Goal: Information Seeking & Learning: Learn about a topic

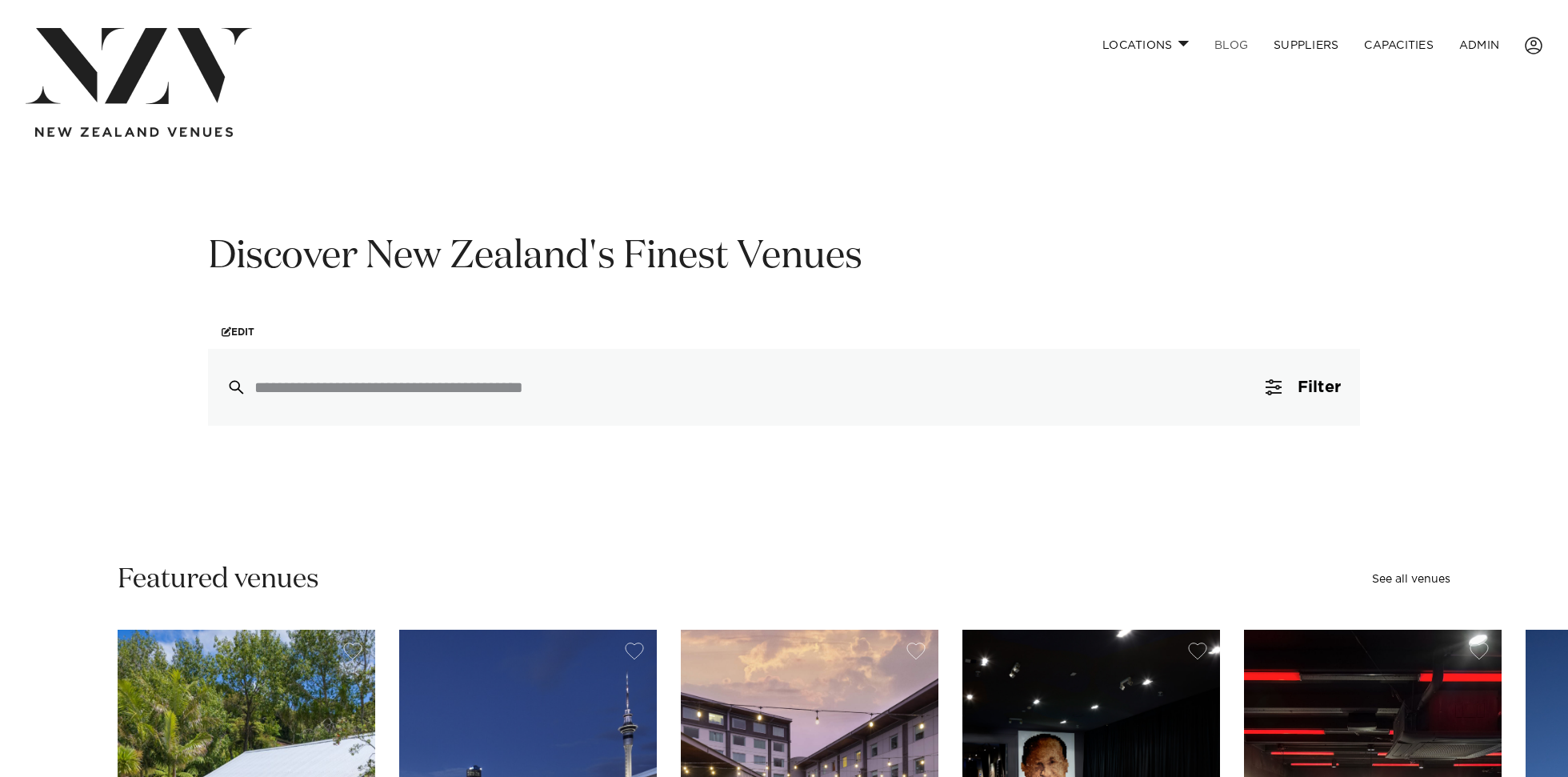
click at [1230, 44] on link "BLOG" at bounding box center [1231, 45] width 59 height 35
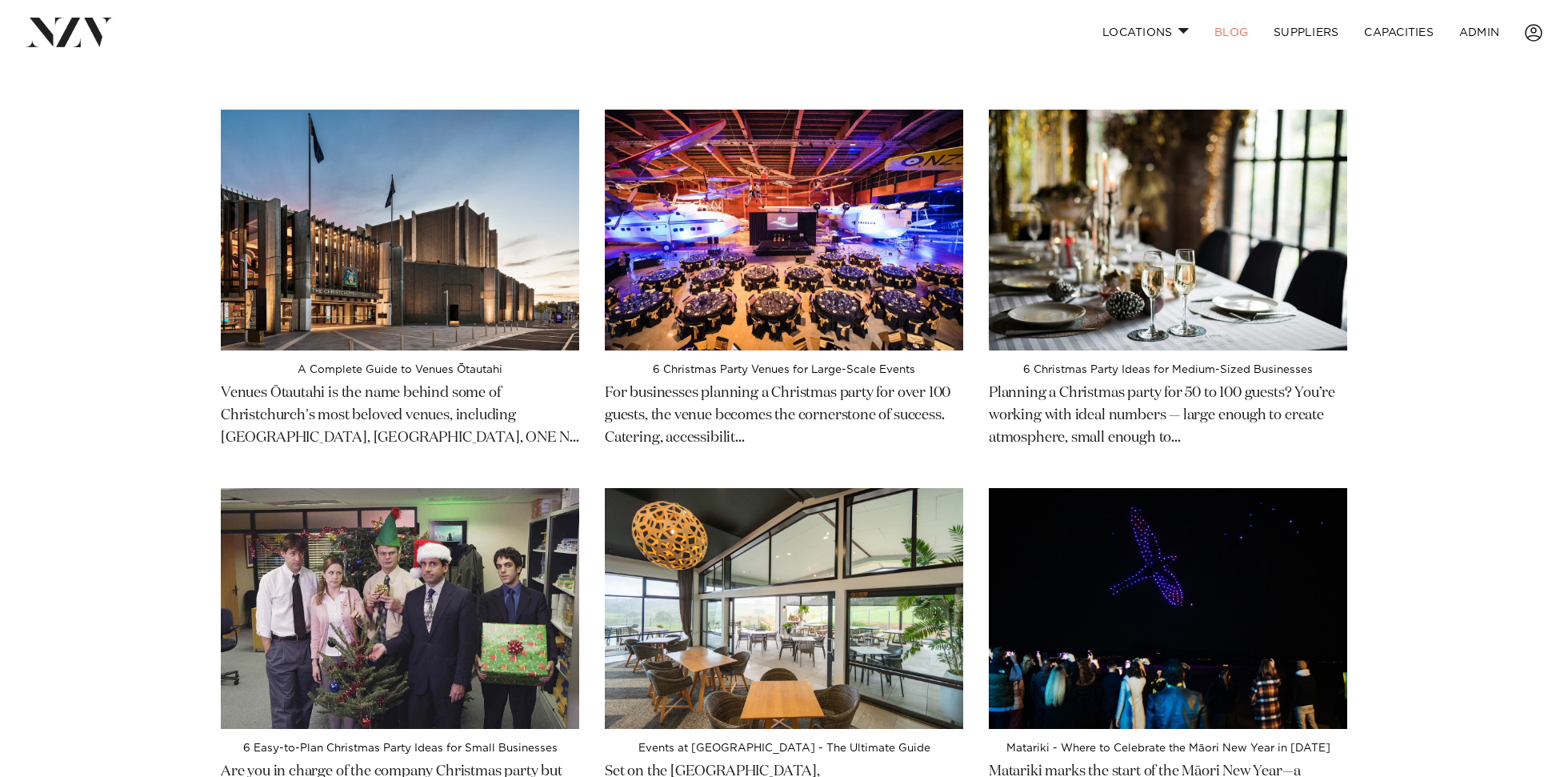
scroll to position [24, 0]
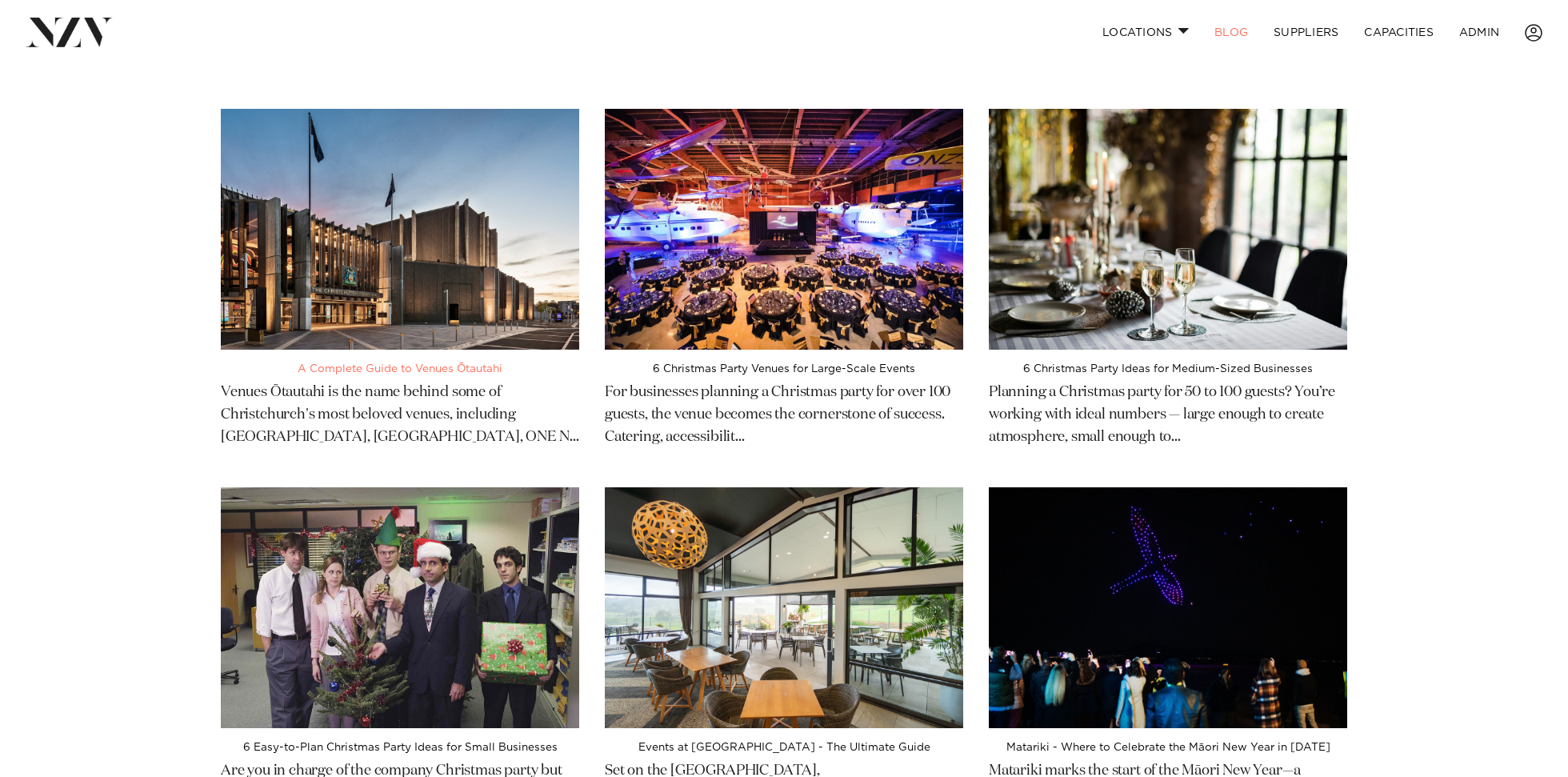
click at [484, 253] on img at bounding box center [399, 230] width 359 height 241
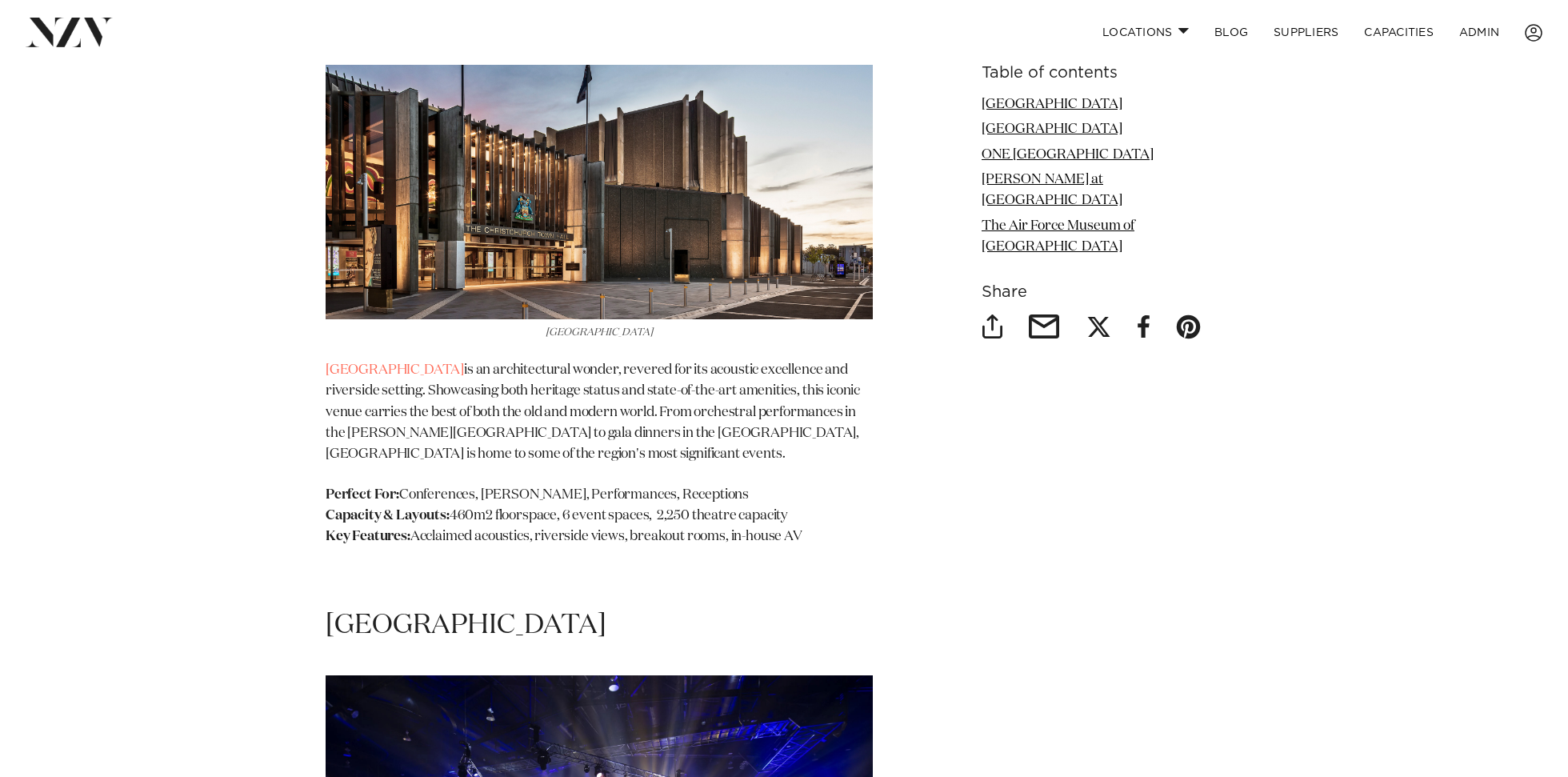
scroll to position [2273, 0]
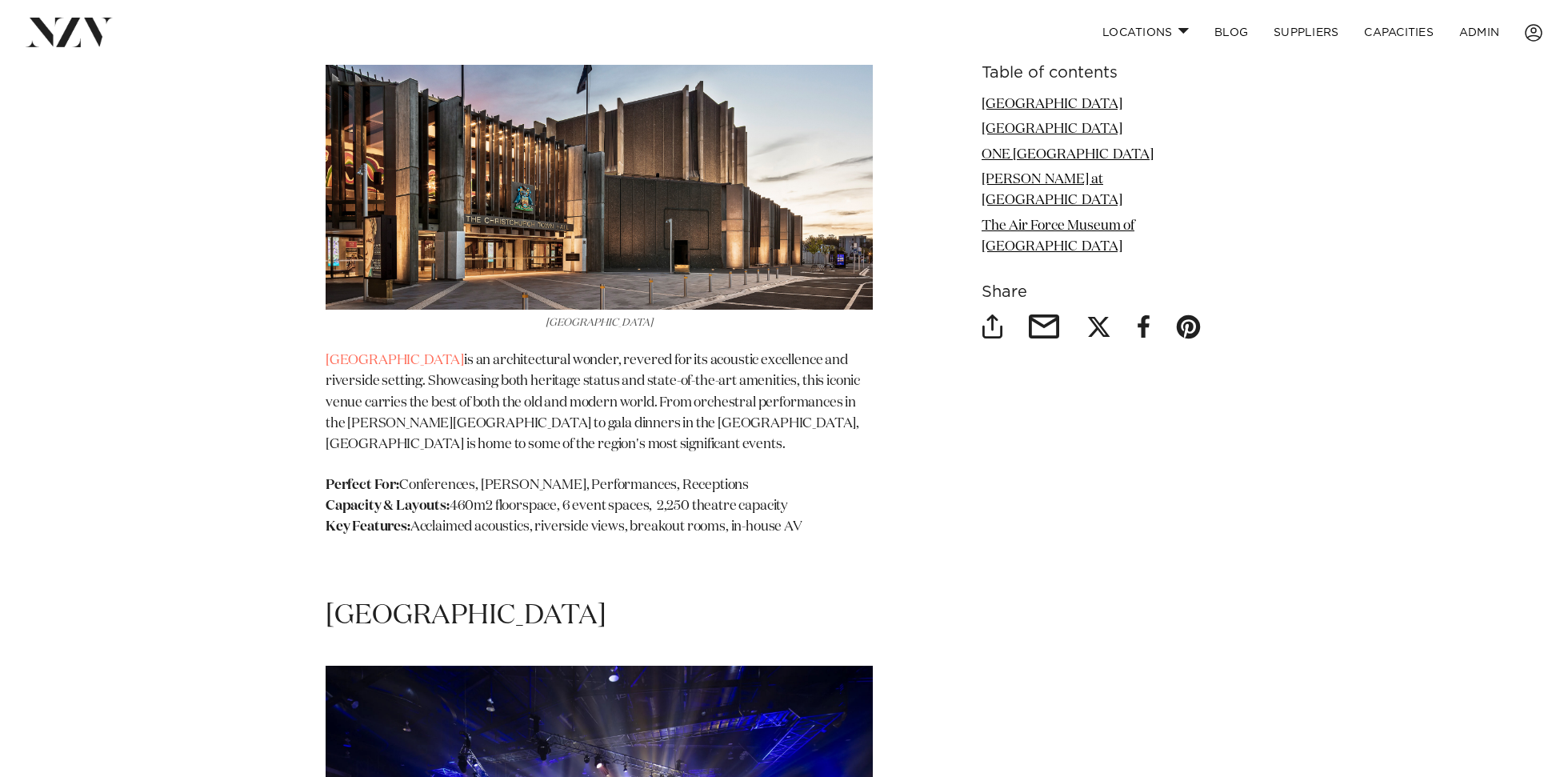
drag, startPoint x: 825, startPoint y: 514, endPoint x: 299, endPoint y: 341, distance: 553.7
copy section "Christchurch Town Hall is an architectural wonder, revered for its acoustic exc…"
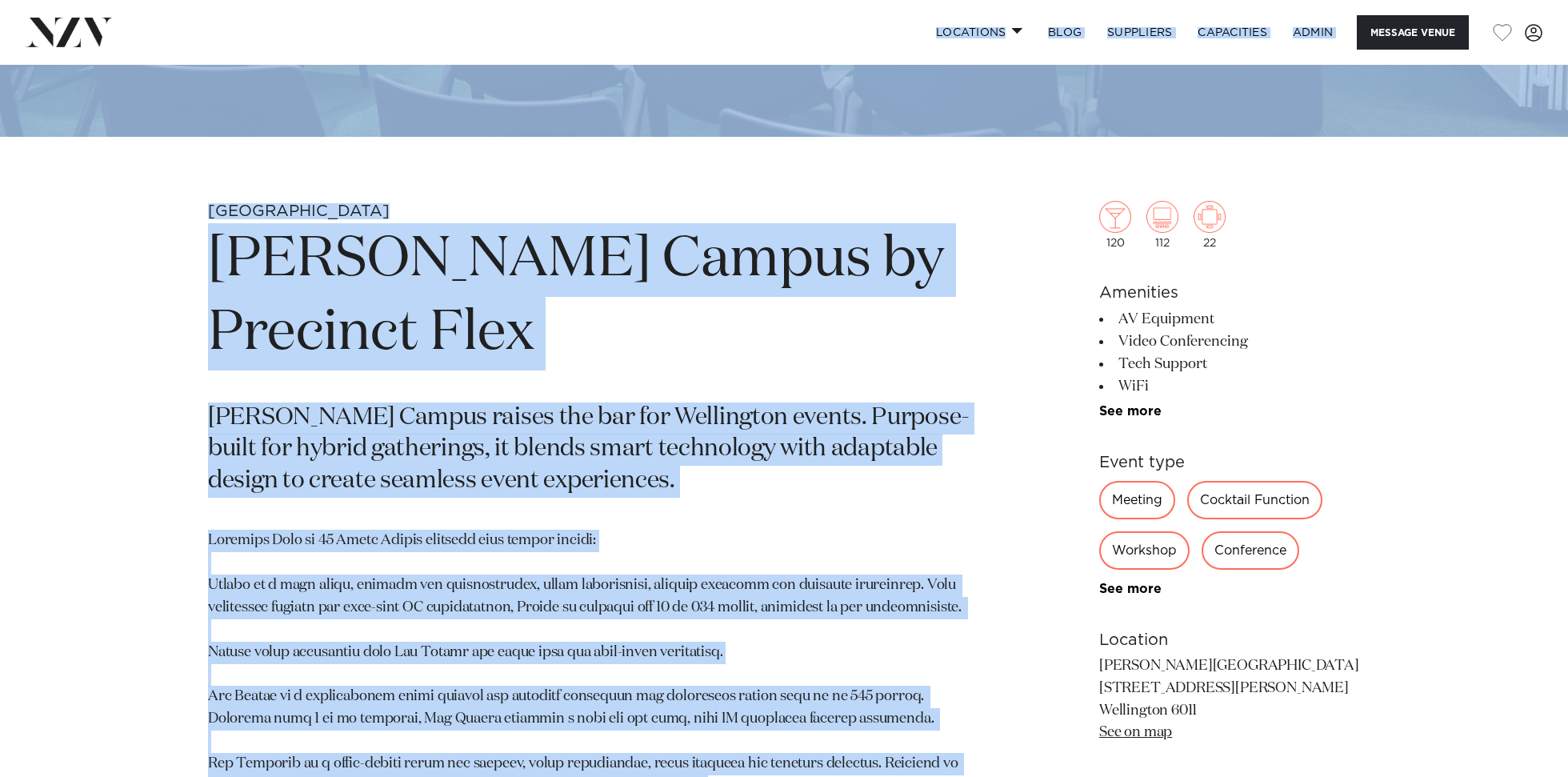
scroll to position [445, 0]
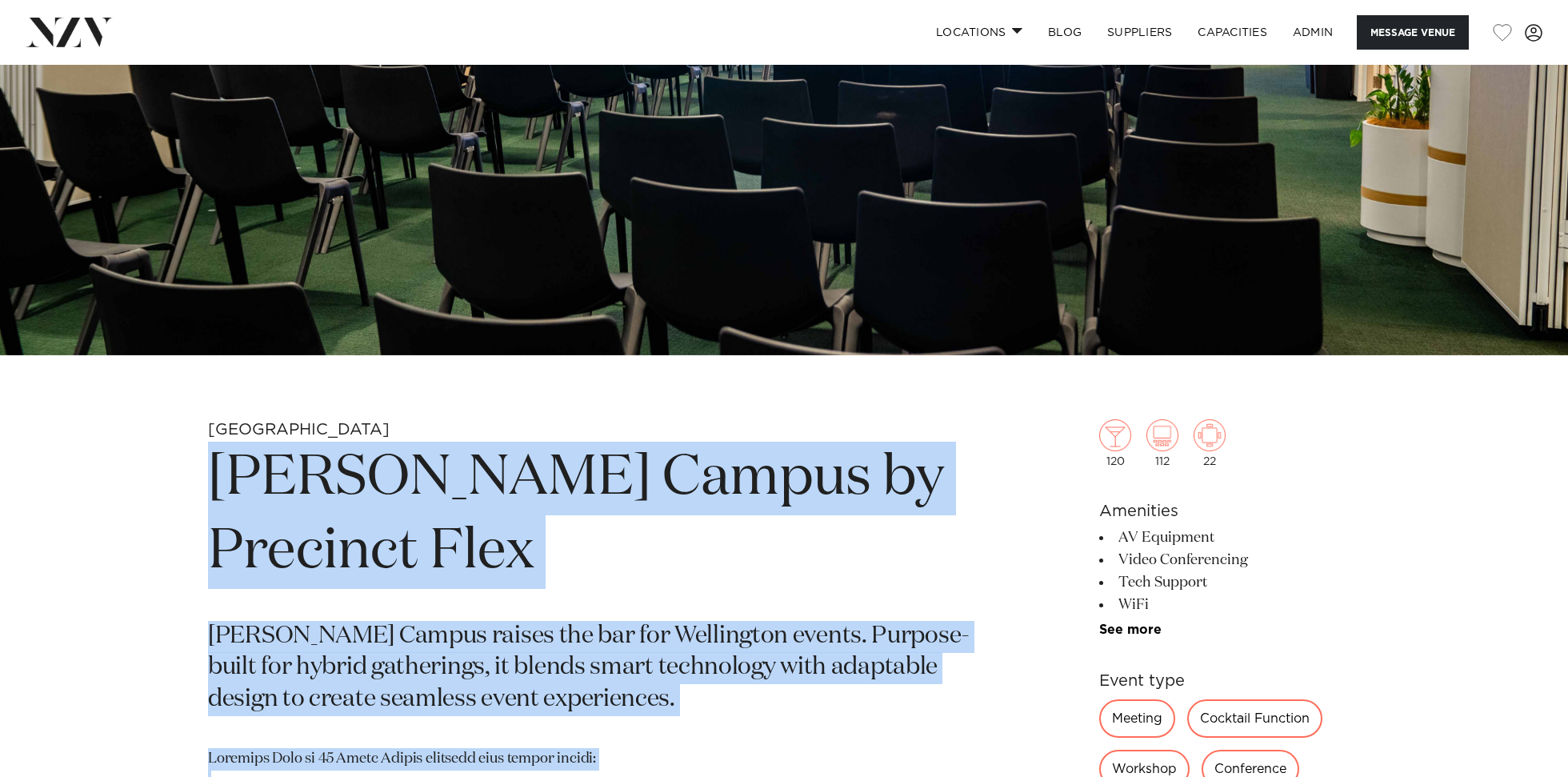
drag, startPoint x: 443, startPoint y: 672, endPoint x: 206, endPoint y: 485, distance: 301.9
copy section "Bowen Campus by Precinct Flex Bowen Campus raises the bar for Wellington events…"
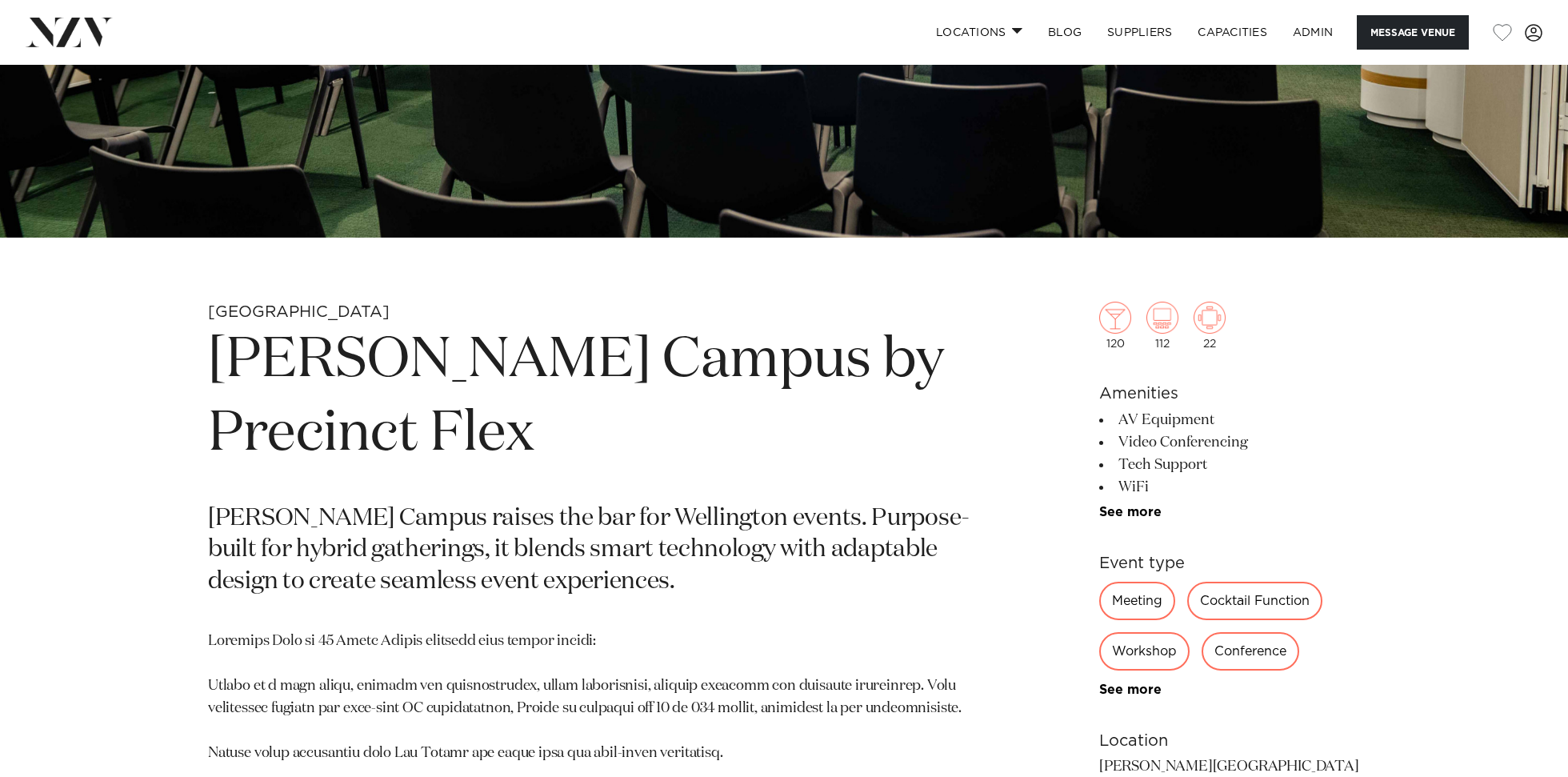
drag, startPoint x: 958, startPoint y: 369, endPoint x: 947, endPoint y: 382, distance: 17.0
click at [958, 369] on h1 "Bowen Campus by Precinct Flex" at bounding box center [597, 397] width 778 height 147
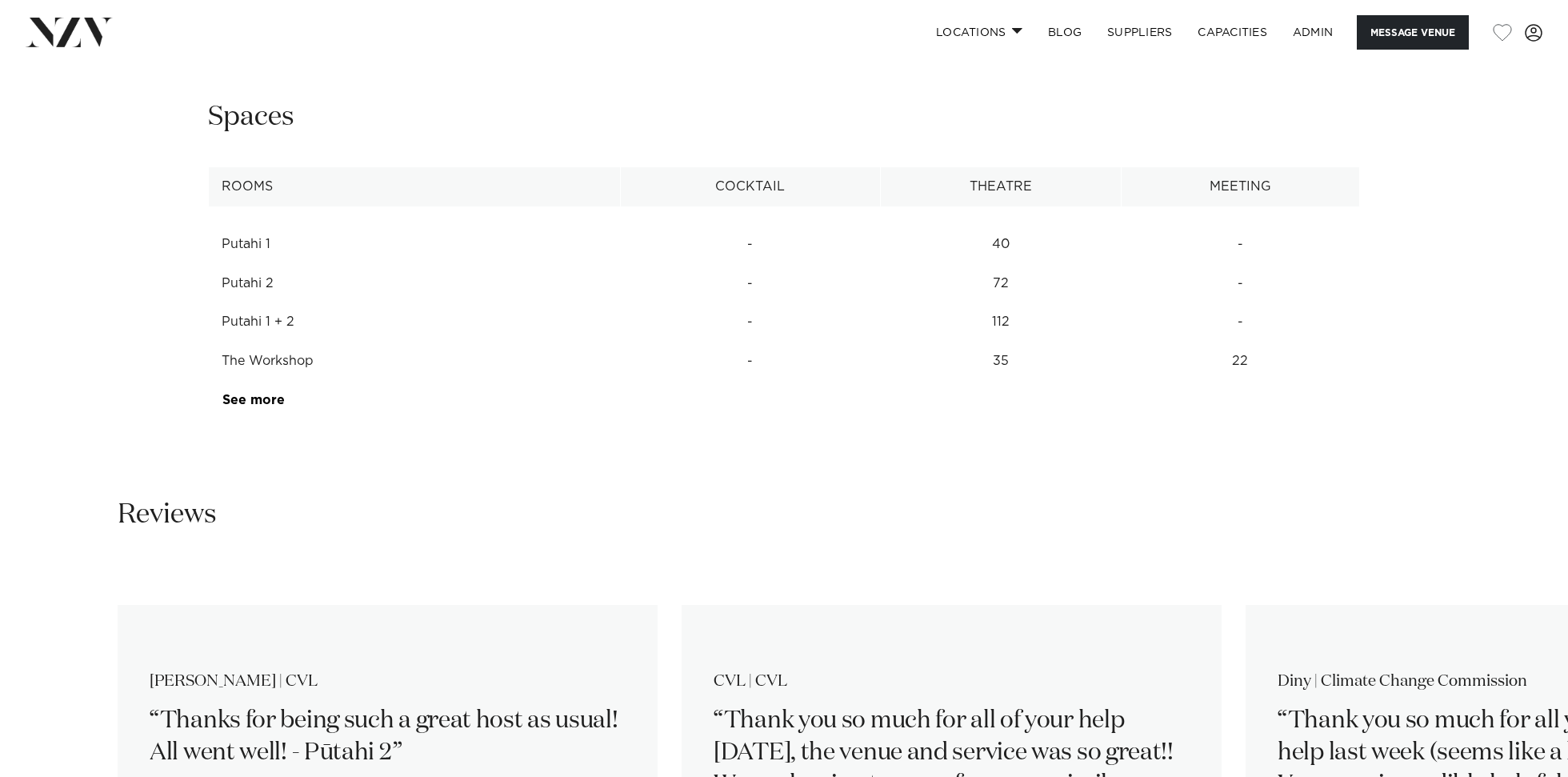
scroll to position [2185, 0]
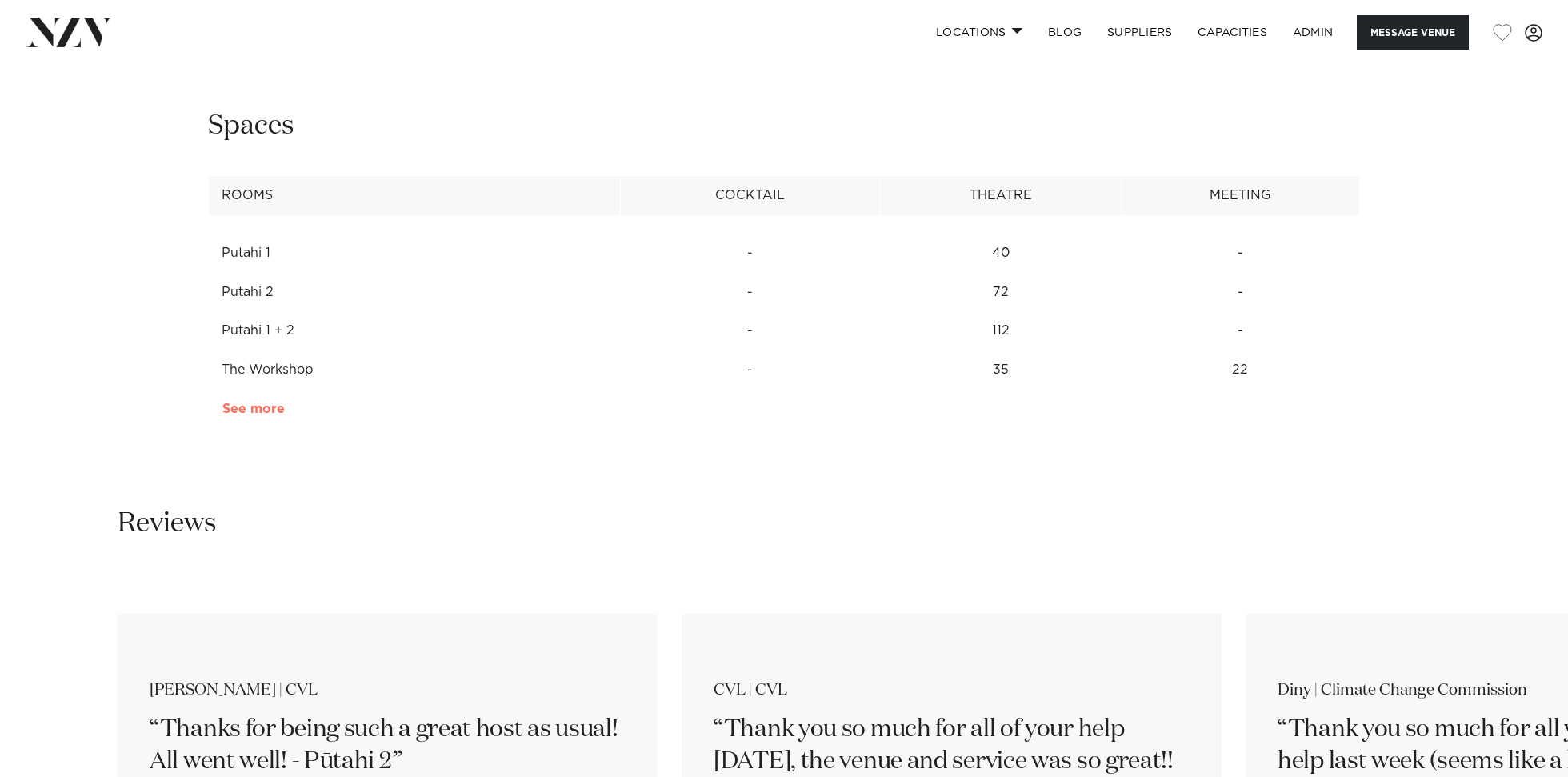
click at [250, 414] on link "See more" at bounding box center [284, 409] width 125 height 13
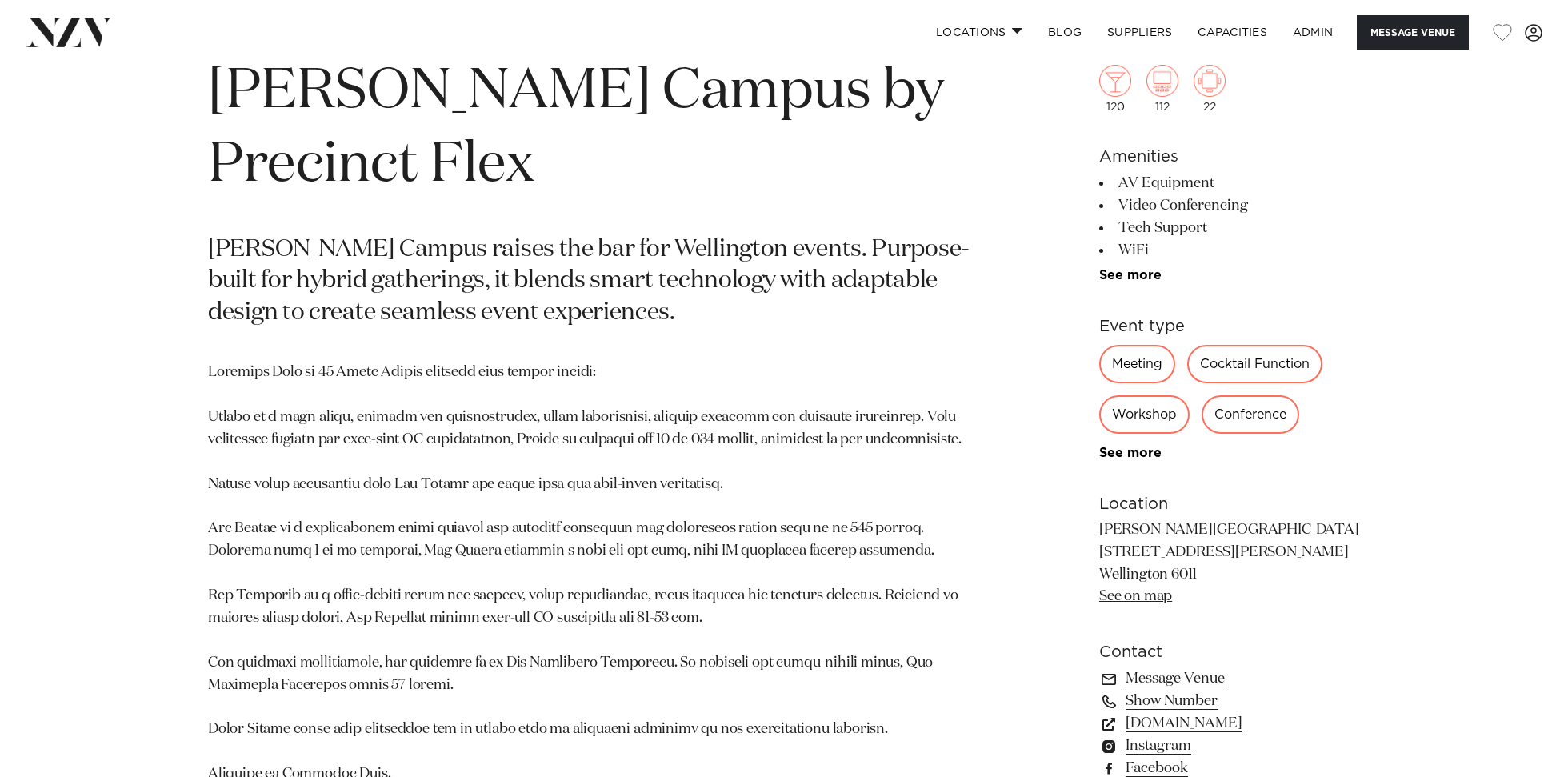
scroll to position [811, 0]
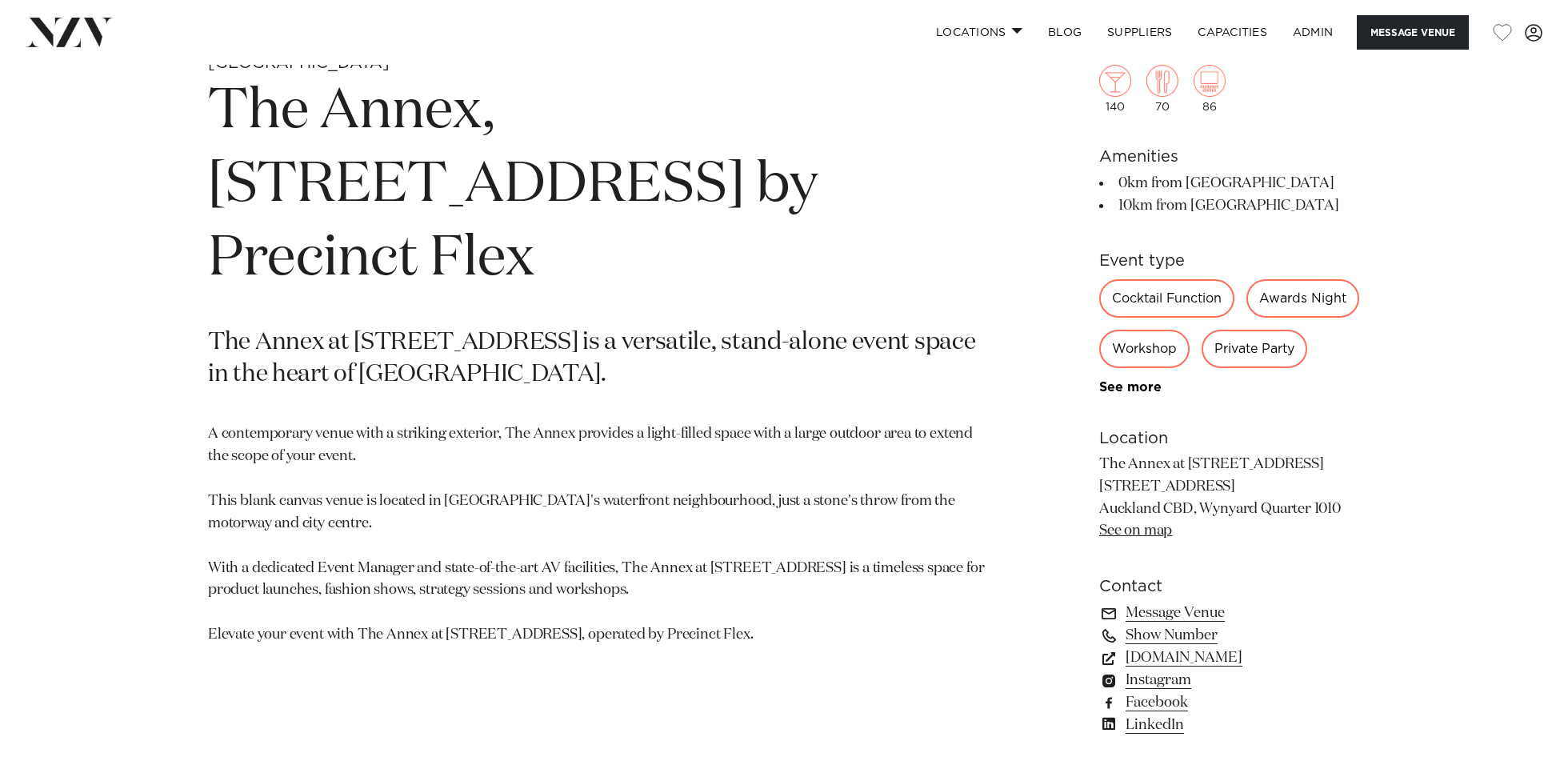
scroll to position [810, 0]
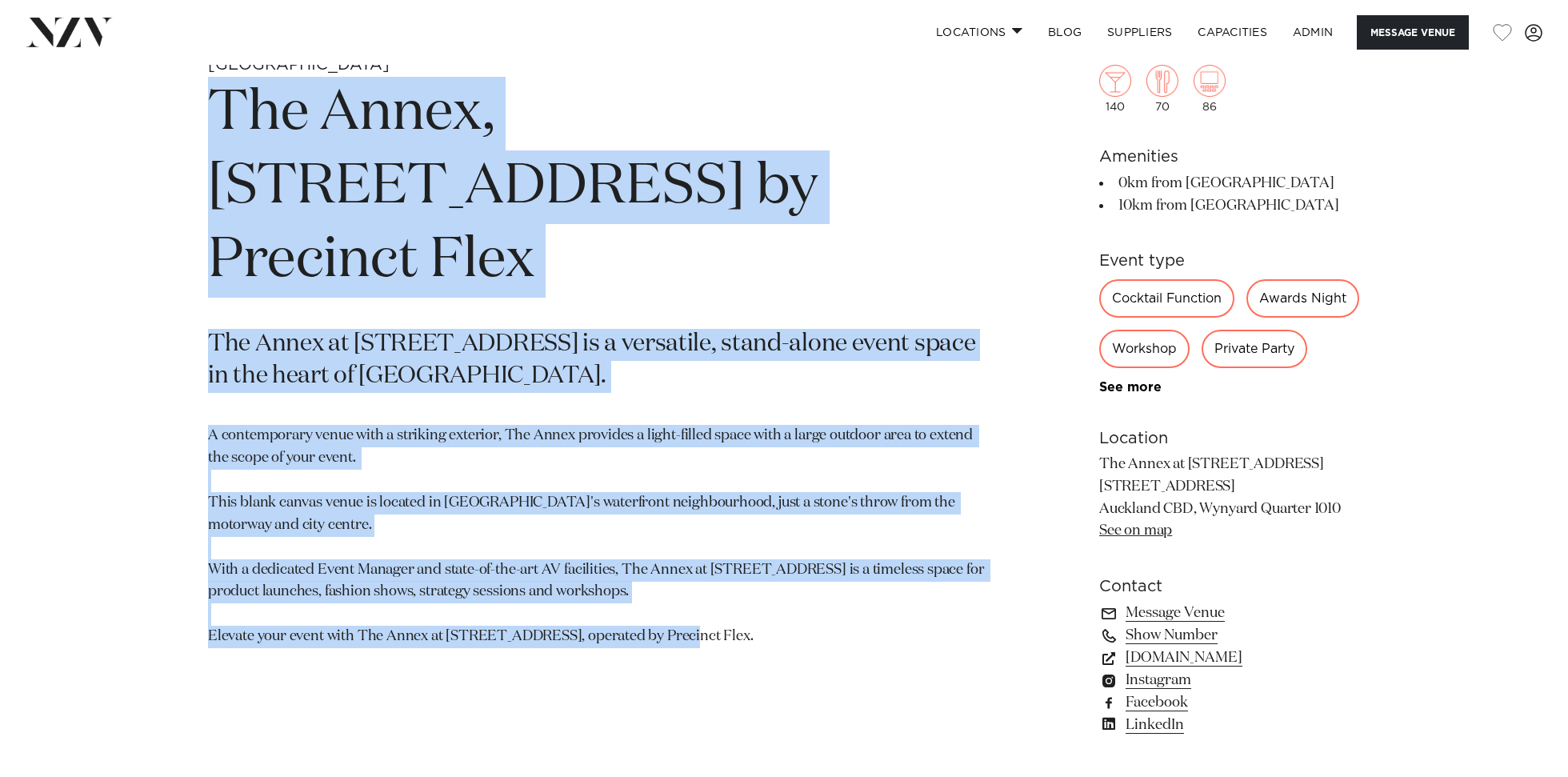
drag, startPoint x: 751, startPoint y: 576, endPoint x: 194, endPoint y: 121, distance: 719.2
click at [194, 119] on div "Auckland The Annex, 10 Madden Street by Precinct Flex The Annex at 10 Madden St…" at bounding box center [784, 416] width 1362 height 723
copy section "The Annex, 10 Madden Street by Precinct Flex The Annex at 10 Madden Street is a…"
click at [753, 249] on section "Auckland The Annex, 10 Madden Street by Precinct Flex The Annex at 10 Madden St…" at bounding box center [597, 416] width 778 height 723
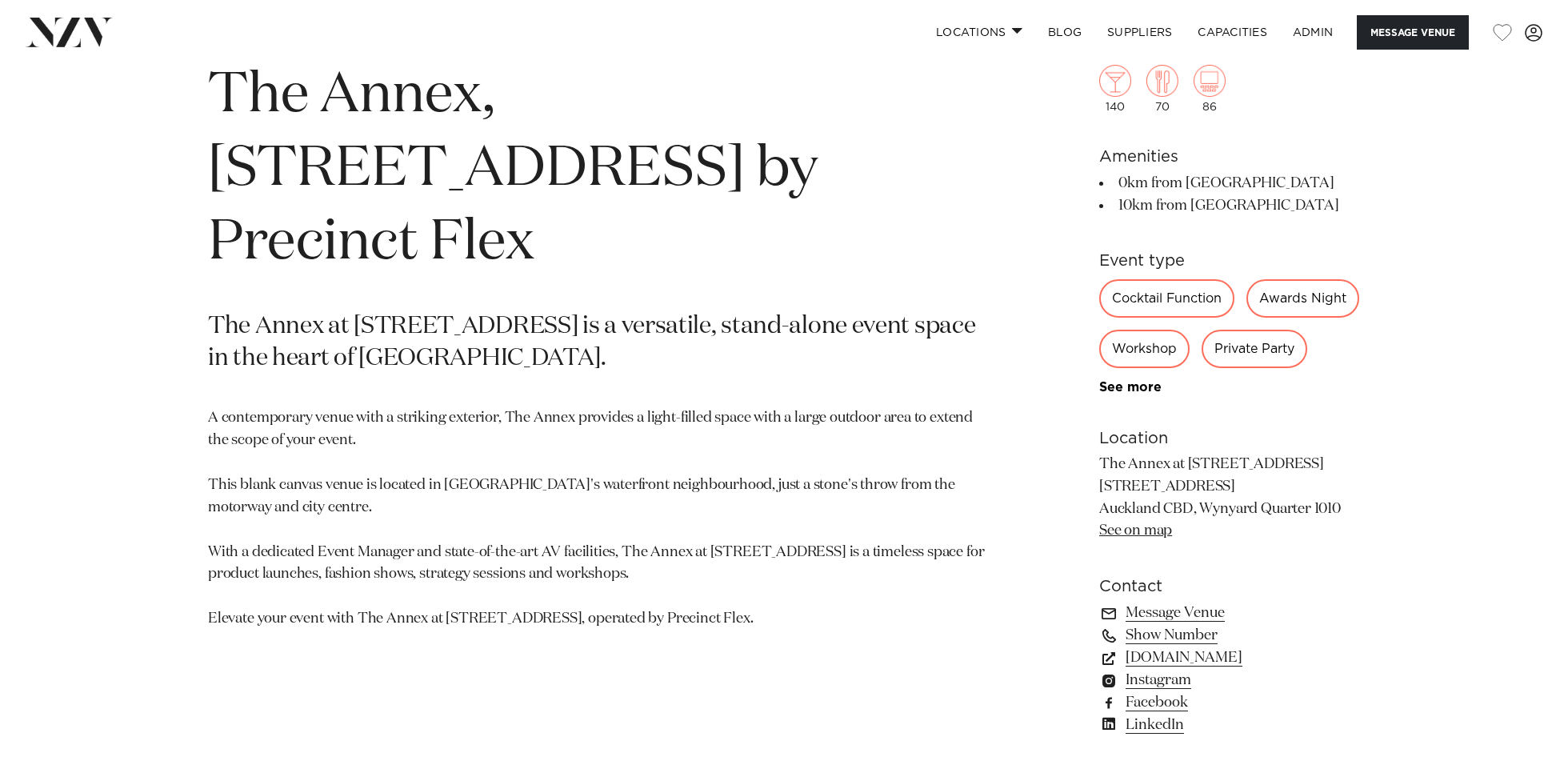
scroll to position [833, 0]
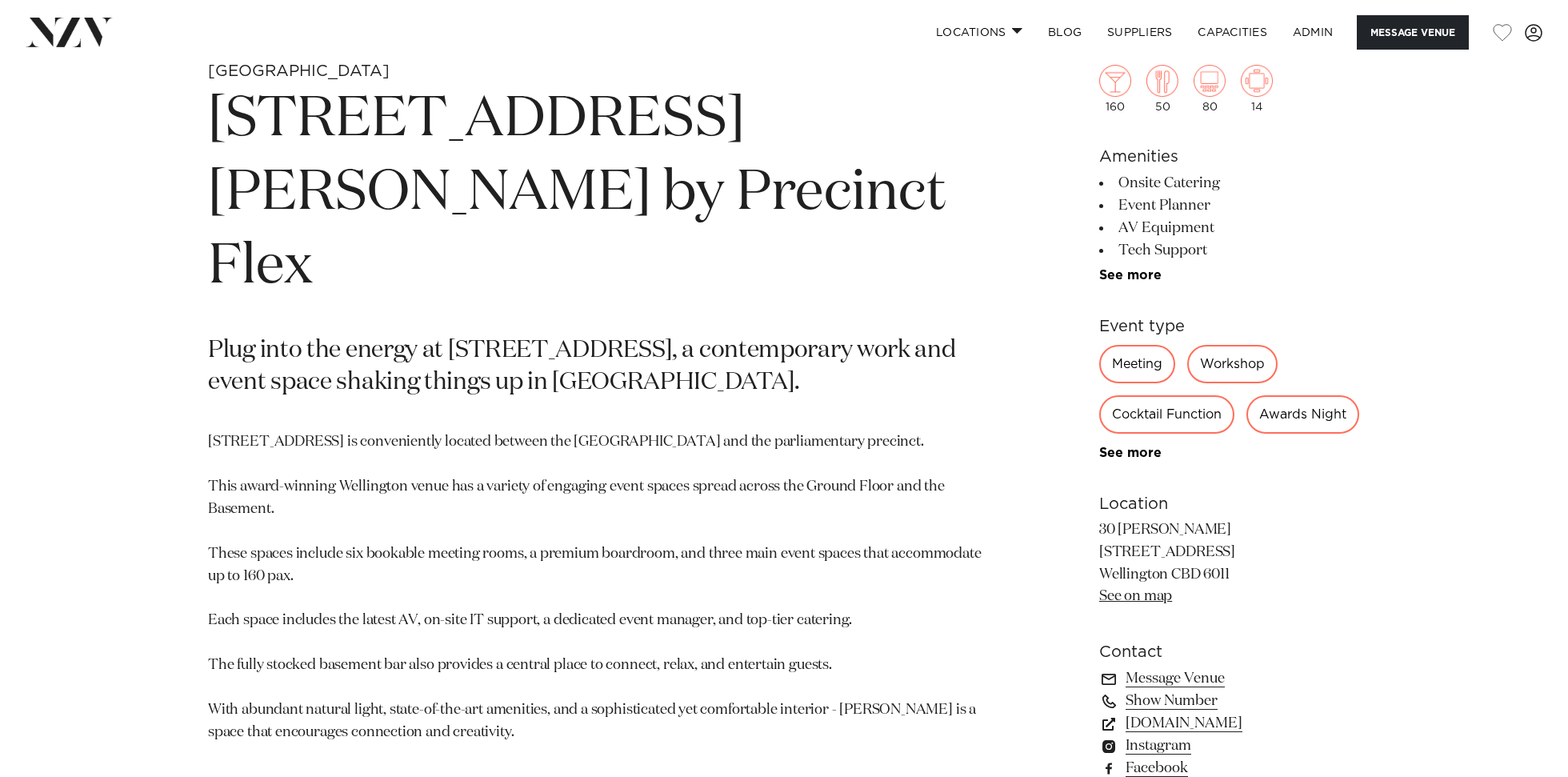
scroll to position [794, 0]
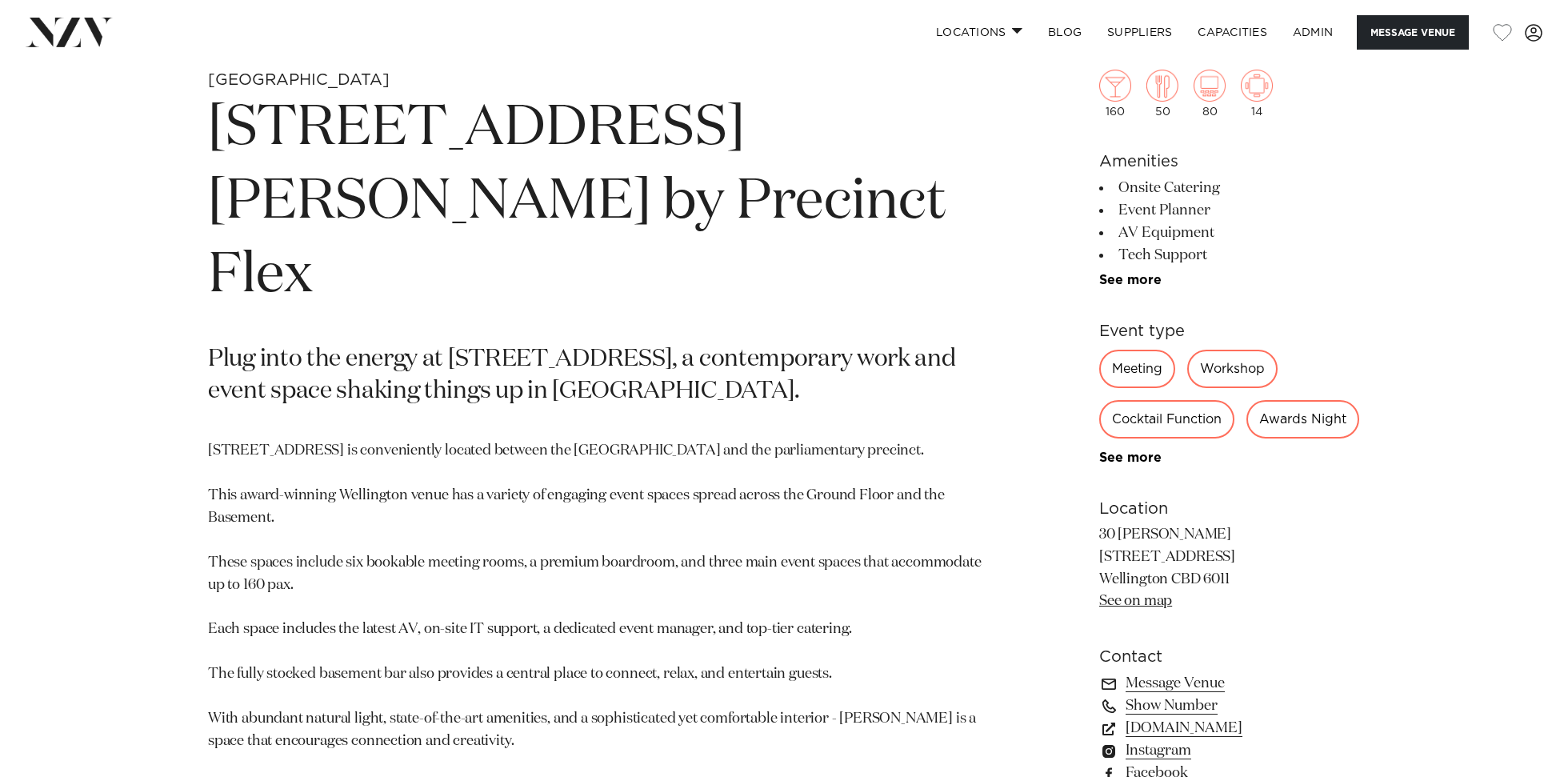
drag, startPoint x: 546, startPoint y: 702, endPoint x: 214, endPoint y: 114, distance: 675.3
click at [214, 114] on section "Wellington [STREET_ADDRESS][PERSON_NAME] by Precinct Flex Plug into the energy …" at bounding box center [597, 464] width 778 height 789
copy section "30 Waring Taylor St by Precinct Flex Plug into the energy at 30 Waring Taylor S…"
click at [839, 226] on h1 "30 Waring Taylor St by Precinct Flex" at bounding box center [597, 202] width 778 height 220
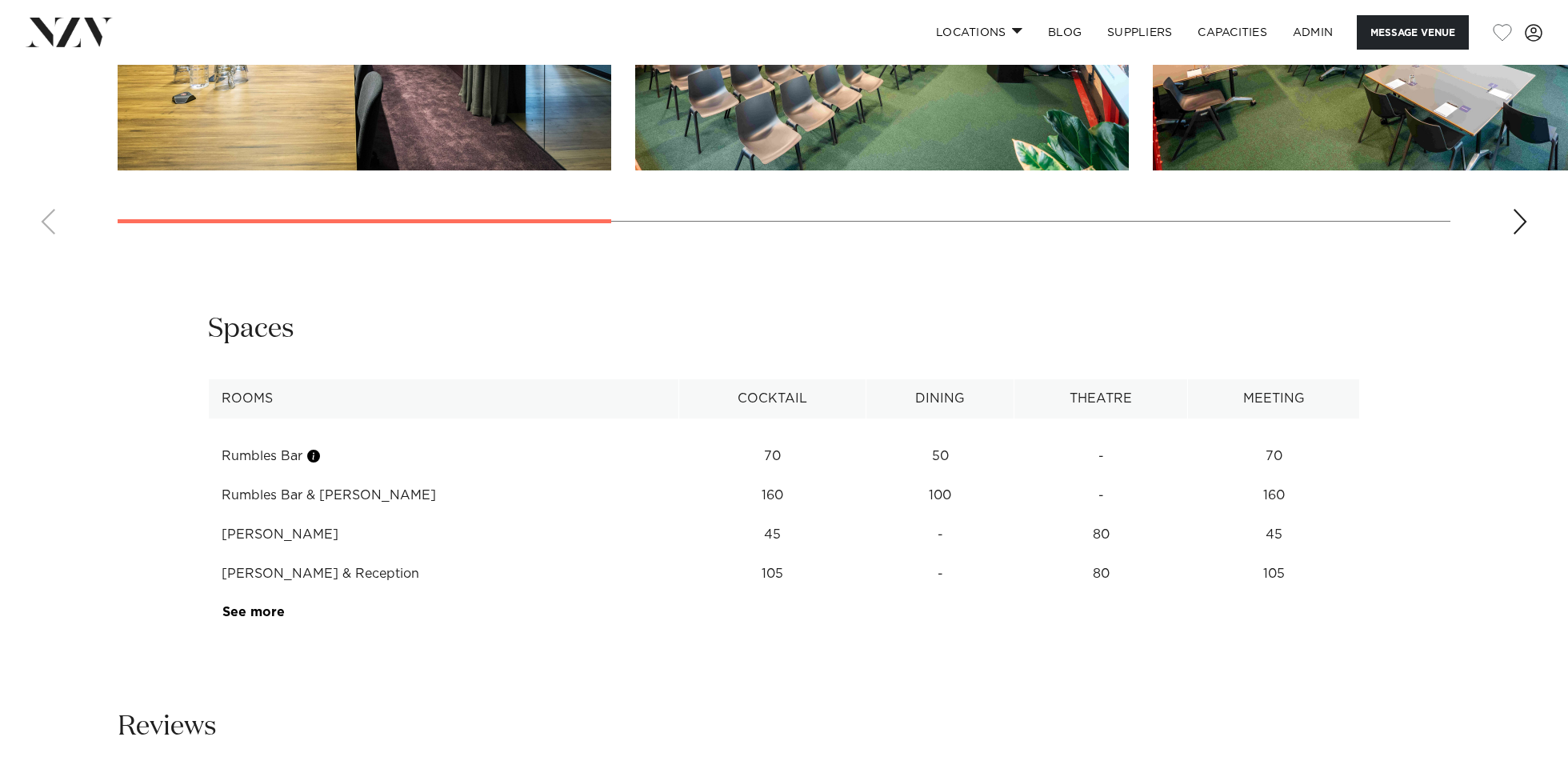
scroll to position [1941, 0]
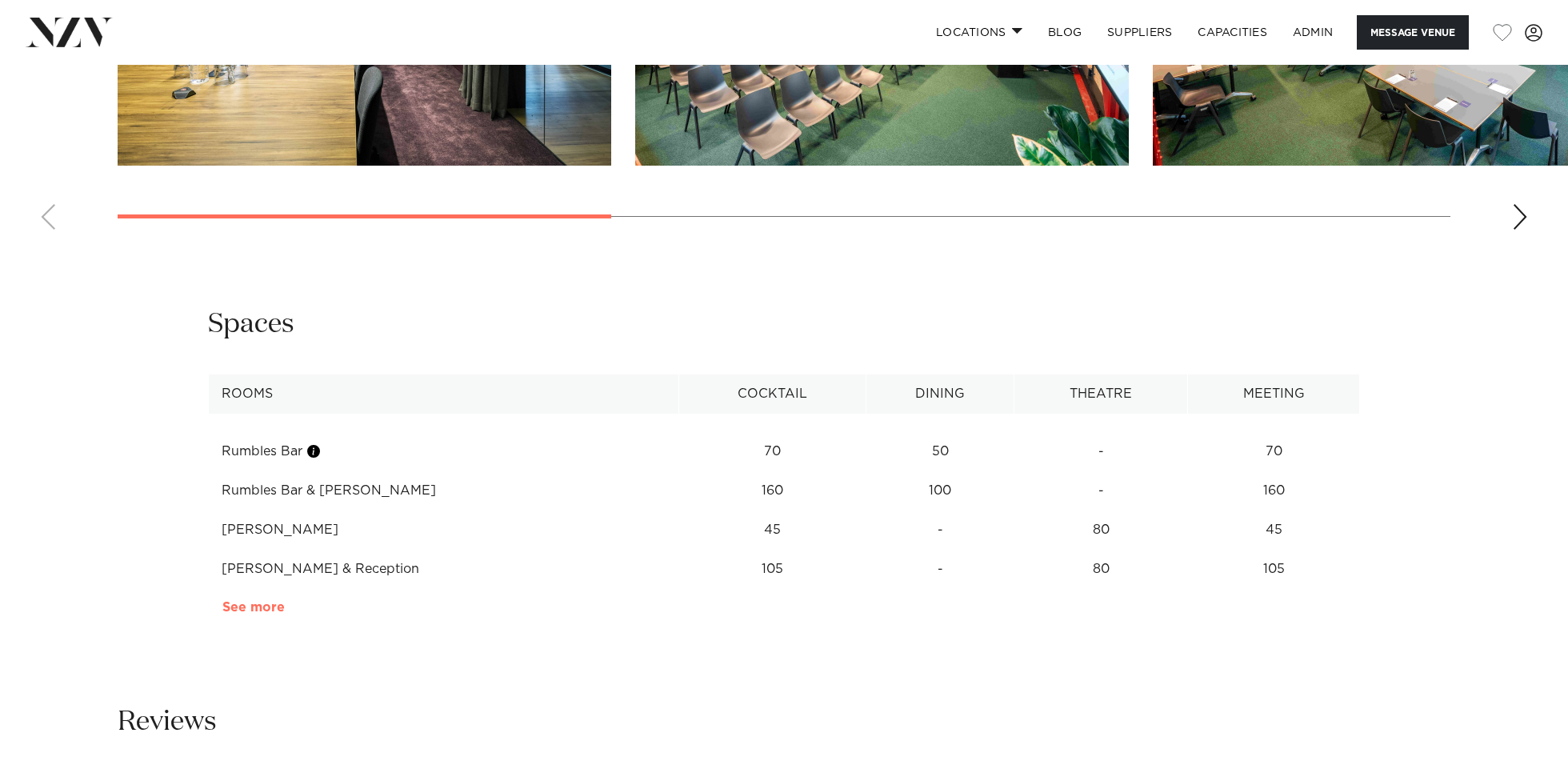
click at [254, 614] on link "See more" at bounding box center [284, 607] width 125 height 13
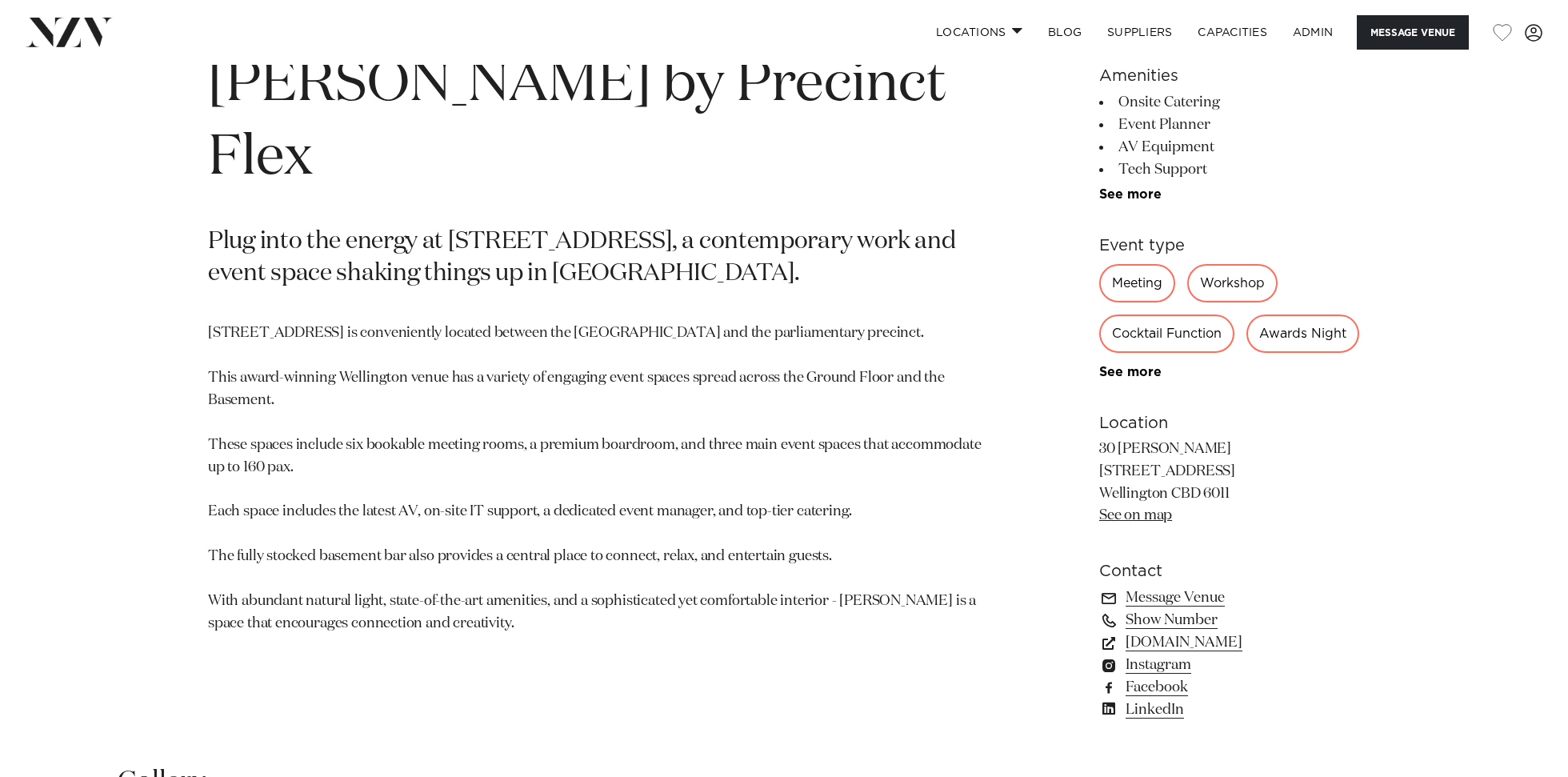
scroll to position [904, 0]
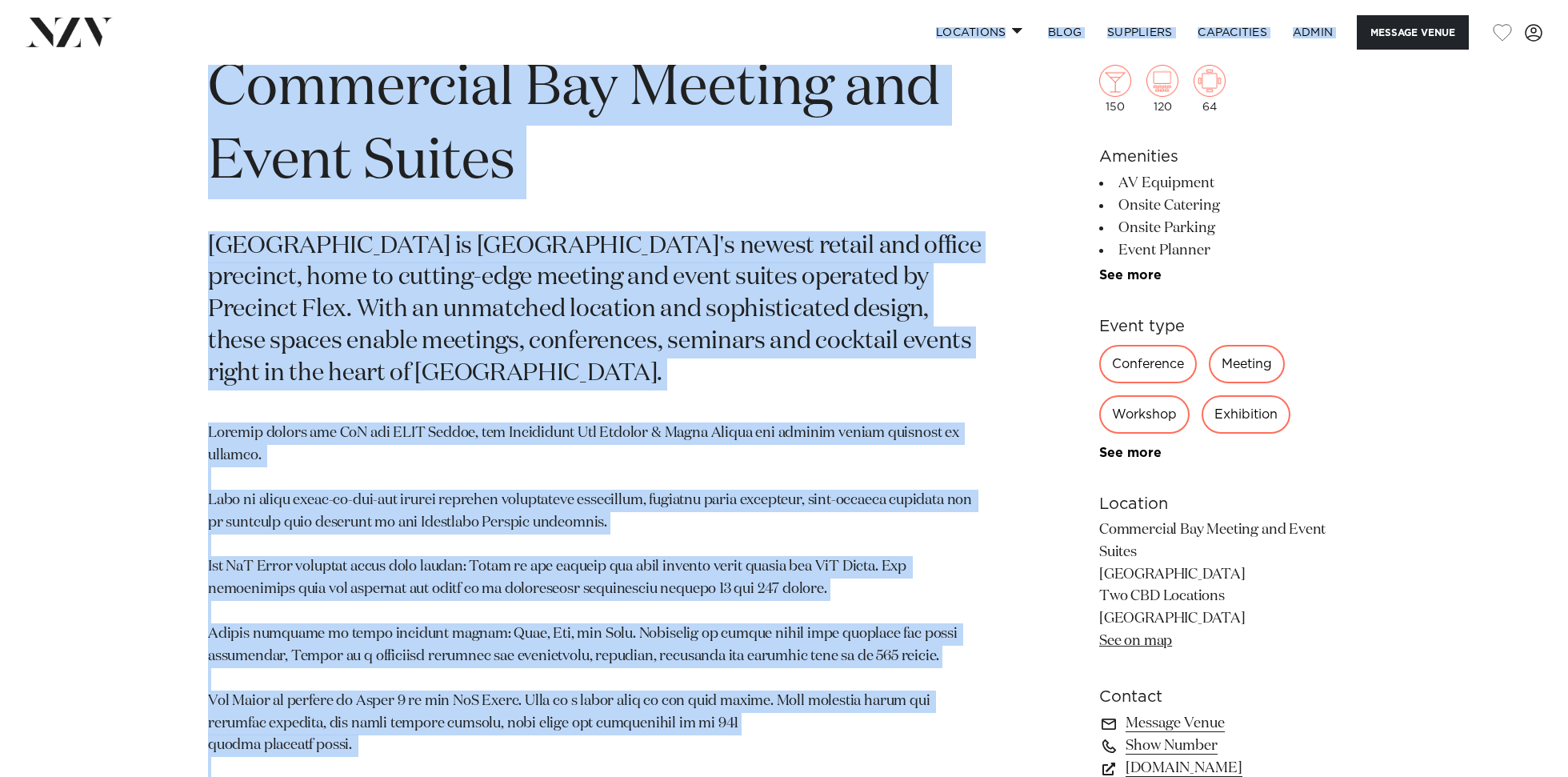
scroll to position [731, 0]
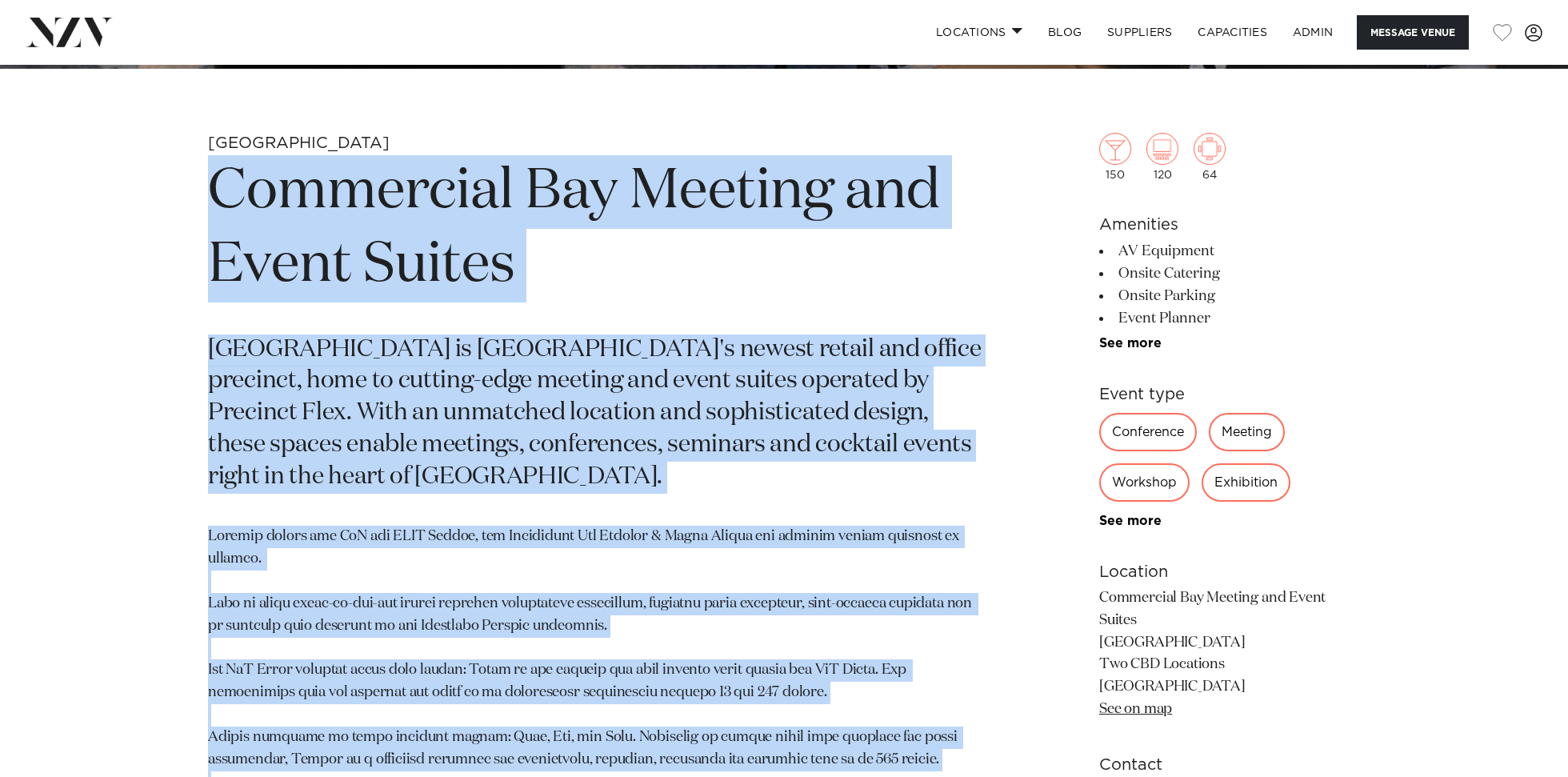
drag, startPoint x: 1003, startPoint y: 491, endPoint x: 207, endPoint y: 210, distance: 844.1
click at [207, 210] on div "Auckland Commercial Bay Meeting and Event Suites Commercial Bay is Auckland's n…" at bounding box center [784, 707] width 1362 height 1149
copy section "Commercial Bay Meeting and Event Suites Commercial Bay is Auckland's newest ret…"
click at [952, 240] on h1 "Commercial Bay Meeting and Event Suites" at bounding box center [597, 229] width 778 height 147
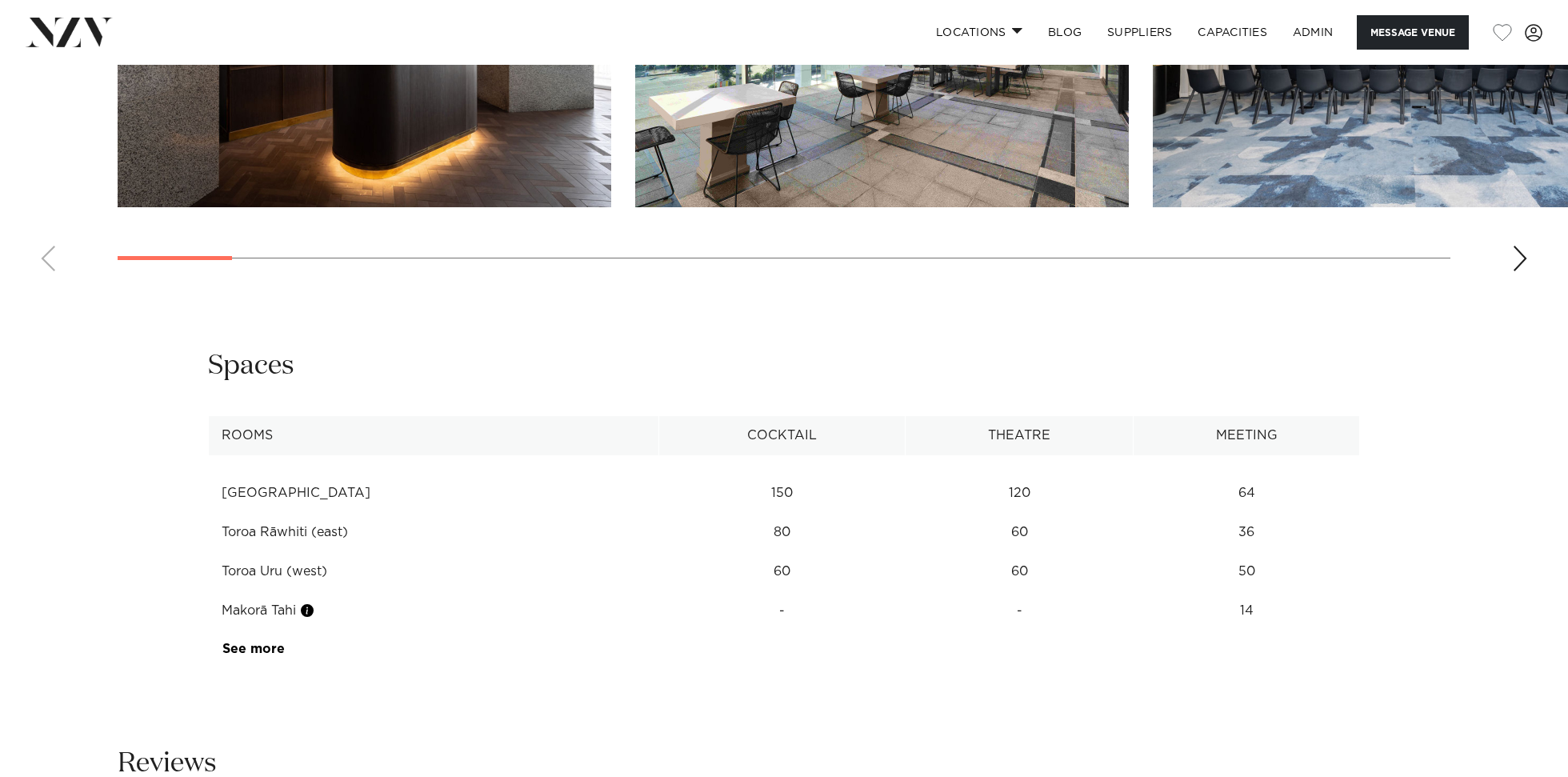
scroll to position [2268, 0]
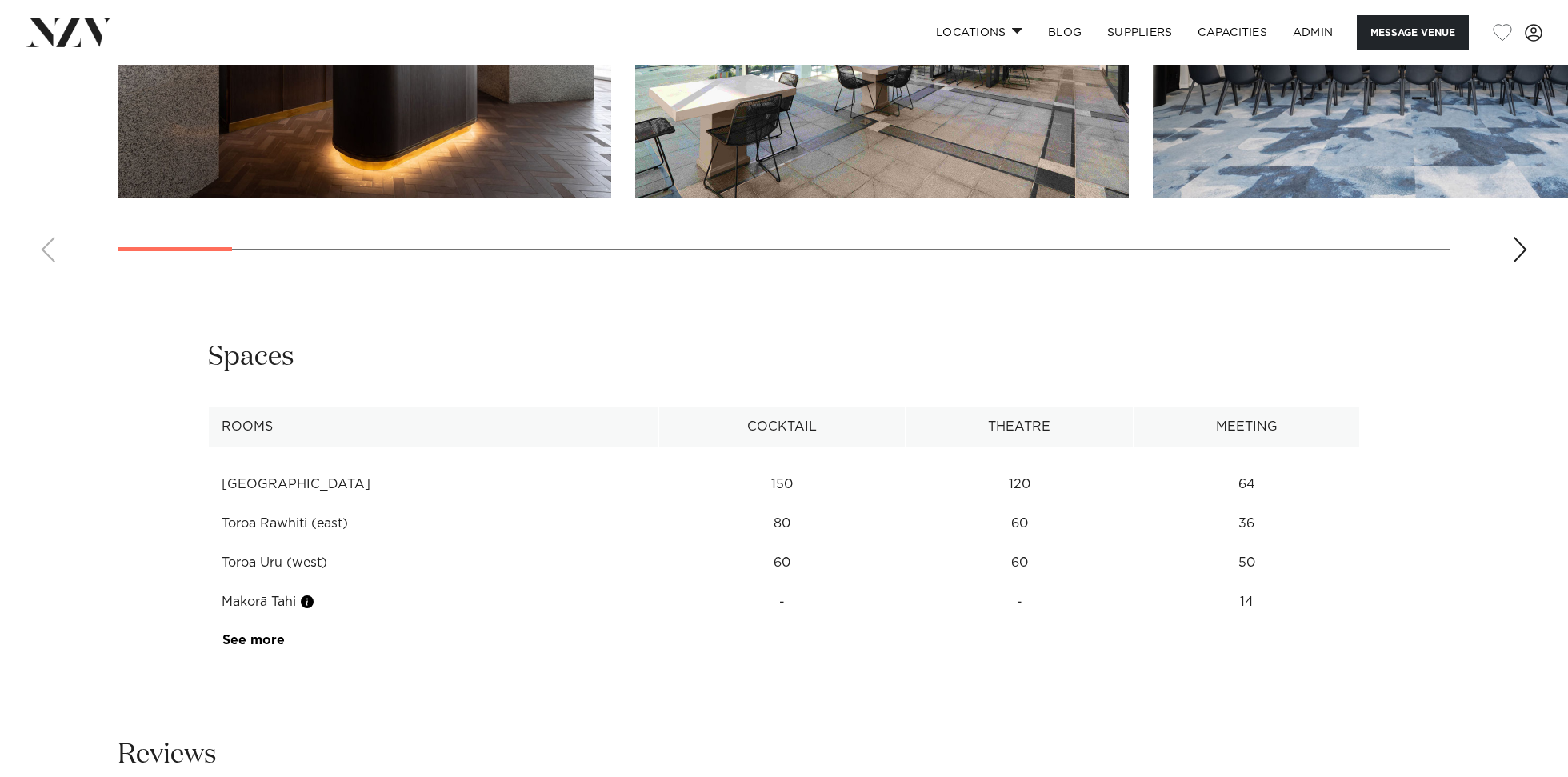
click at [255, 621] on td "See more" at bounding box center [284, 640] width 152 height 40
click at [251, 634] on link "See more" at bounding box center [284, 640] width 125 height 13
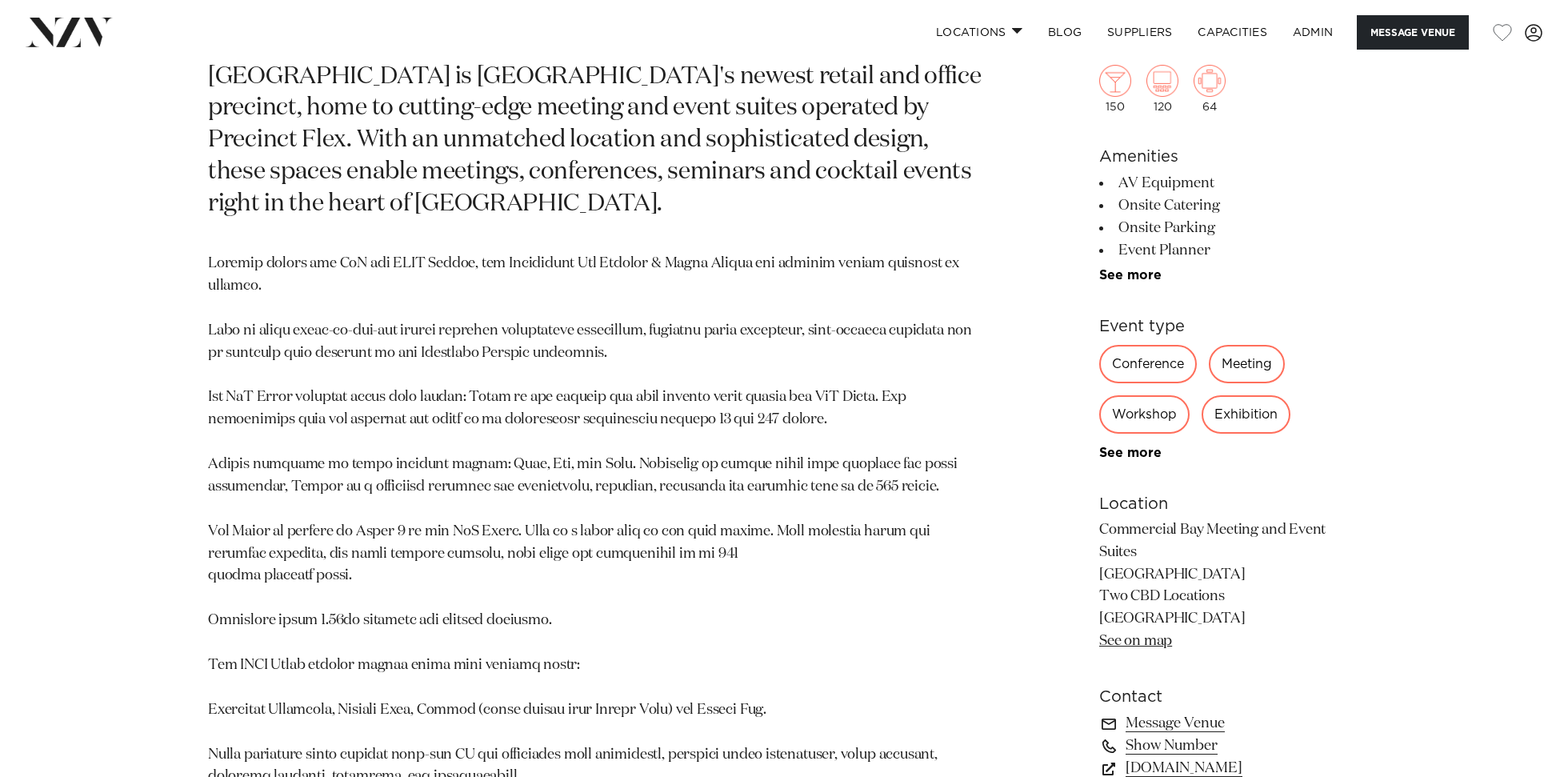
scroll to position [1016, 0]
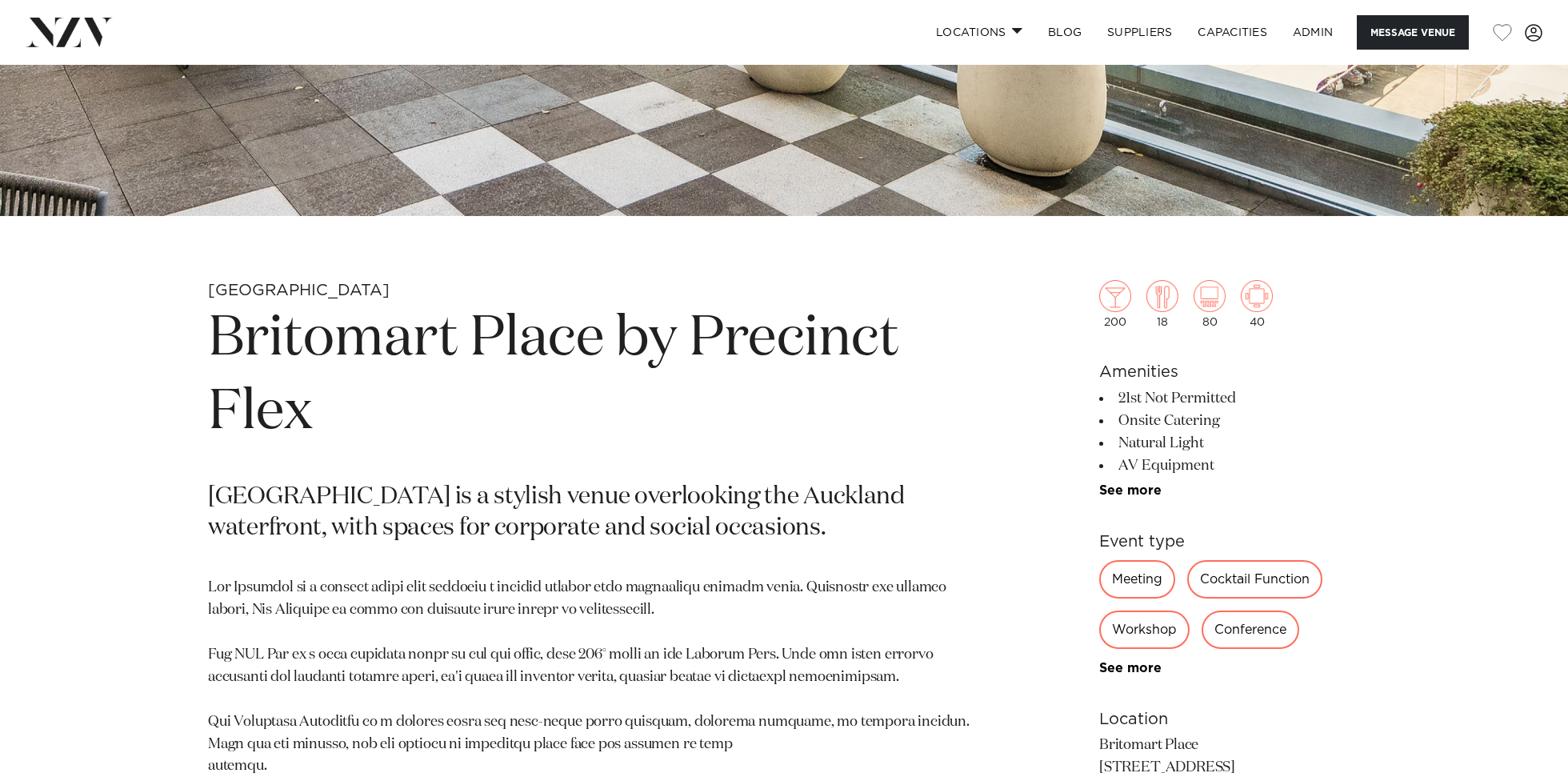
scroll to position [757, 0]
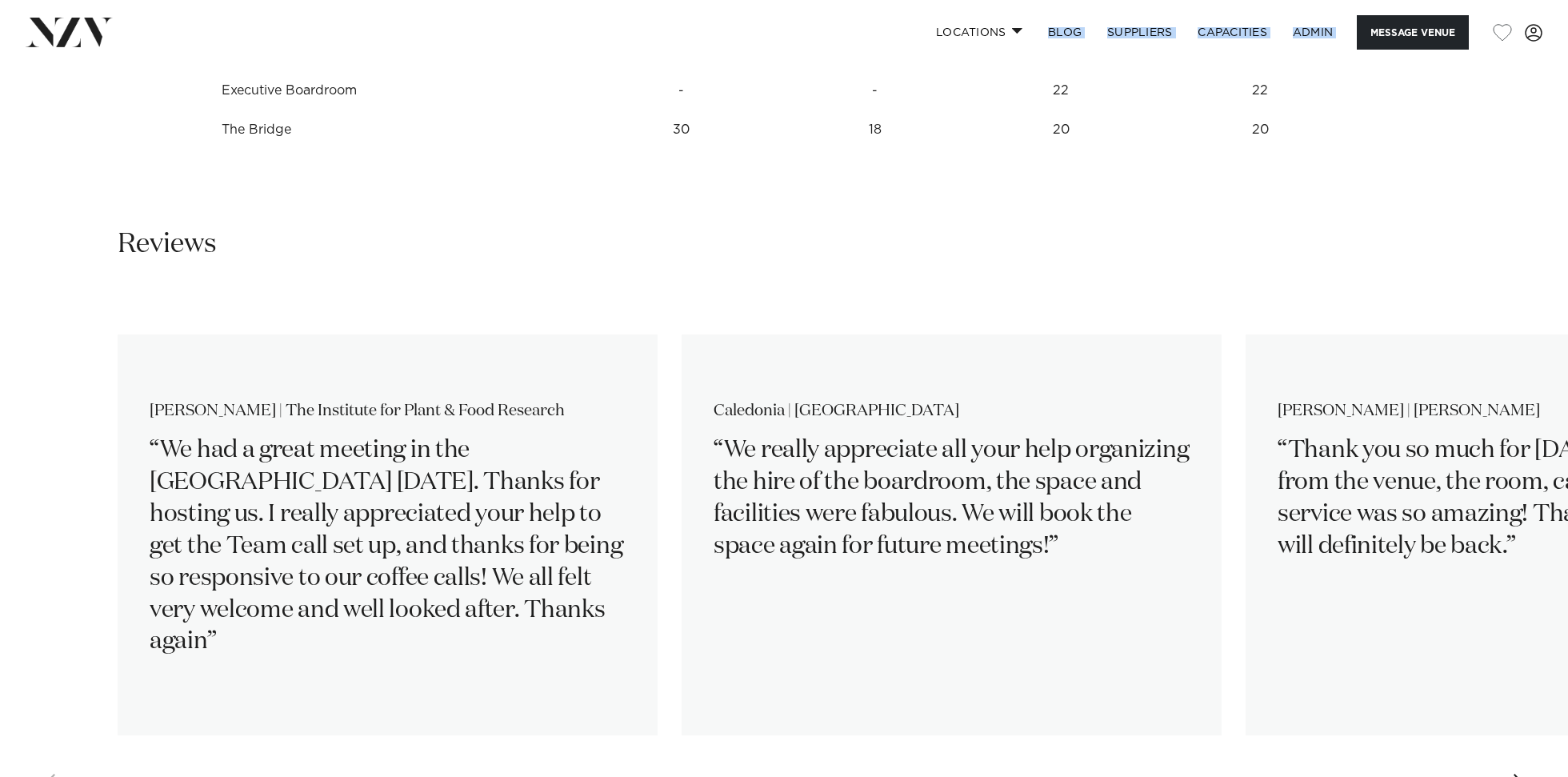
drag, startPoint x: 203, startPoint y: 165, endPoint x: 593, endPoint y: 58, distance: 404.4
click at [596, 55] on body "Locations Auckland Wellington Christchurch Queenstown Hamilton Northland Bay of…" at bounding box center [784, 129] width 1568 height 5109
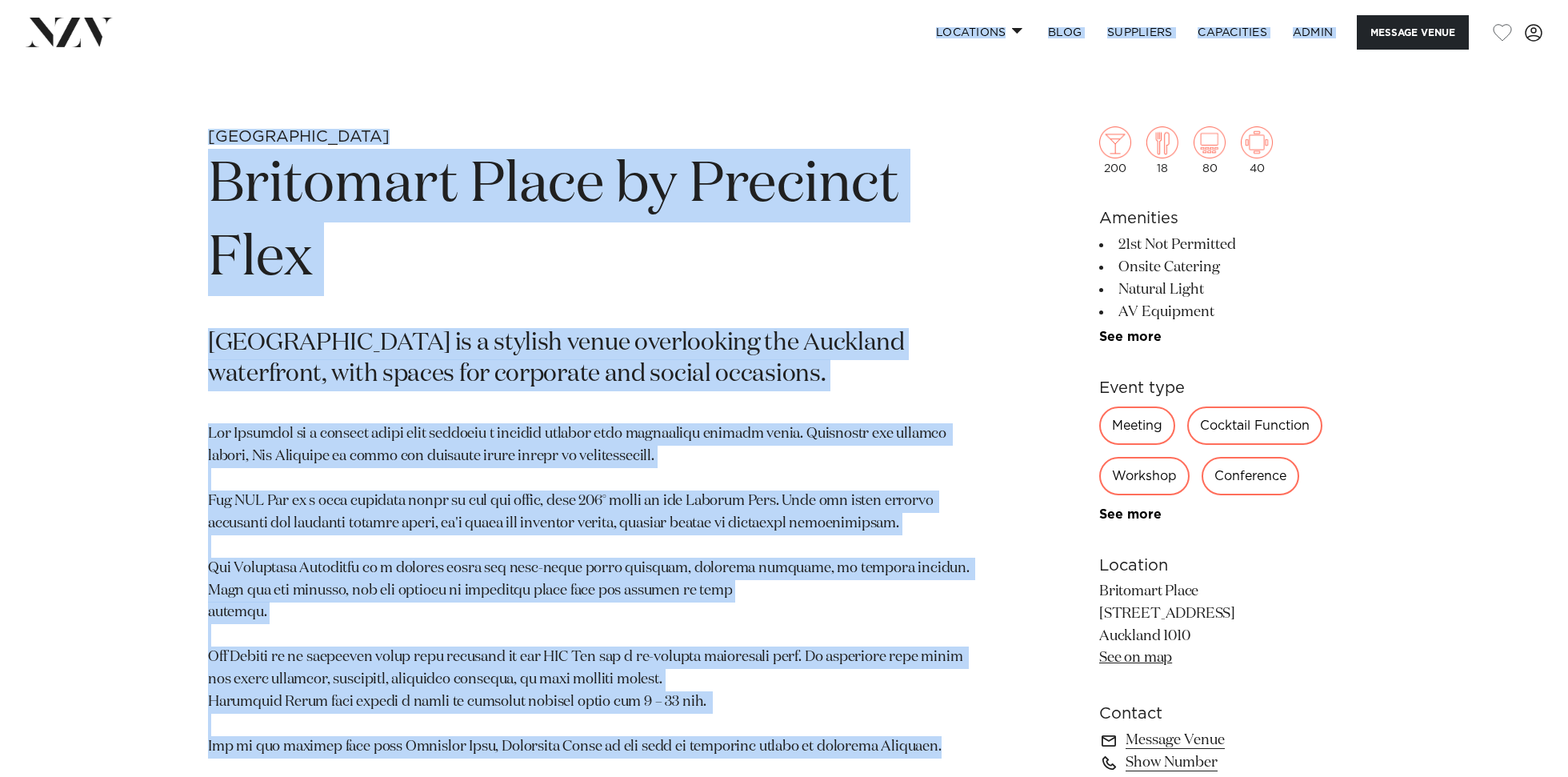
scroll to position [578, 0]
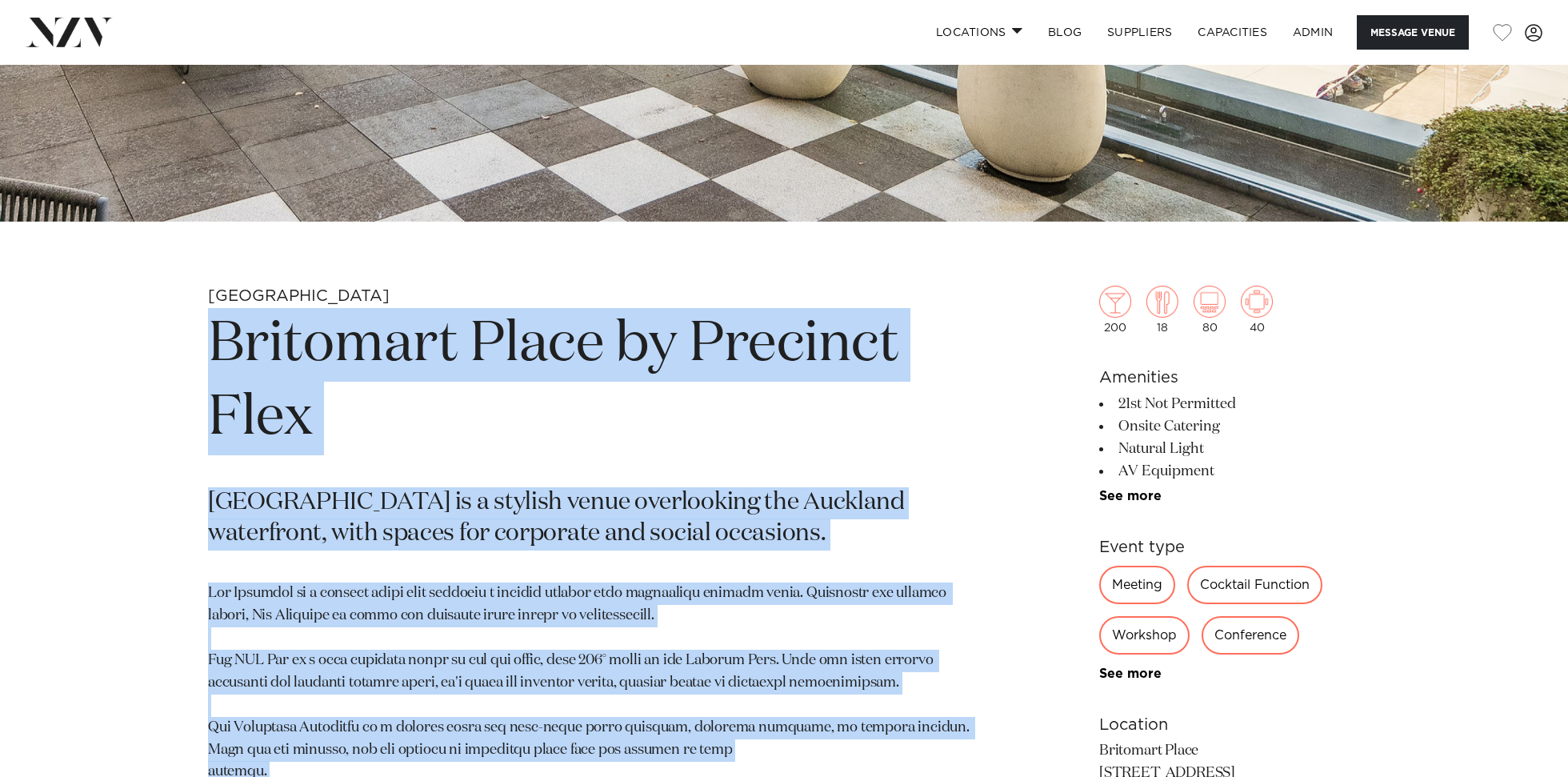
drag, startPoint x: 952, startPoint y: 458, endPoint x: 205, endPoint y: 350, distance: 754.8
click at [205, 350] on div "Auckland Britomart Place by Precinct Flex Britomart Place is a stylish venue ov…" at bounding box center [784, 702] width 1362 height 834
copy section "Britomart Place by Precinct Flex Britomart Place is a stylish venue overlooking…"
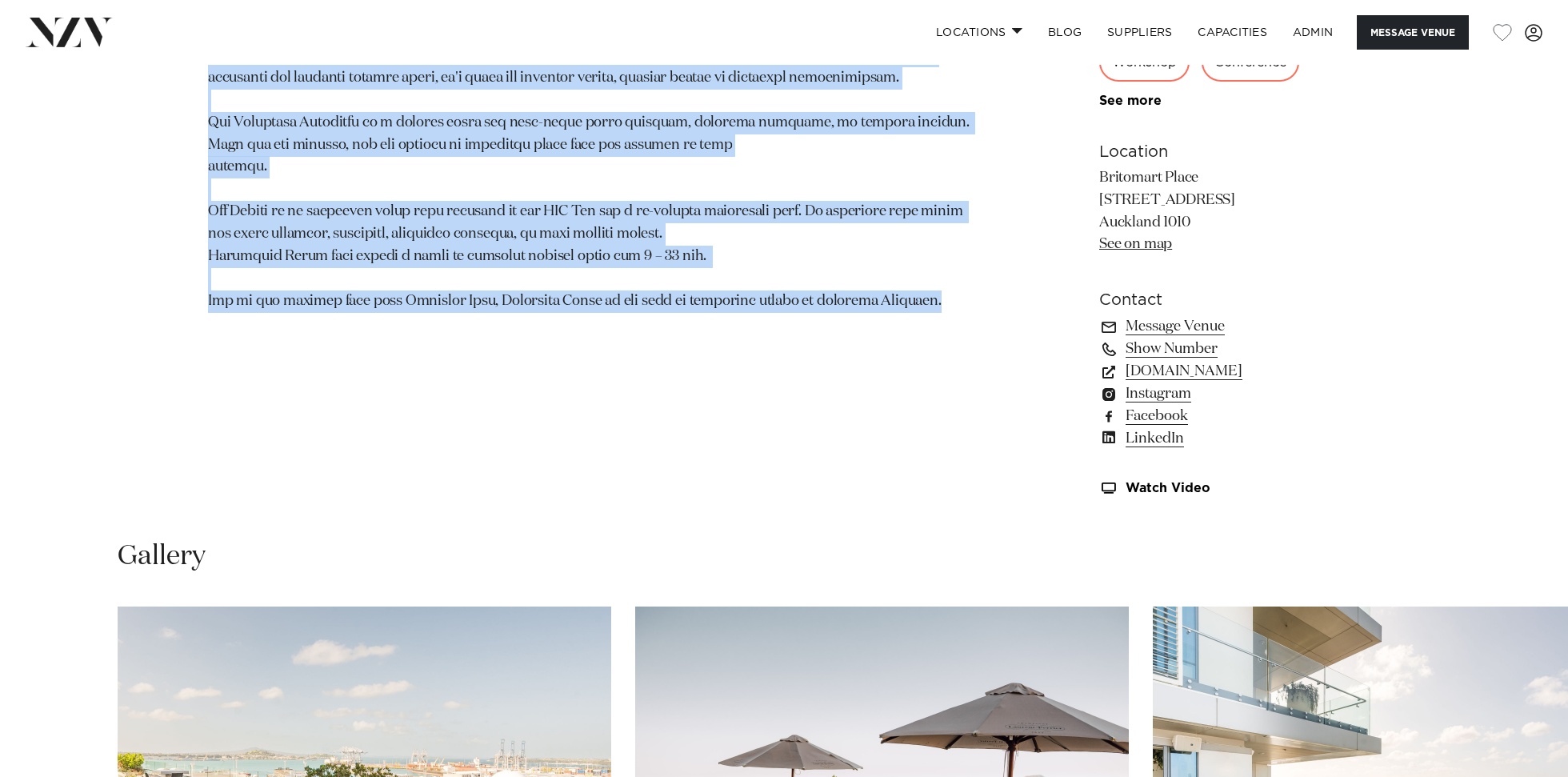
scroll to position [1174, 0]
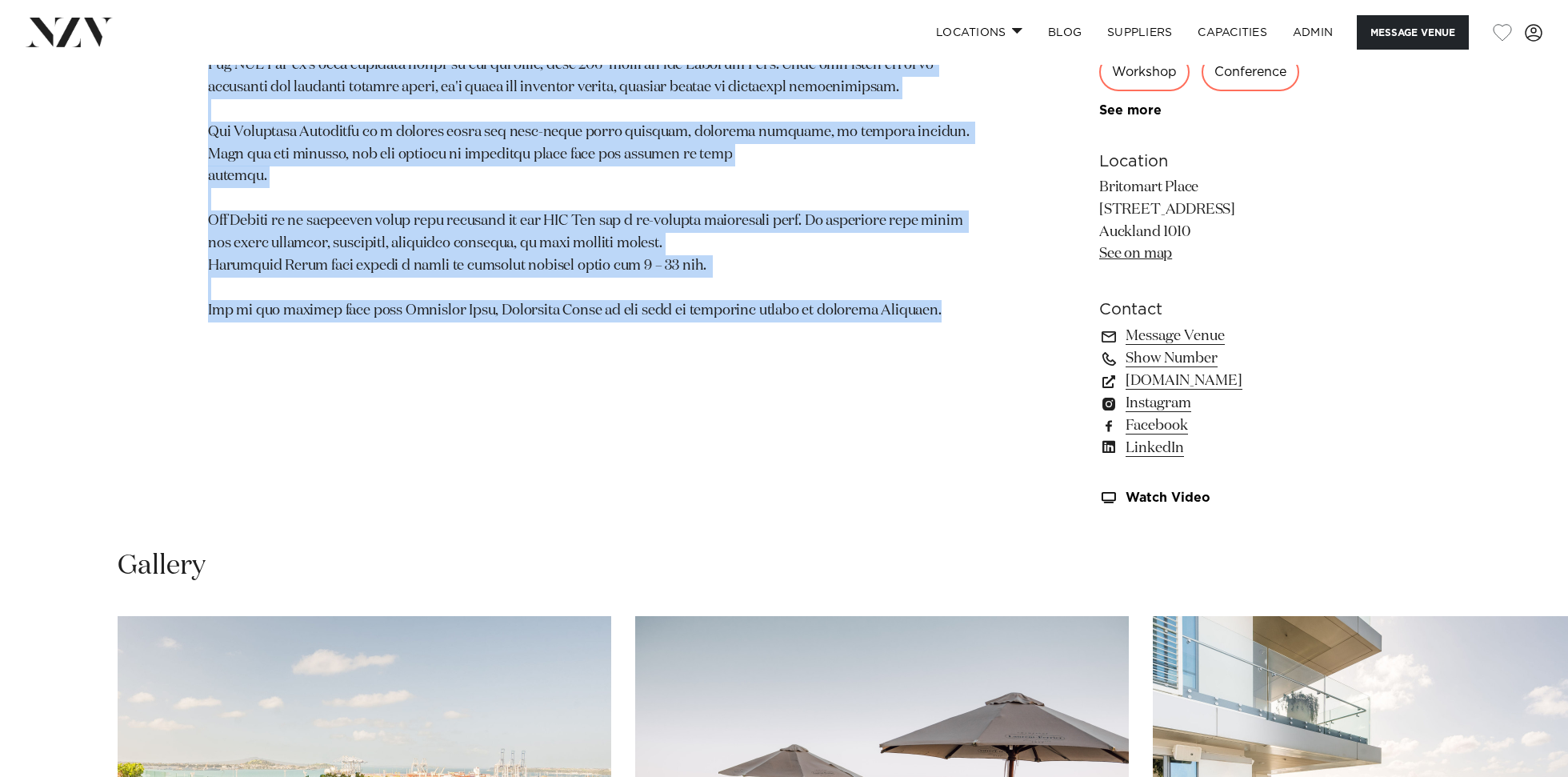
copy section "Britomart Place by Precinct Flex Britomart Place is a stylish venue overlooking…"
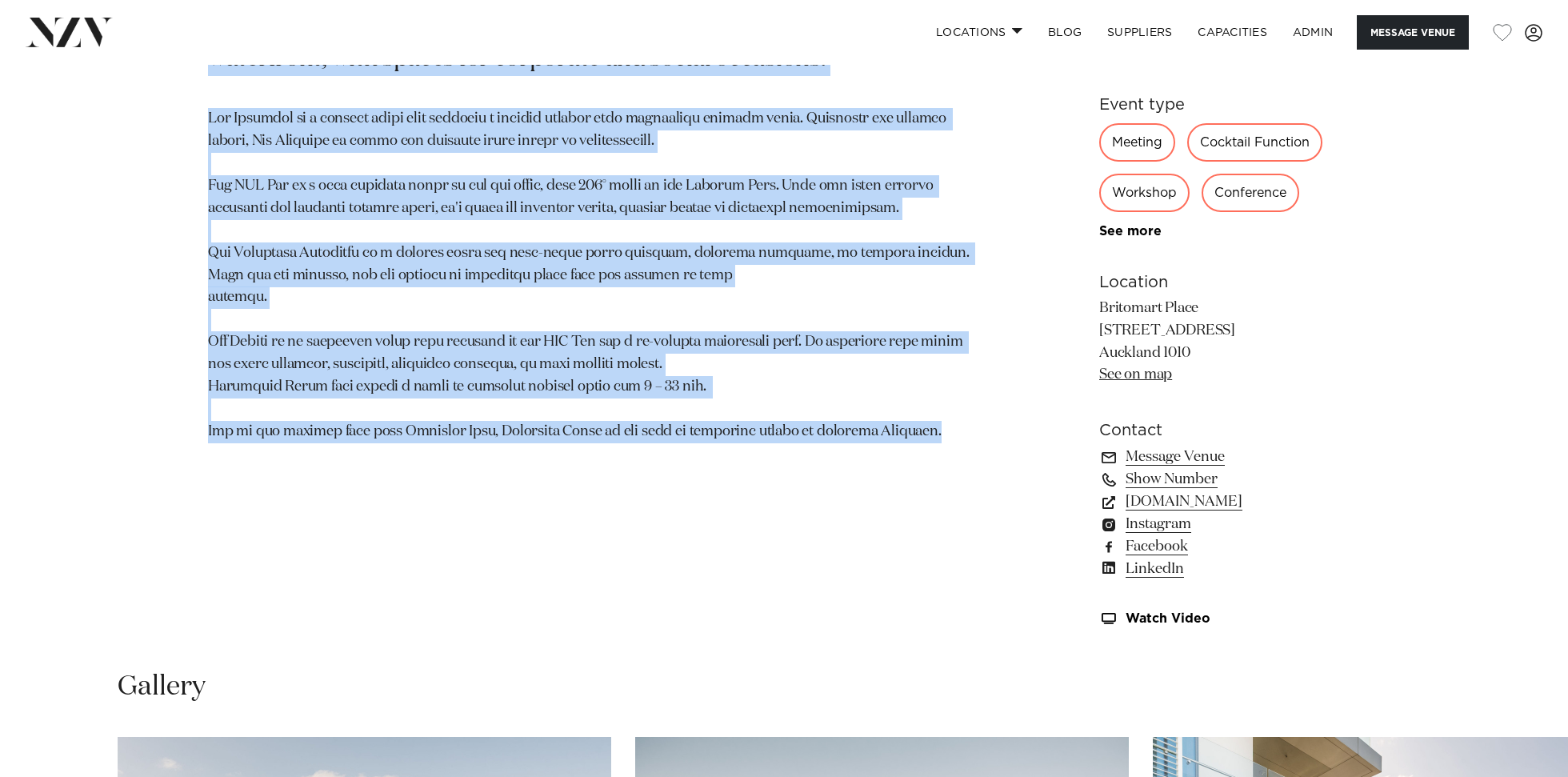
scroll to position [987, 0]
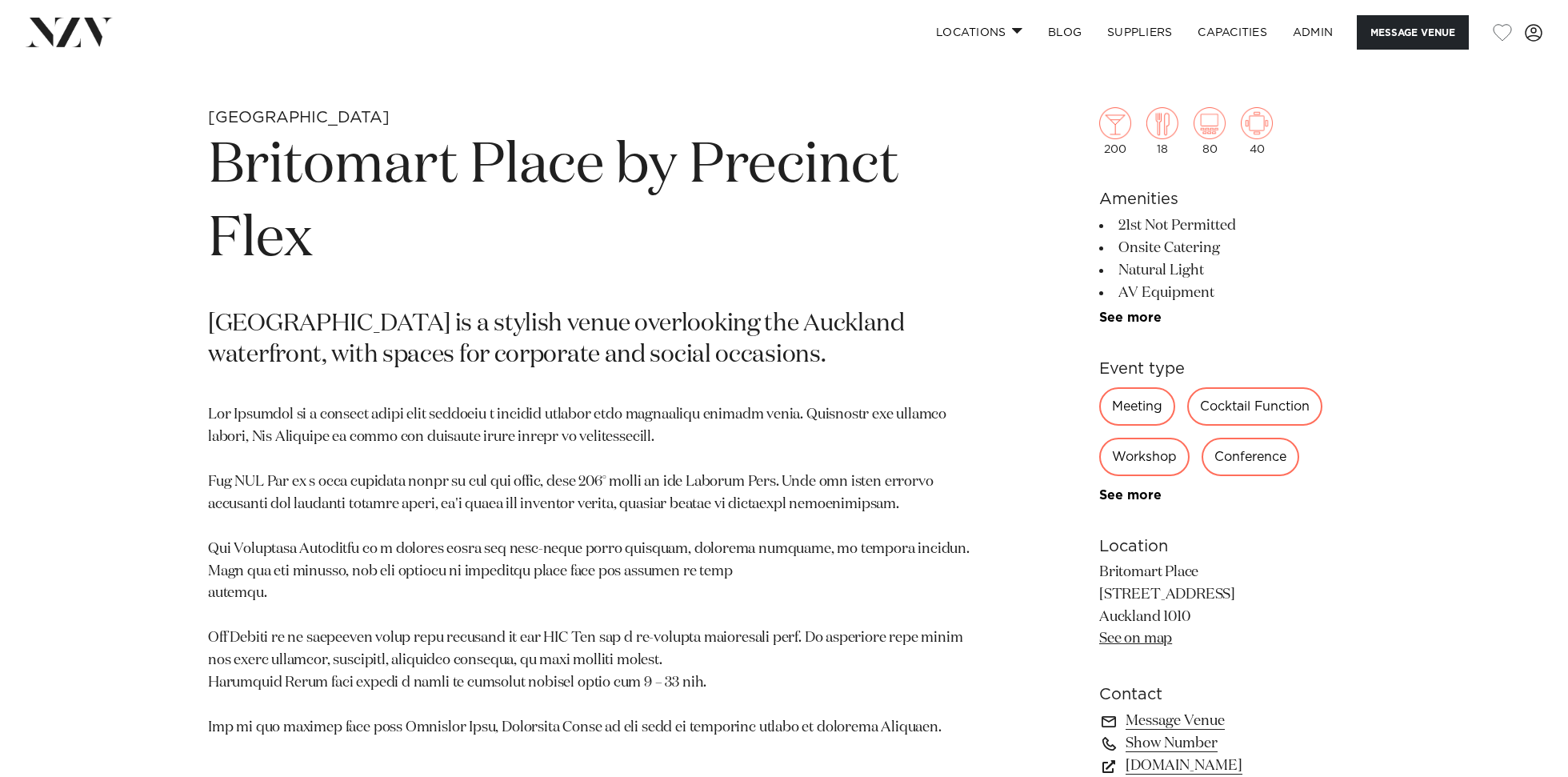
scroll to position [748, 0]
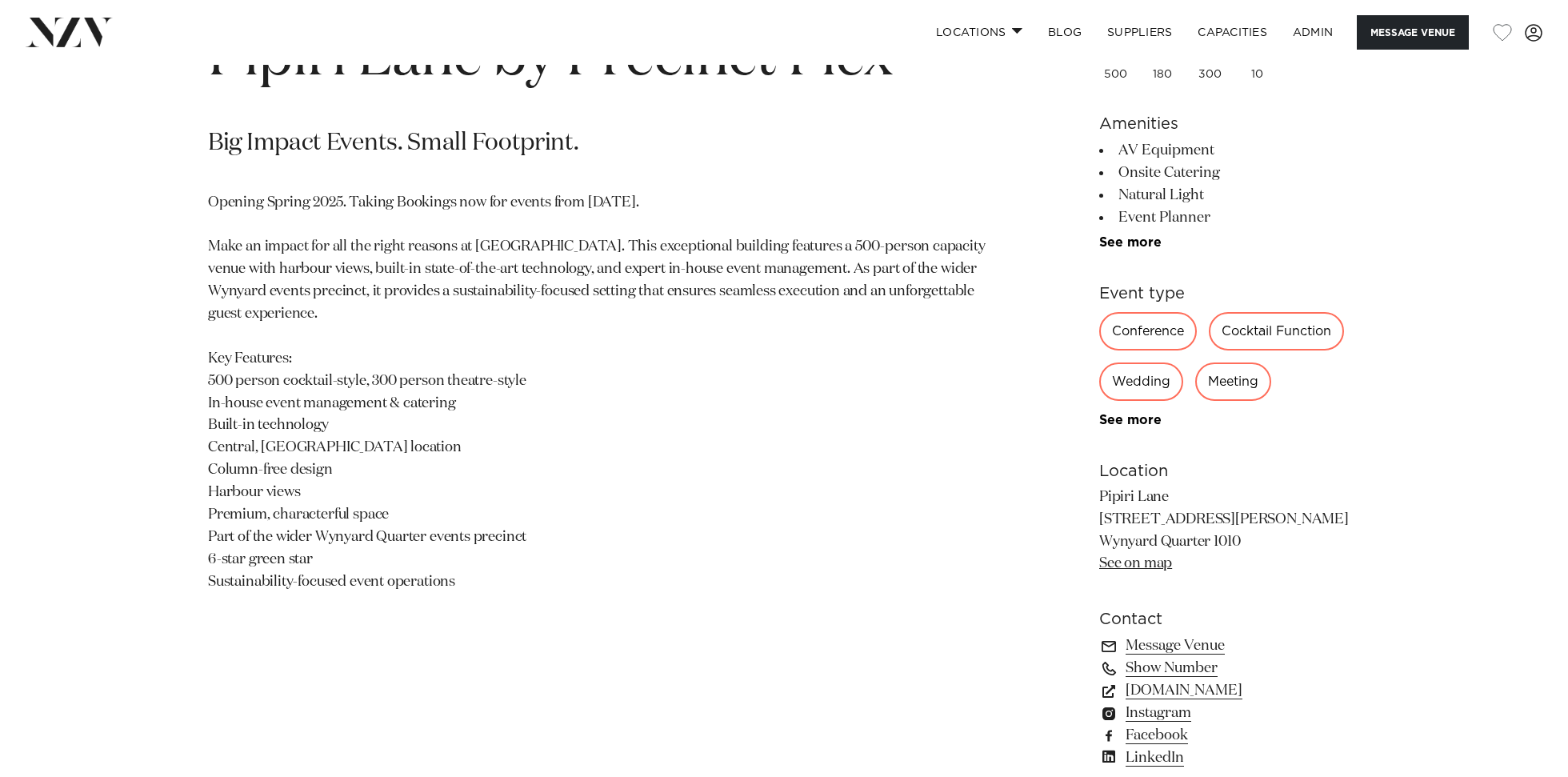
scroll to position [911, 0]
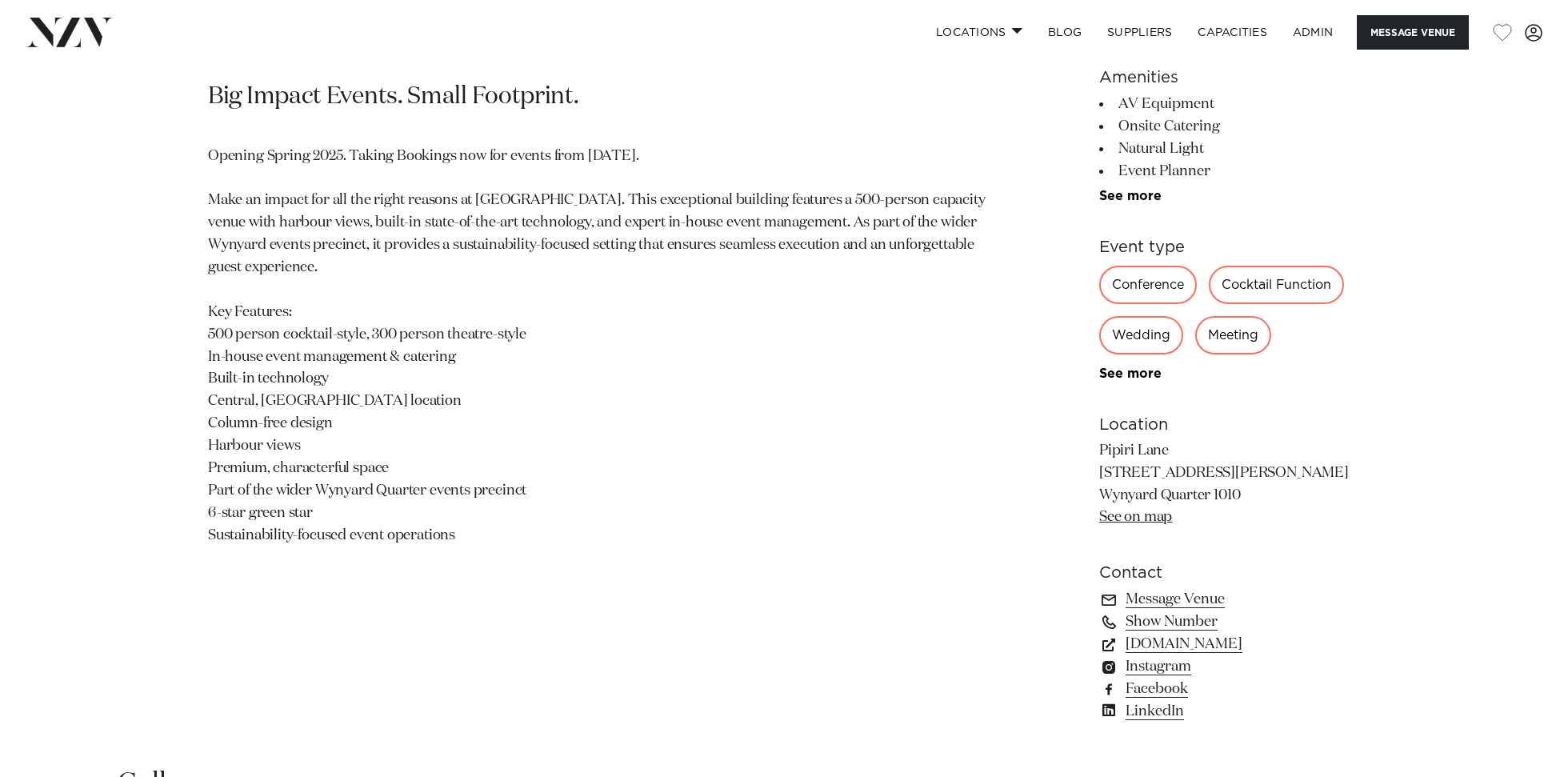
drag, startPoint x: 206, startPoint y: 289, endPoint x: 473, endPoint y: 544, distance: 369.2
click at [473, 544] on div "Auckland Pipiri Lane by Precinct Flex Big Impact Events. Small Footprint. Openi…" at bounding box center [784, 348] width 1362 height 789
copy section "Pipiri Lane by Precinct Flex Big Impact Events. Small Footprint. Opening Spring…"
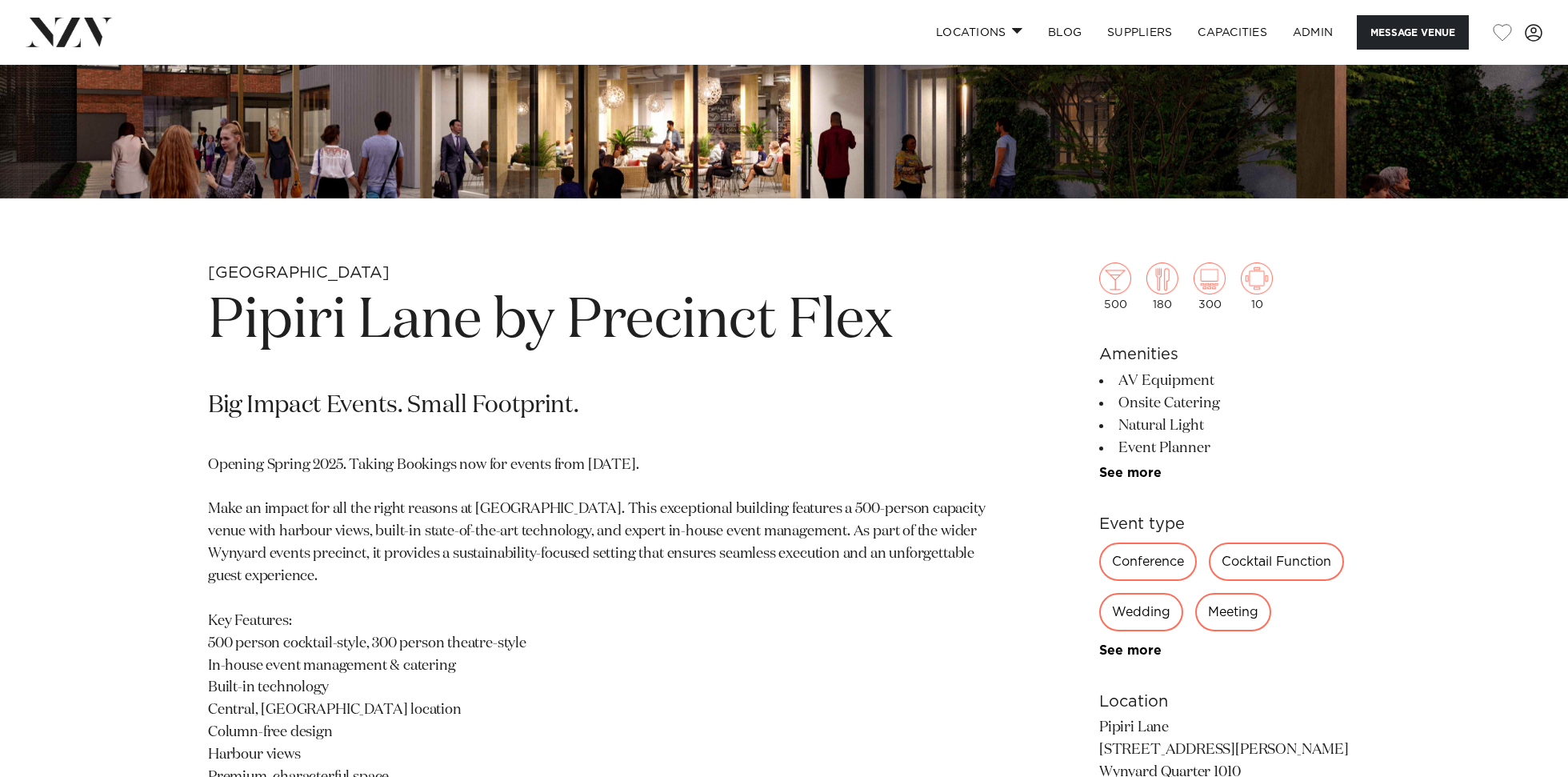
click at [983, 380] on section "Auckland Pipiri Lane by Precinct Flex Big Impact Events. Small Footprint. Openi…" at bounding box center [597, 657] width 778 height 789
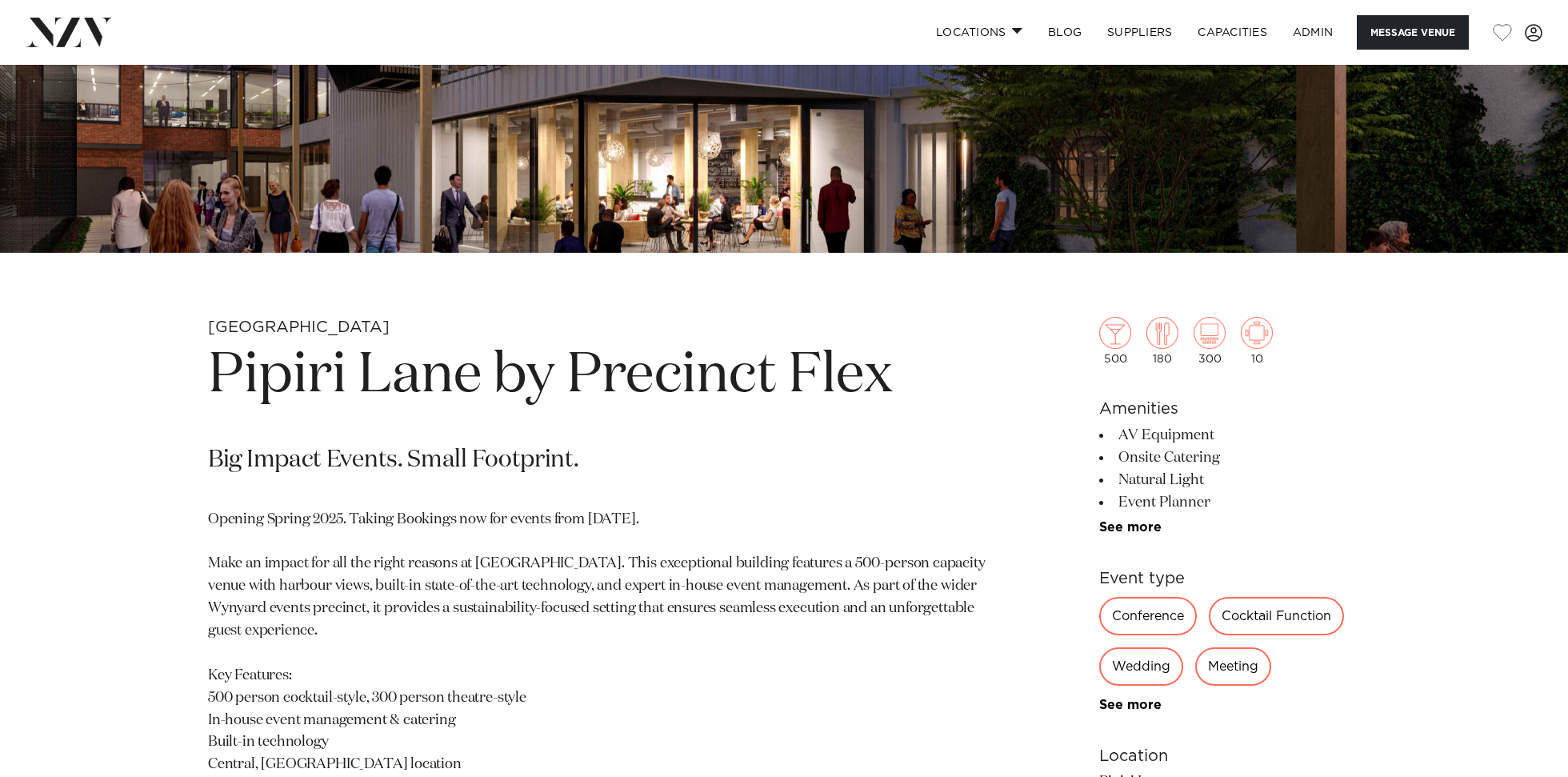
scroll to position [534, 0]
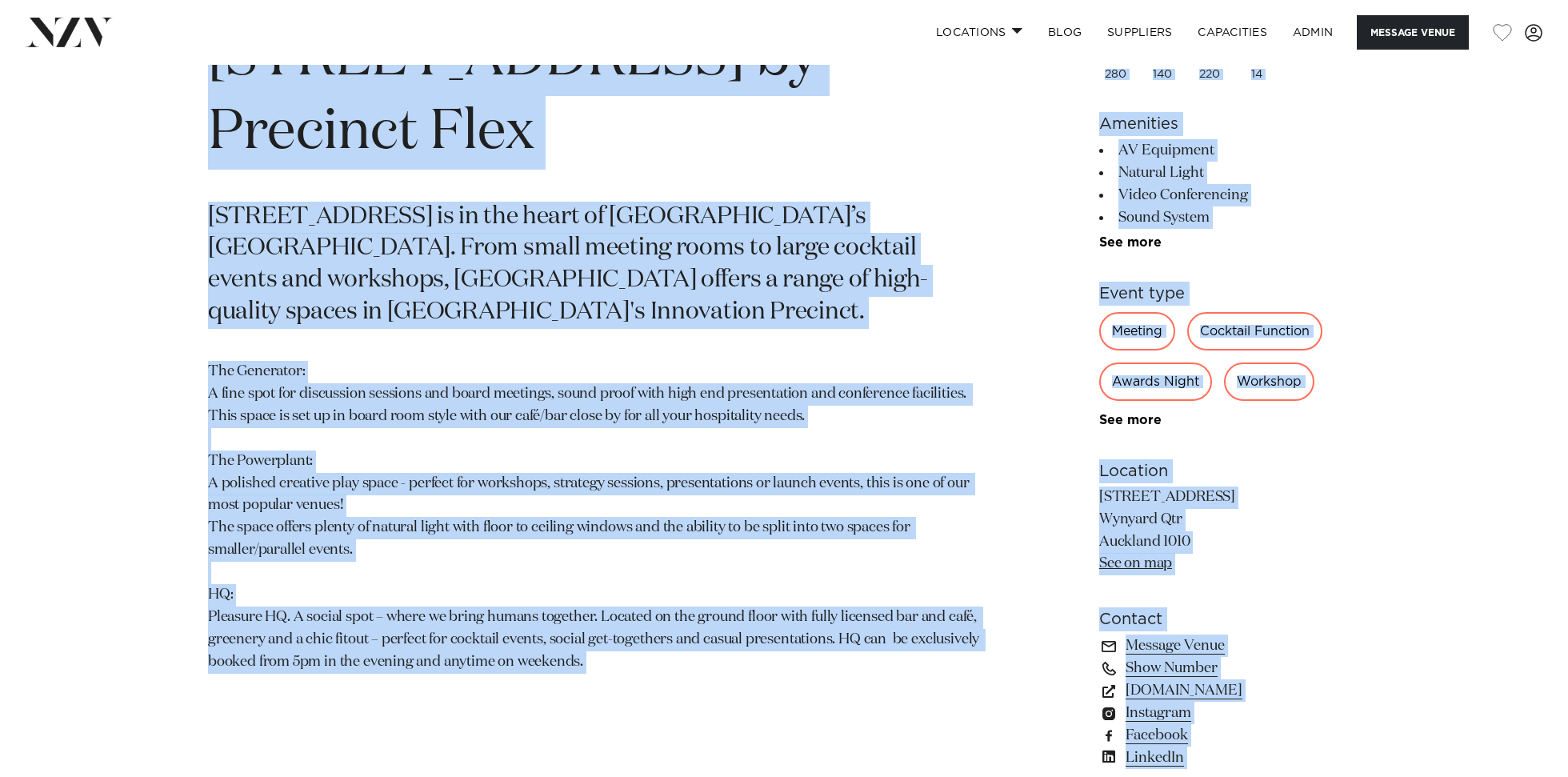
scroll to position [1041, 0]
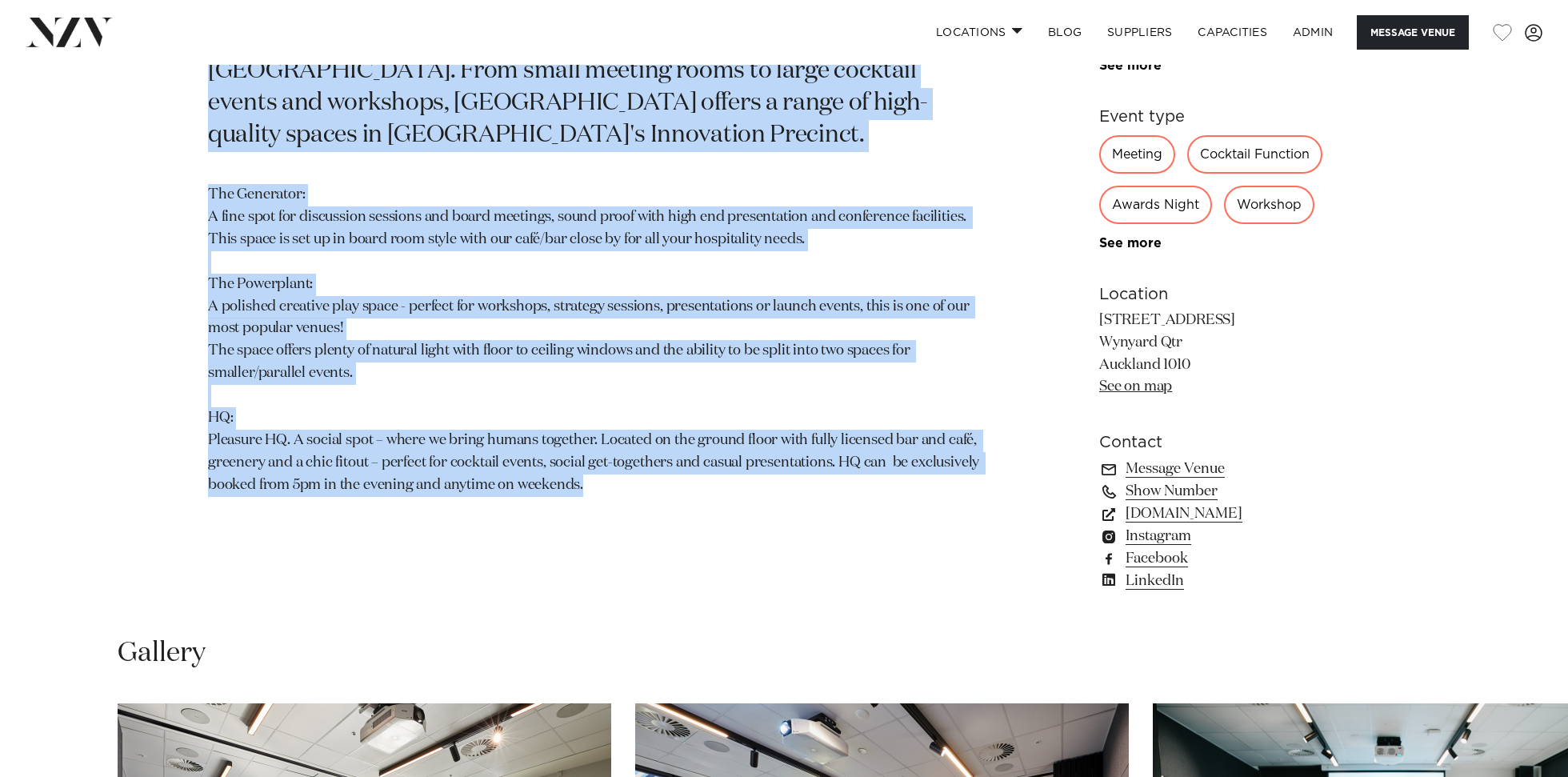
drag, startPoint x: 193, startPoint y: 419, endPoint x: 644, endPoint y: 416, distance: 451.0
click at [644, 417] on div "Auckland 12 Madden St by Precinct Flex 12 Madden Street is in the heart of Auck…" at bounding box center [784, 218] width 1362 height 789
copy section "12 Madden St by Precinct Flex 12 Madden Street is in the heart of Auckland’s Wy…"
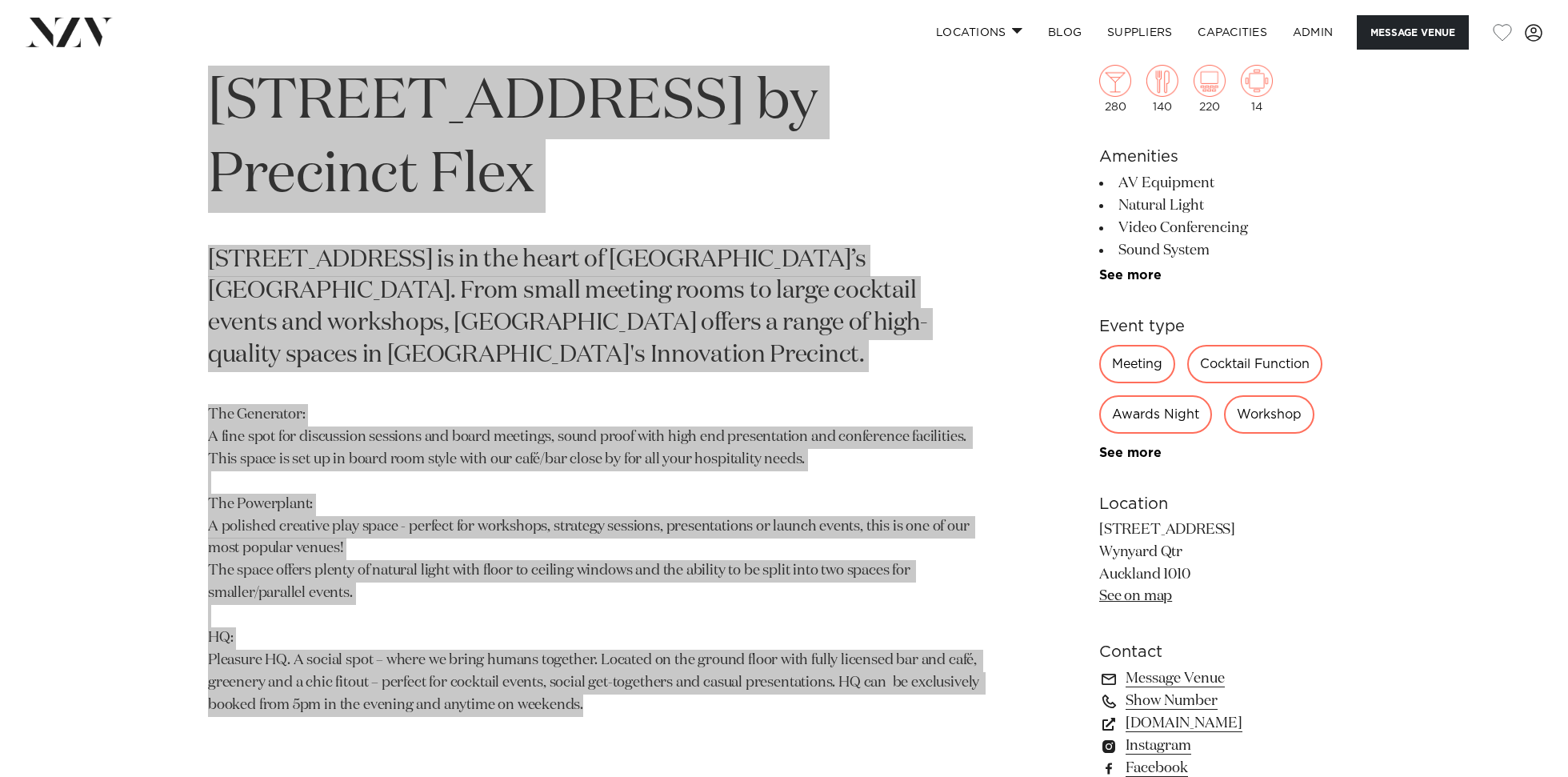
scroll to position [655, 0]
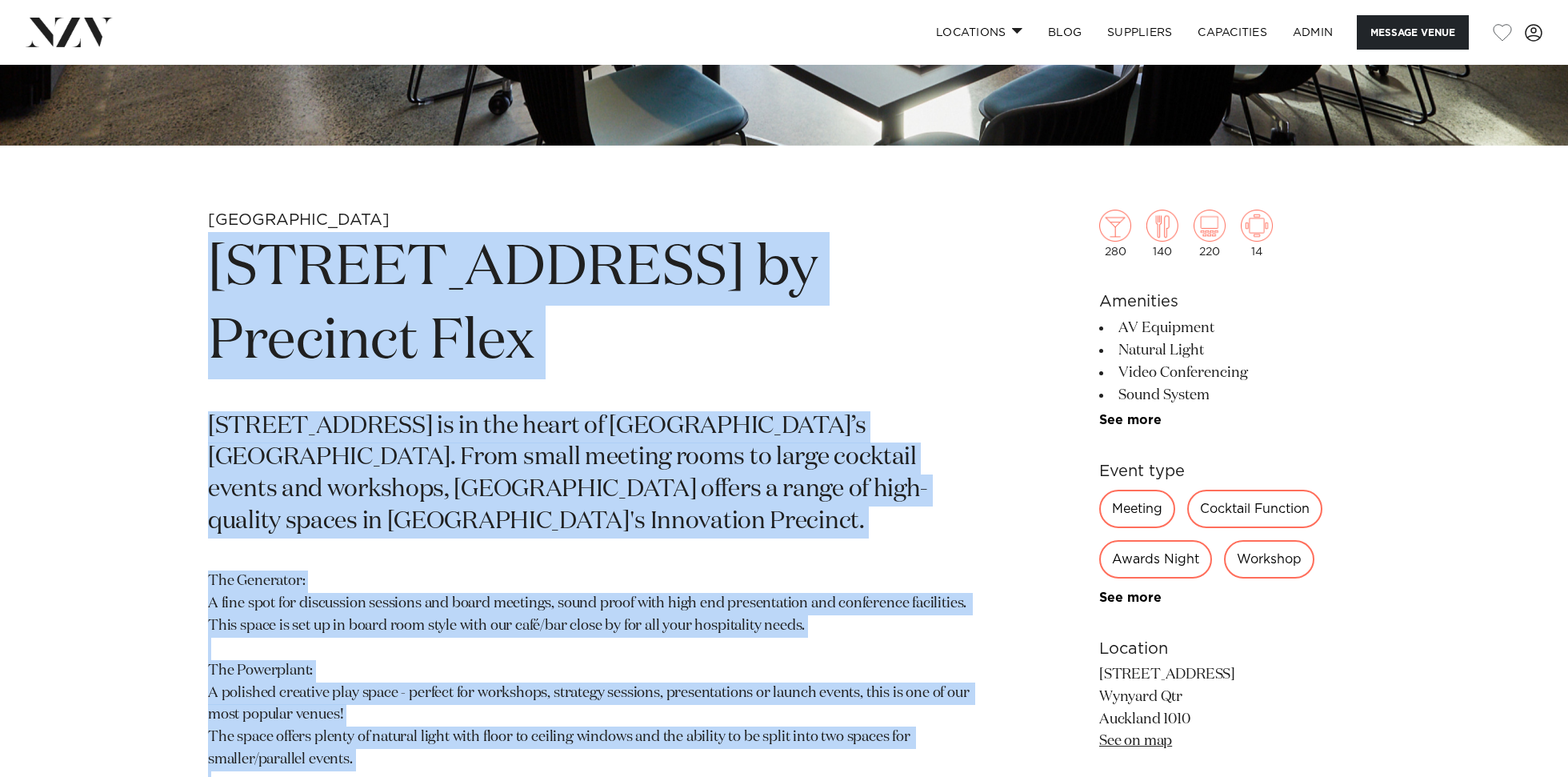
click at [1331, 307] on h6 "Amenities" at bounding box center [1229, 300] width 261 height 24
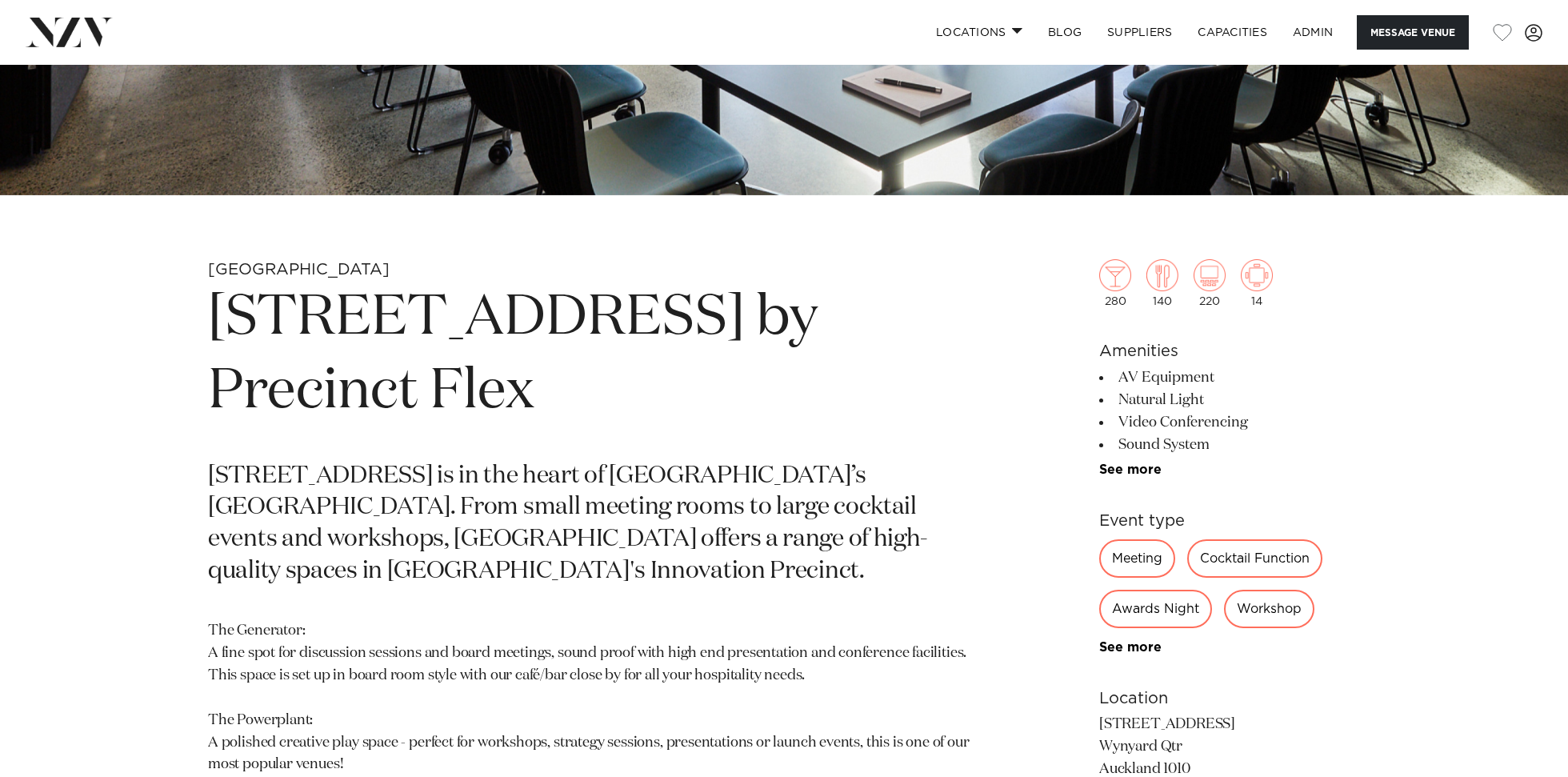
scroll to position [597, 0]
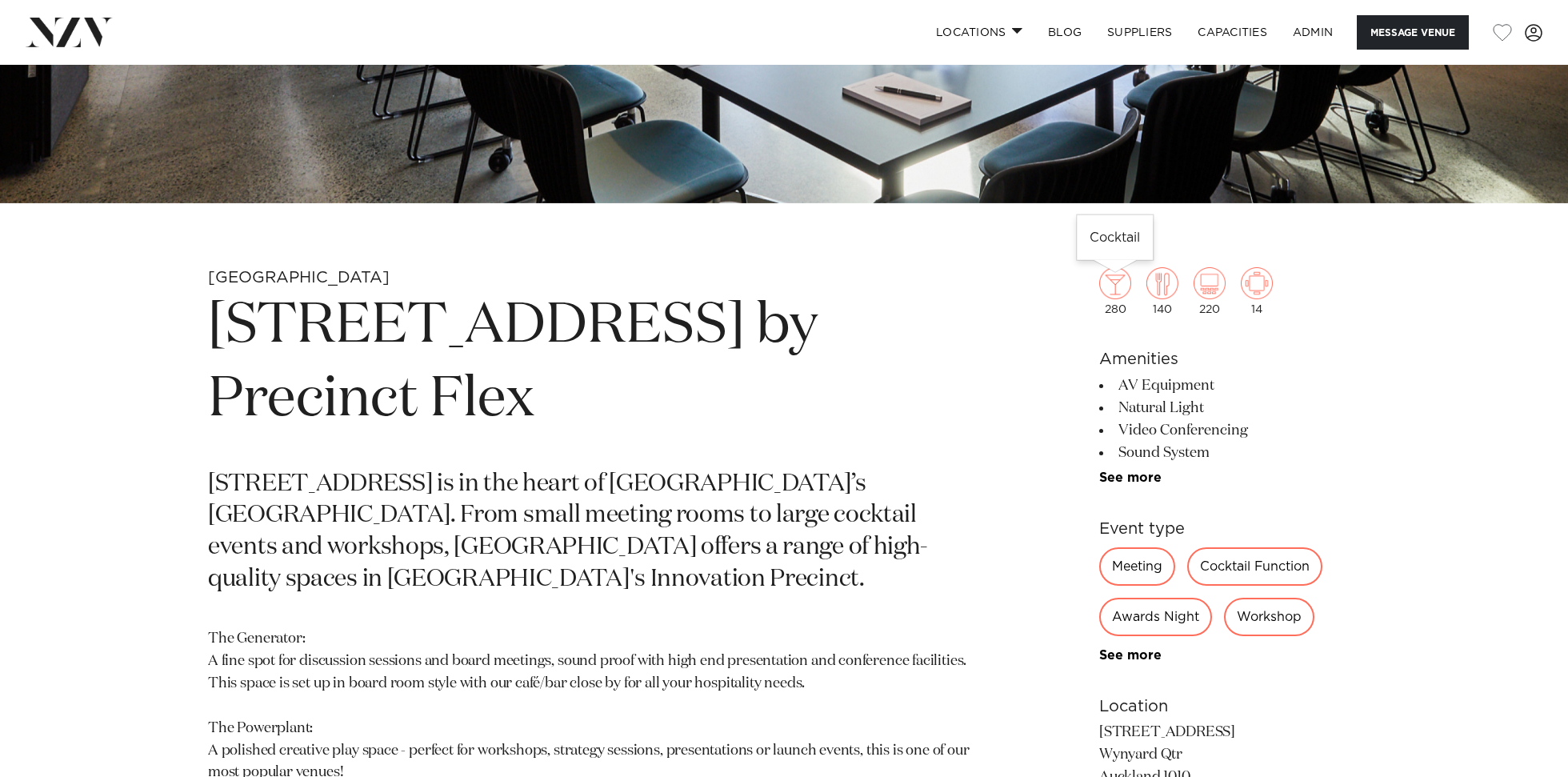
click at [1113, 312] on div "280" at bounding box center [1115, 291] width 32 height 48
drag, startPoint x: 1079, startPoint y: 281, endPoint x: 1309, endPoint y: 339, distance: 237.2
click at [1309, 339] on div "Auckland 12 Madden St by Precinct Flex 12 Madden Street is in the heart of Auck…" at bounding box center [784, 662] width 1362 height 789
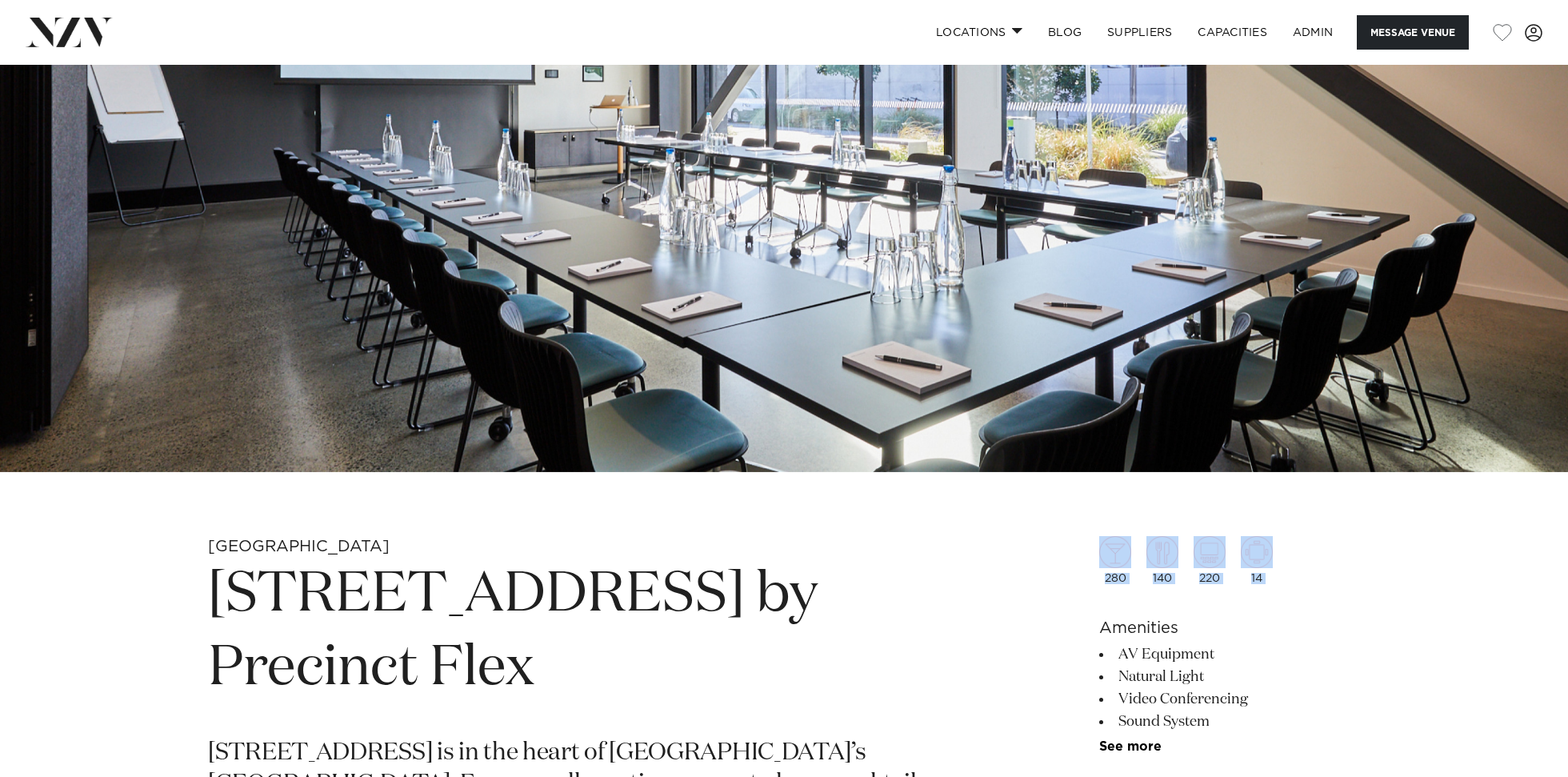
scroll to position [324, 0]
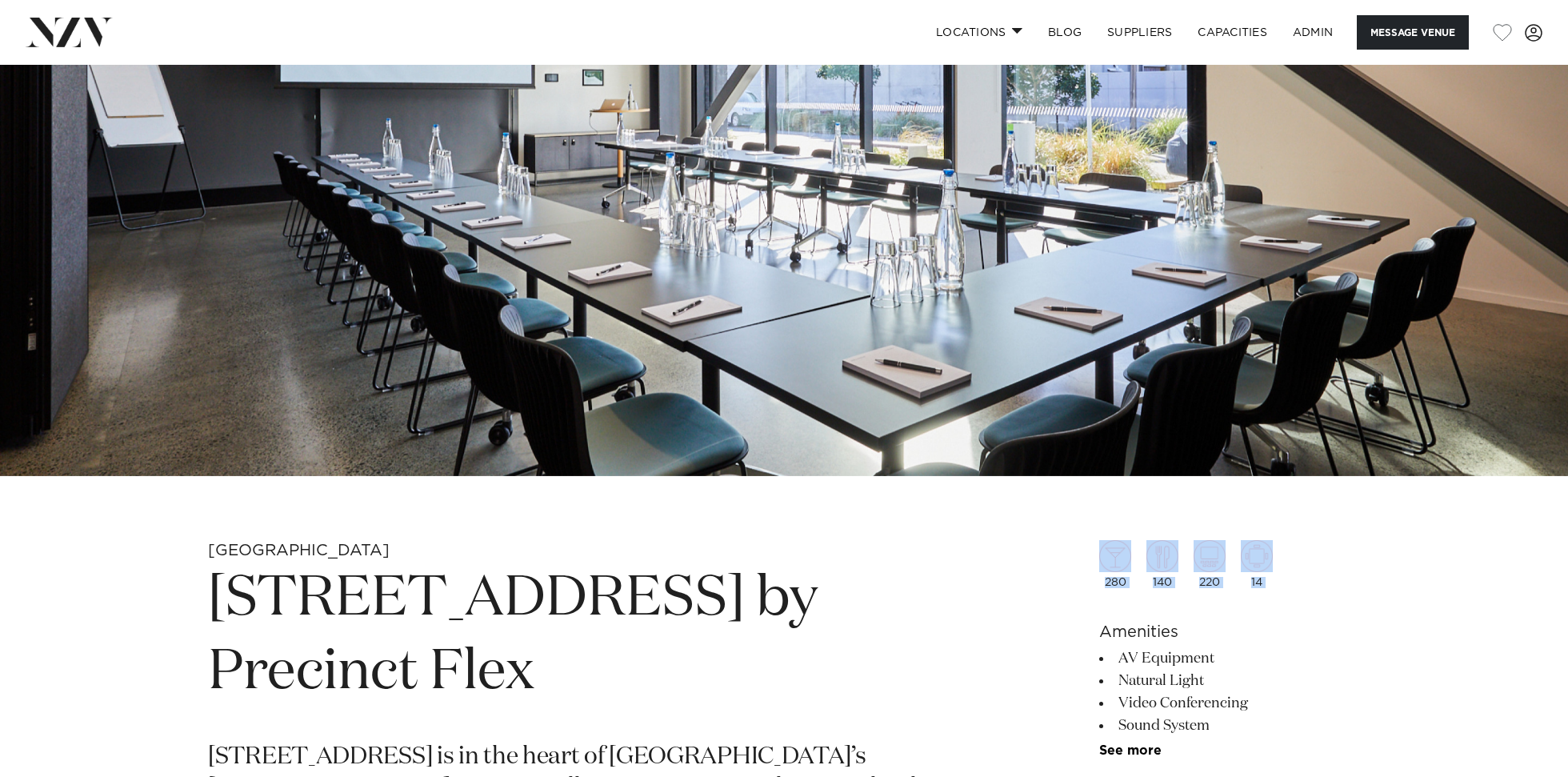
click at [1123, 582] on div "280" at bounding box center [1115, 563] width 32 height 48
click at [1110, 579] on div "280" at bounding box center [1115, 563] width 32 height 48
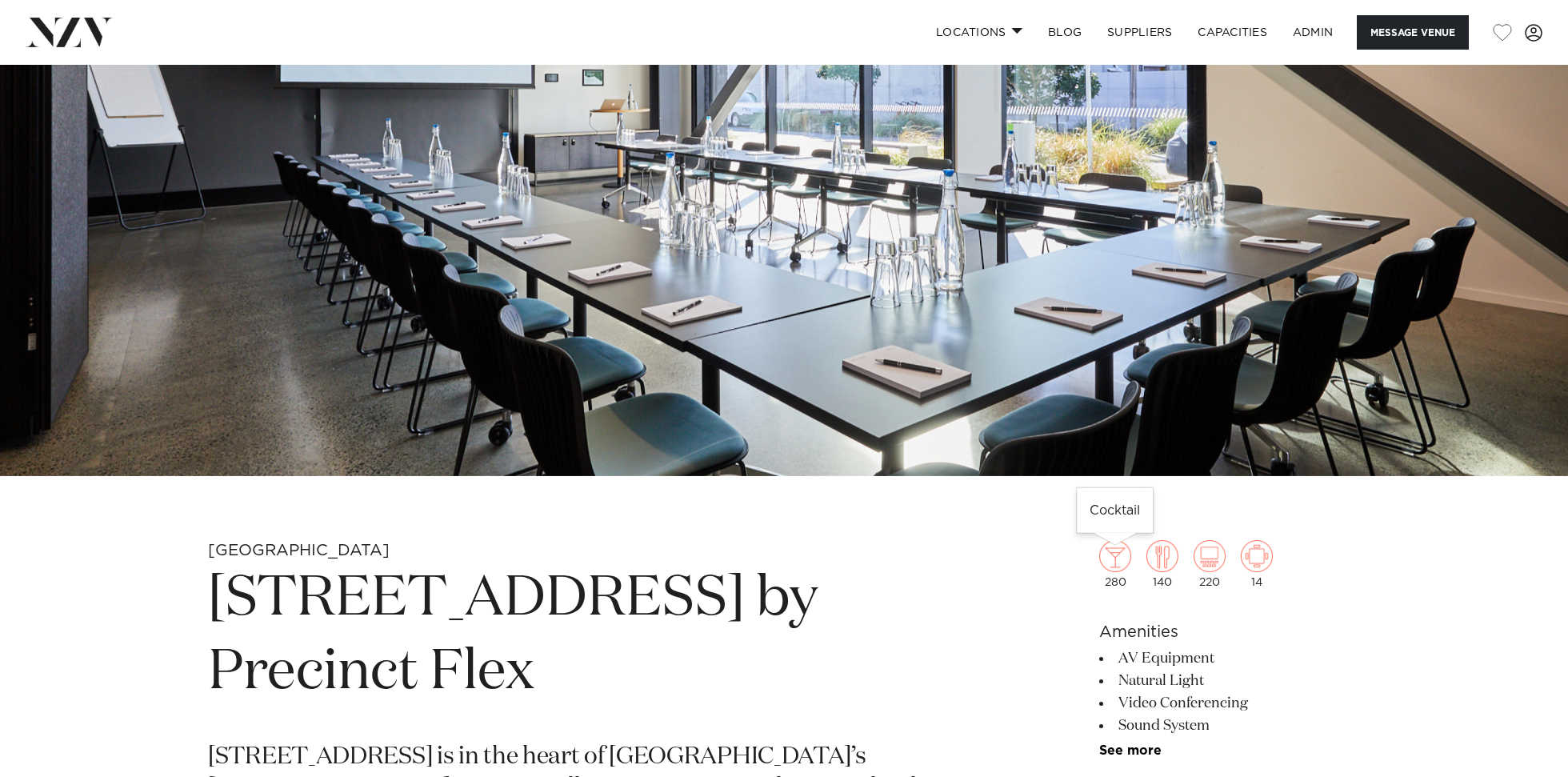
copy div "280"
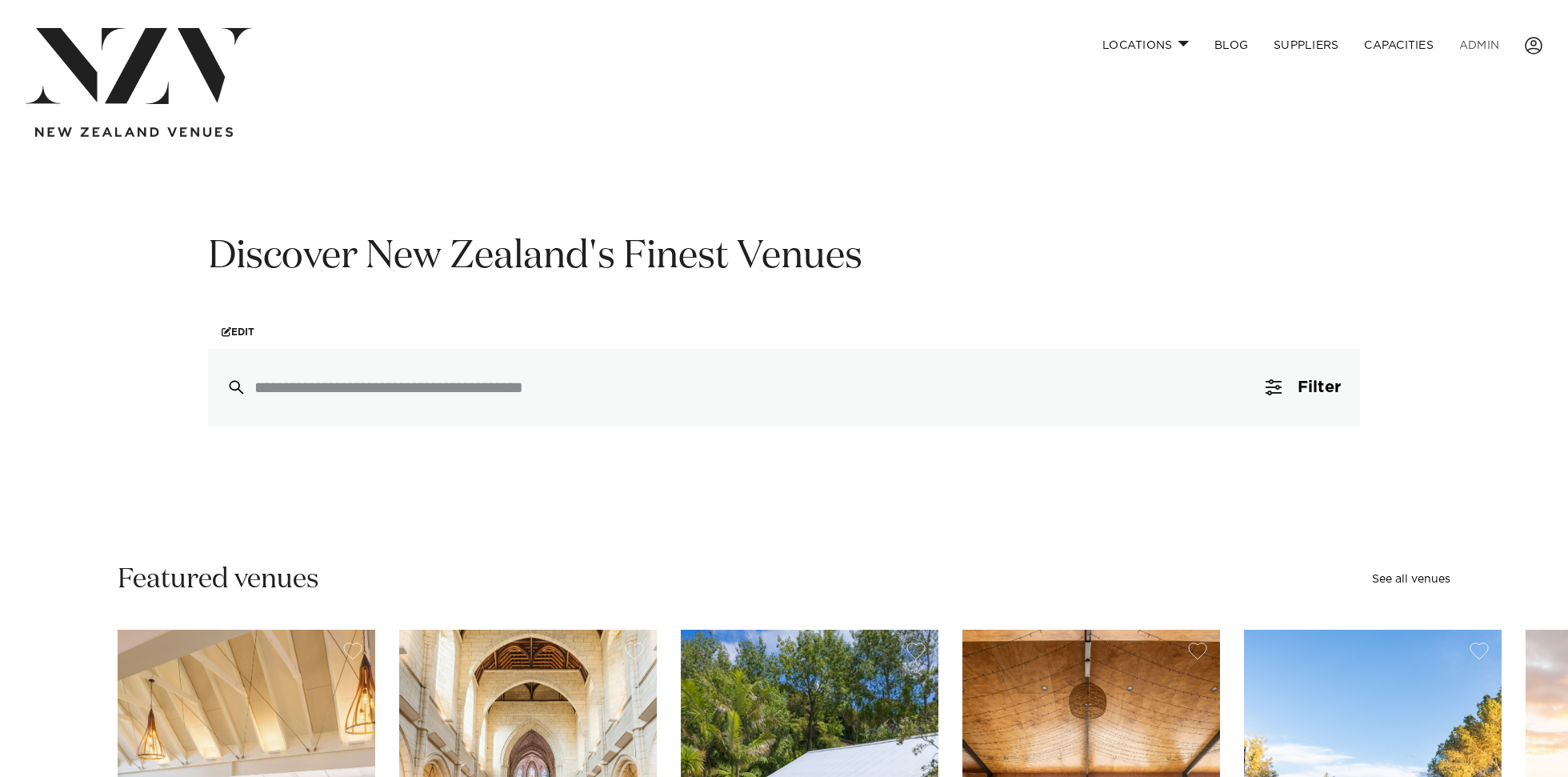
click at [1487, 36] on link "ADMIN" at bounding box center [1479, 45] width 66 height 35
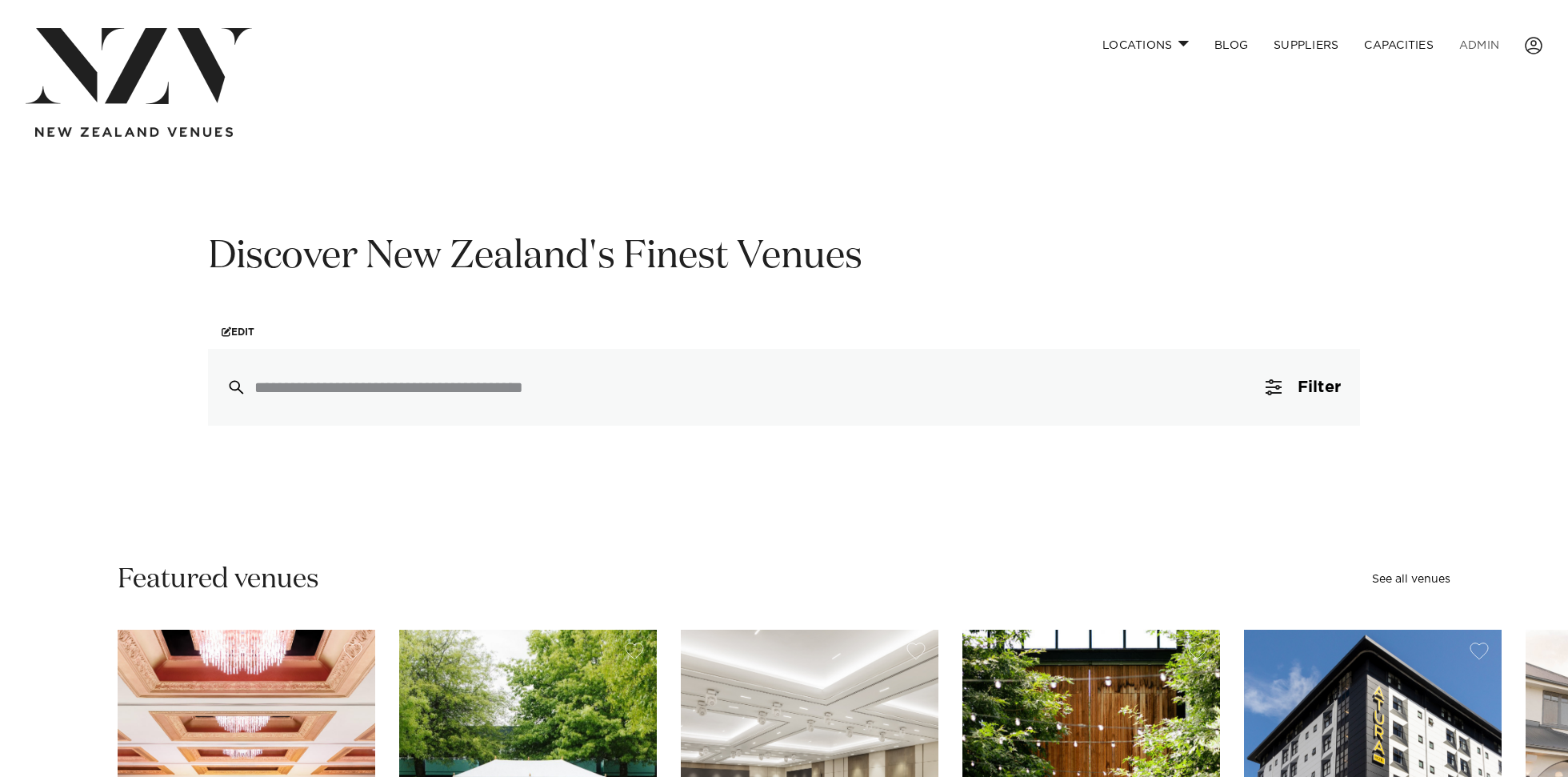
click at [1475, 36] on link "ADMIN" at bounding box center [1479, 45] width 66 height 35
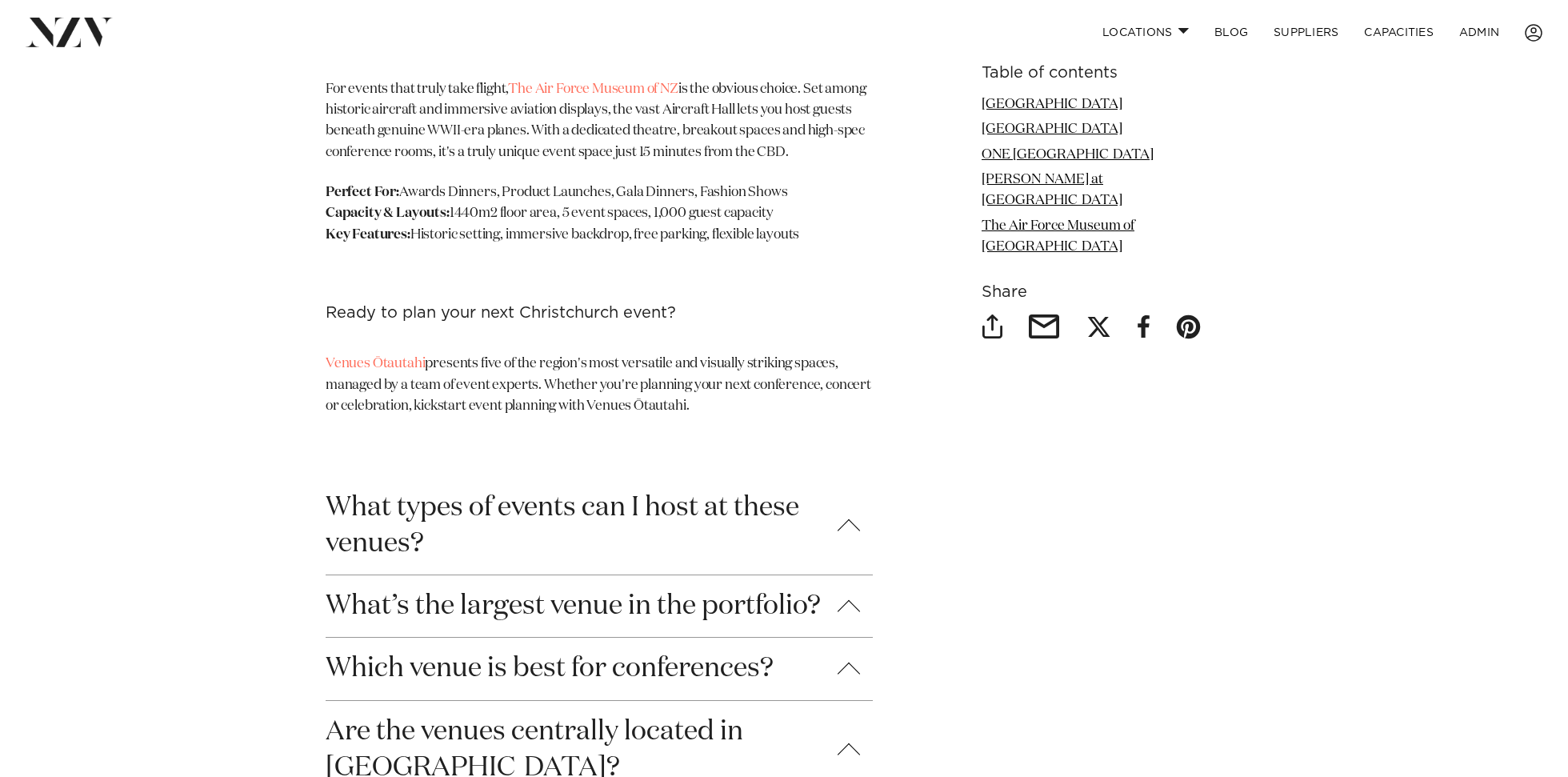
scroll to position [5361, 0]
copy h6 "Ready to plan your next Christchurch event?"
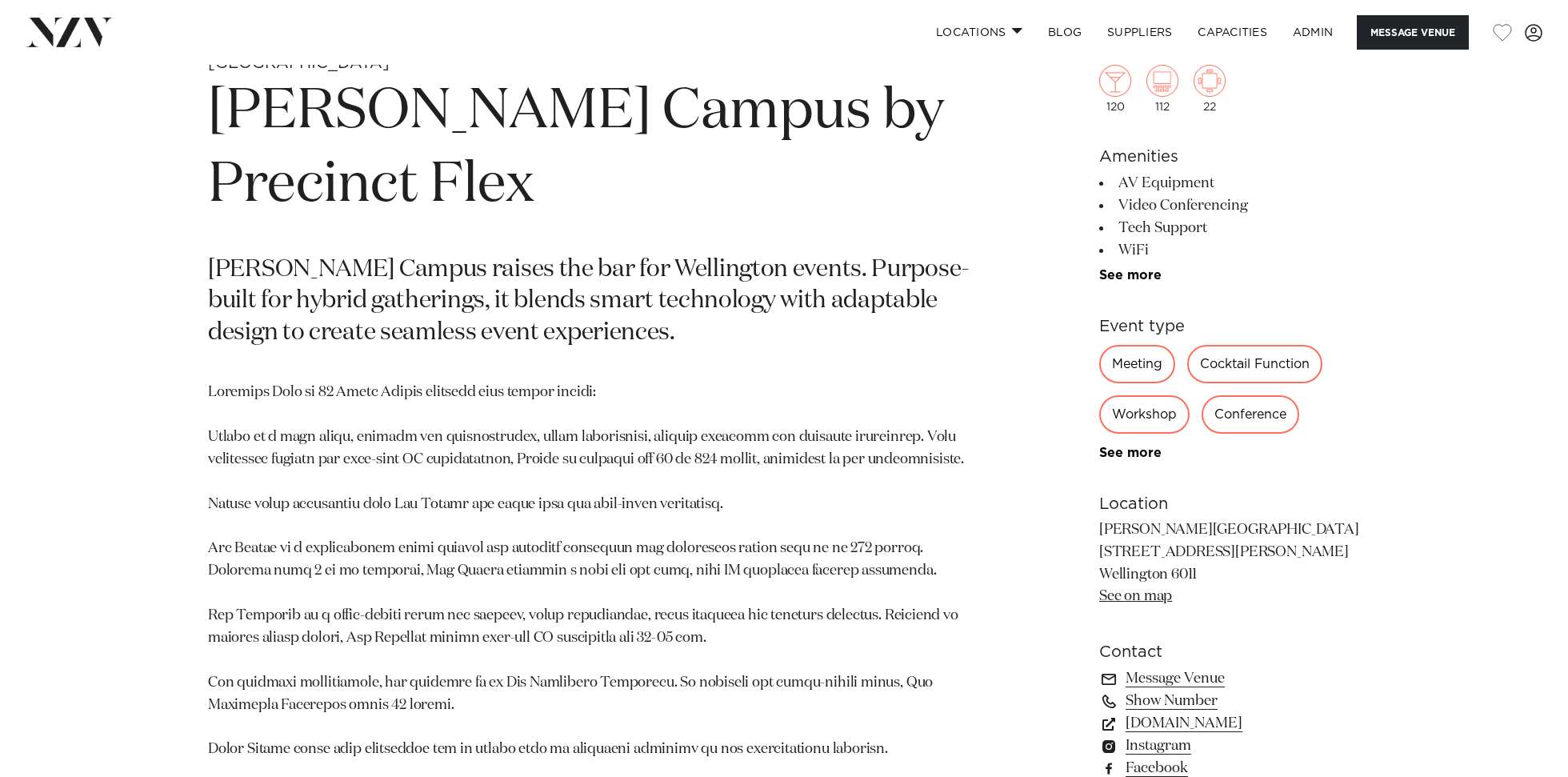
scroll to position [603, 0]
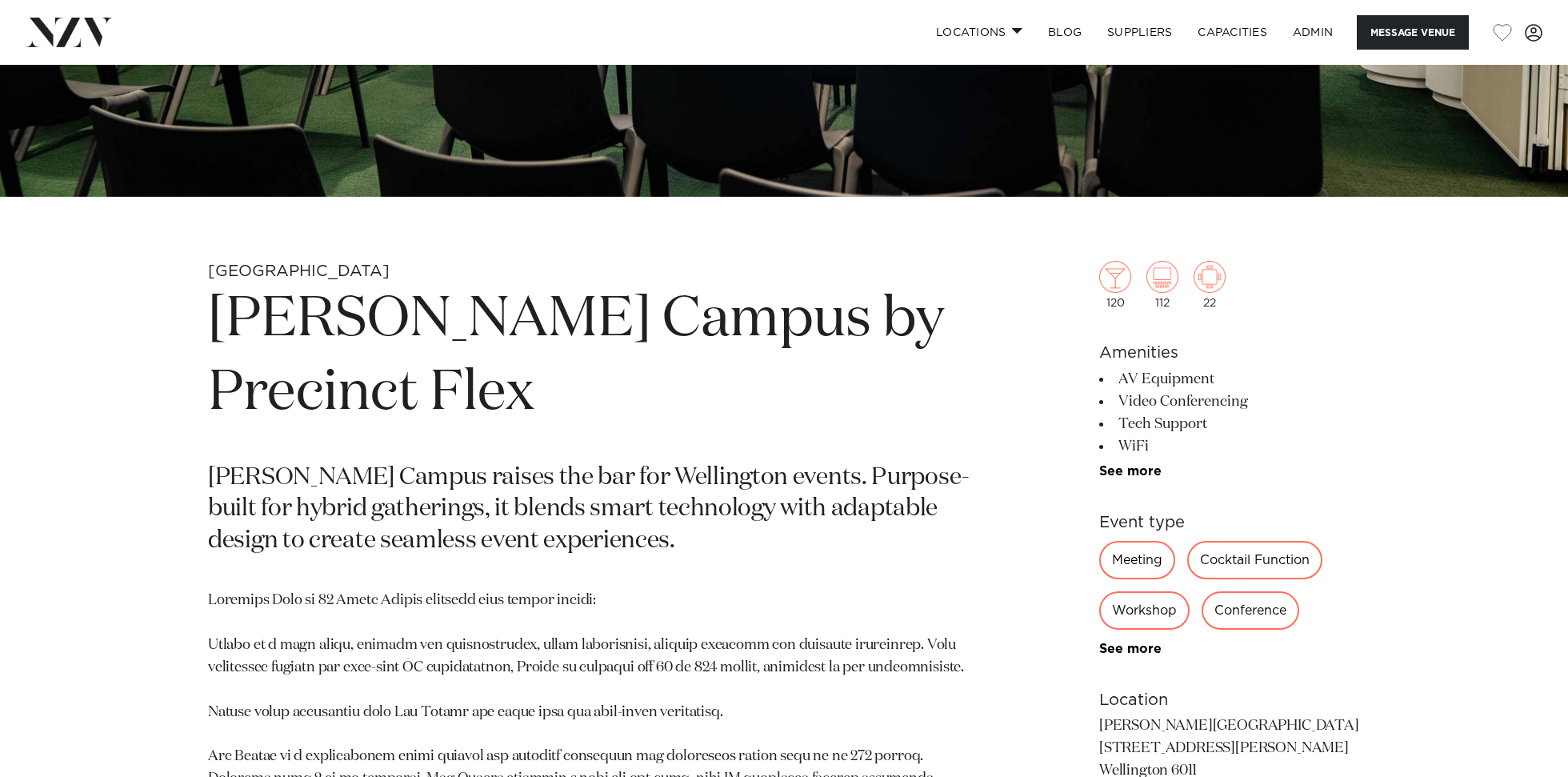
click at [412, 343] on h1 "Bowen Campus by Precinct Flex" at bounding box center [597, 357] width 778 height 147
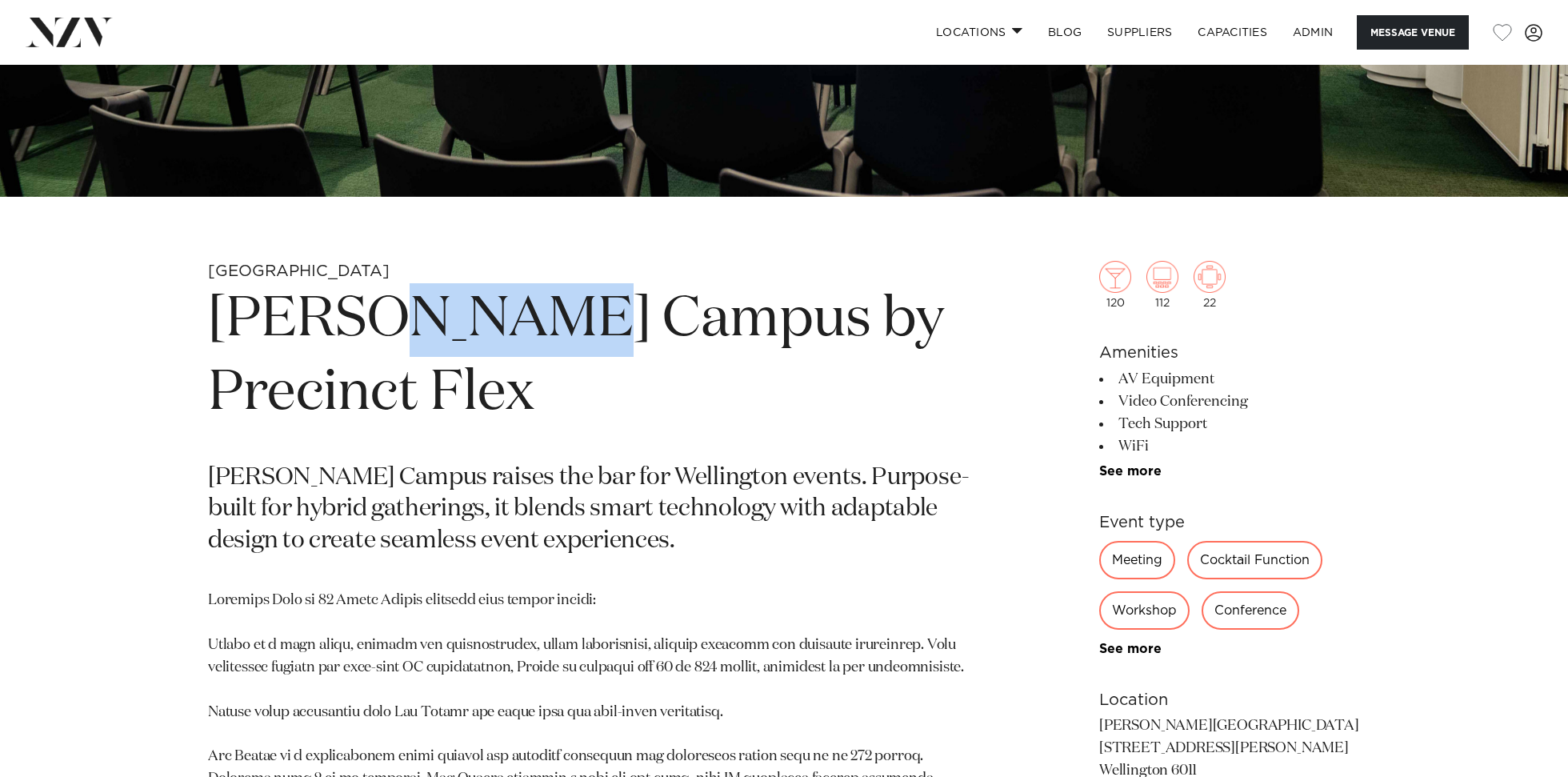
click at [412, 343] on h1 "Bowen Campus by Precinct Flex" at bounding box center [597, 357] width 778 height 147
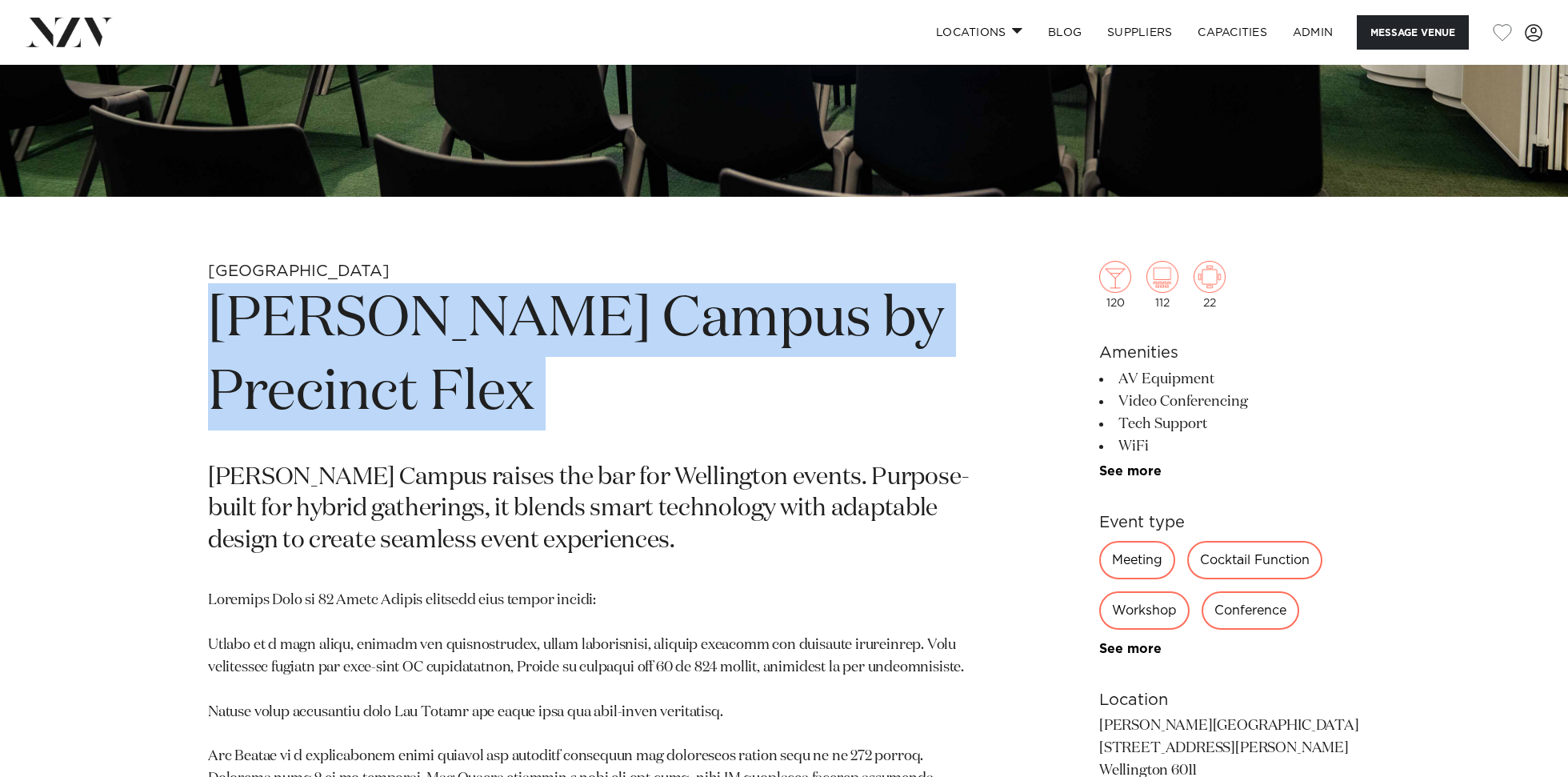
copy section "Bowen Campus by Precinct Flex"
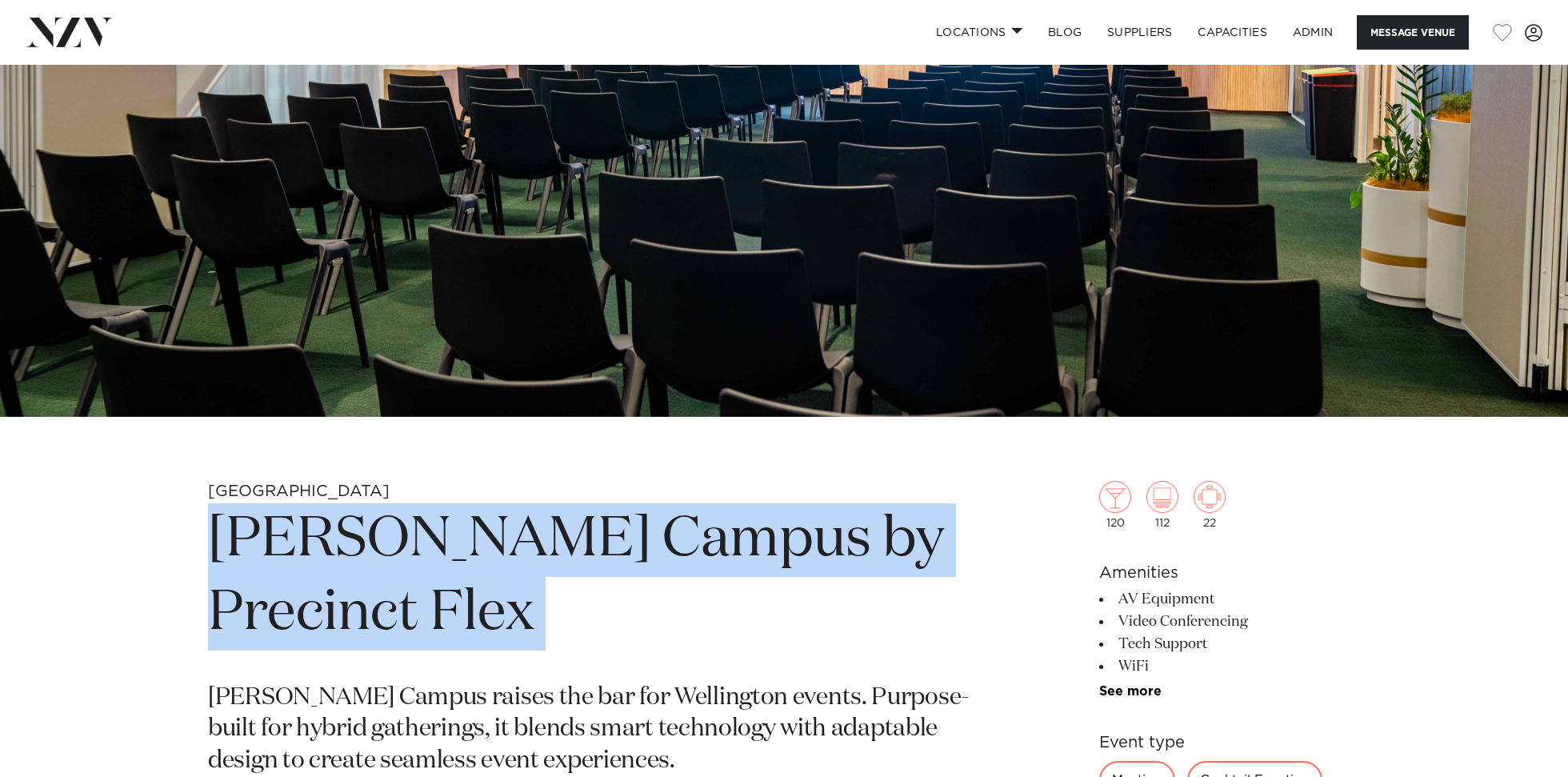
scroll to position [75, 0]
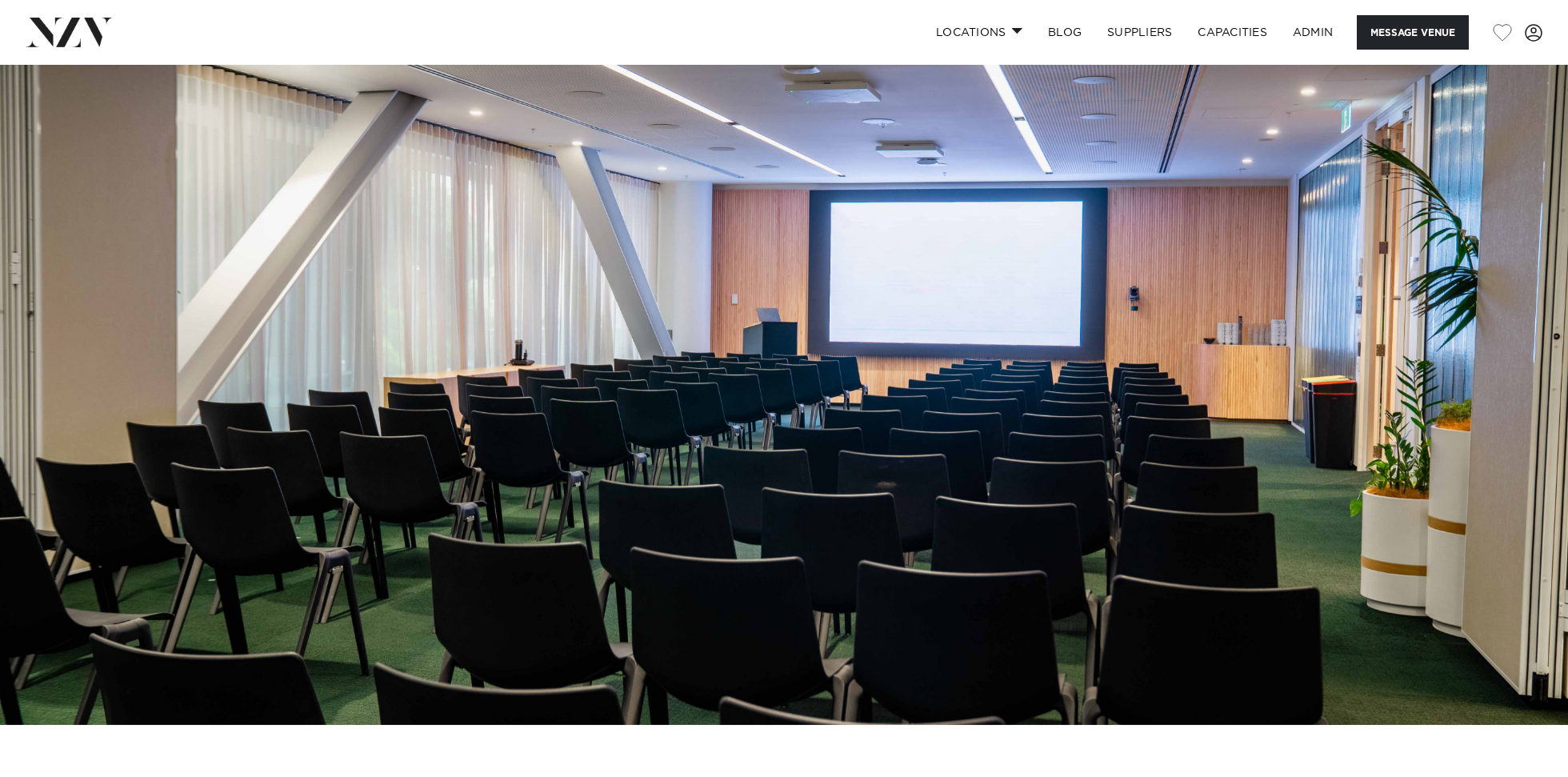
click at [433, 292] on img at bounding box center [784, 357] width 1568 height 736
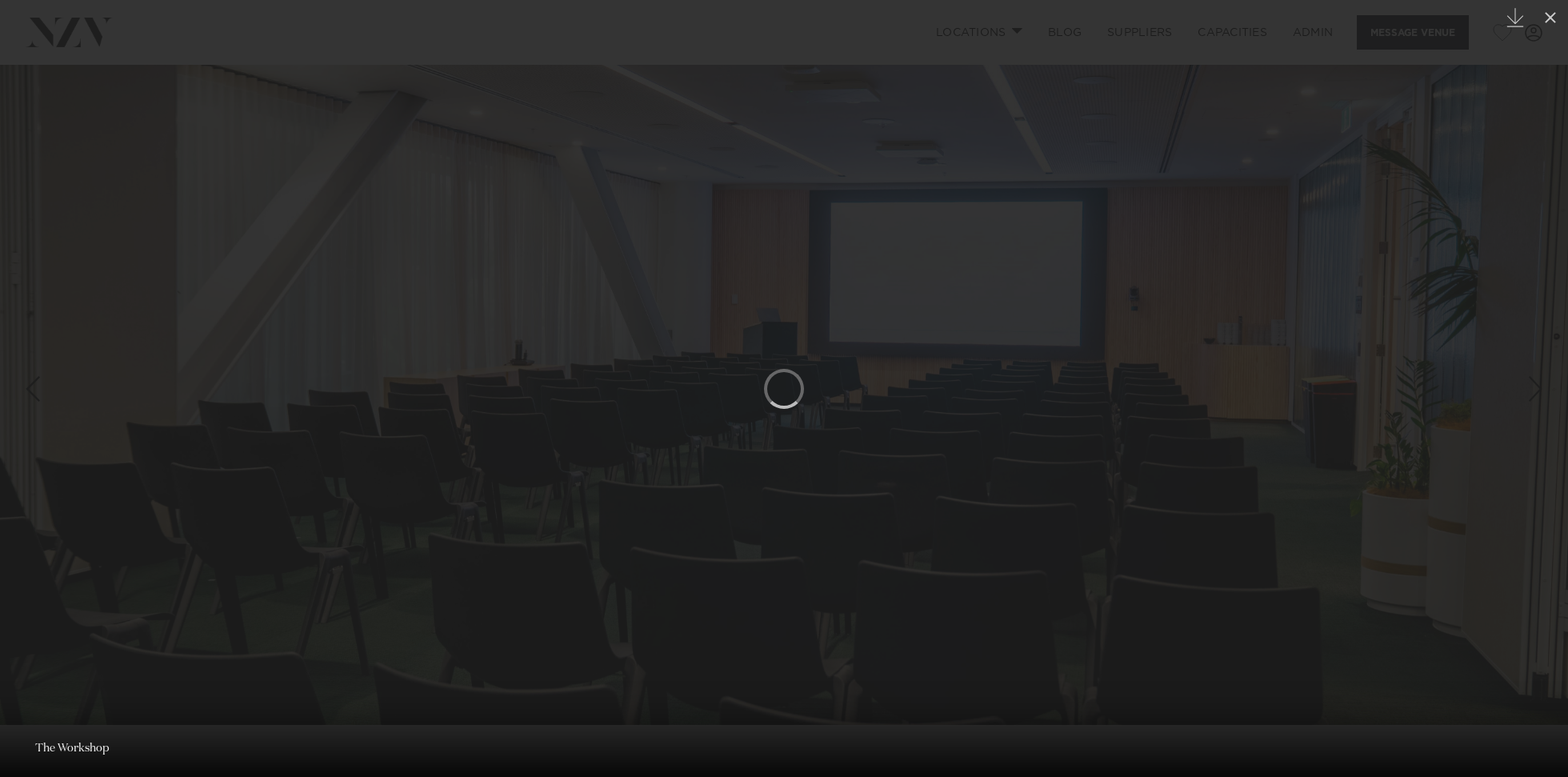
click at [139, 232] on div at bounding box center [784, 388] width 1568 height 777
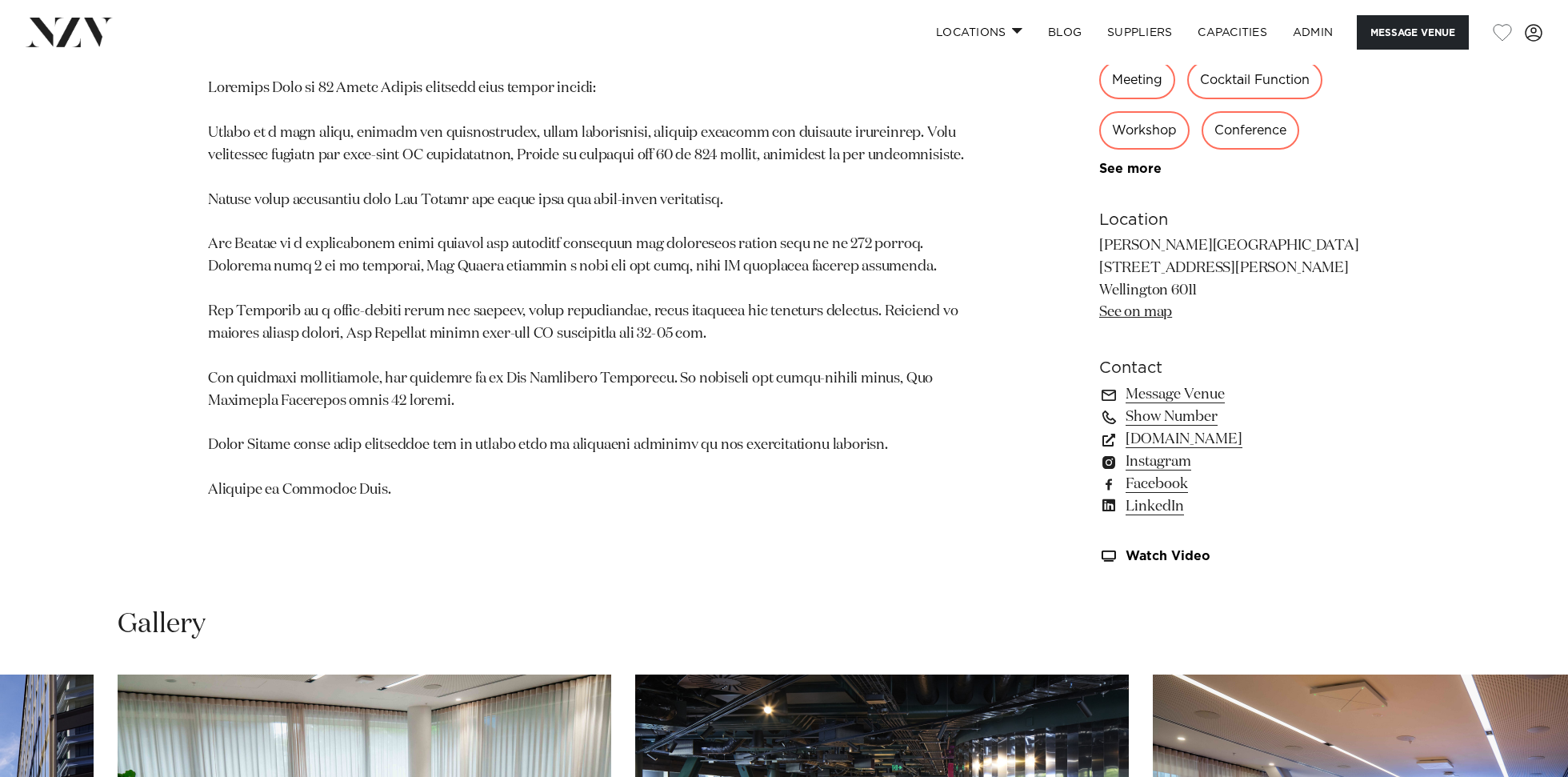
scroll to position [1128, 0]
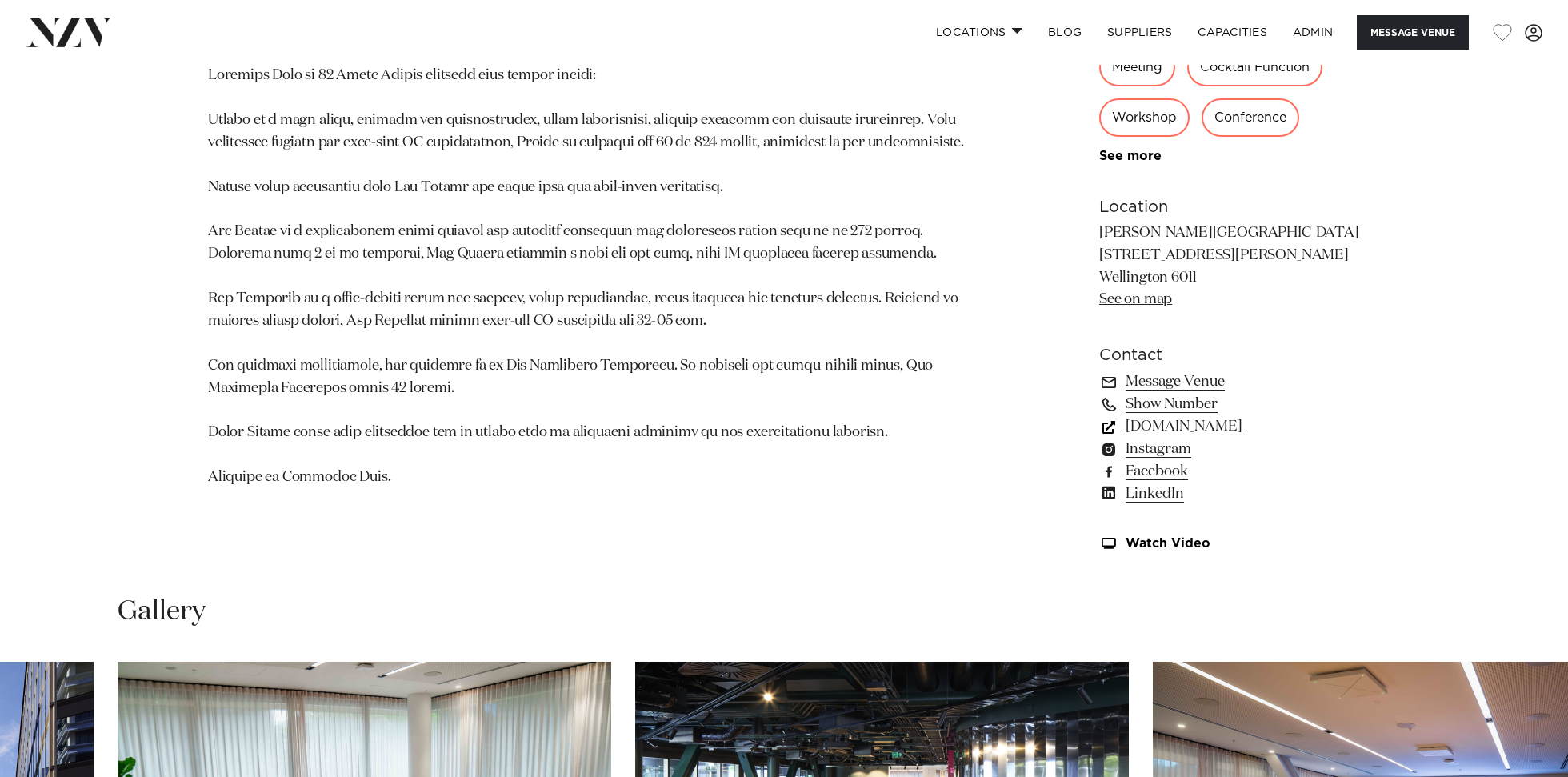
click at [1145, 433] on link "[DOMAIN_NAME]" at bounding box center [1229, 427] width 261 height 23
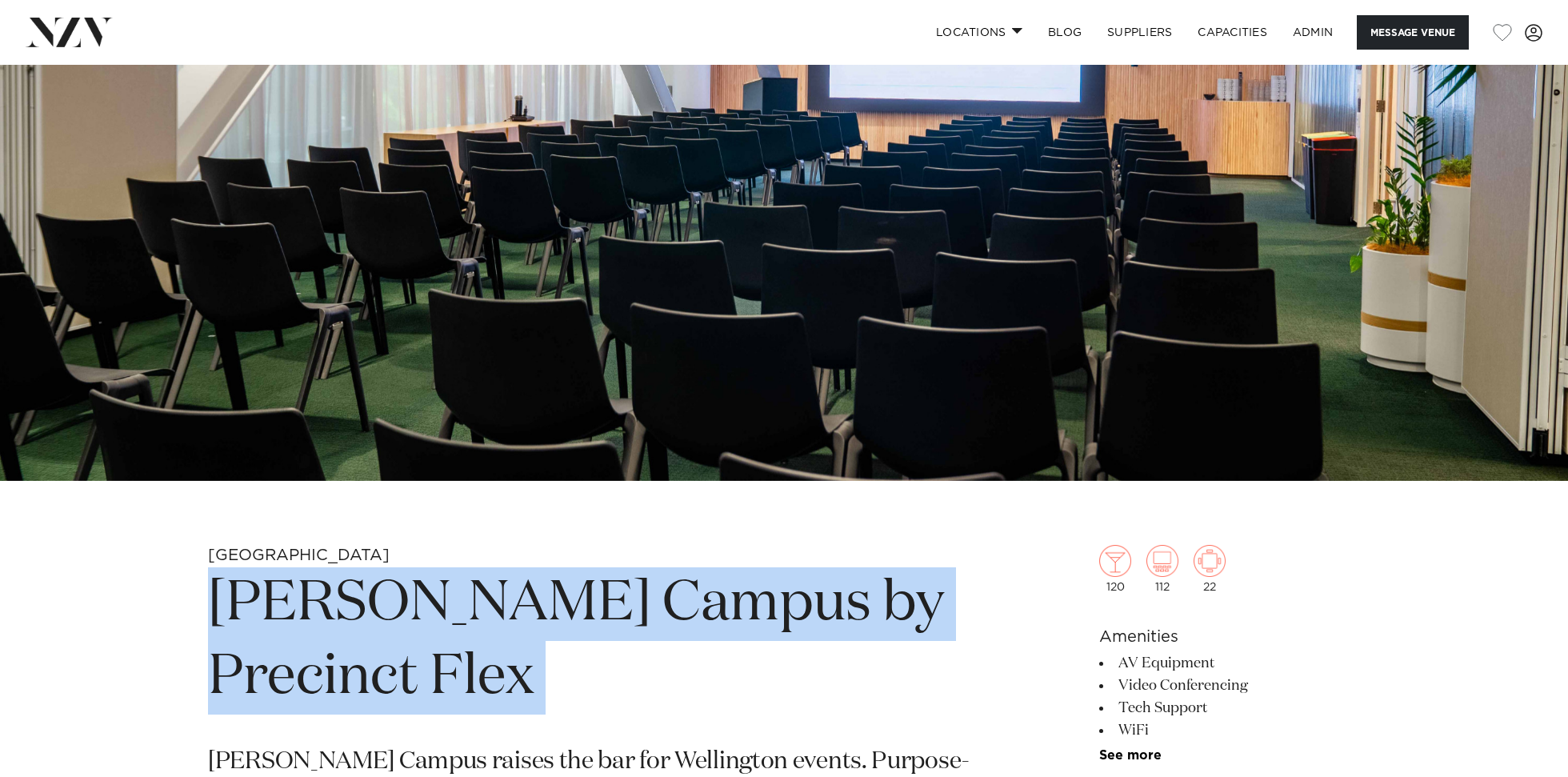
scroll to position [236, 0]
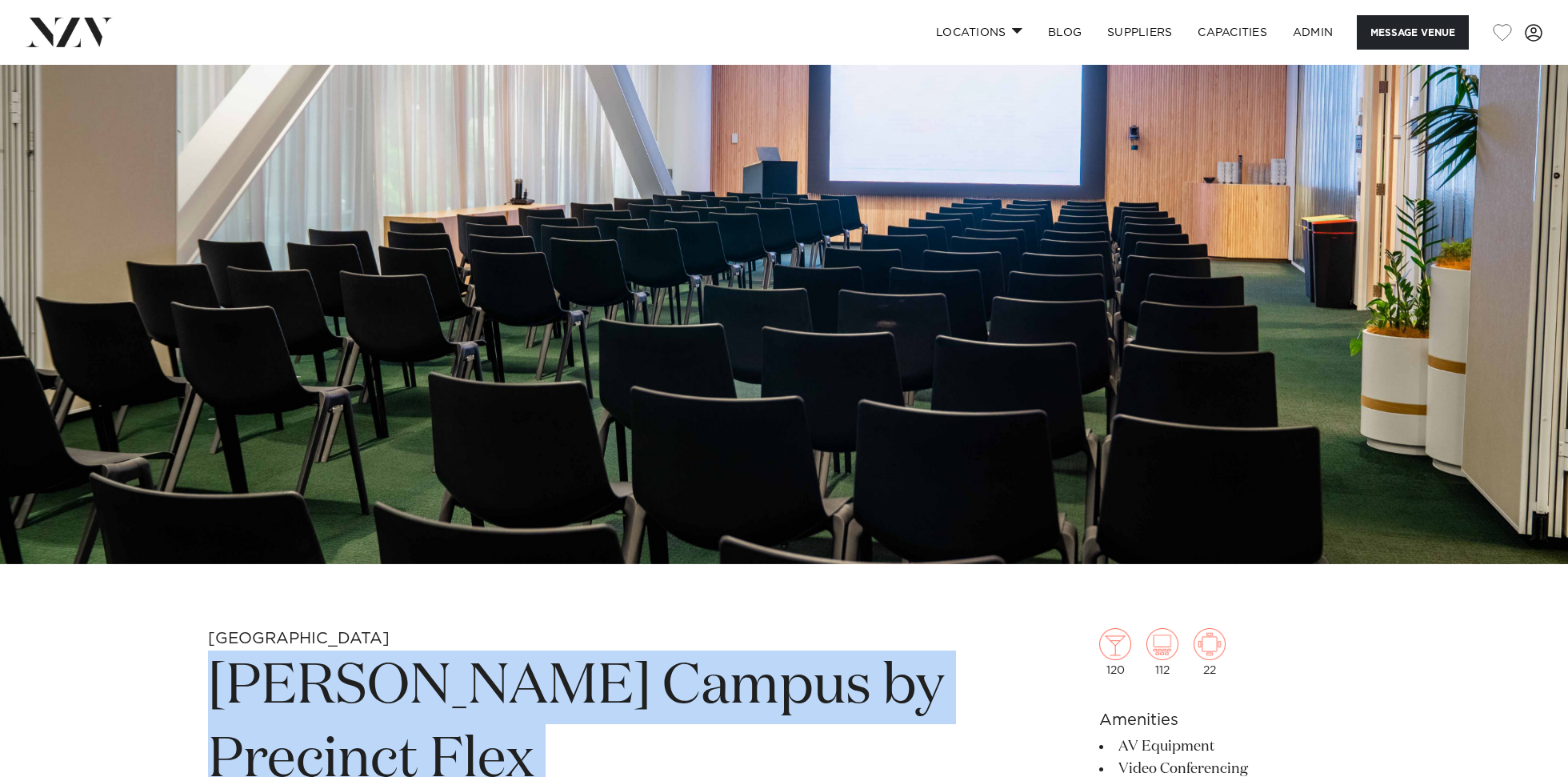
click at [548, 299] on img at bounding box center [784, 196] width 1568 height 736
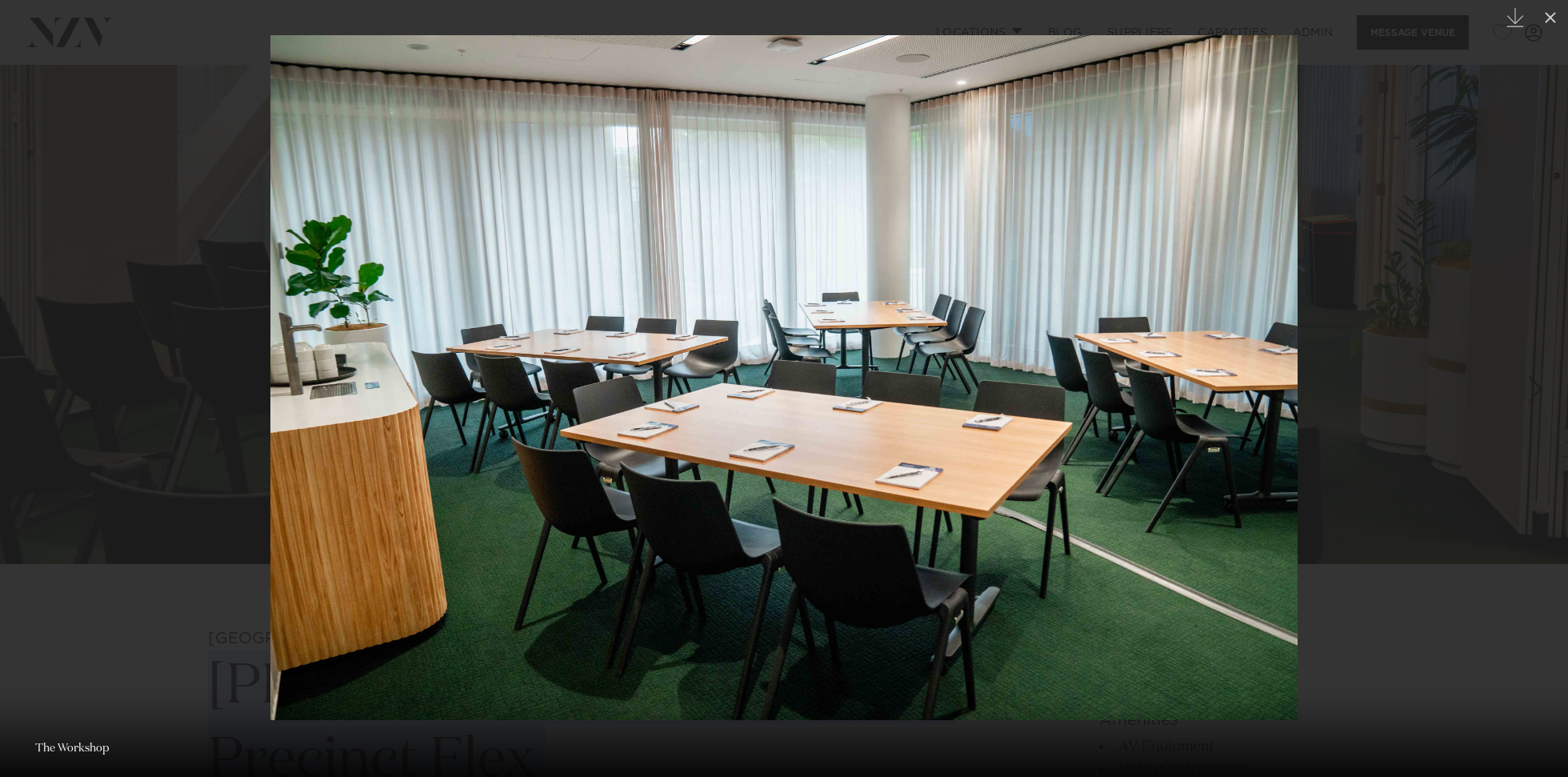
click at [204, 94] on div at bounding box center [784, 388] width 1568 height 777
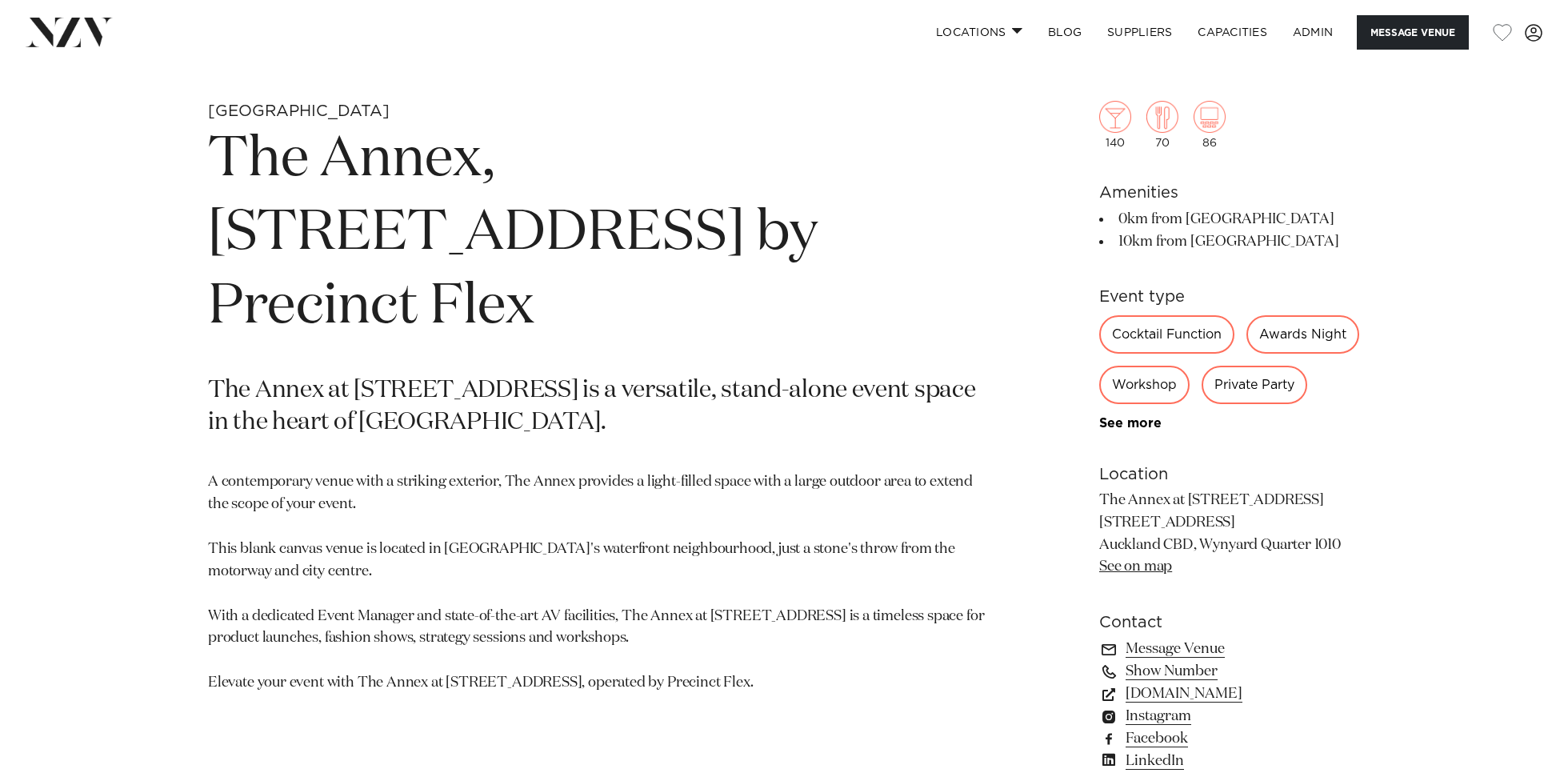
scroll to position [632, 0]
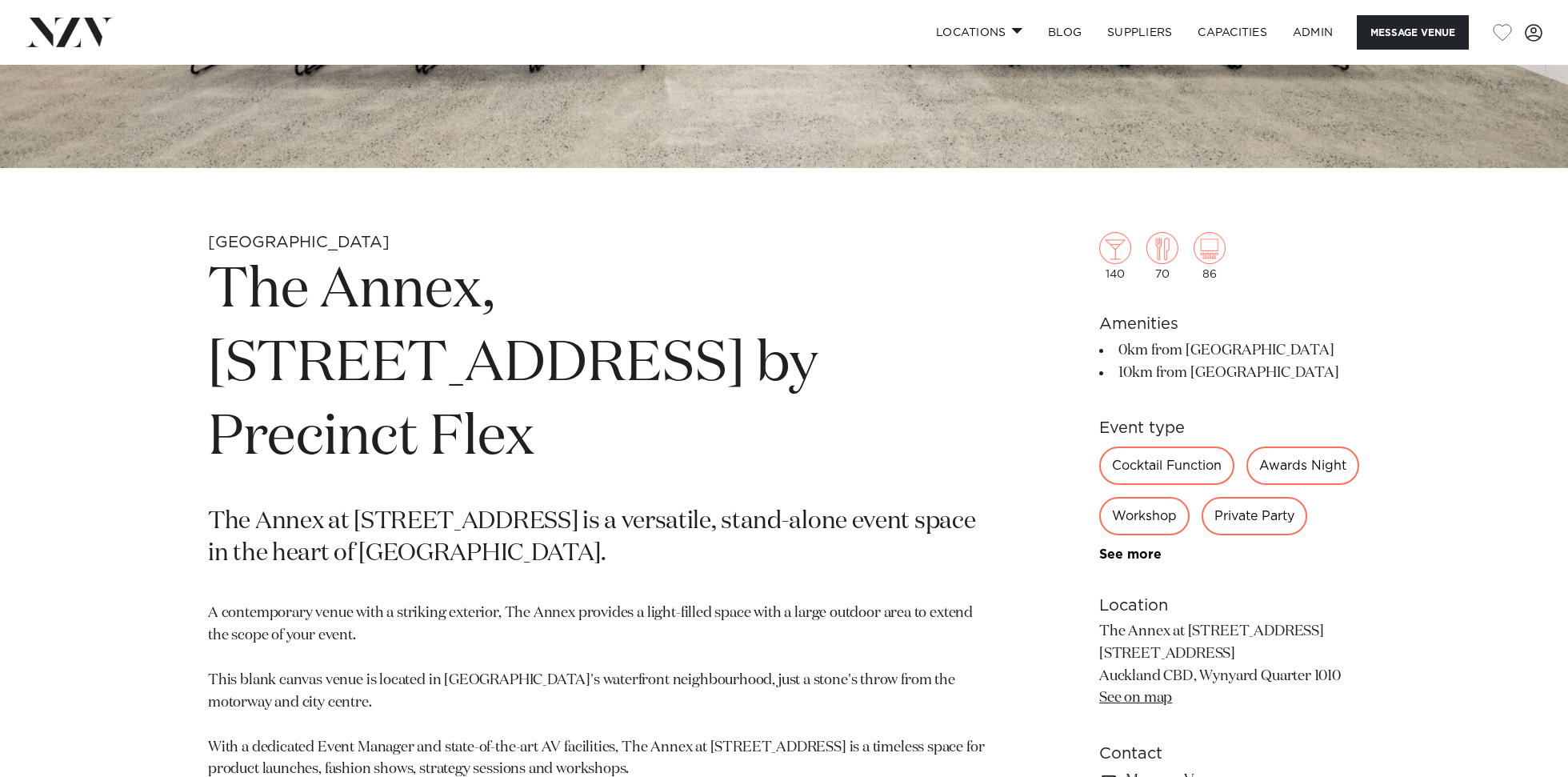
click at [434, 312] on h1 "The Annex, 10 Madden Street by Precinct Flex" at bounding box center [597, 364] width 778 height 220
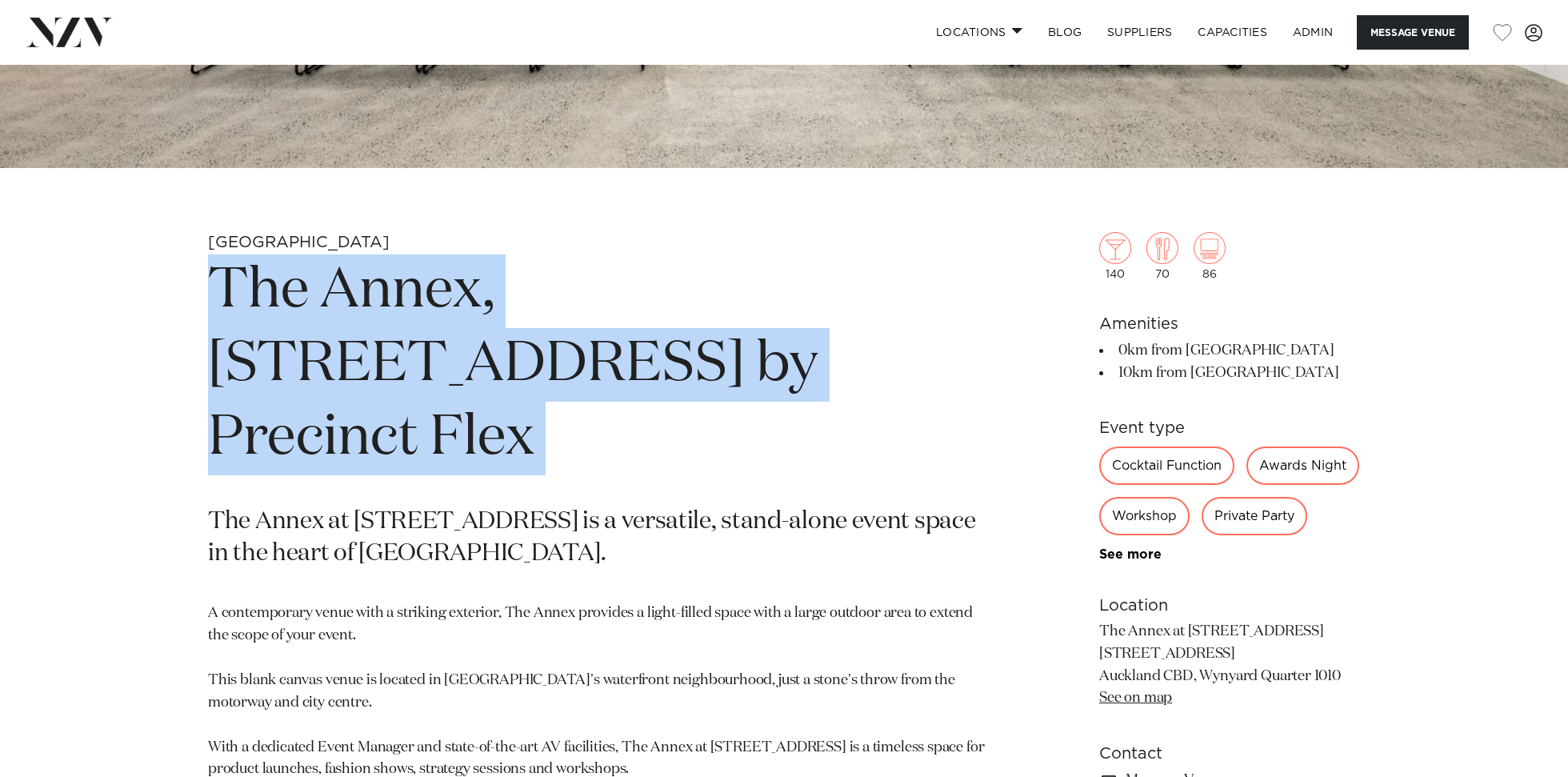
copy section "The Annex, 10 Madden Street by Precinct Flex"
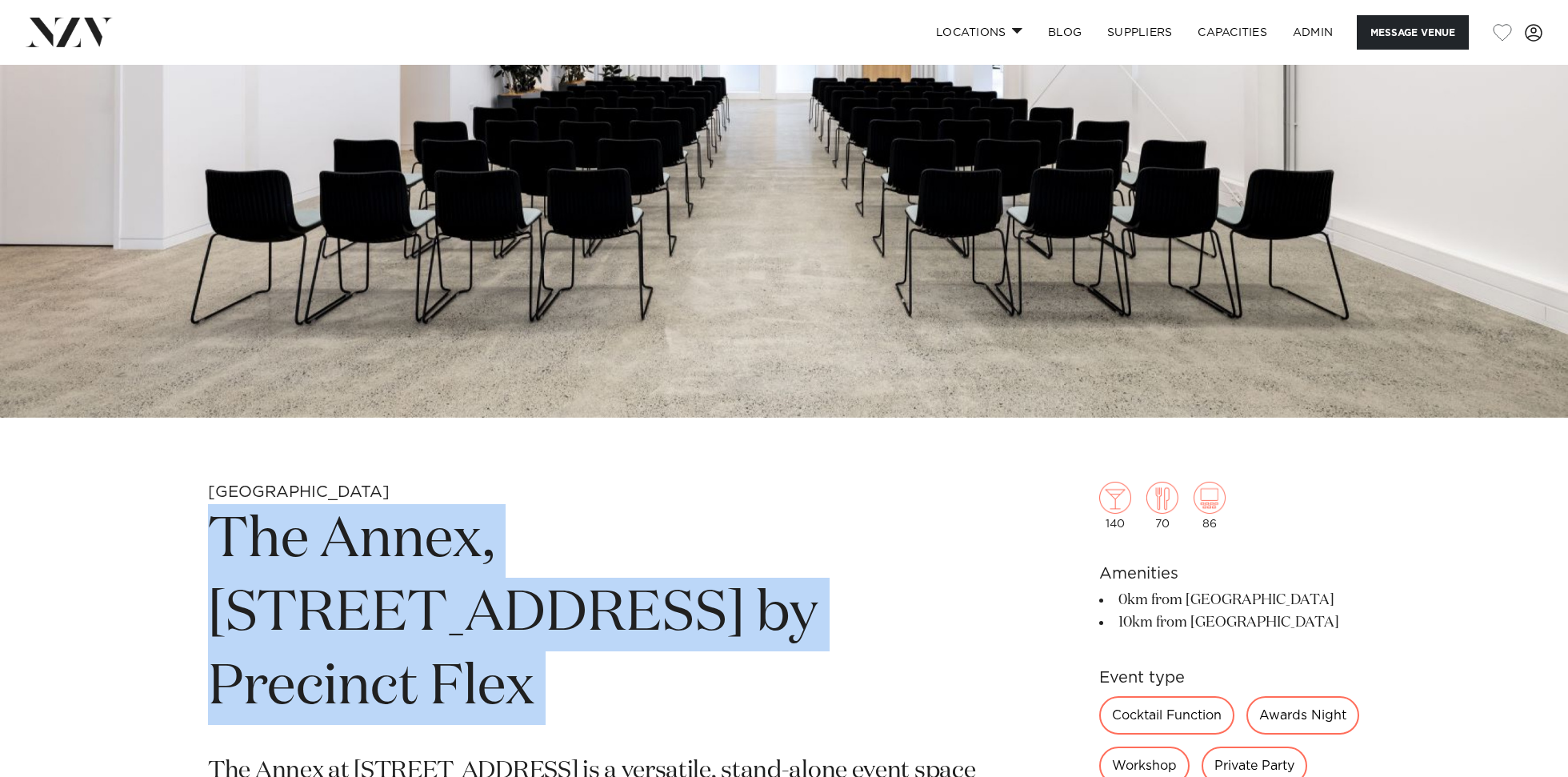
scroll to position [206, 0]
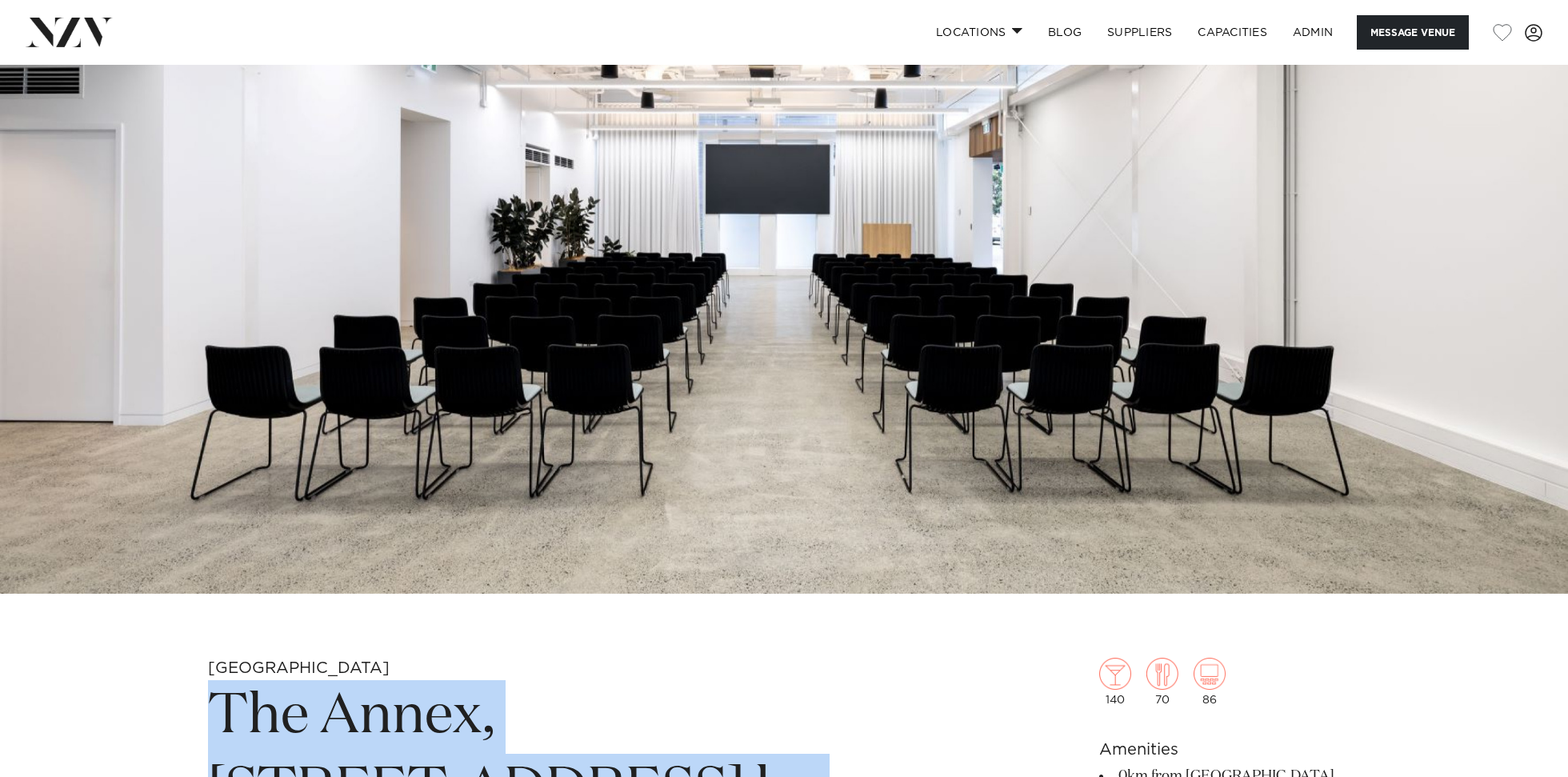
click at [442, 251] on img at bounding box center [784, 226] width 1568 height 736
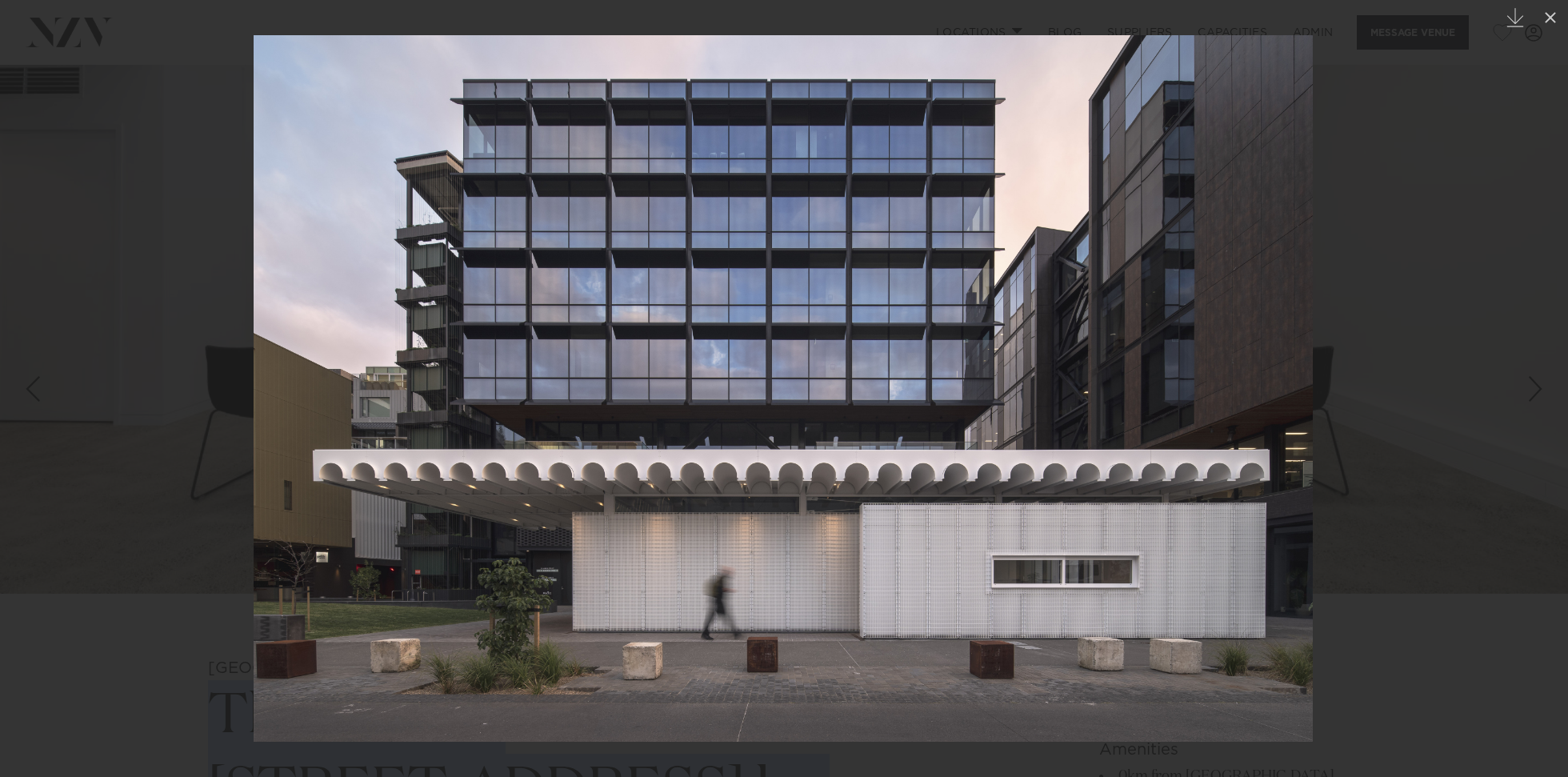
click at [177, 219] on div at bounding box center [784, 388] width 1568 height 777
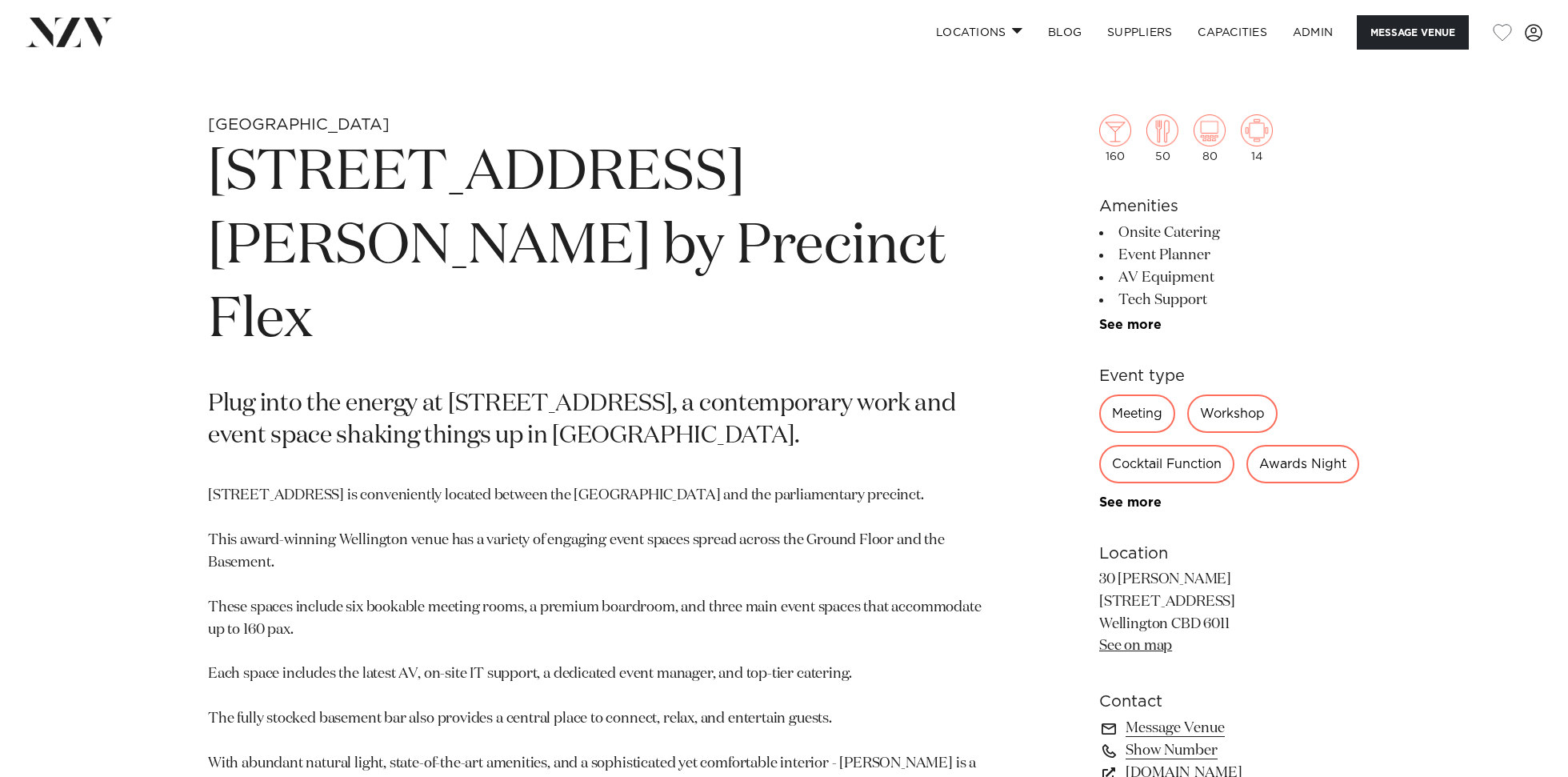
scroll to position [688, 0]
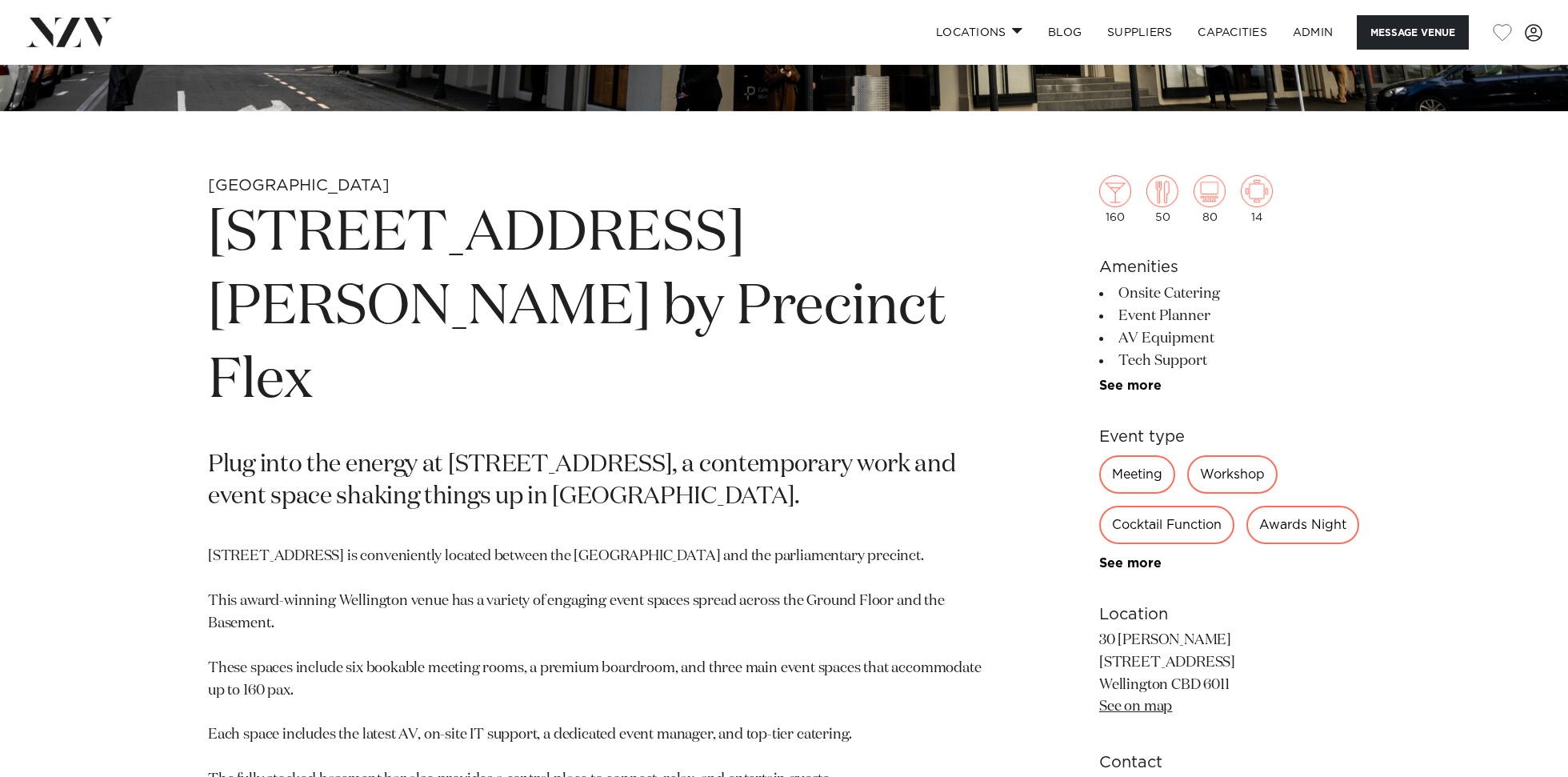
click at [524, 239] on h1 "[STREET_ADDRESS][PERSON_NAME] by Precinct Flex" at bounding box center [597, 308] width 778 height 220
click at [524, 239] on h1 "30 Waring Taylor St by Precinct Flex" at bounding box center [597, 308] width 778 height 220
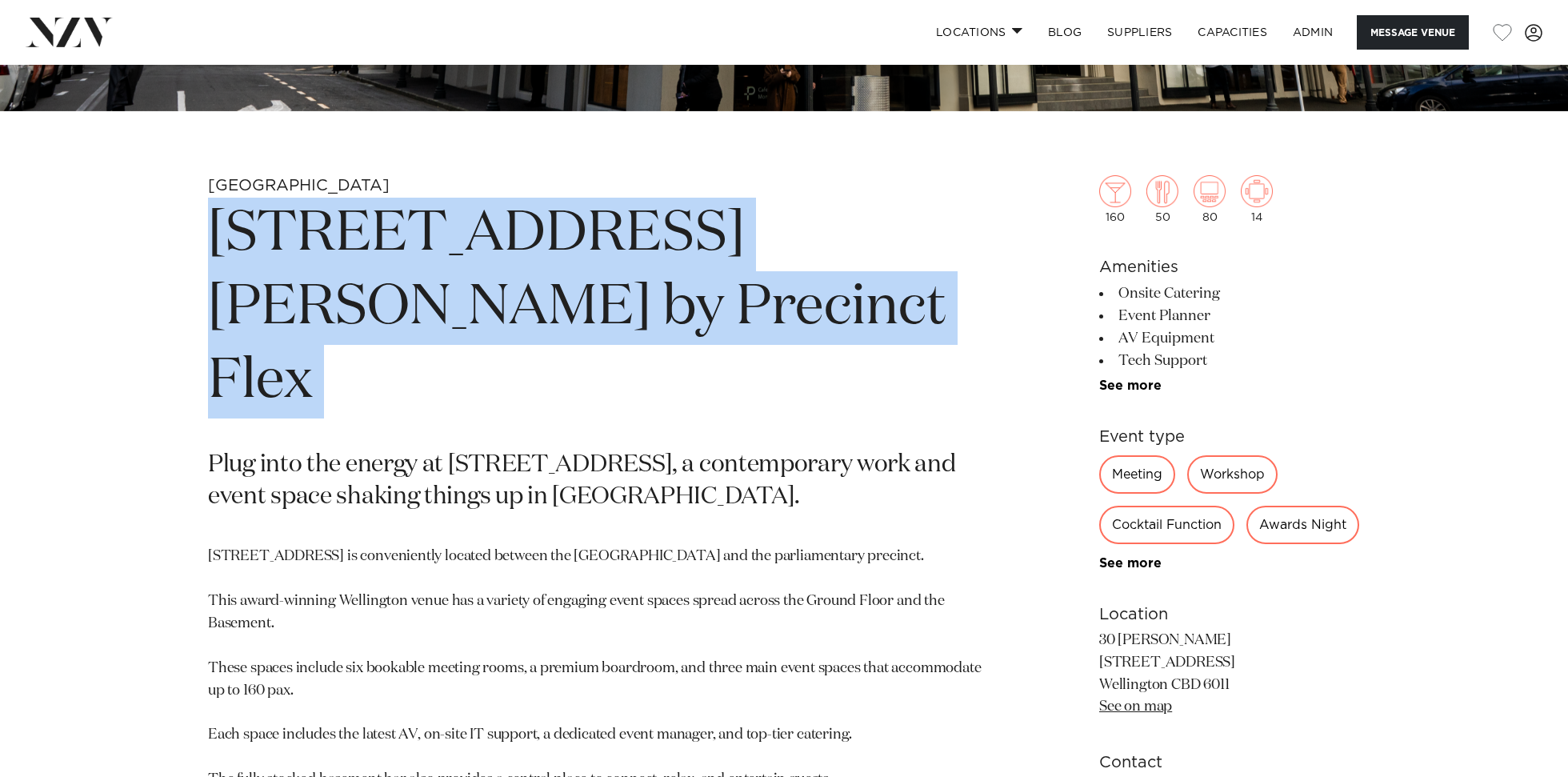
click at [524, 239] on h1 "30 Waring Taylor St by Precinct Flex" at bounding box center [597, 308] width 778 height 220
copy section "30 Waring Taylor St by Precinct Flex"
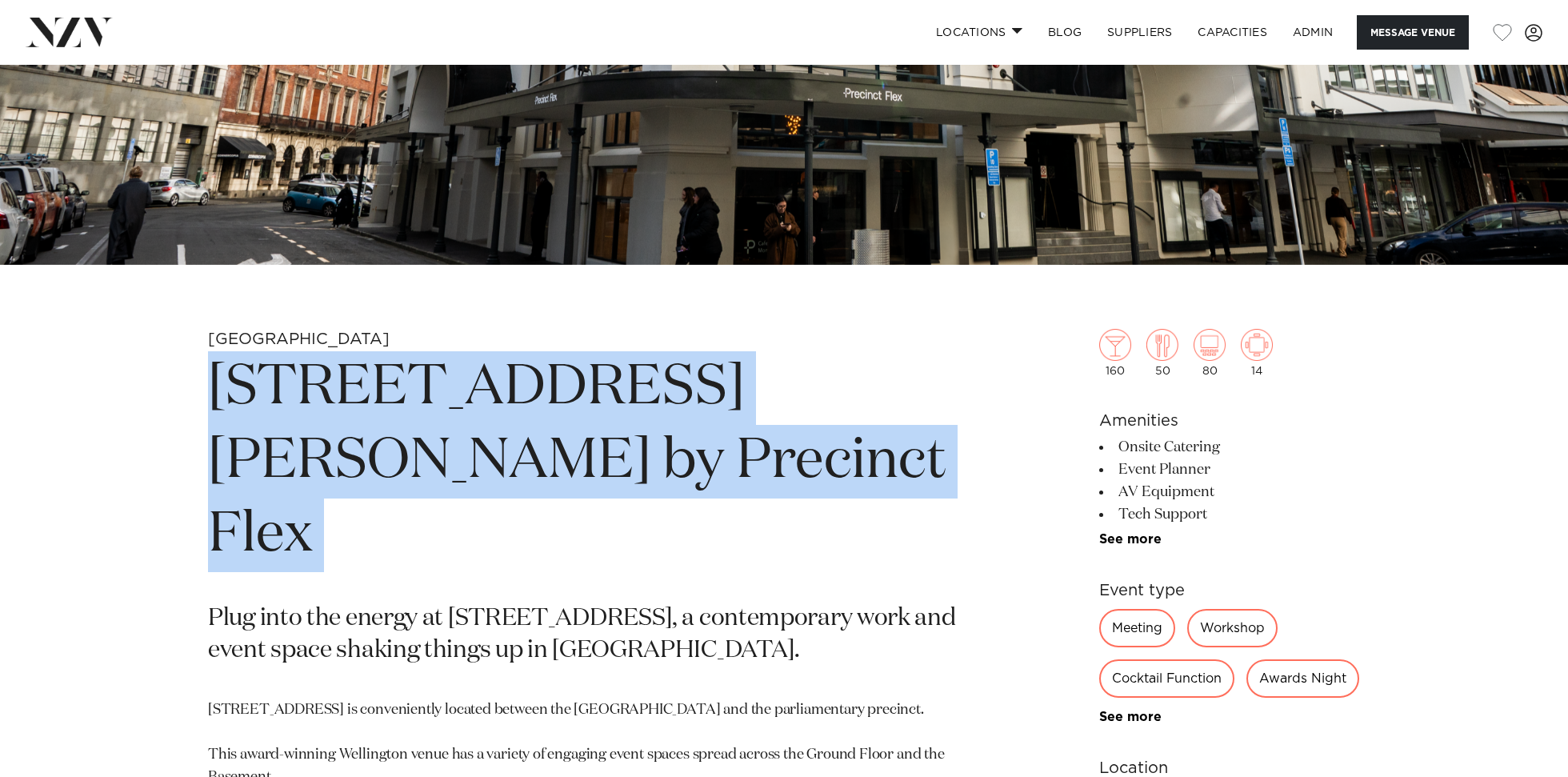
scroll to position [334, 0]
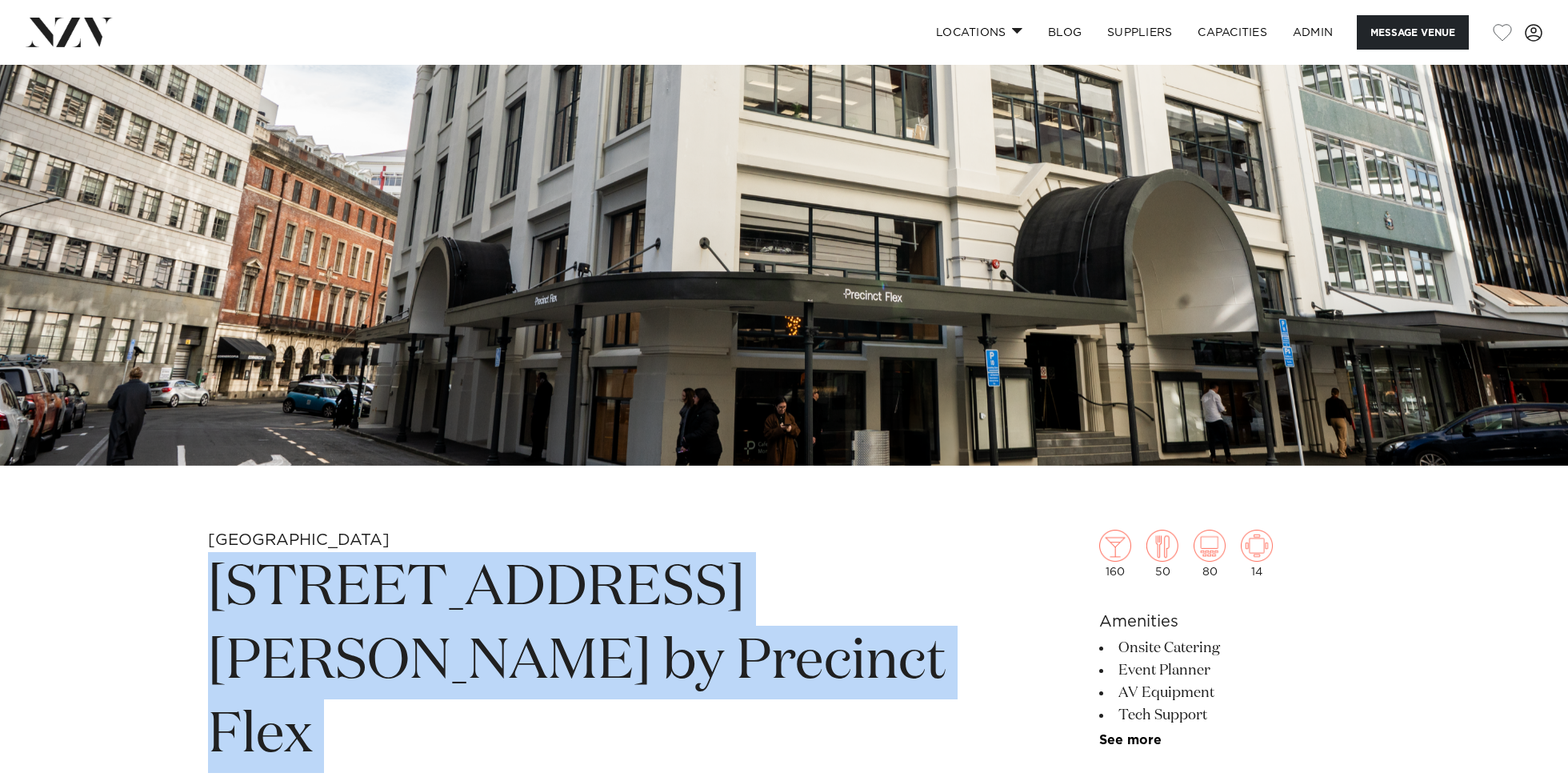
click at [535, 192] on img at bounding box center [784, 98] width 1568 height 736
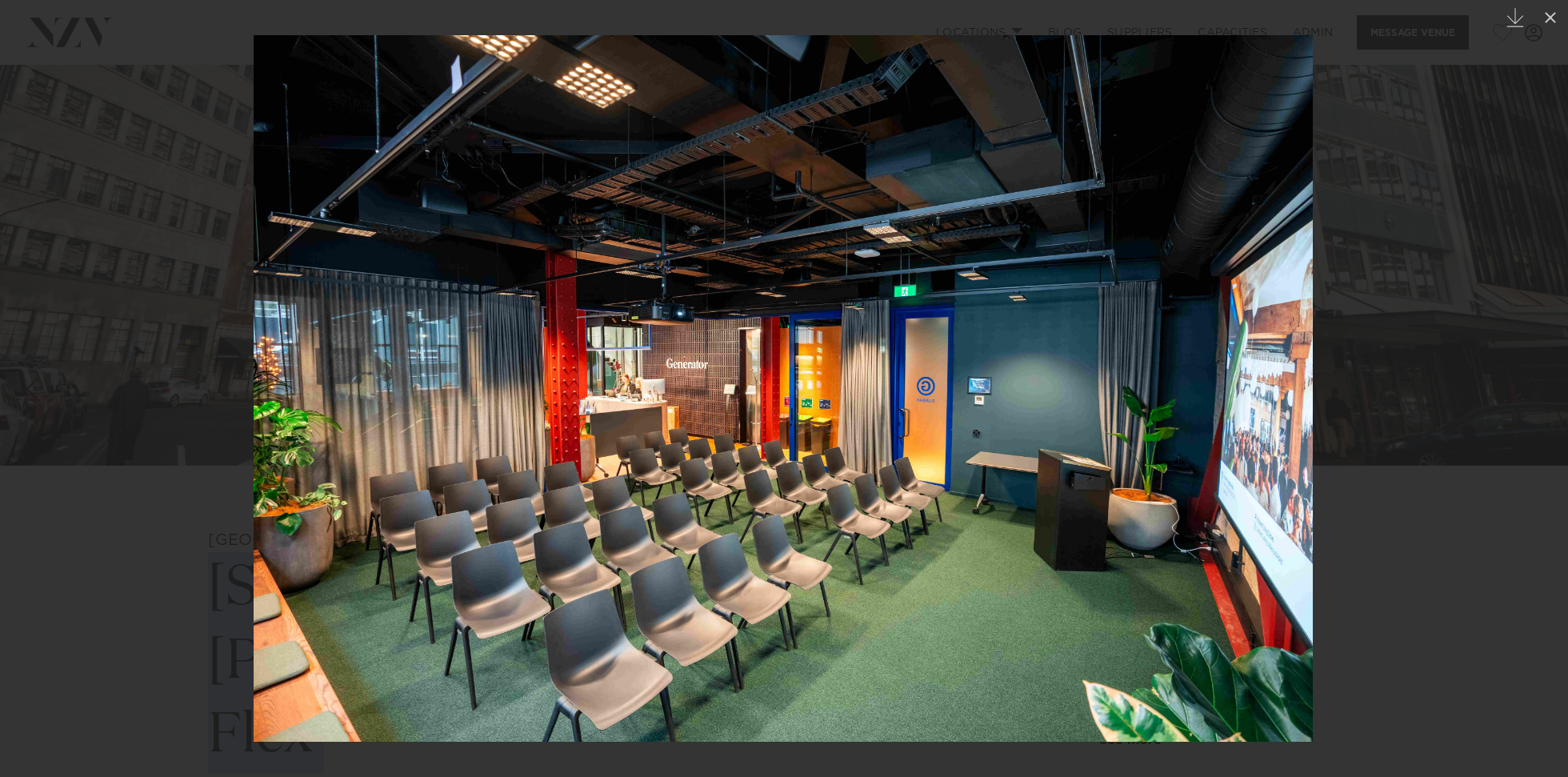
click at [150, 191] on div at bounding box center [784, 388] width 1568 height 777
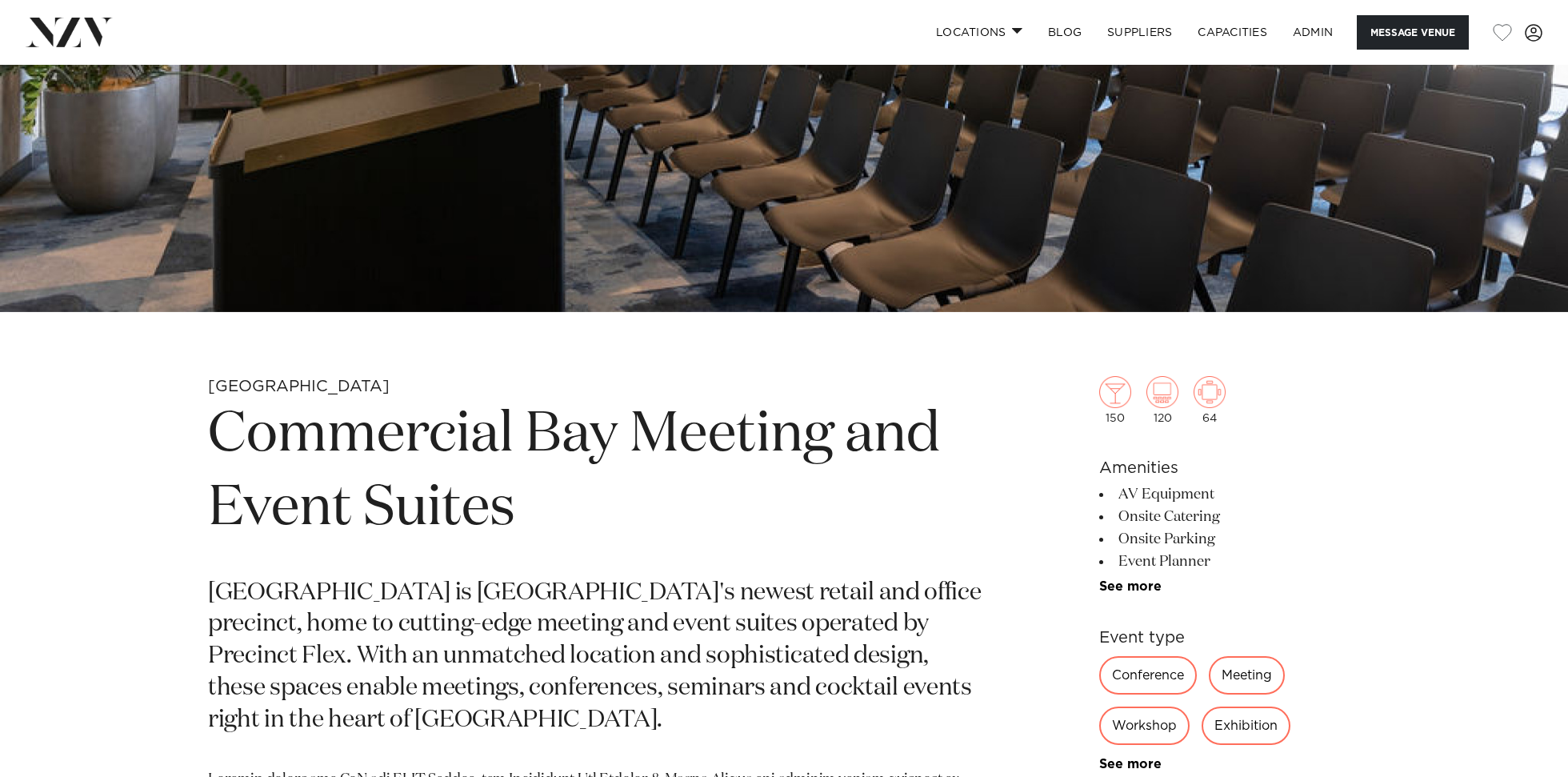
scroll to position [470, 0]
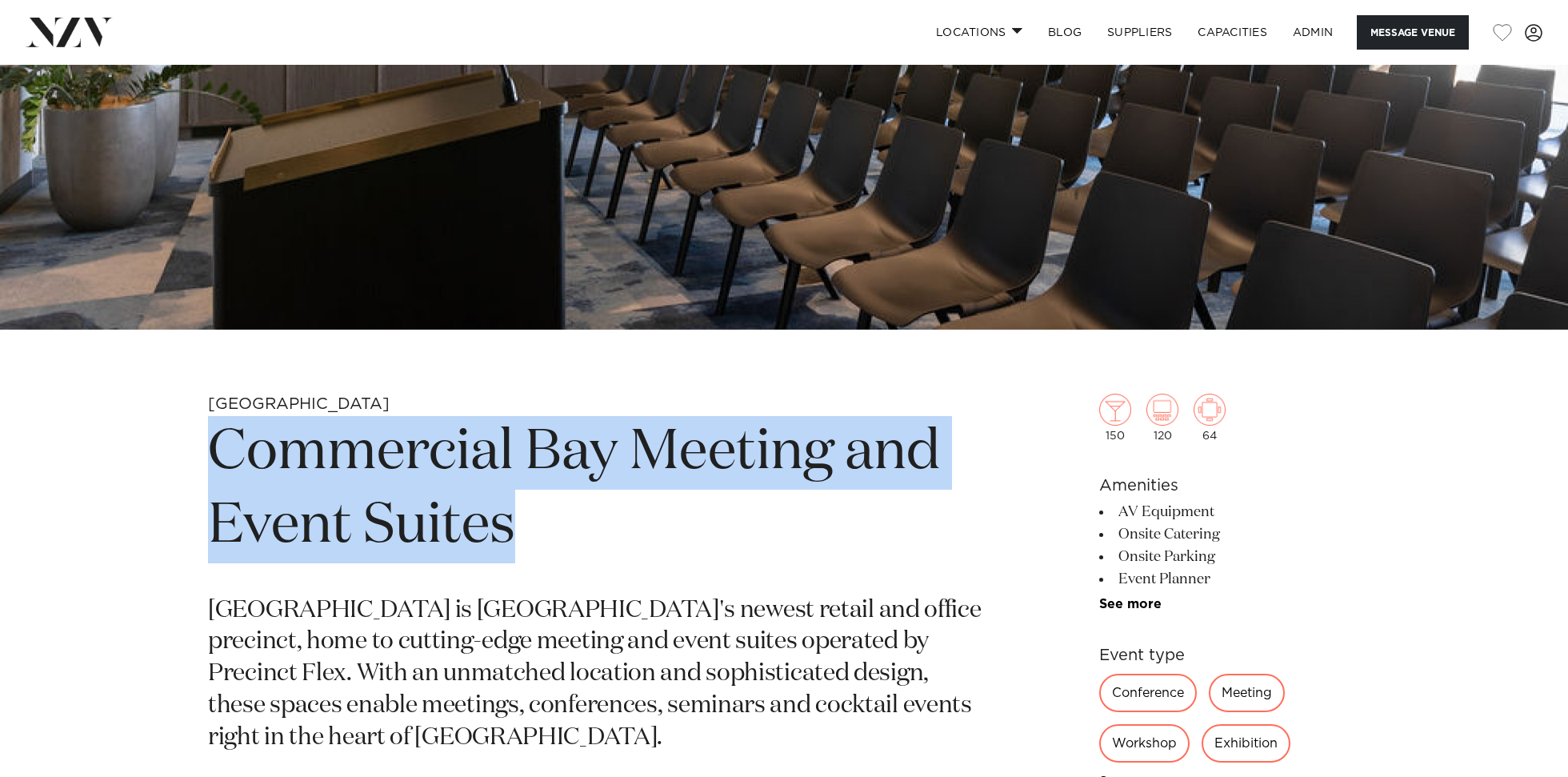
drag, startPoint x: 221, startPoint y: 455, endPoint x: 590, endPoint y: 535, distance: 377.6
click at [590, 535] on h1 "Commercial Bay Meeting and Event Suites" at bounding box center [597, 490] width 778 height 147
copy h1 "Commercial Bay Meeting and Event Suites"
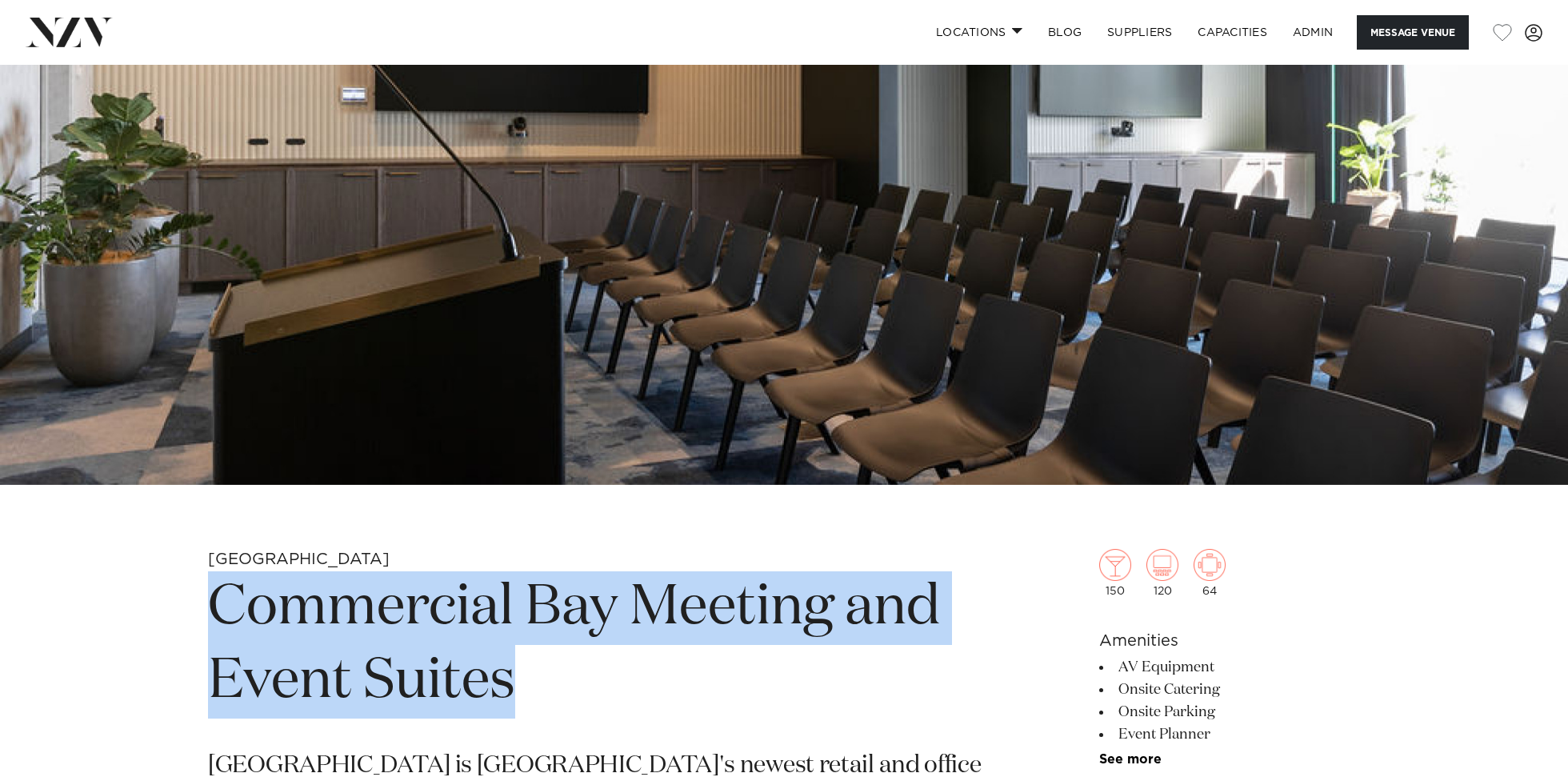
scroll to position [179, 0]
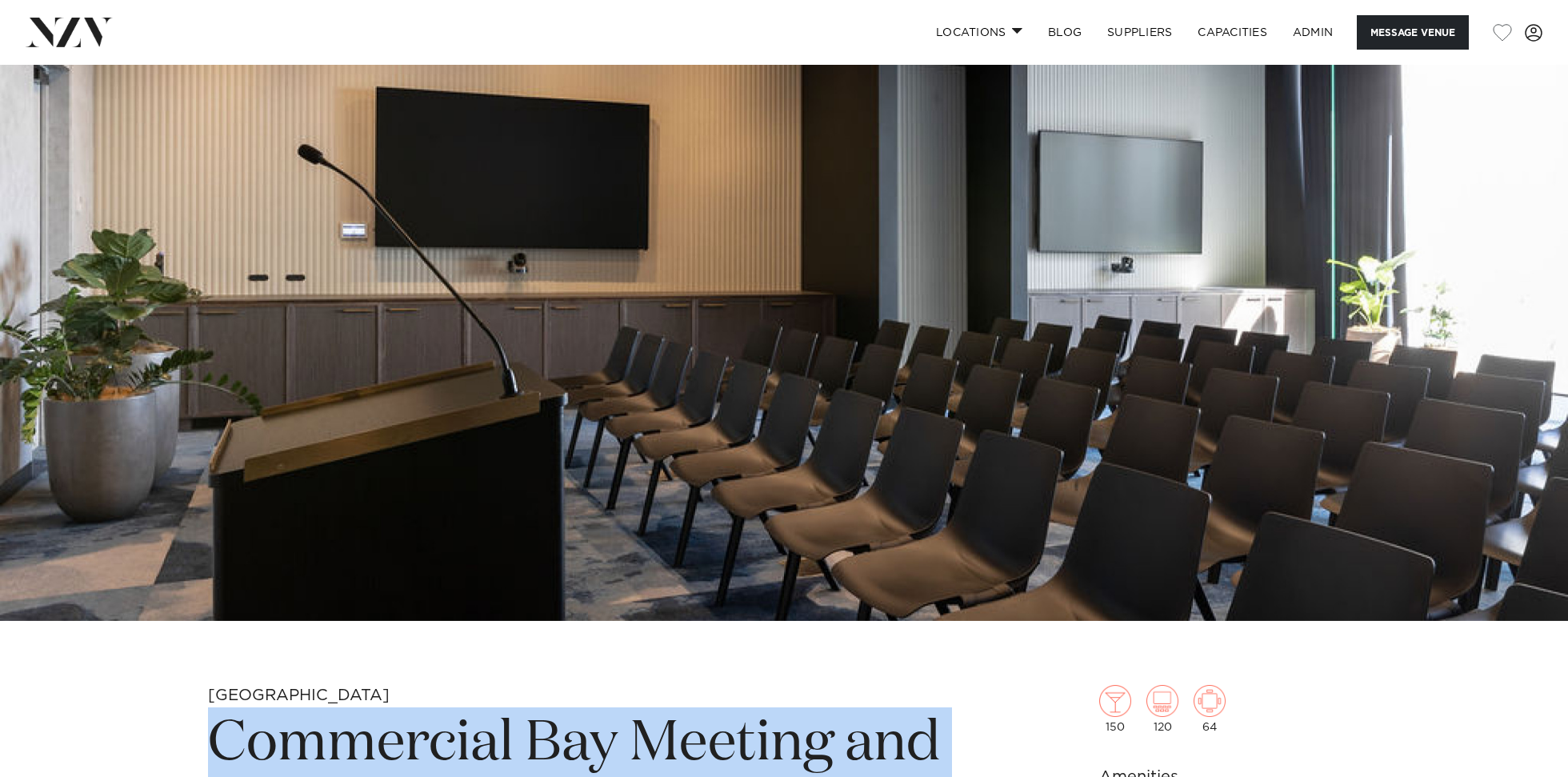
click at [606, 364] on img at bounding box center [784, 253] width 1568 height 736
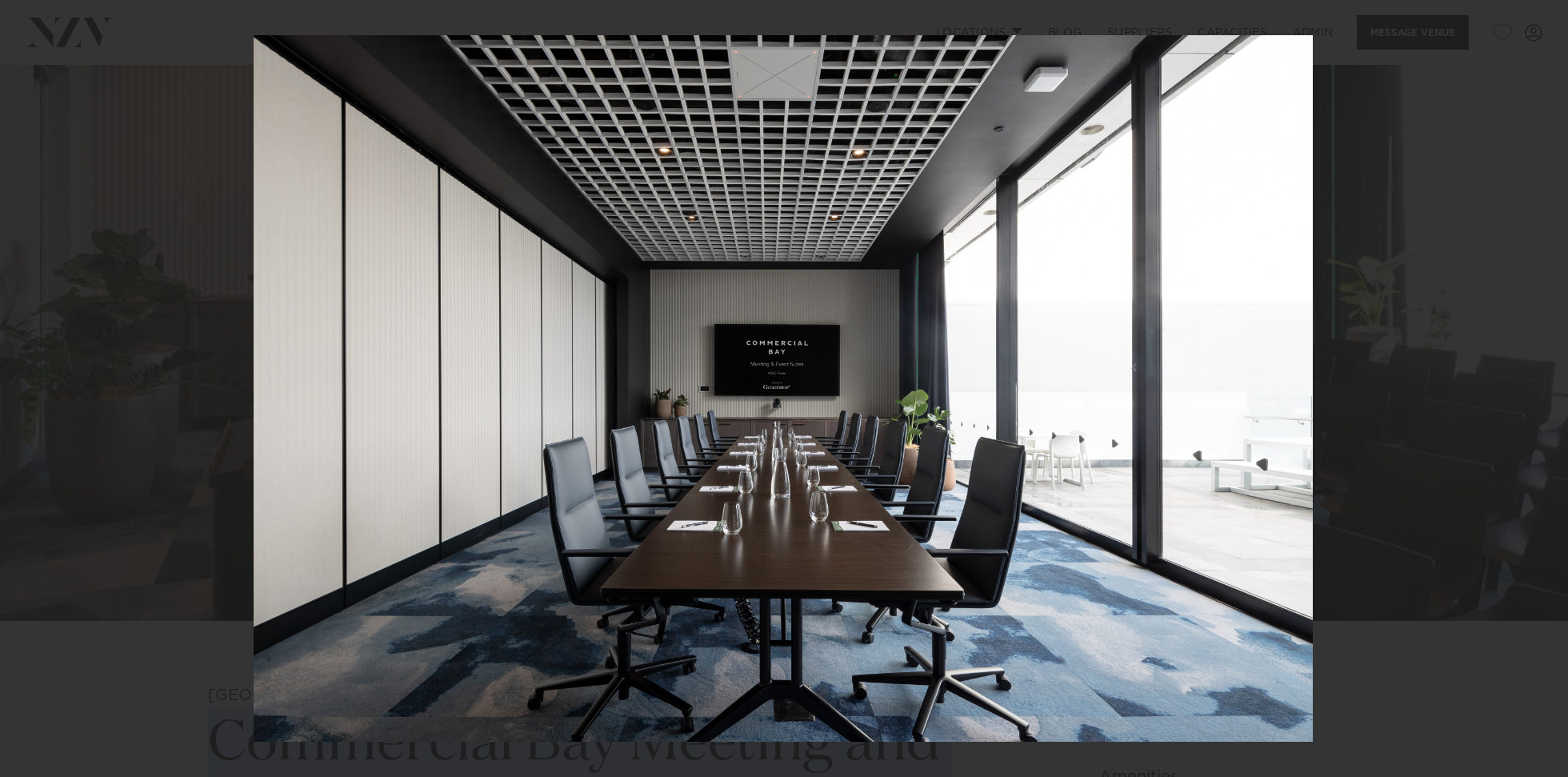
click at [752, 417] on img at bounding box center [783, 388] width 1059 height 706
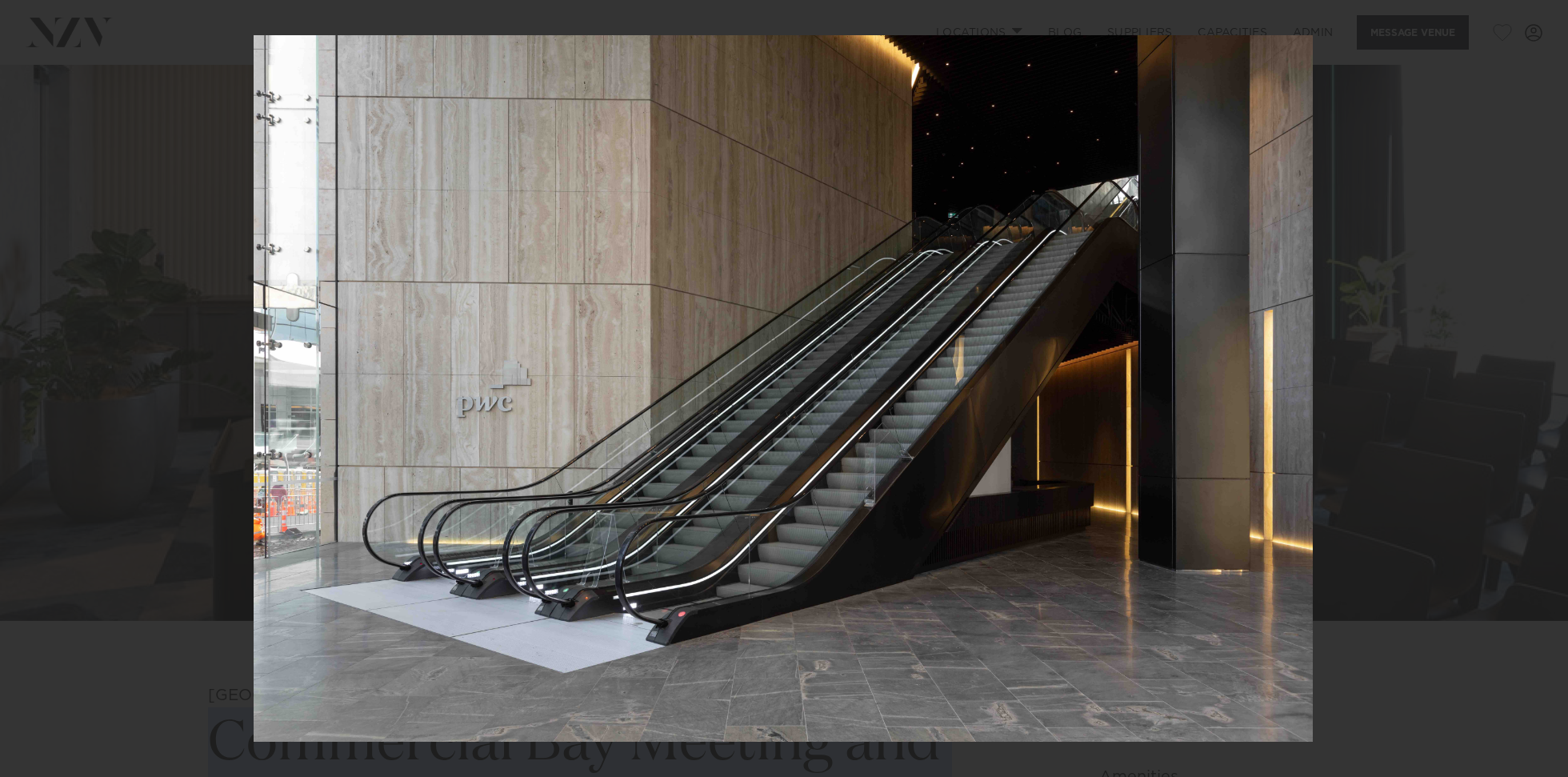
click at [1488, 230] on div at bounding box center [784, 388] width 1568 height 777
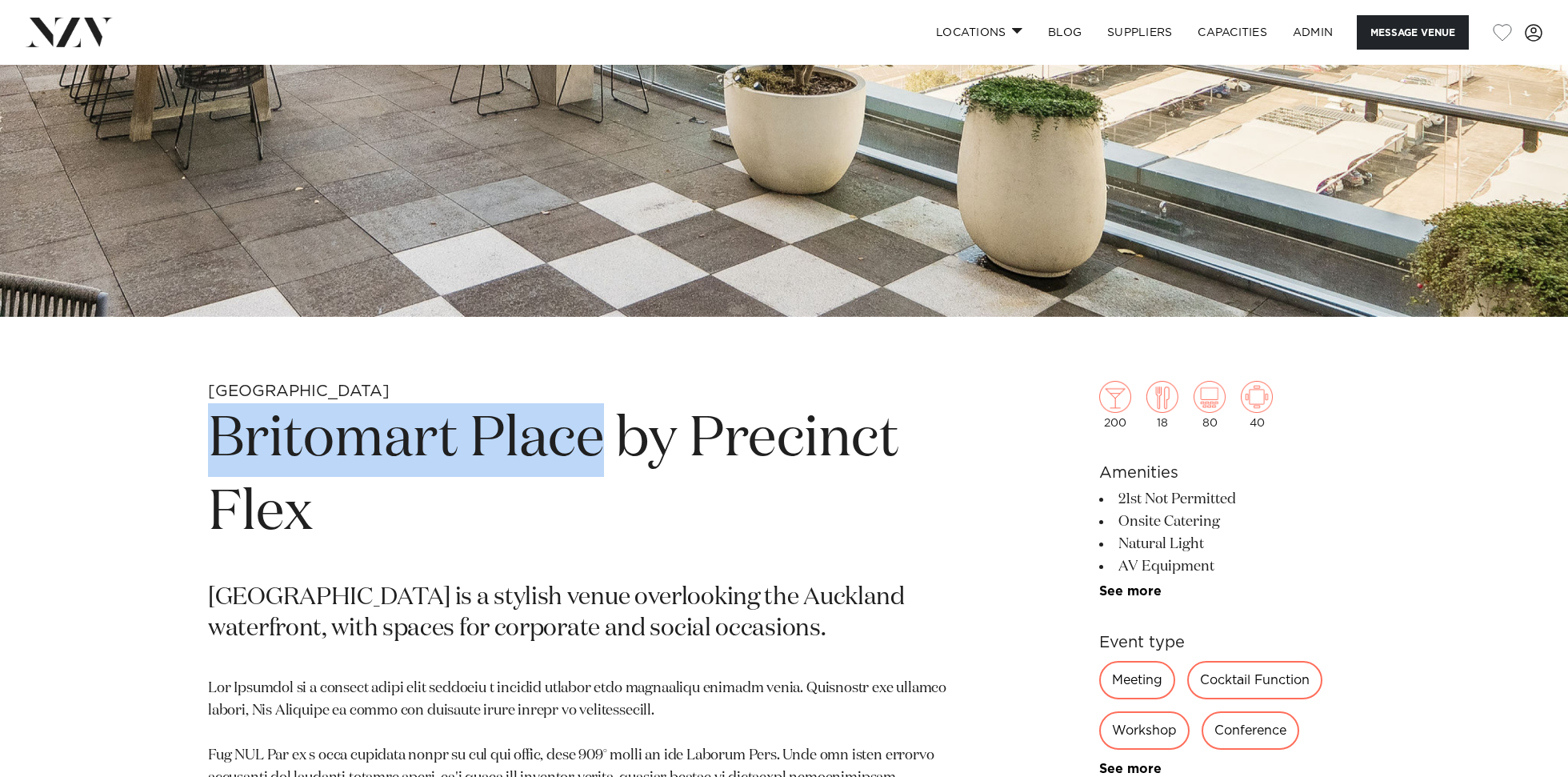
drag, startPoint x: 535, startPoint y: 460, endPoint x: 203, endPoint y: 407, distance: 336.2
copy h1 "Britomart Place"
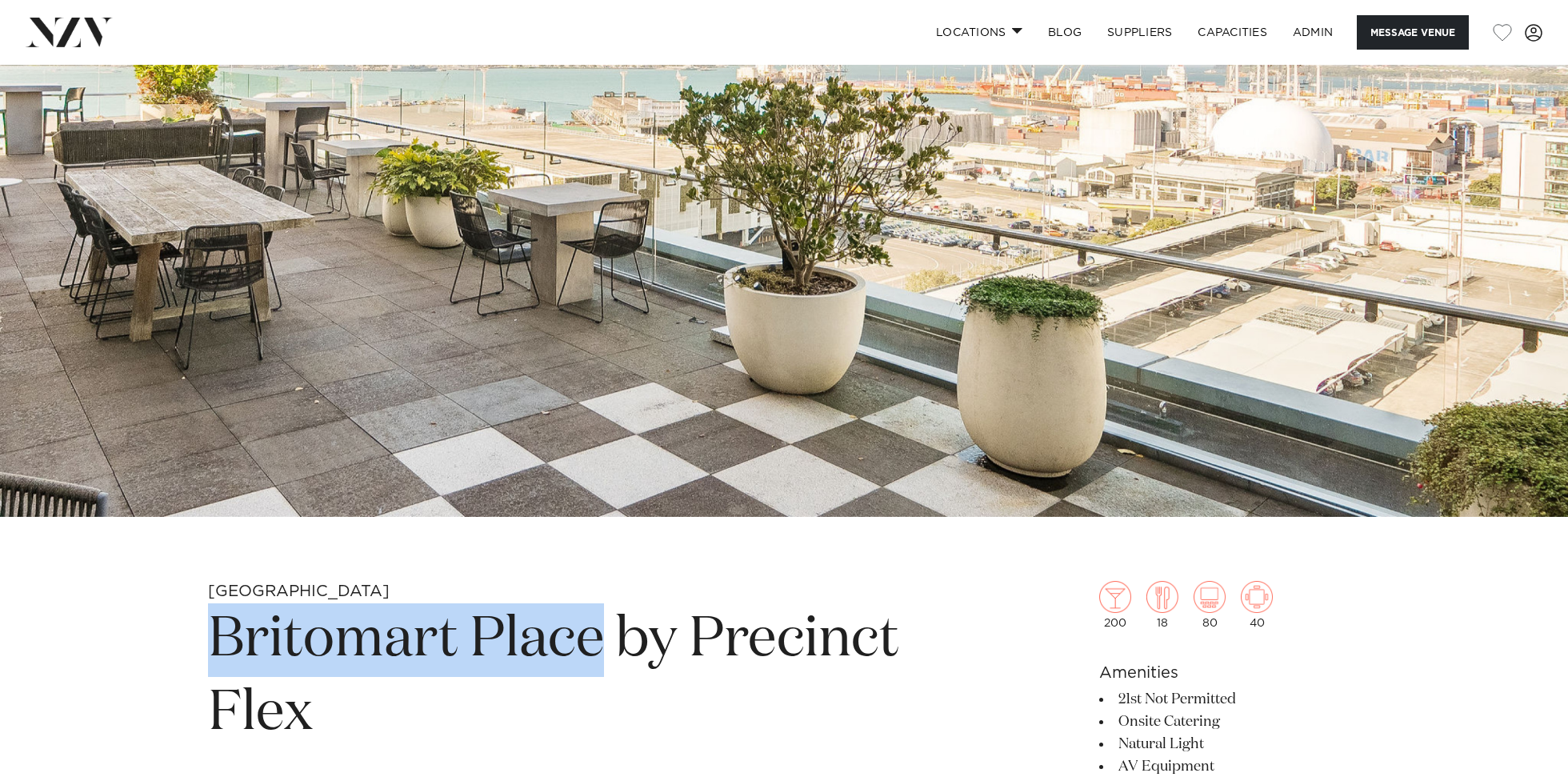
scroll to position [79, 0]
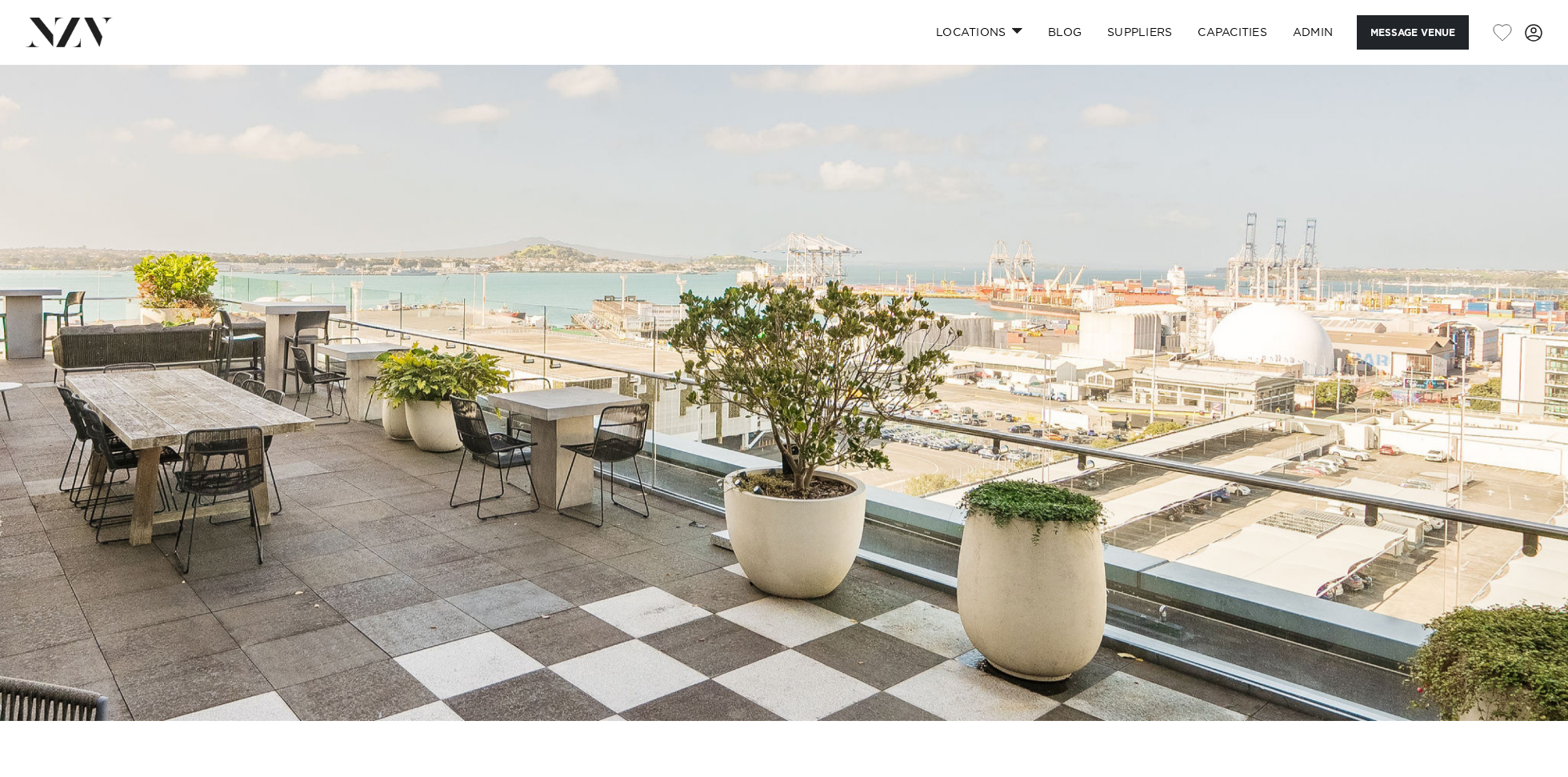
click at [321, 279] on img at bounding box center [784, 353] width 1568 height 736
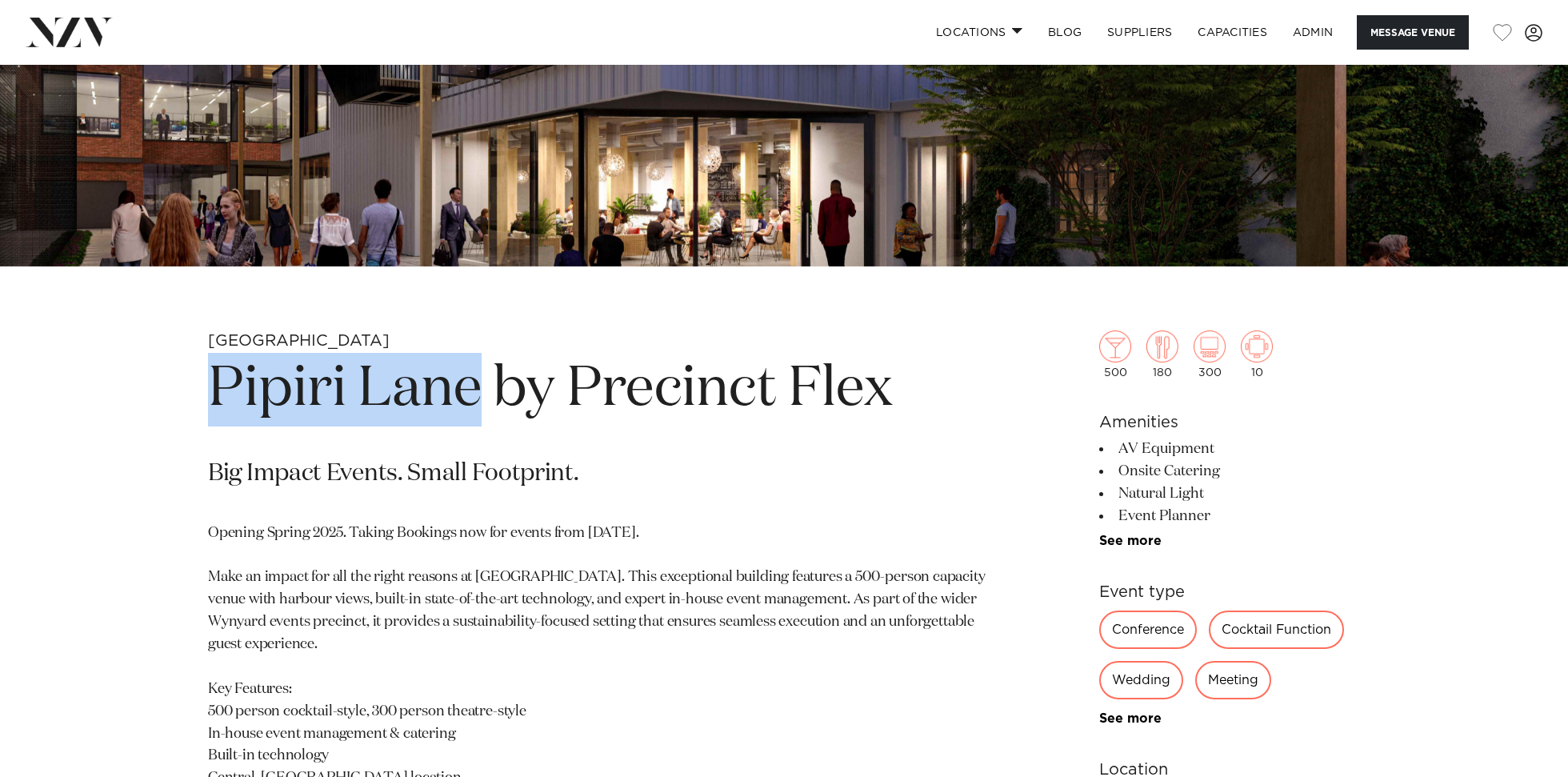
drag, startPoint x: 484, startPoint y: 401, endPoint x: 129, endPoint y: 399, distance: 355.0
click at [129, 399] on div "Auckland Pipiri Lane by Precinct Flex Big Impact Events. Small Footprint. Openi…" at bounding box center [784, 725] width 1362 height 789
copy h1 "Pipiri Lane"
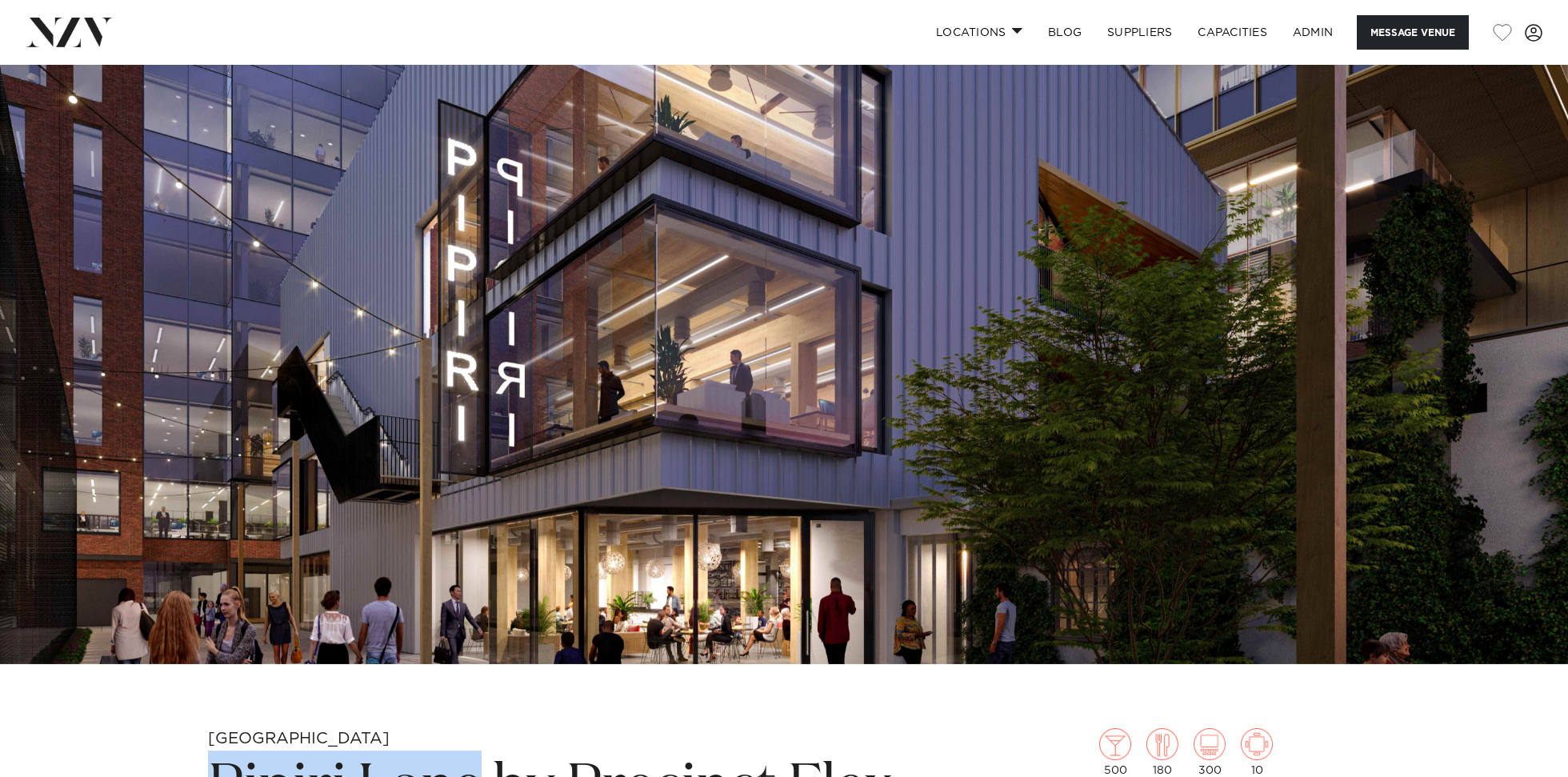
click at [371, 252] on img at bounding box center [784, 296] width 1568 height 736
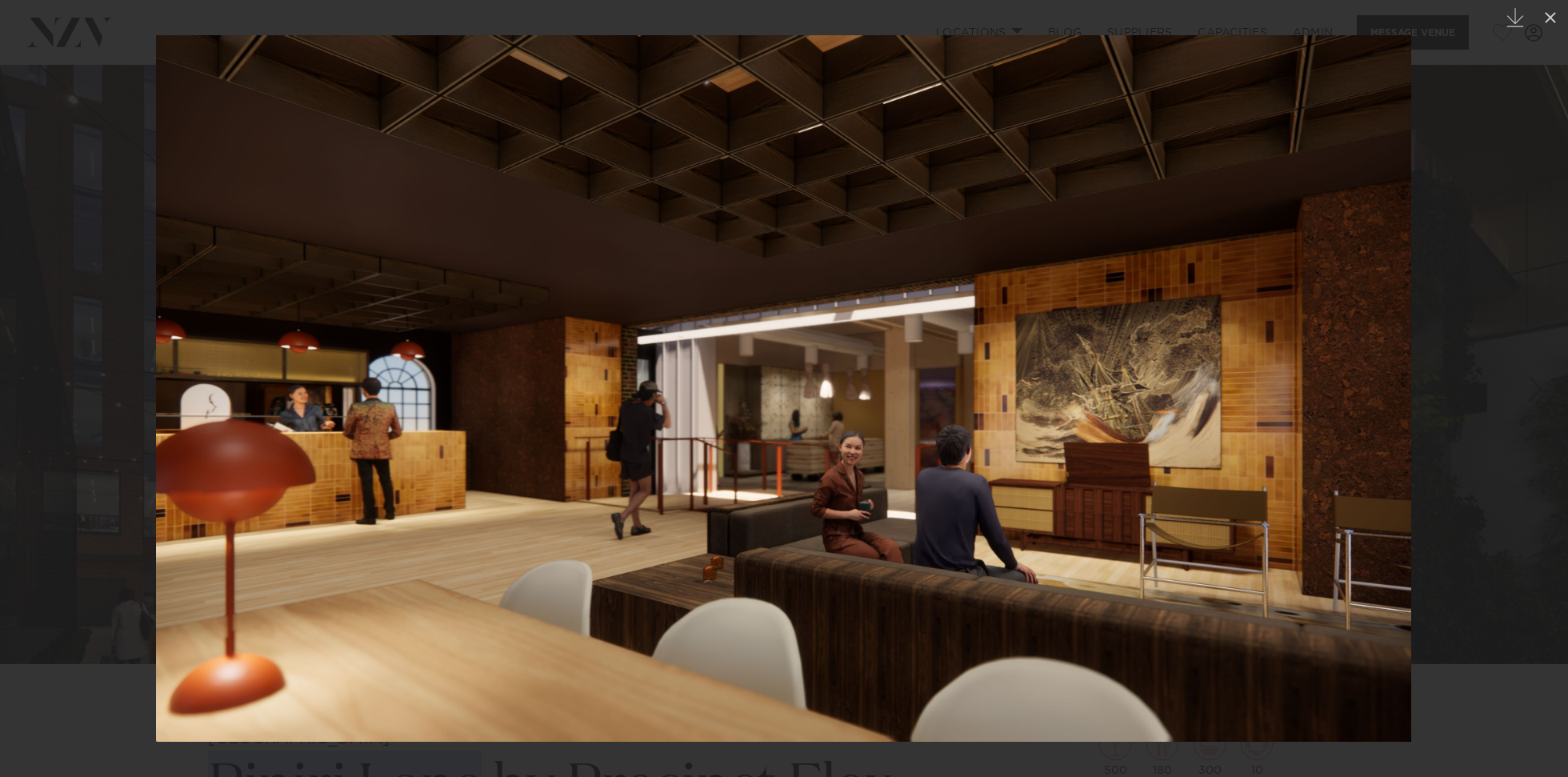
click at [802, 451] on img at bounding box center [784, 388] width 1255 height 706
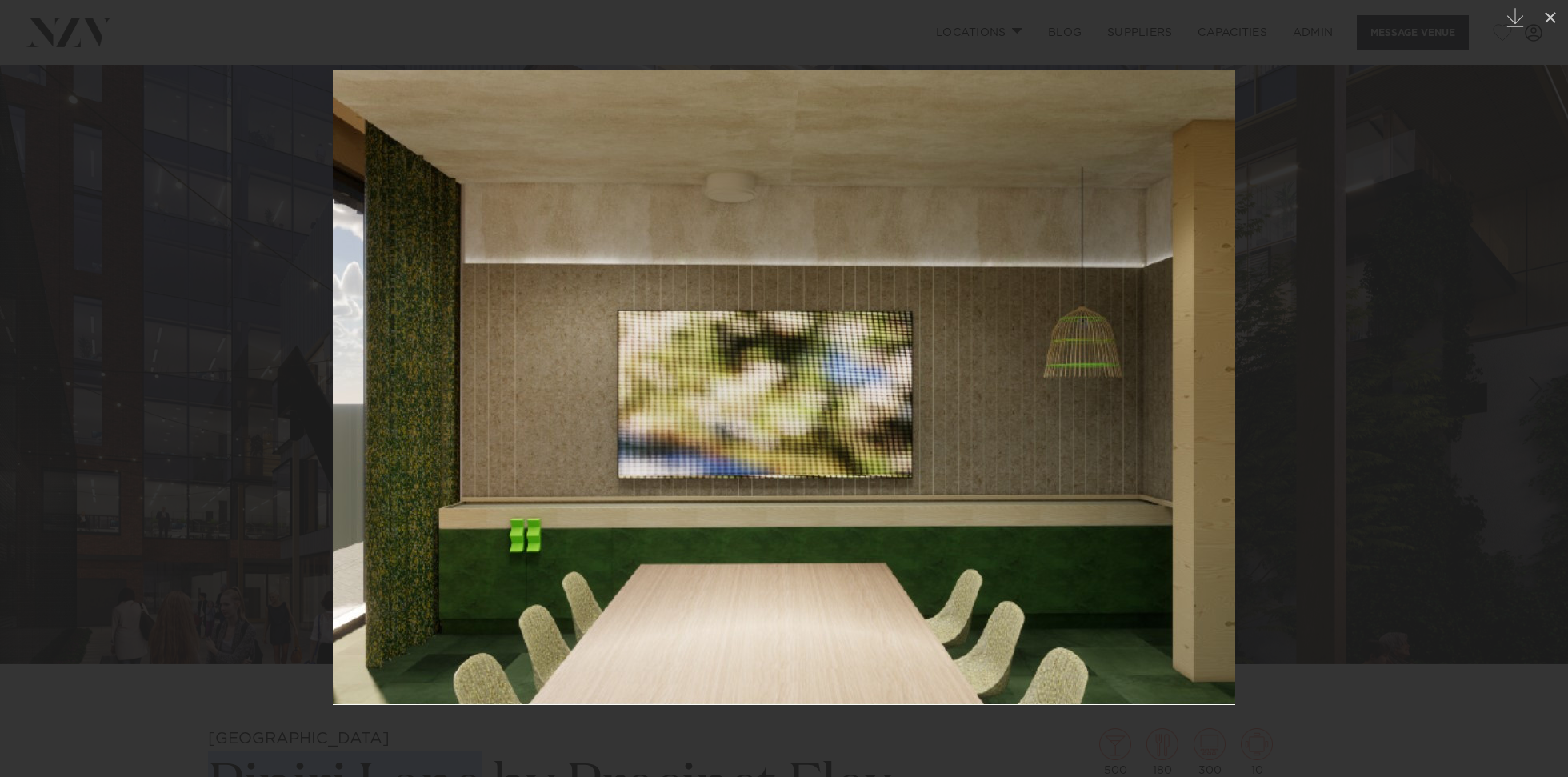
click at [1511, 277] on div at bounding box center [784, 388] width 1568 height 777
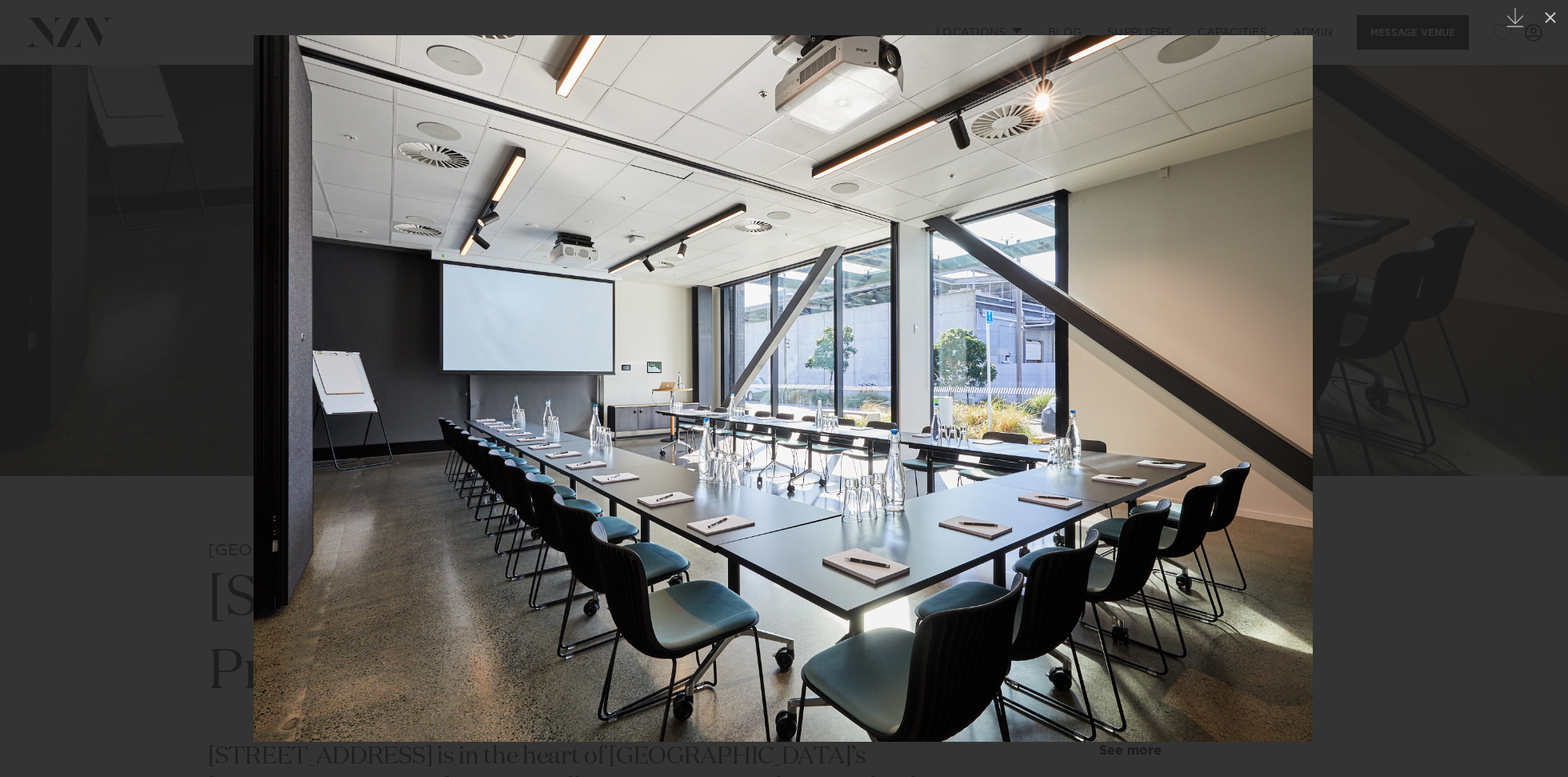
click at [234, 394] on div at bounding box center [784, 388] width 1568 height 777
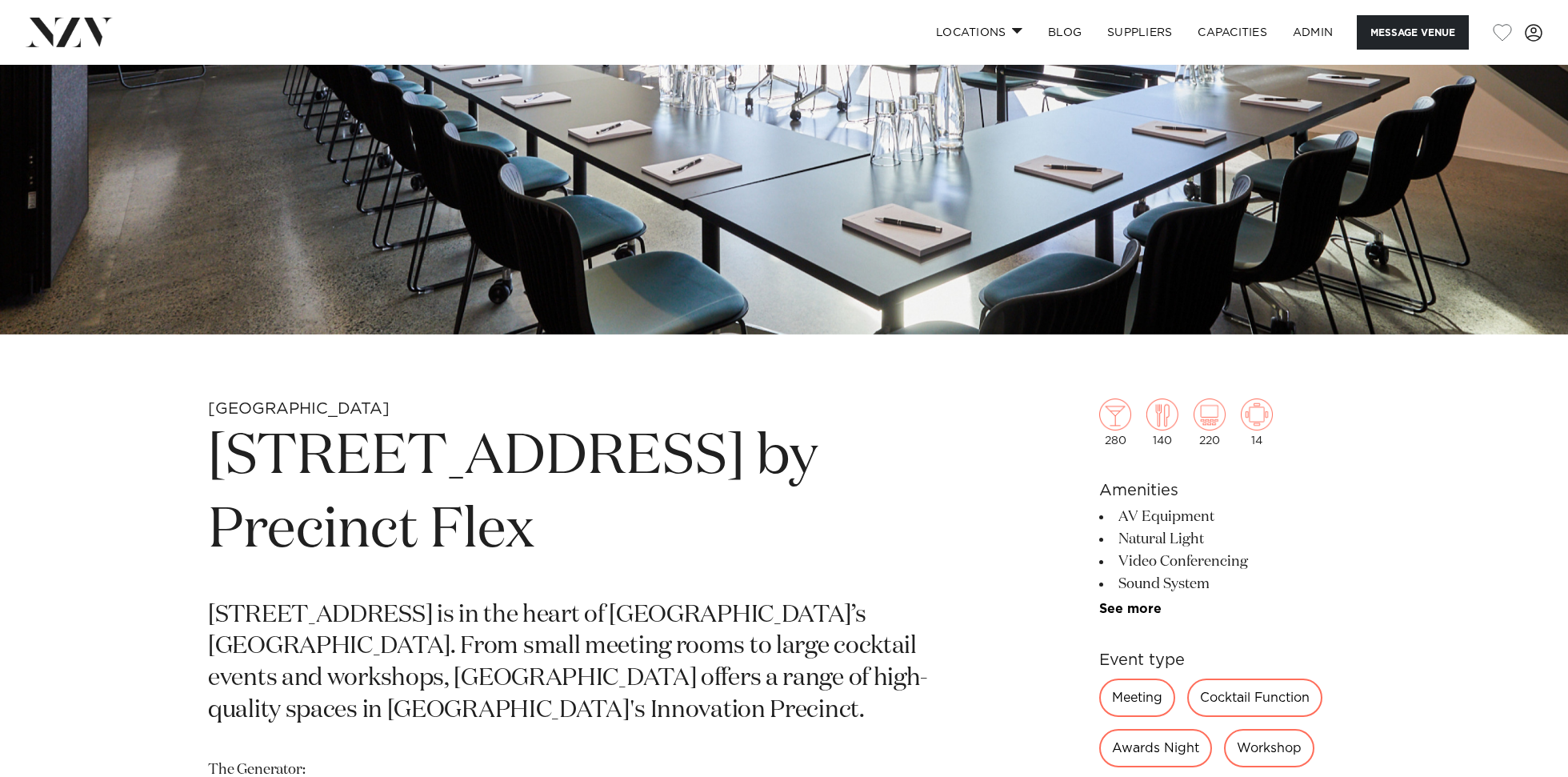
scroll to position [469, 0]
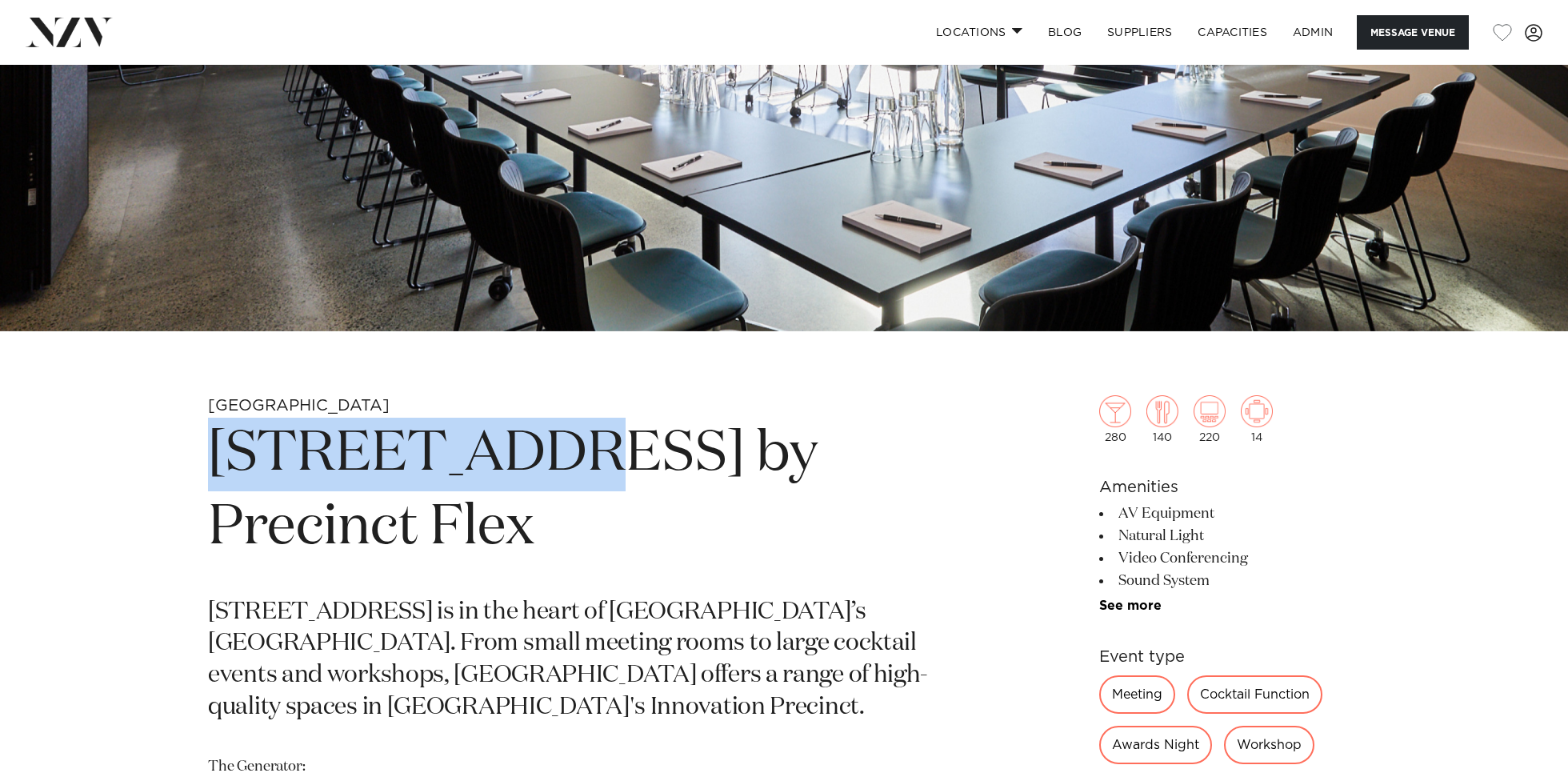
drag, startPoint x: 541, startPoint y: 470, endPoint x: 72, endPoint y: 470, distance: 469.0
click at [72, 470] on div "Auckland 12 Madden St by Precinct Flex 12 Madden Street is in the heart of Auck…" at bounding box center [784, 790] width 1568 height 789
copy h1 "12 Madden St"
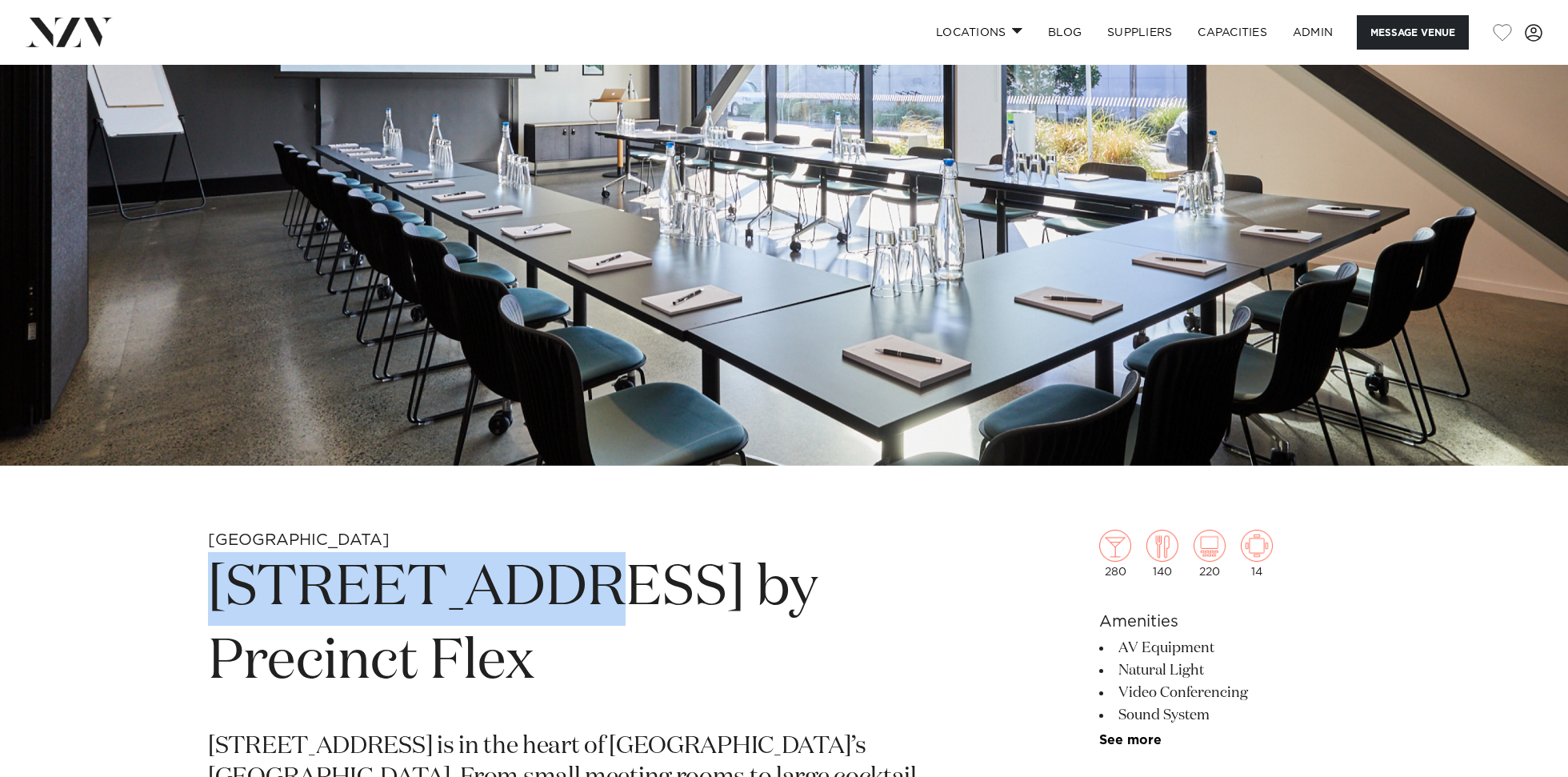
scroll to position [103, 0]
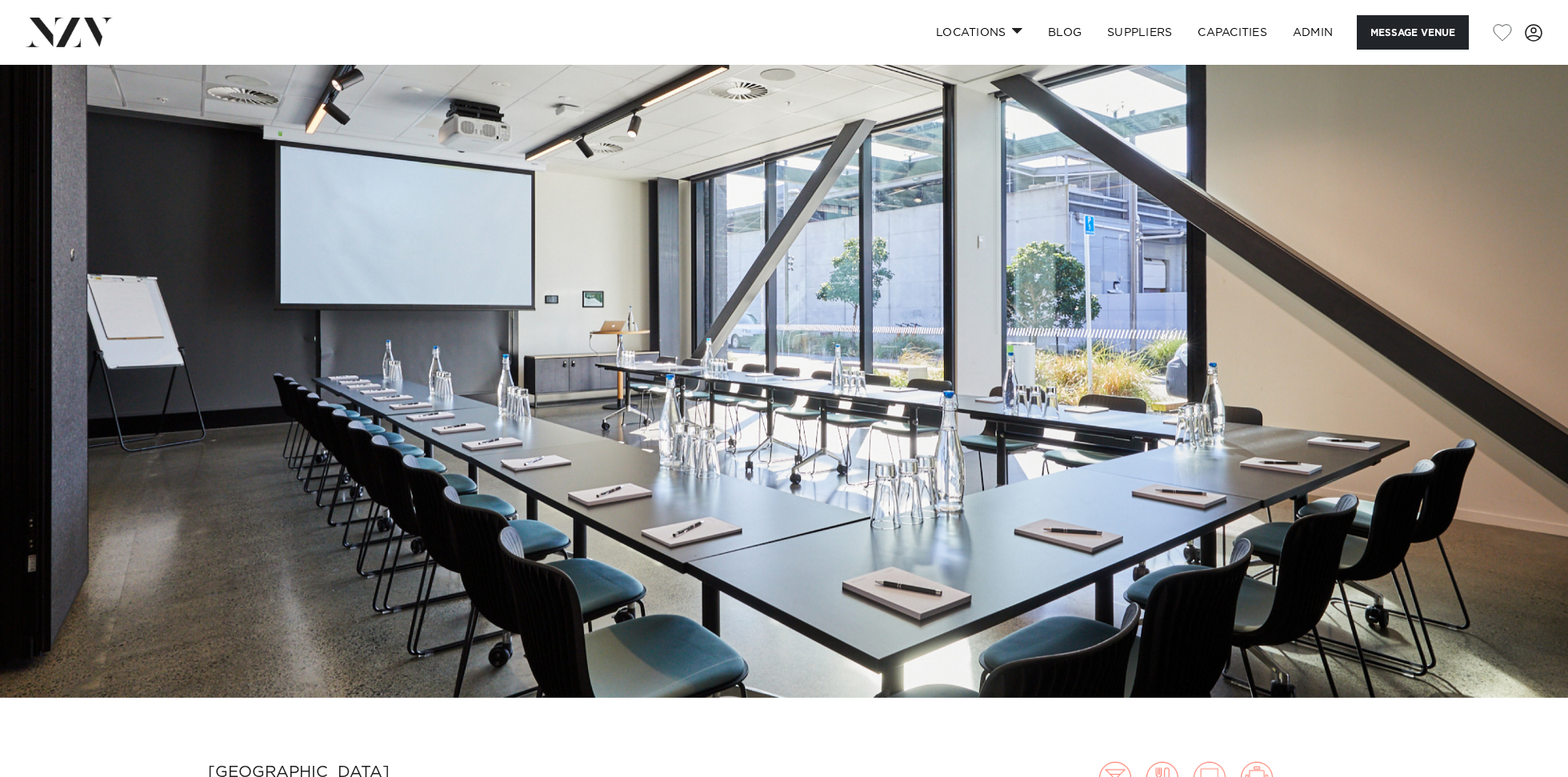
click at [505, 298] on img at bounding box center [784, 330] width 1568 height 736
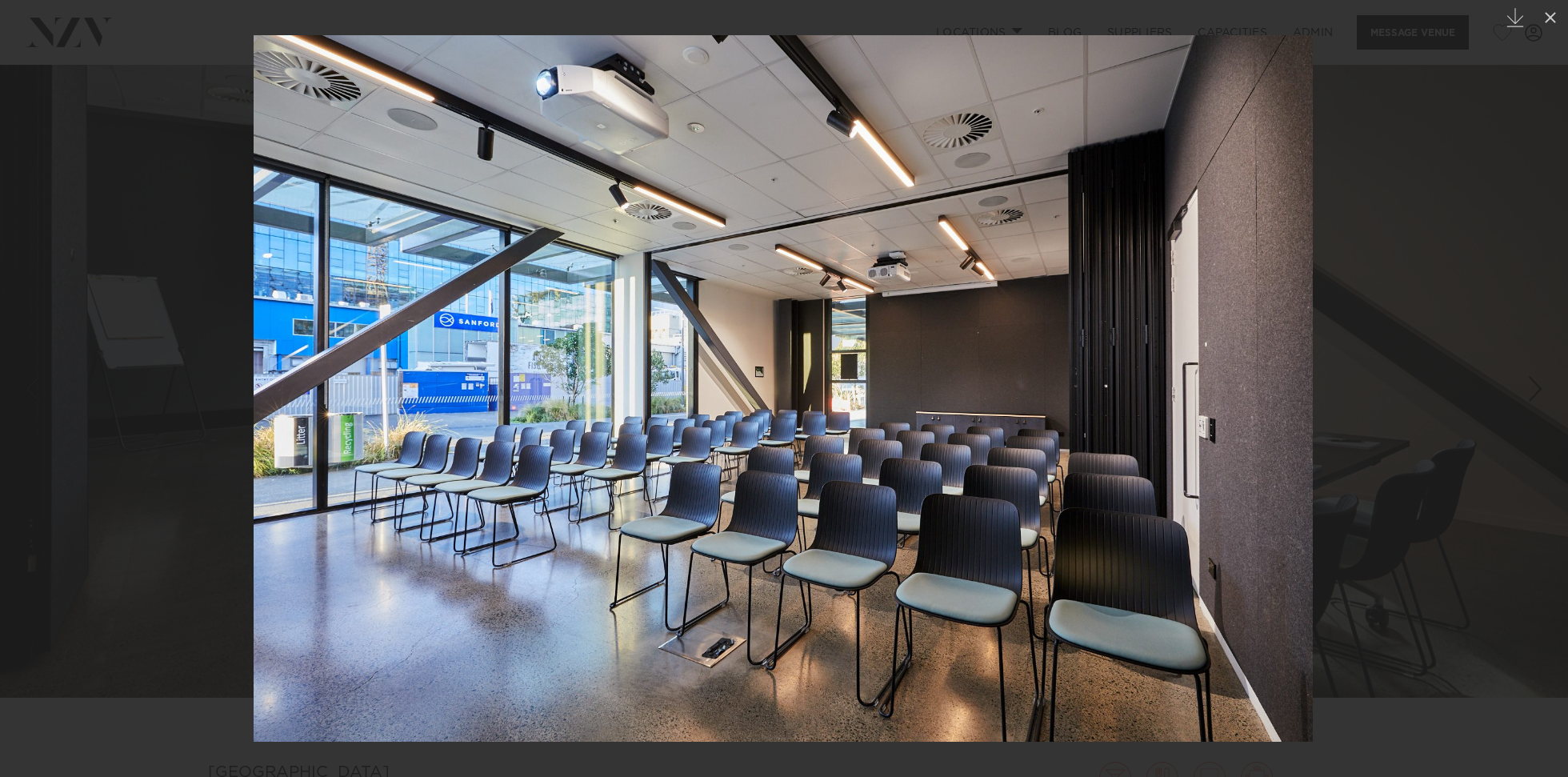
click at [911, 396] on img at bounding box center [783, 388] width 1059 height 706
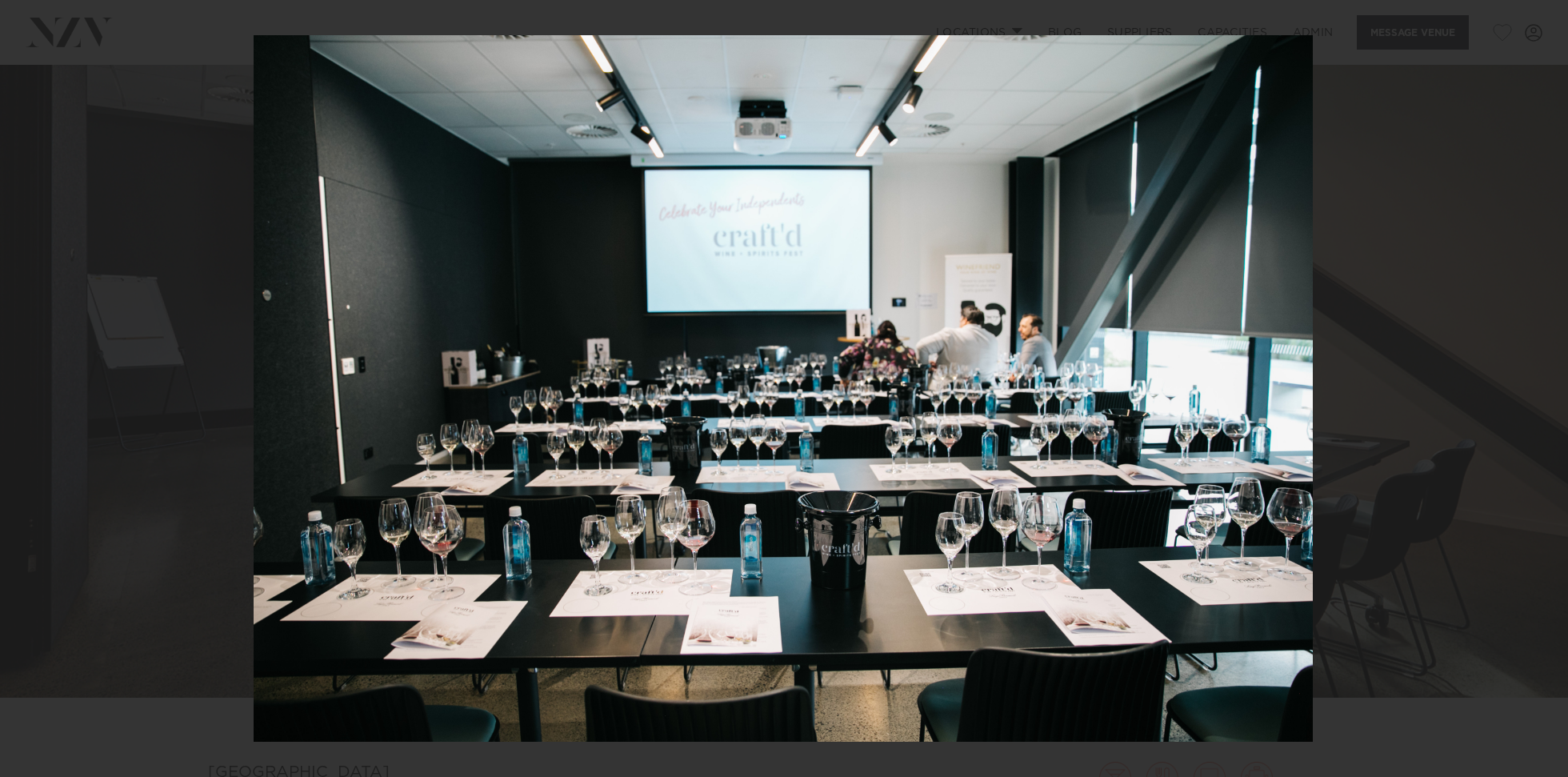
click at [1395, 359] on div at bounding box center [784, 388] width 1568 height 777
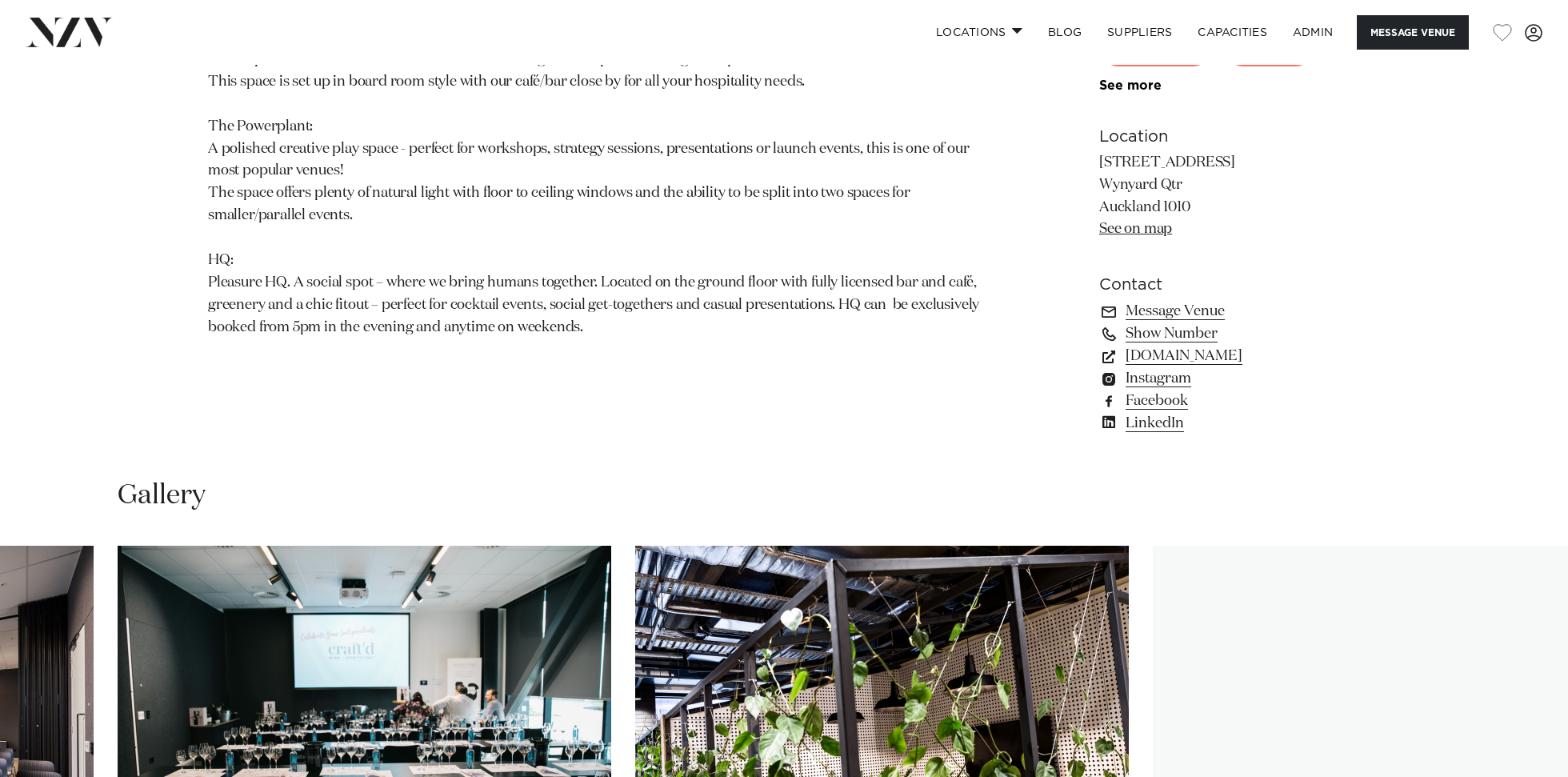
scroll to position [1209, 0]
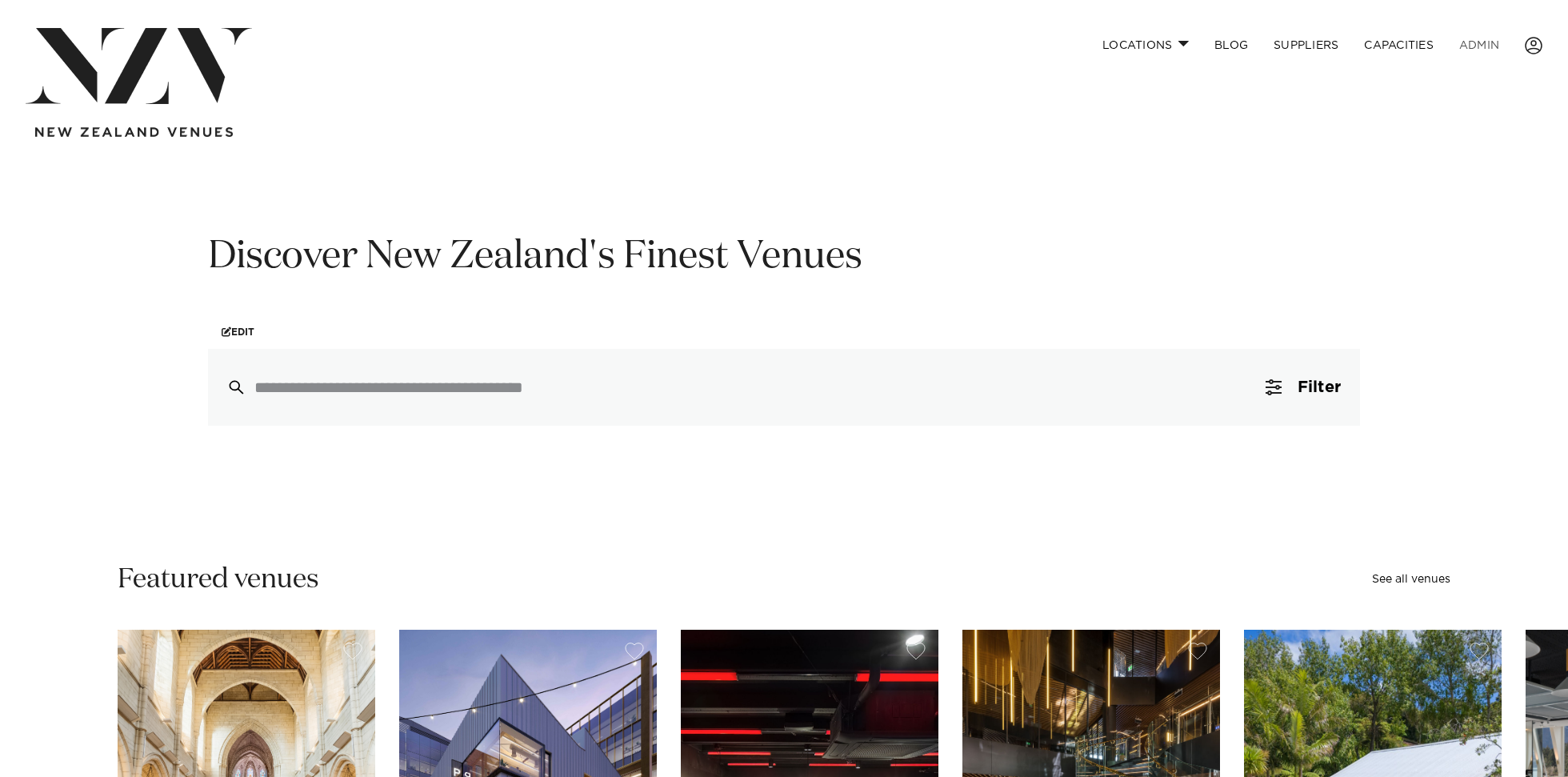
click at [1471, 45] on link "ADMIN" at bounding box center [1479, 45] width 66 height 35
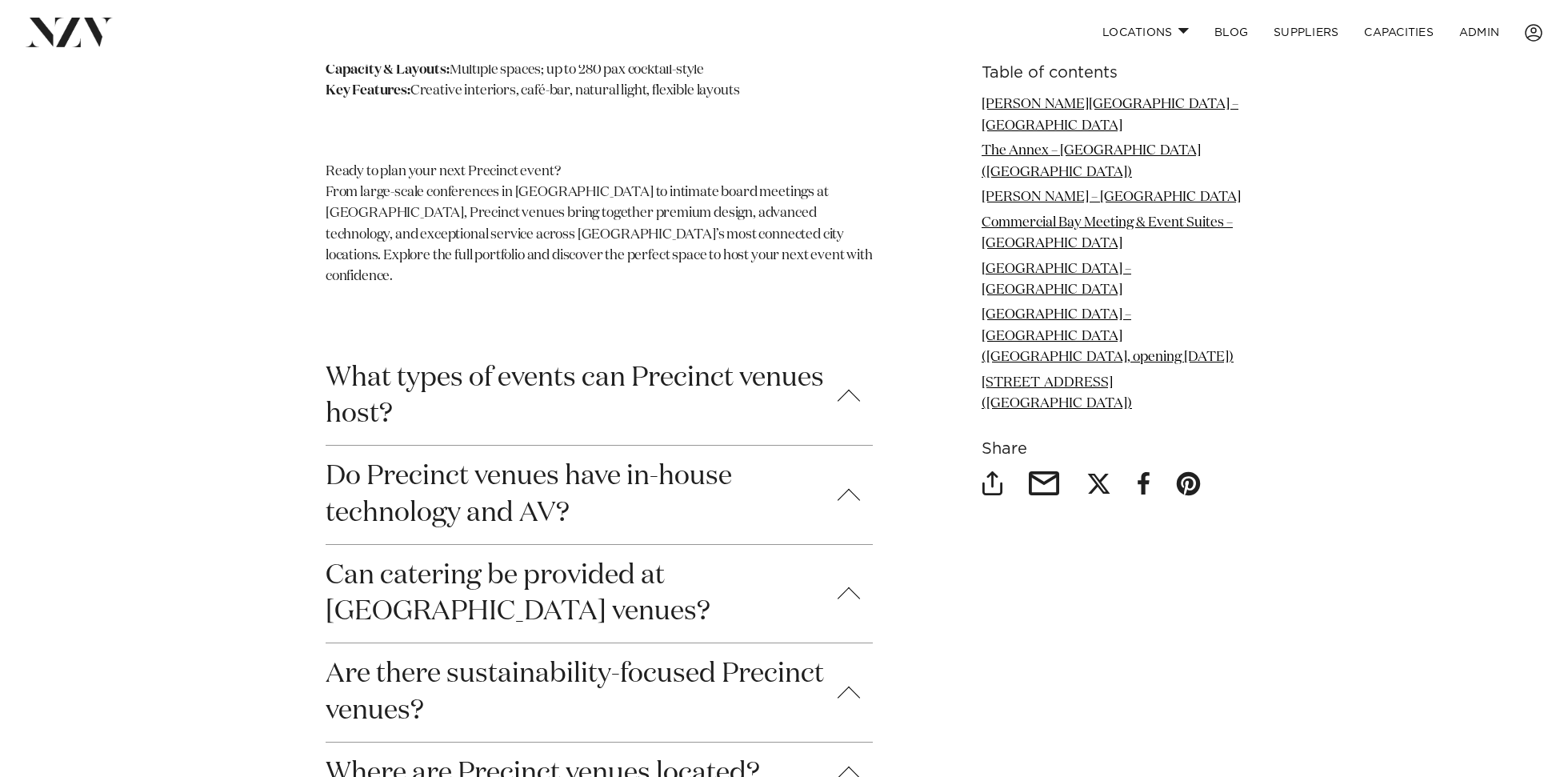
scroll to position [3515, 0]
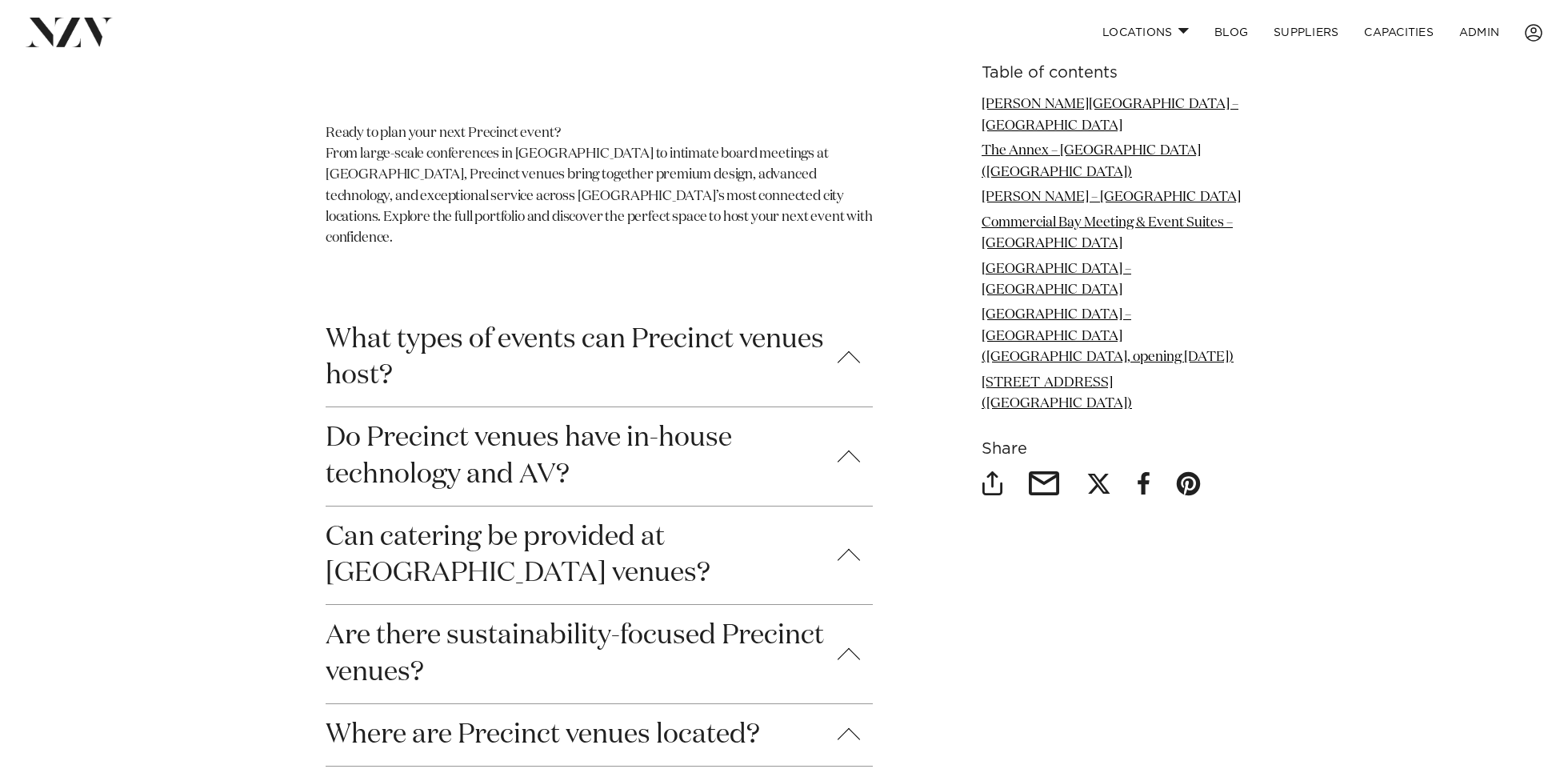
click at [503, 309] on button "What types of events can Precinct venues host?" at bounding box center [599, 358] width 547 height 98
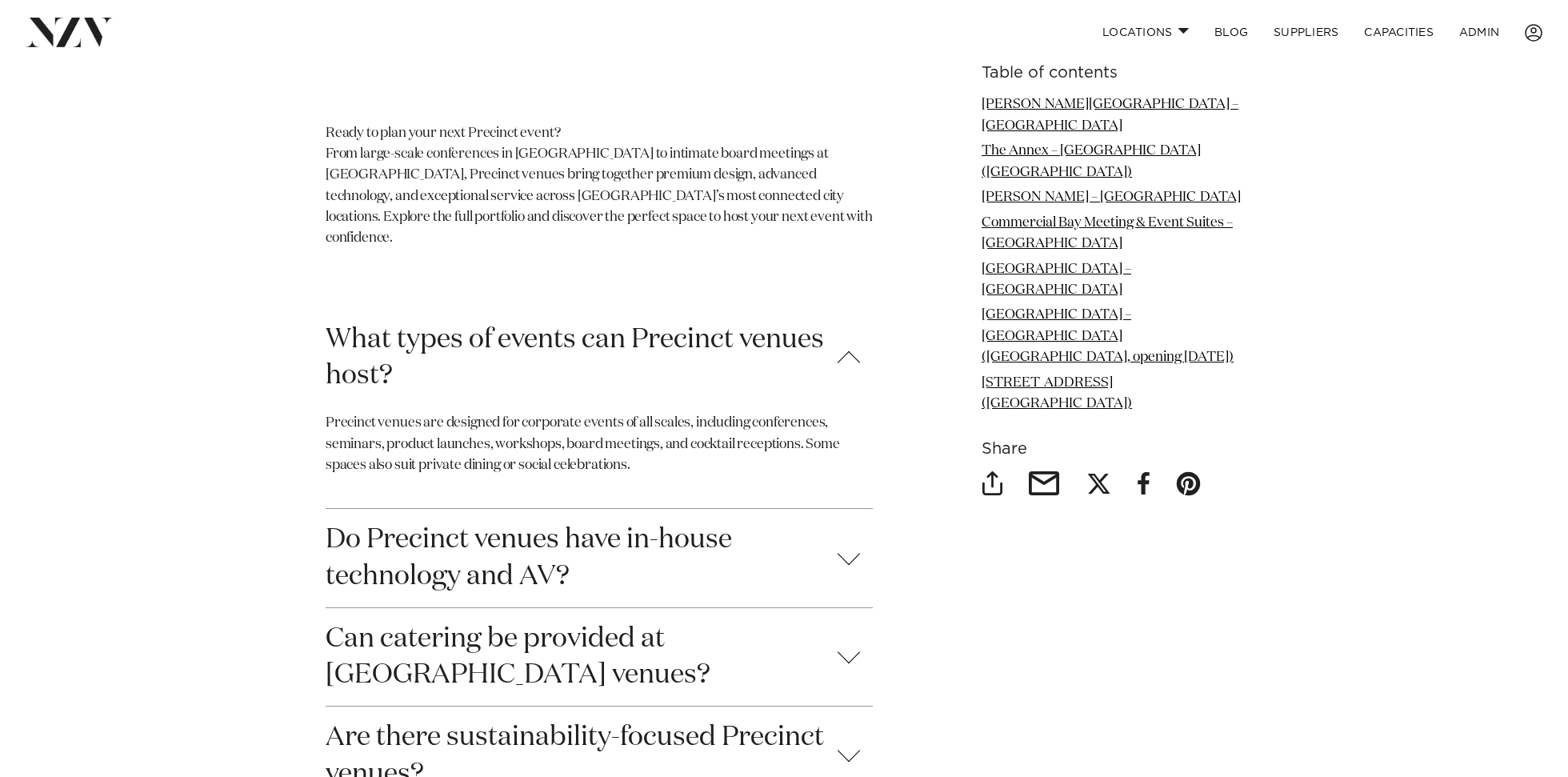
click at [503, 309] on button "What types of events can Precinct venues host?" at bounding box center [599, 358] width 547 height 98
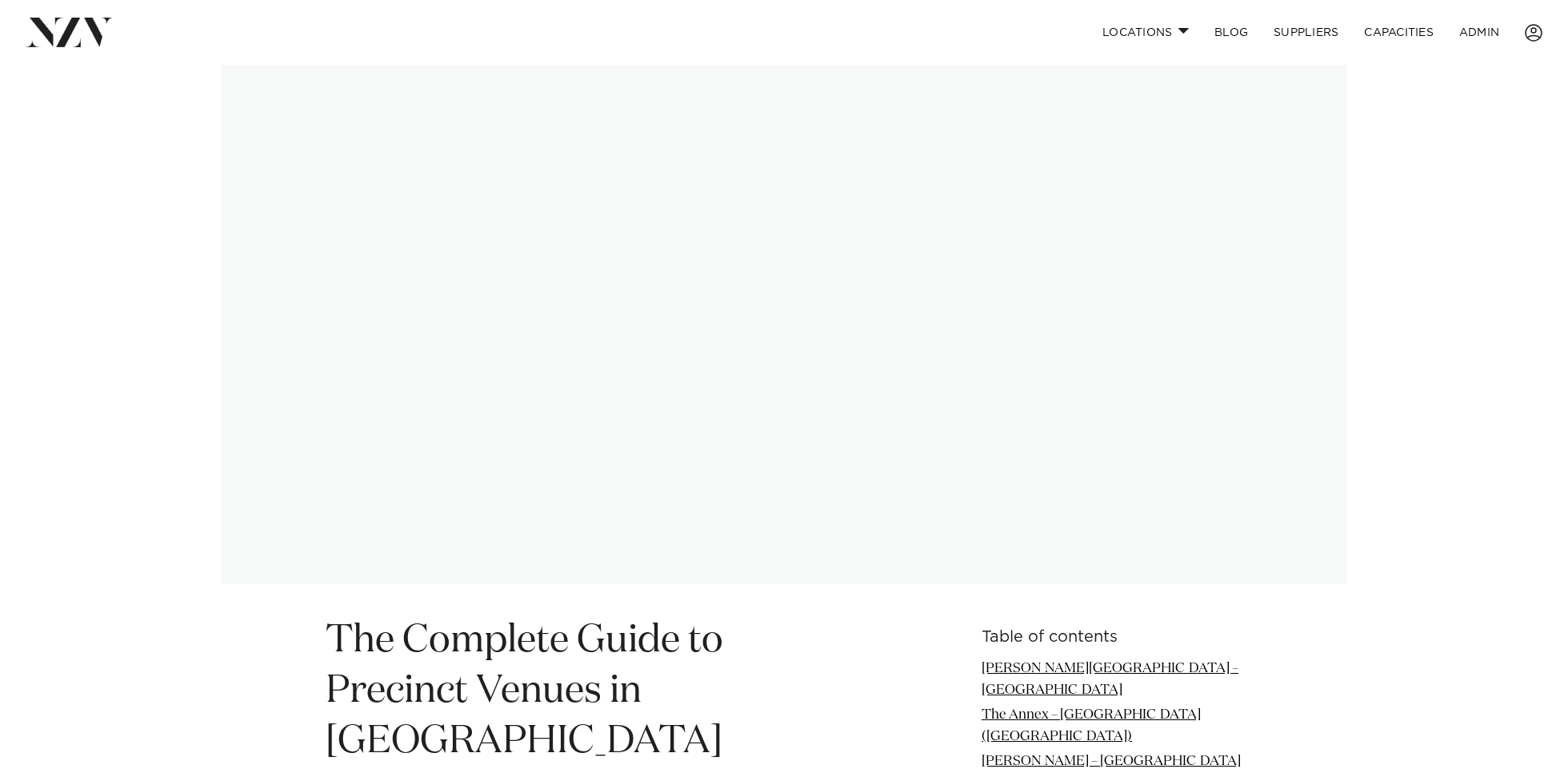
scroll to position [0, 0]
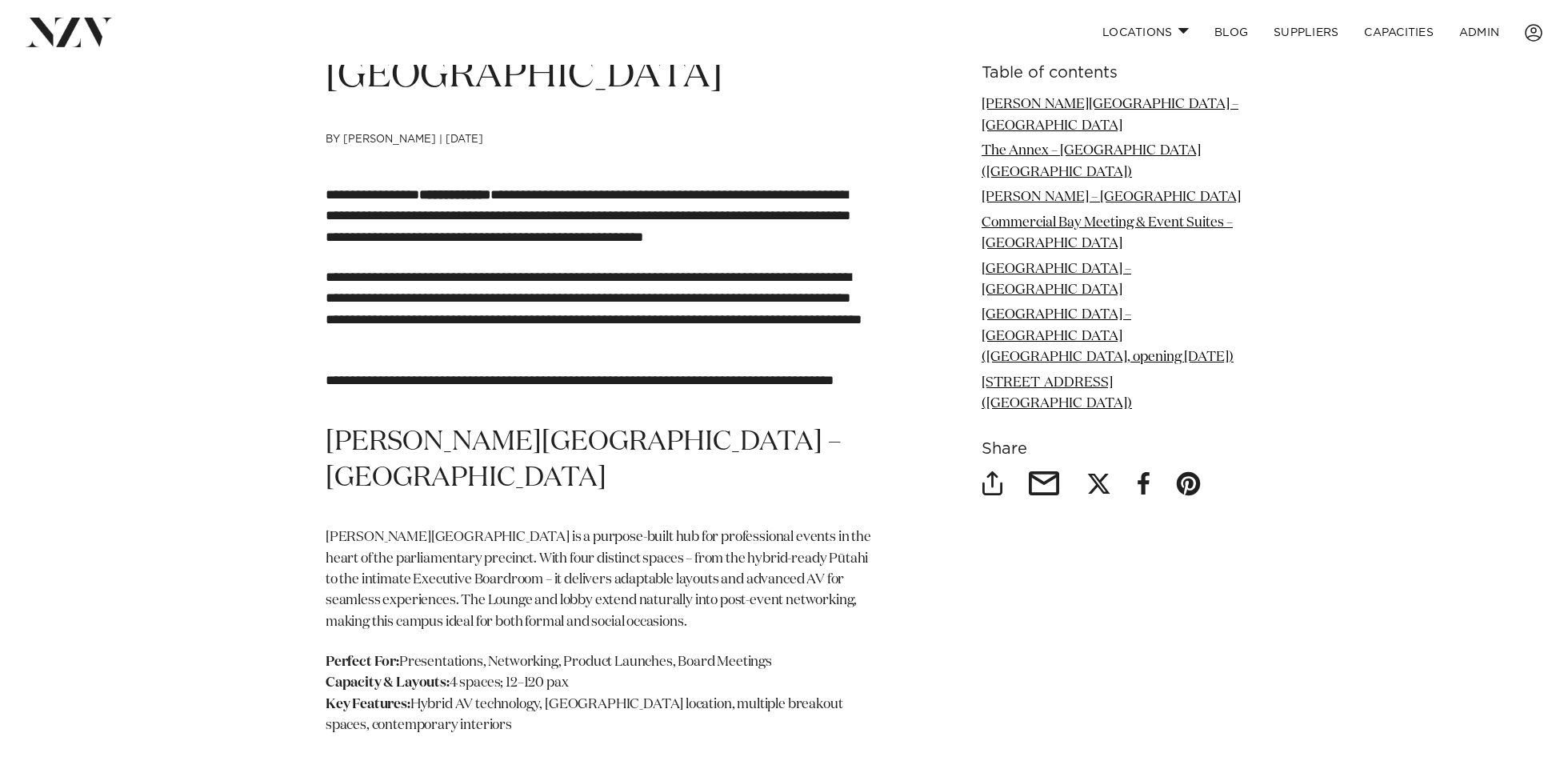
scroll to position [691, 0]
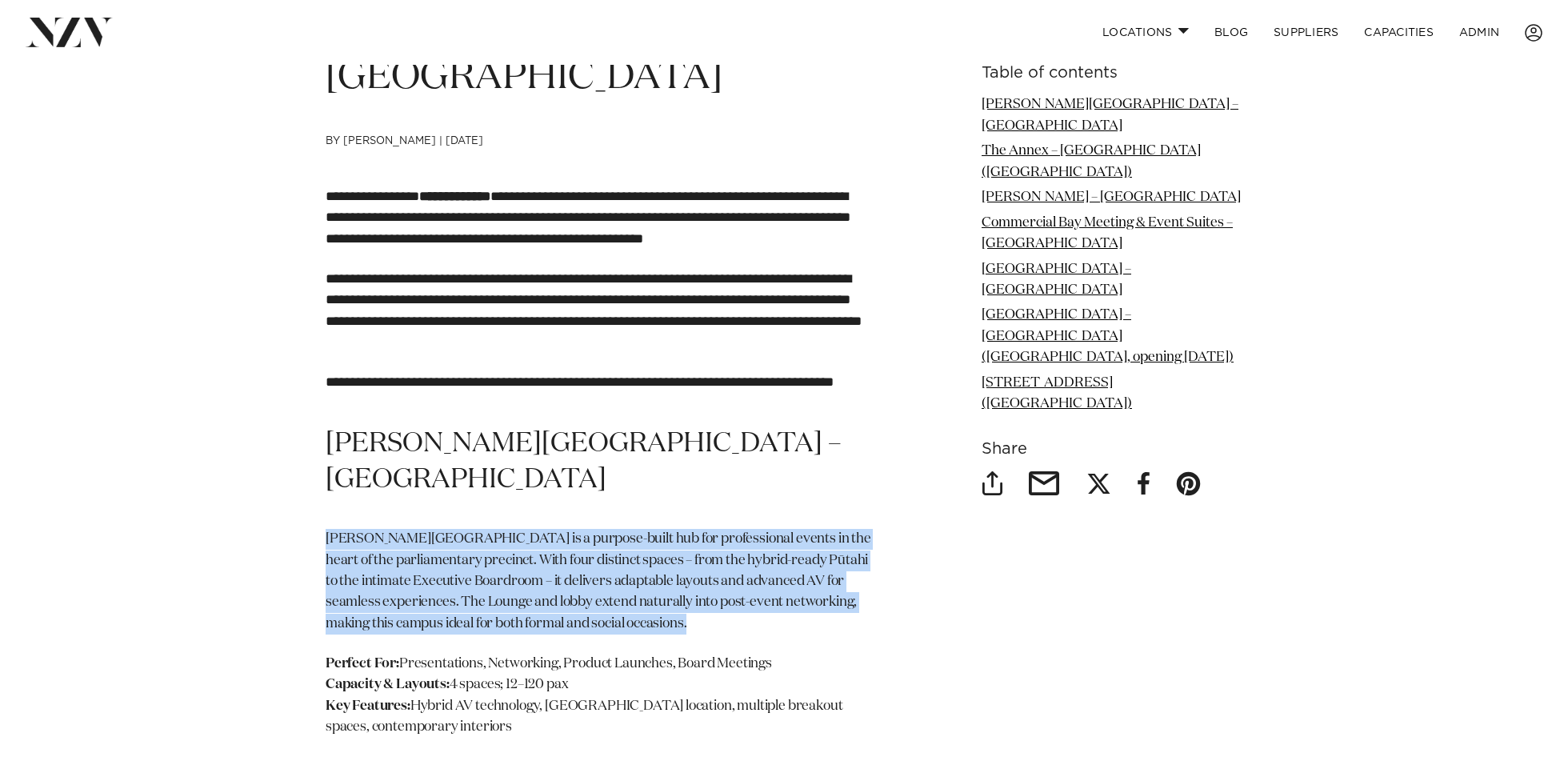
click at [608, 364] on div "**********" at bounding box center [599, 290] width 547 height 207
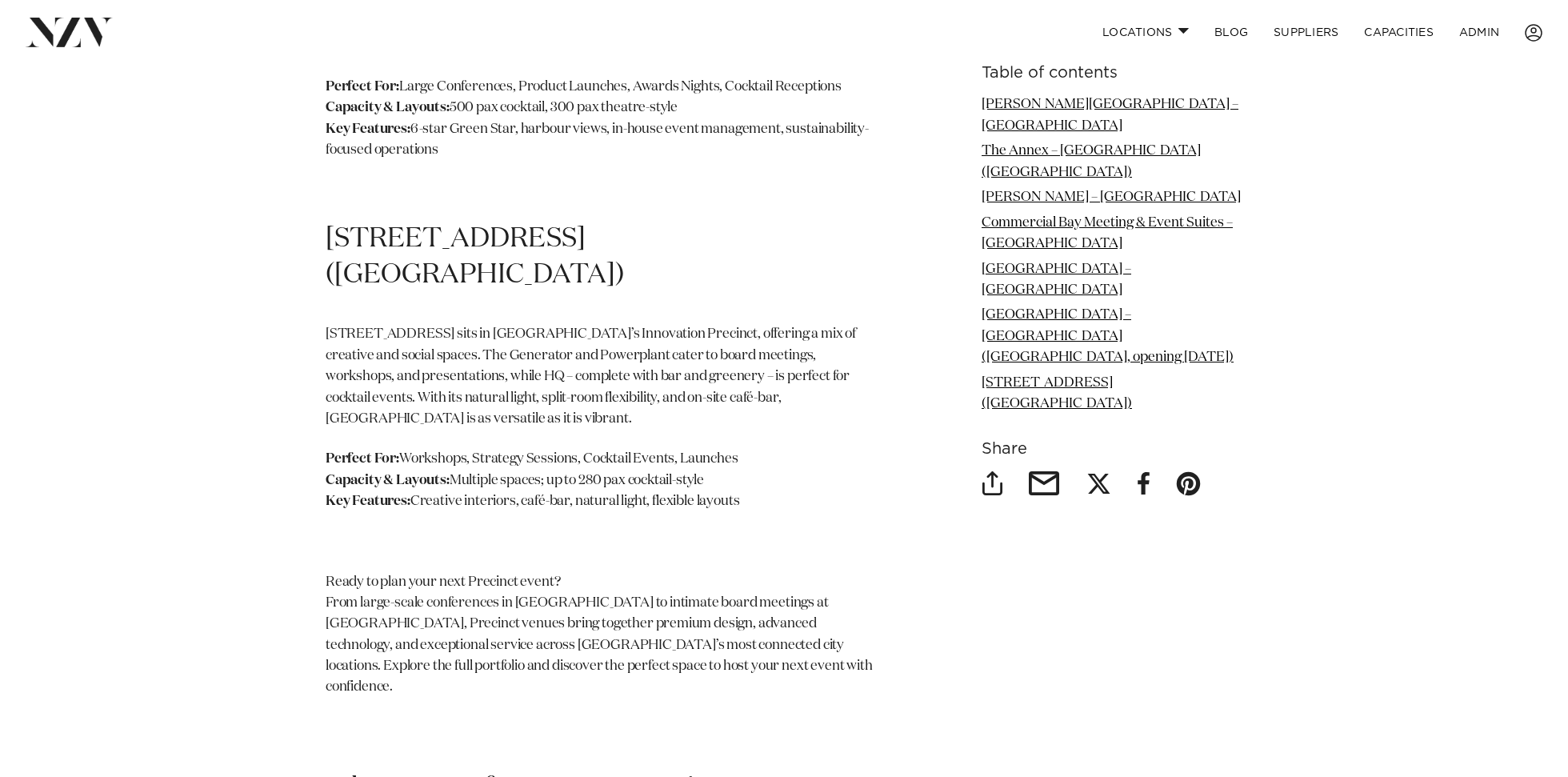
scroll to position [3064, 0]
click at [598, 575] on p "Ready to plan your next Precinct event? From large-scale conferences in Pipiri …" at bounding box center [599, 638] width 547 height 126
click at [598, 534] on p at bounding box center [599, 544] width 547 height 21
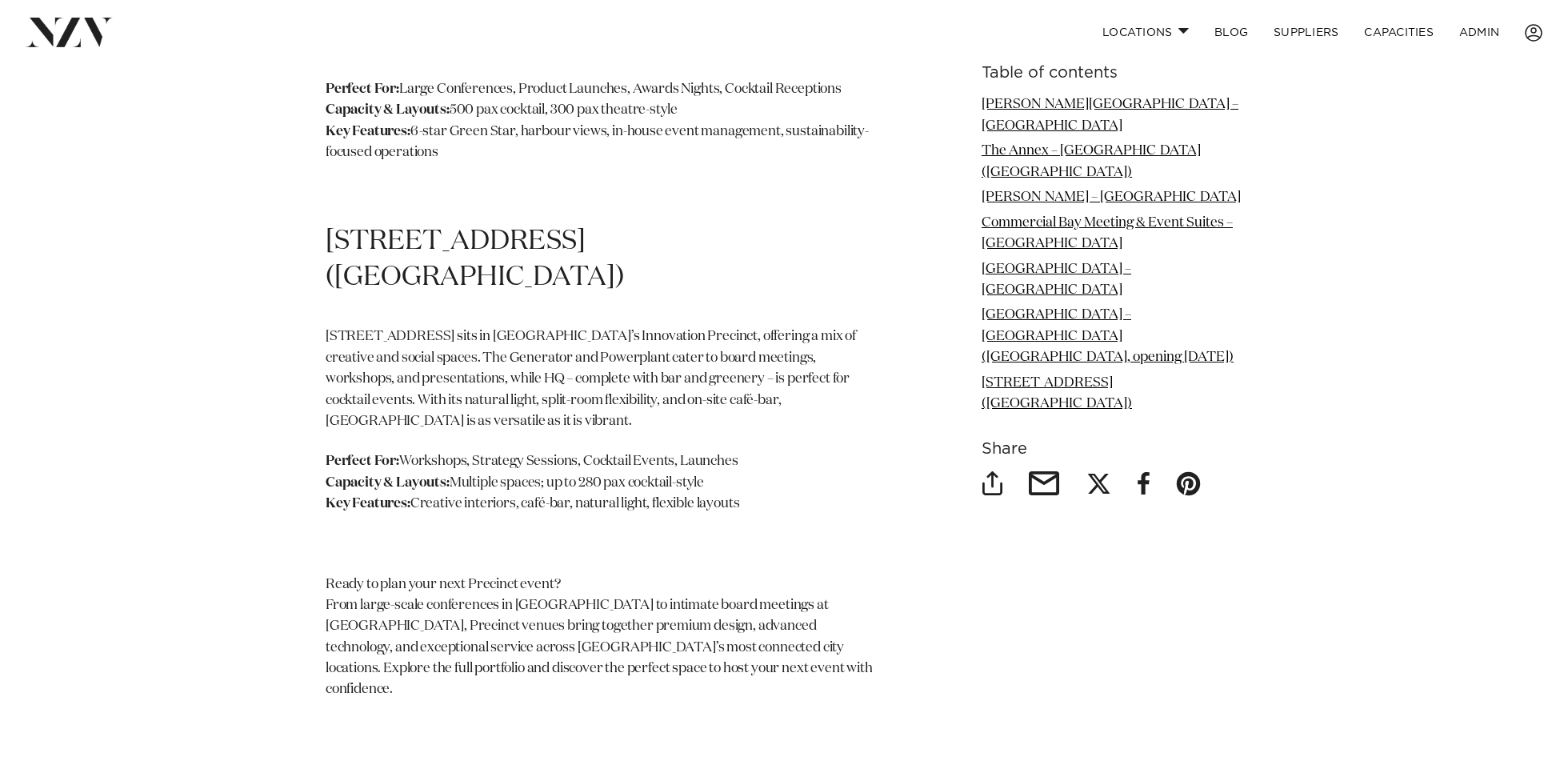
click at [585, 451] on p "Perfect For: Workshops, Strategy Sessions, Cocktail Events, Launches Capacity &…" at bounding box center [599, 482] width 547 height 63
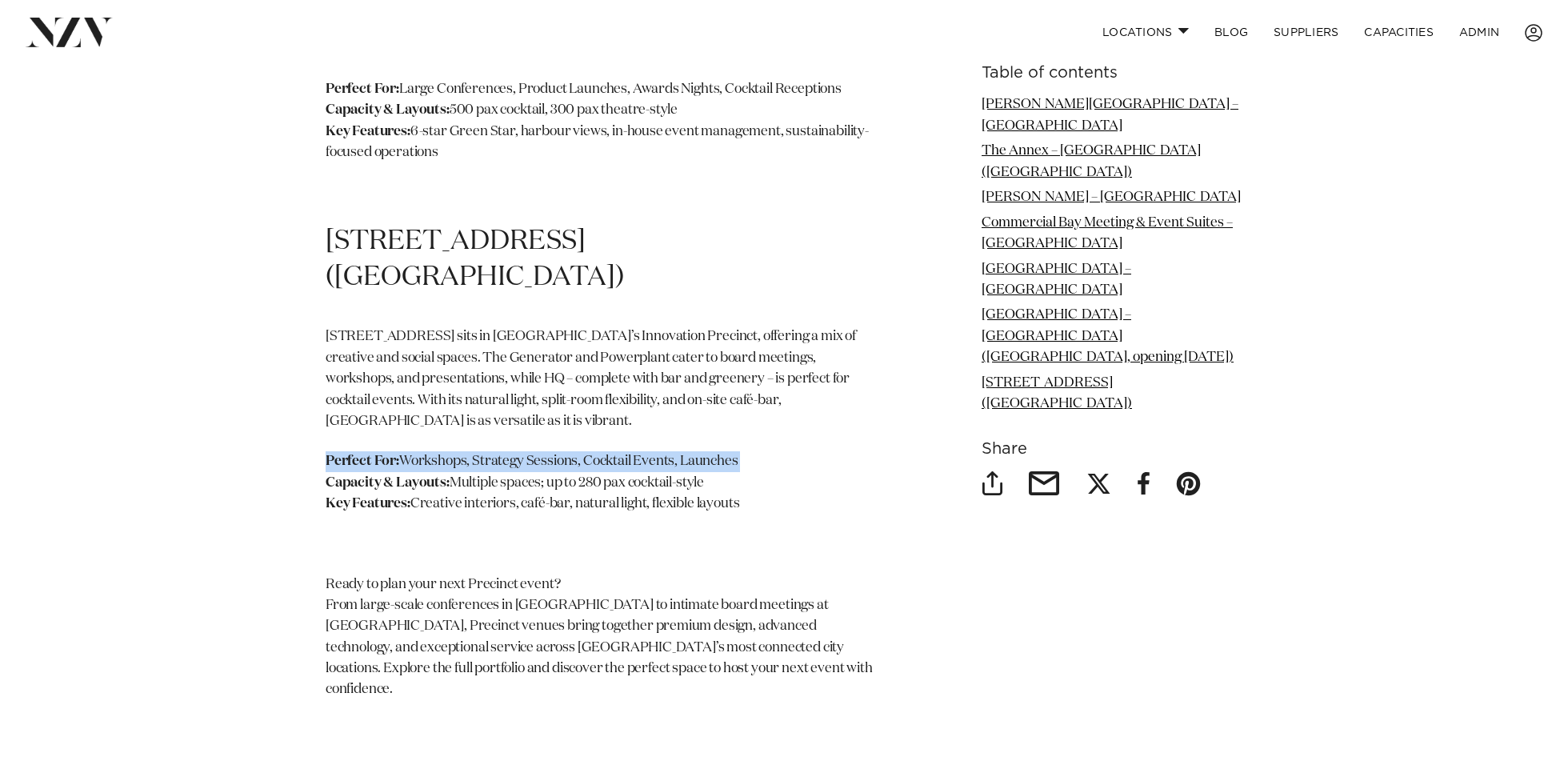
click at [585, 451] on p "Perfect For: Workshops, Strategy Sessions, Cocktail Events, Launches Capacity &…" at bounding box center [599, 482] width 547 height 63
click at [564, 327] on p "[STREET_ADDRESS] sits in [GEOGRAPHIC_DATA]’s Innovation Precinct, offering a mi…" at bounding box center [599, 380] width 547 height 105
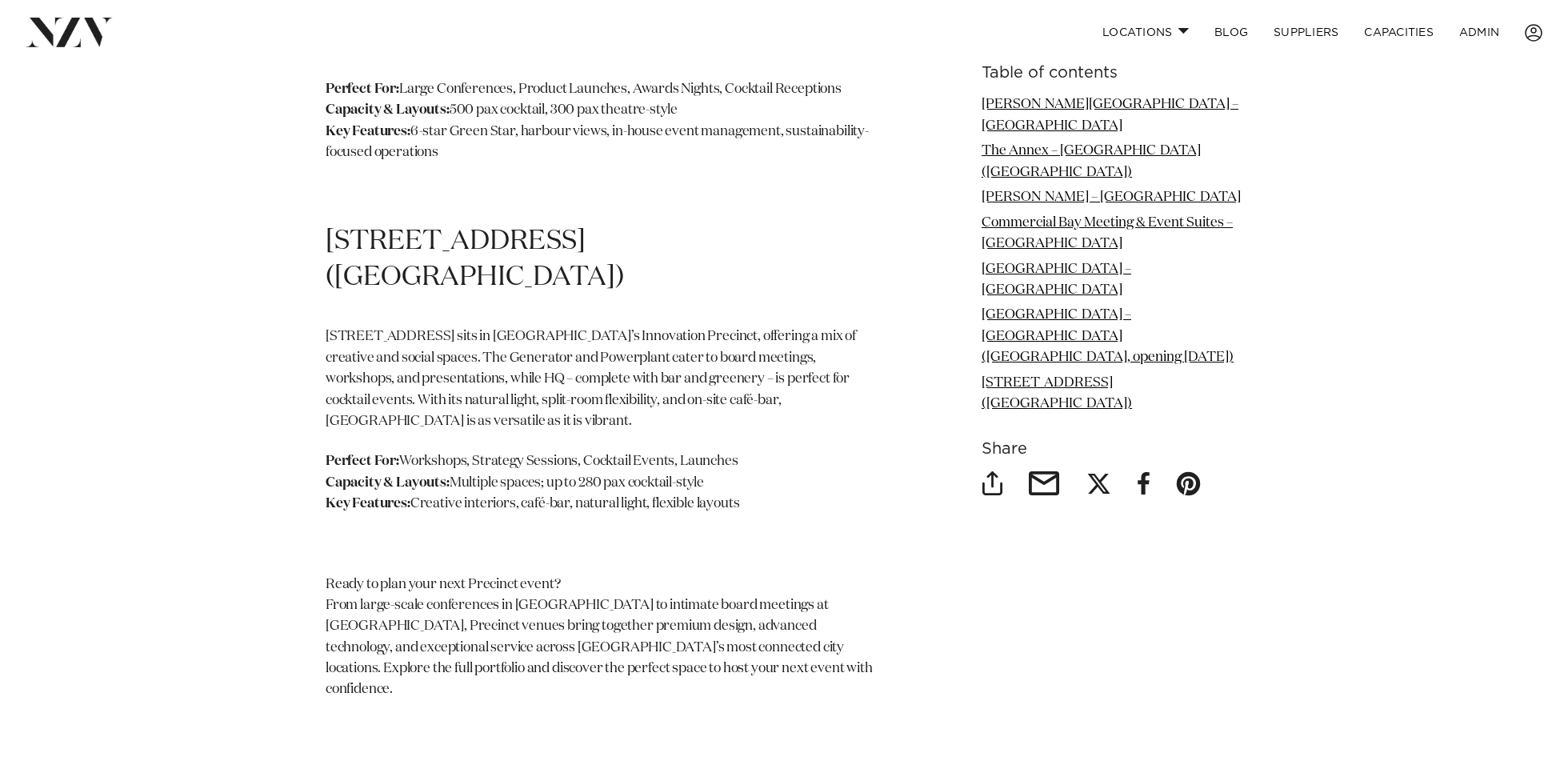
scroll to position [3000, 0]
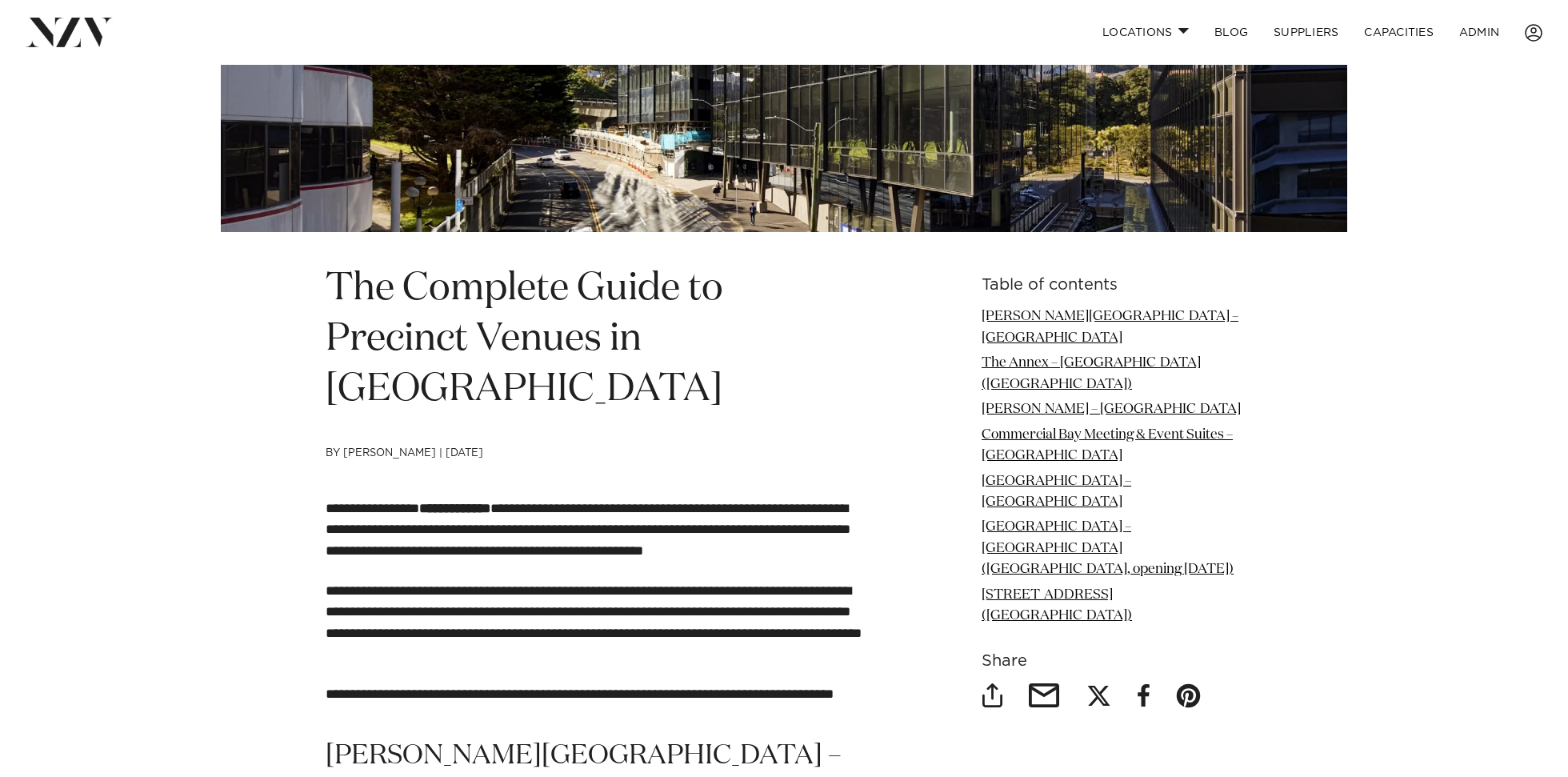
scroll to position [380, 0]
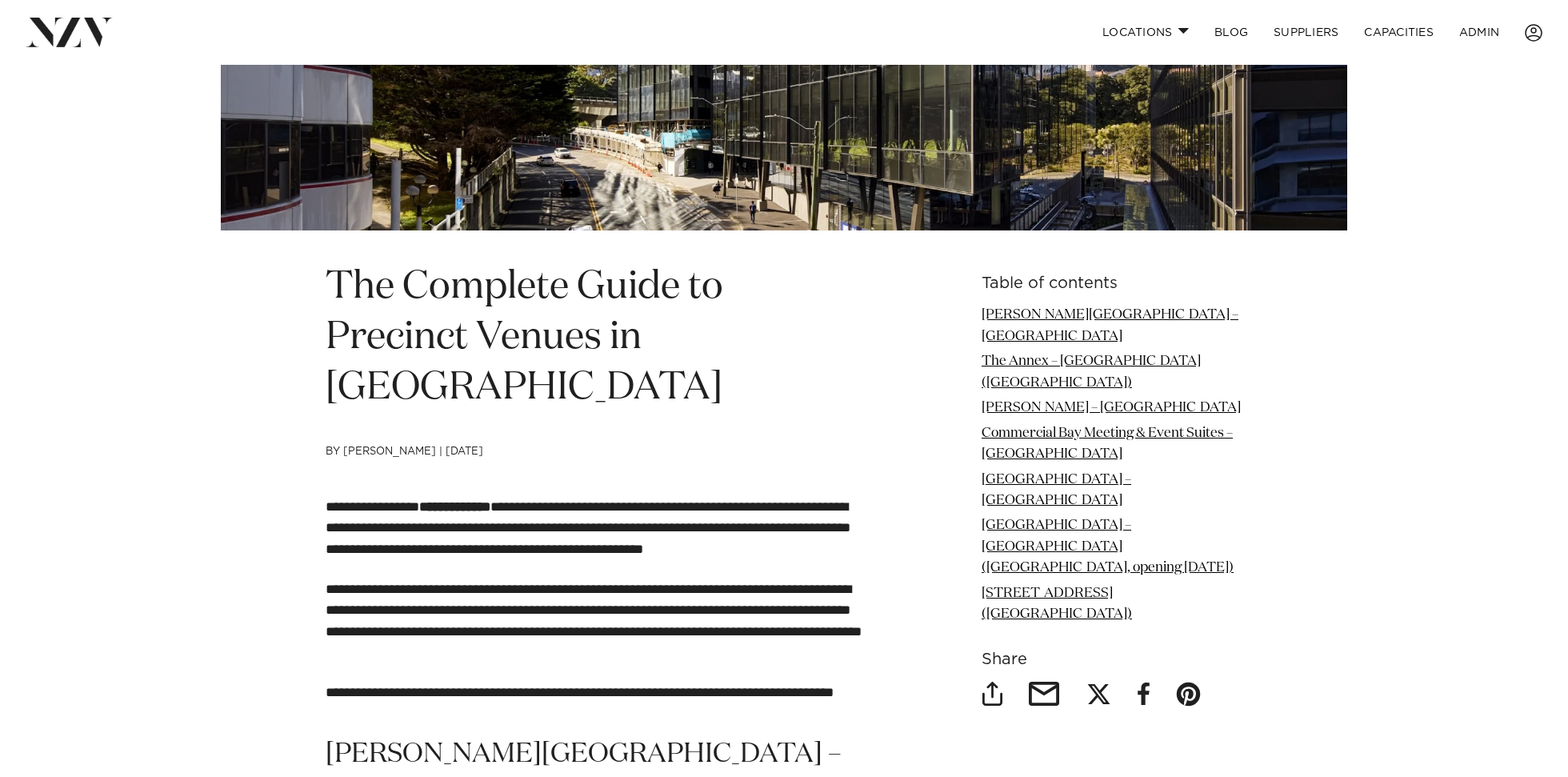
click at [528, 333] on h1 "The Complete Guide to Precinct Venues in [GEOGRAPHIC_DATA]" at bounding box center [599, 338] width 547 height 152
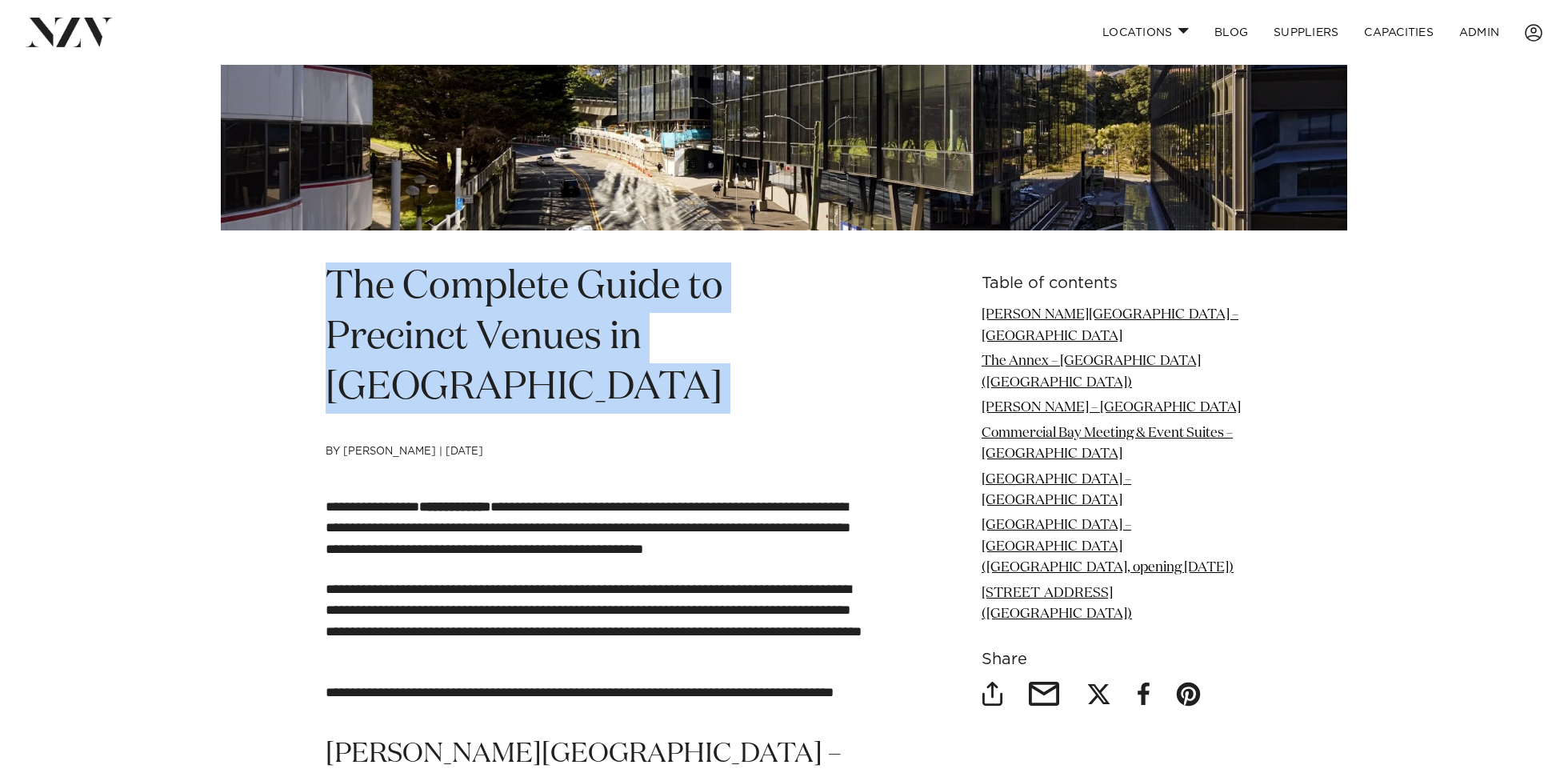
click at [527, 314] on h1 "The Complete Guide to Precinct Venues in [GEOGRAPHIC_DATA]" at bounding box center [599, 338] width 547 height 152
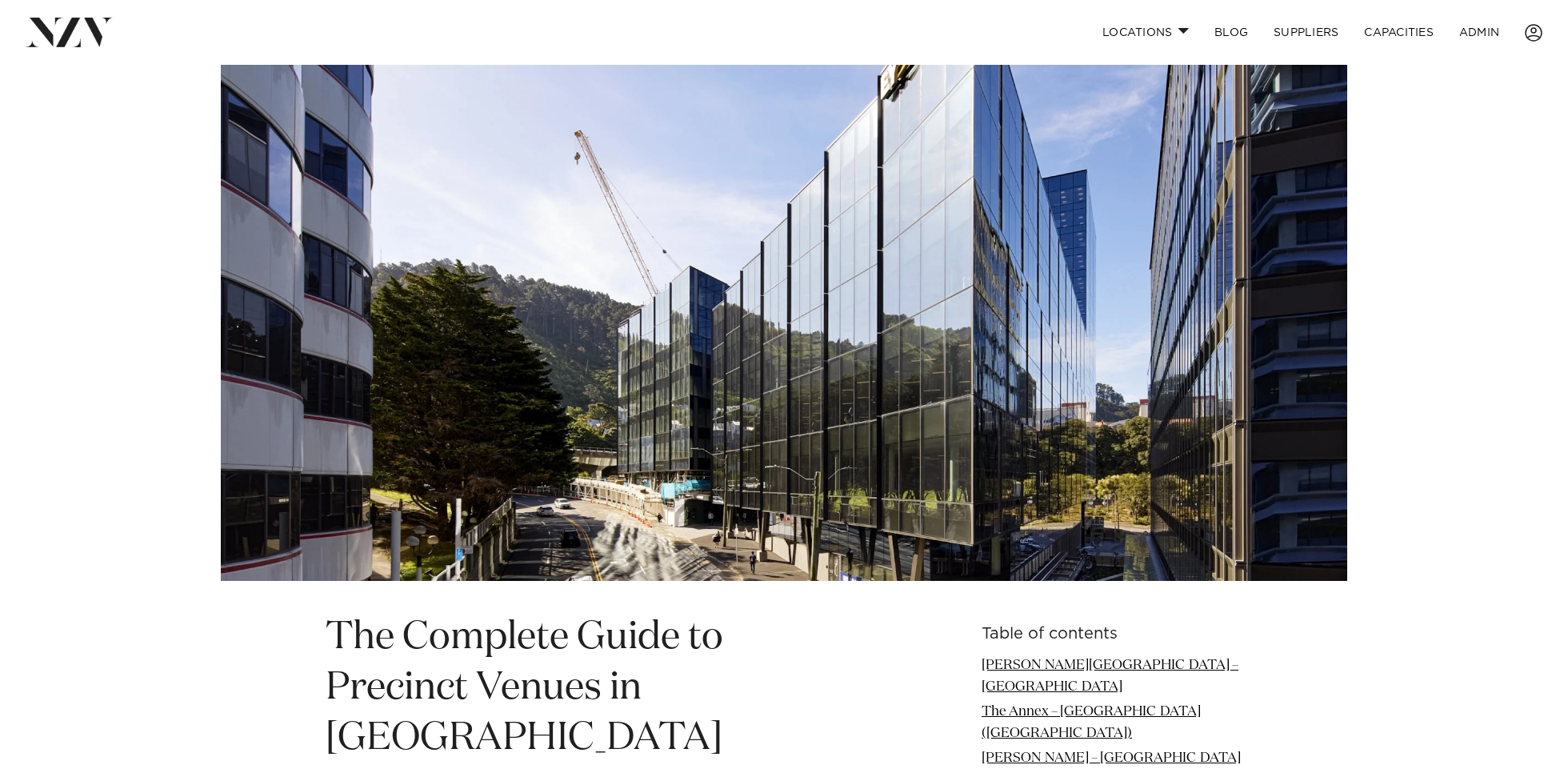
click at [569, 337] on img at bounding box center [784, 308] width 1126 height 546
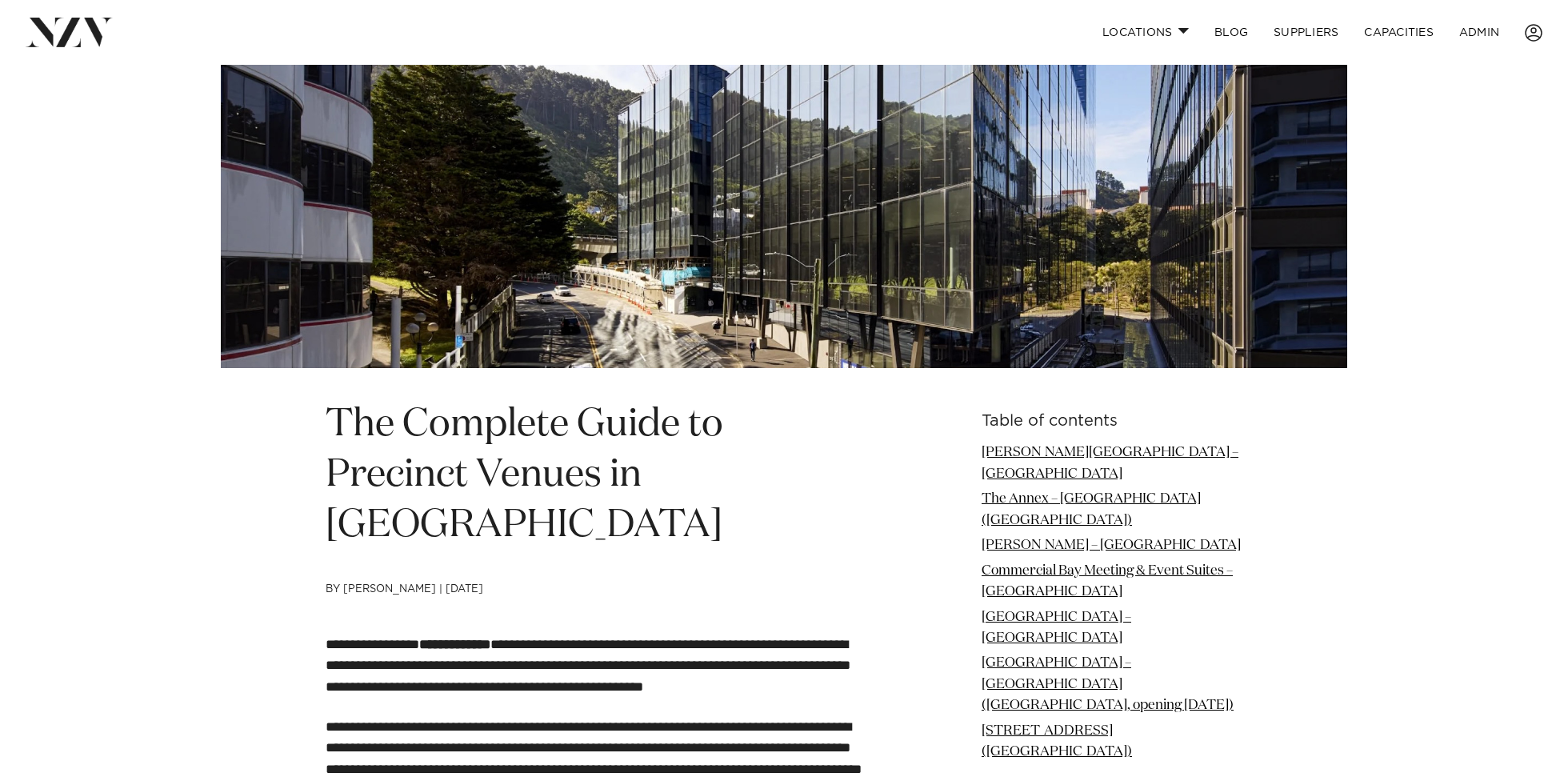
scroll to position [607, 0]
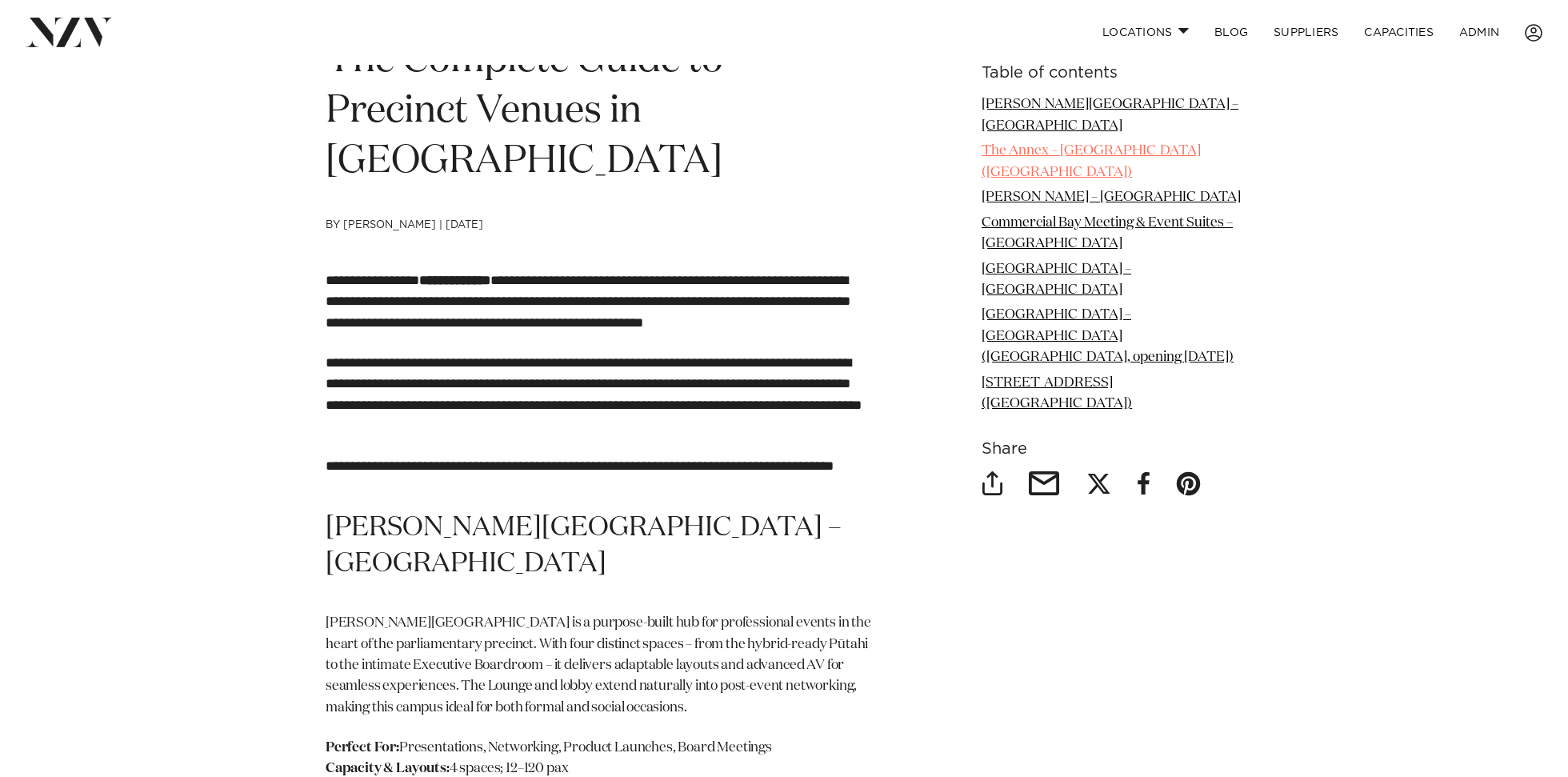
click at [1057, 144] on link "The Annex – Auckland (Wynyard Quarter)" at bounding box center [1091, 161] width 219 height 35
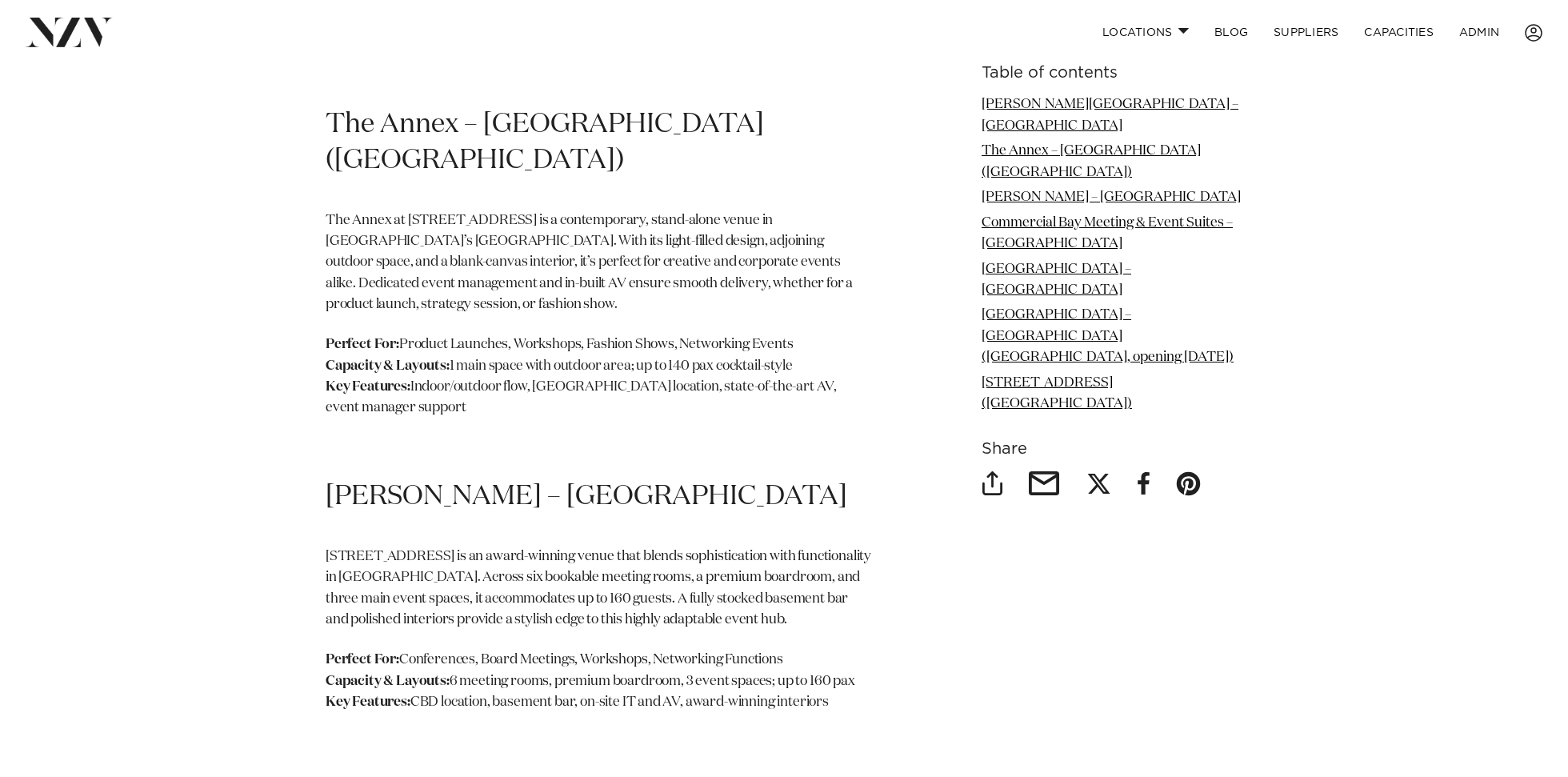
scroll to position [1388, 0]
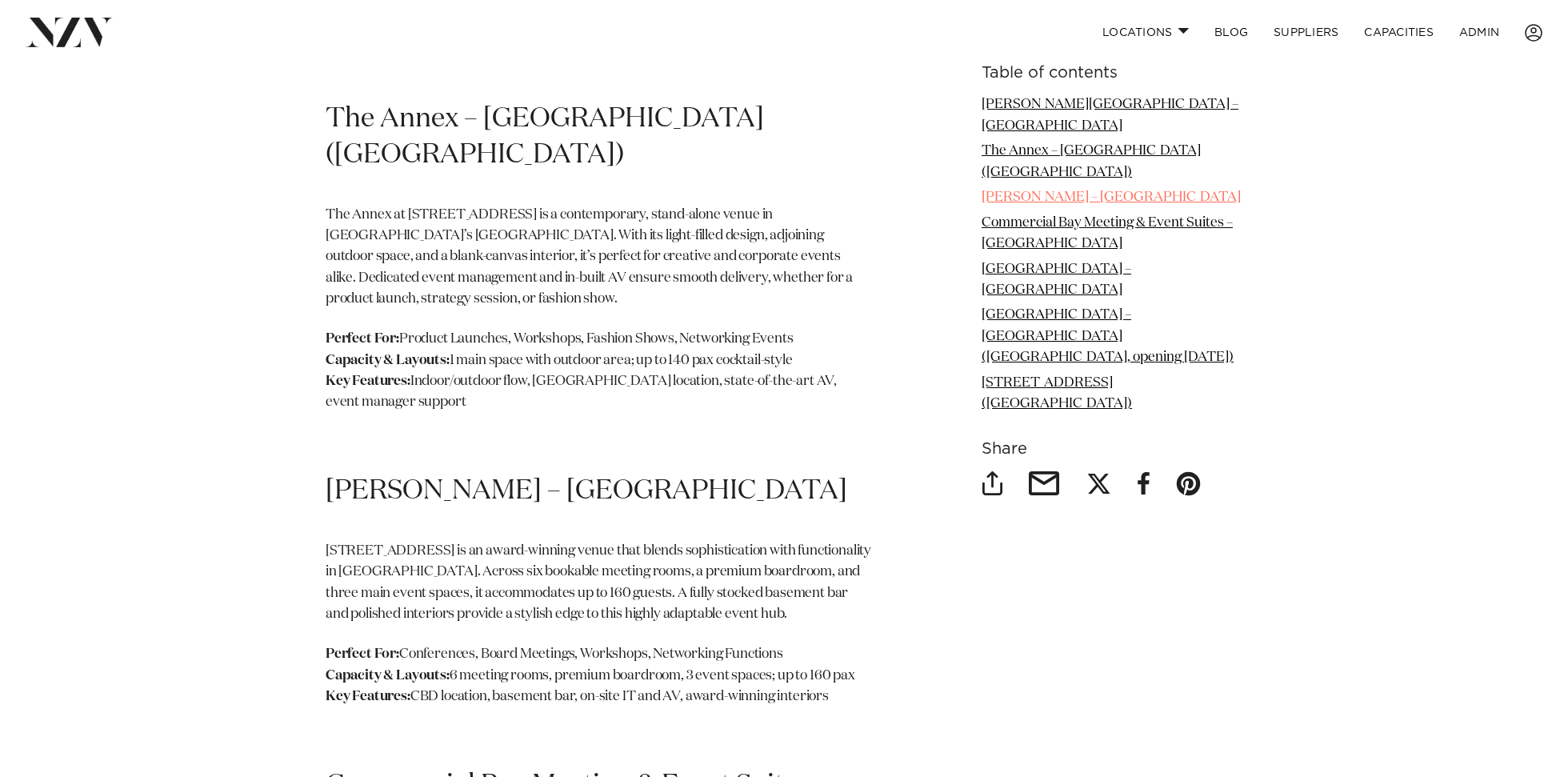
click at [1039, 190] on link "Waring Taylor – Wellington" at bounding box center [1110, 197] width 259 height 13
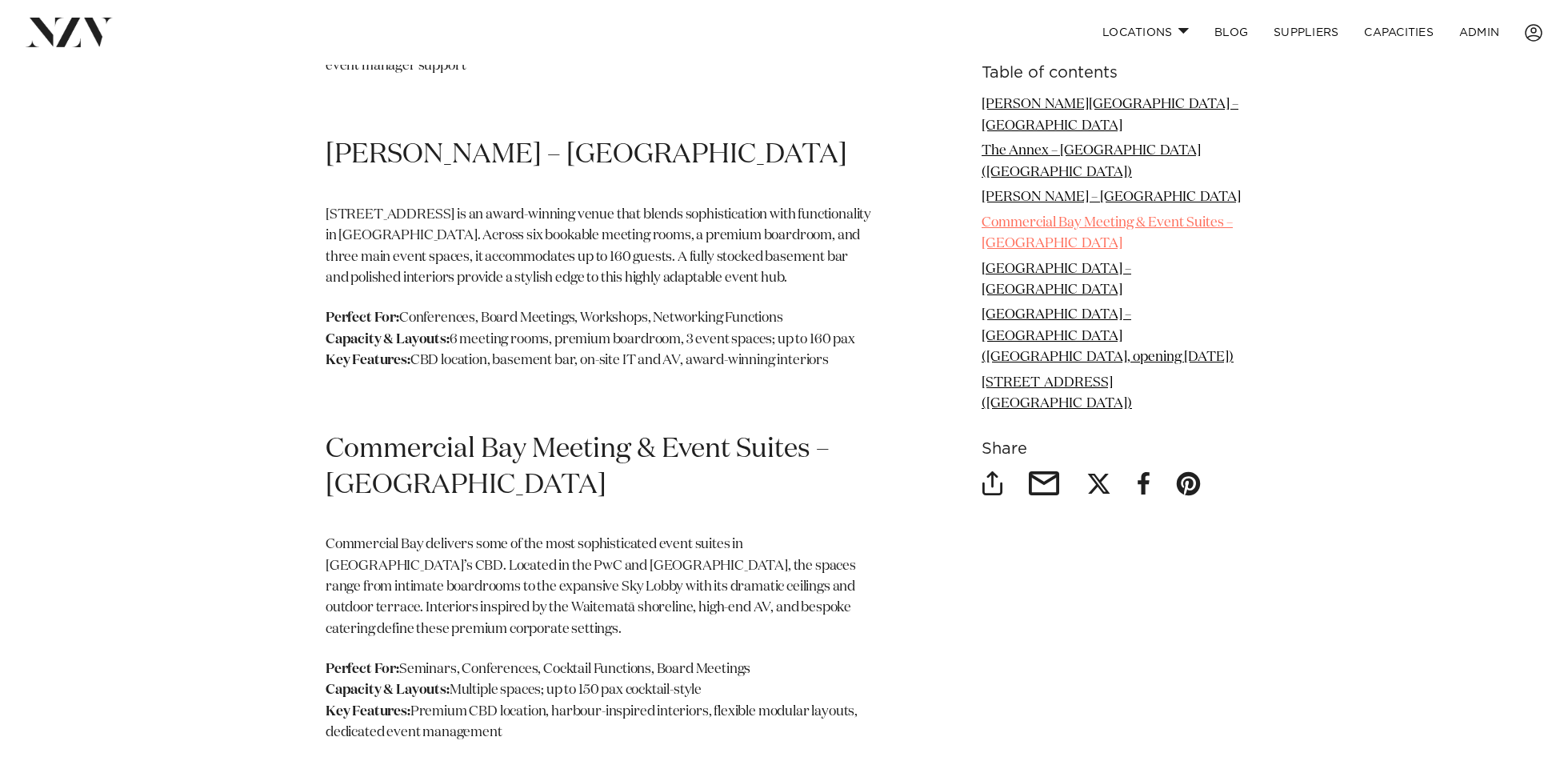
click at [1062, 215] on link "Commercial Bay Meeting & Event Suites – Auckland" at bounding box center [1107, 232] width 251 height 35
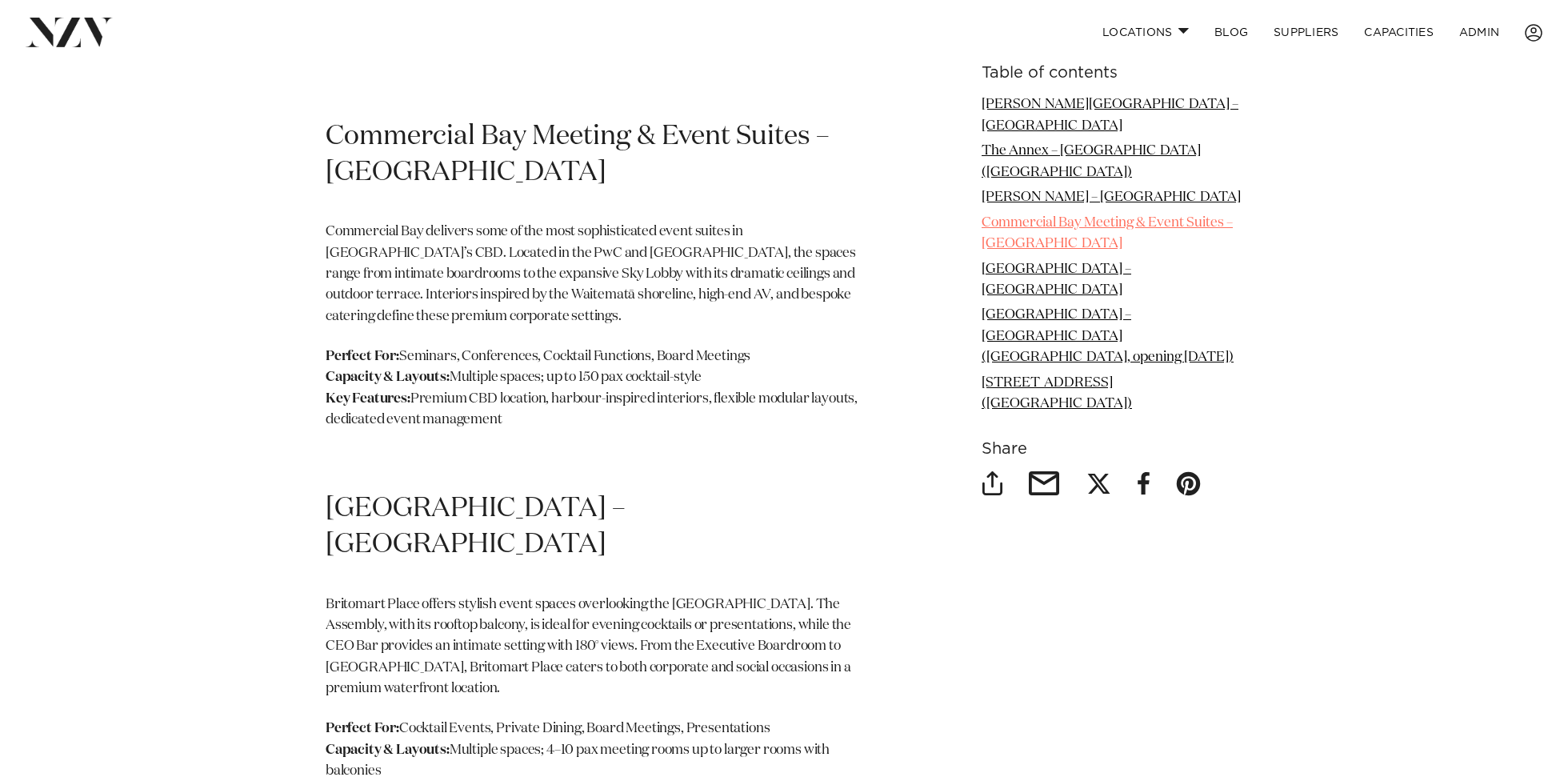
scroll to position [2039, 0]
click at [1119, 238] on ul "Bowen Campus – Wellington The Annex – Auckland (Wynyard Quarter) Waring Taylor …" at bounding box center [1111, 254] width 261 height 320
click at [1131, 262] on link "Britomart Place – Auckland Waterfront" at bounding box center [1056, 279] width 150 height 35
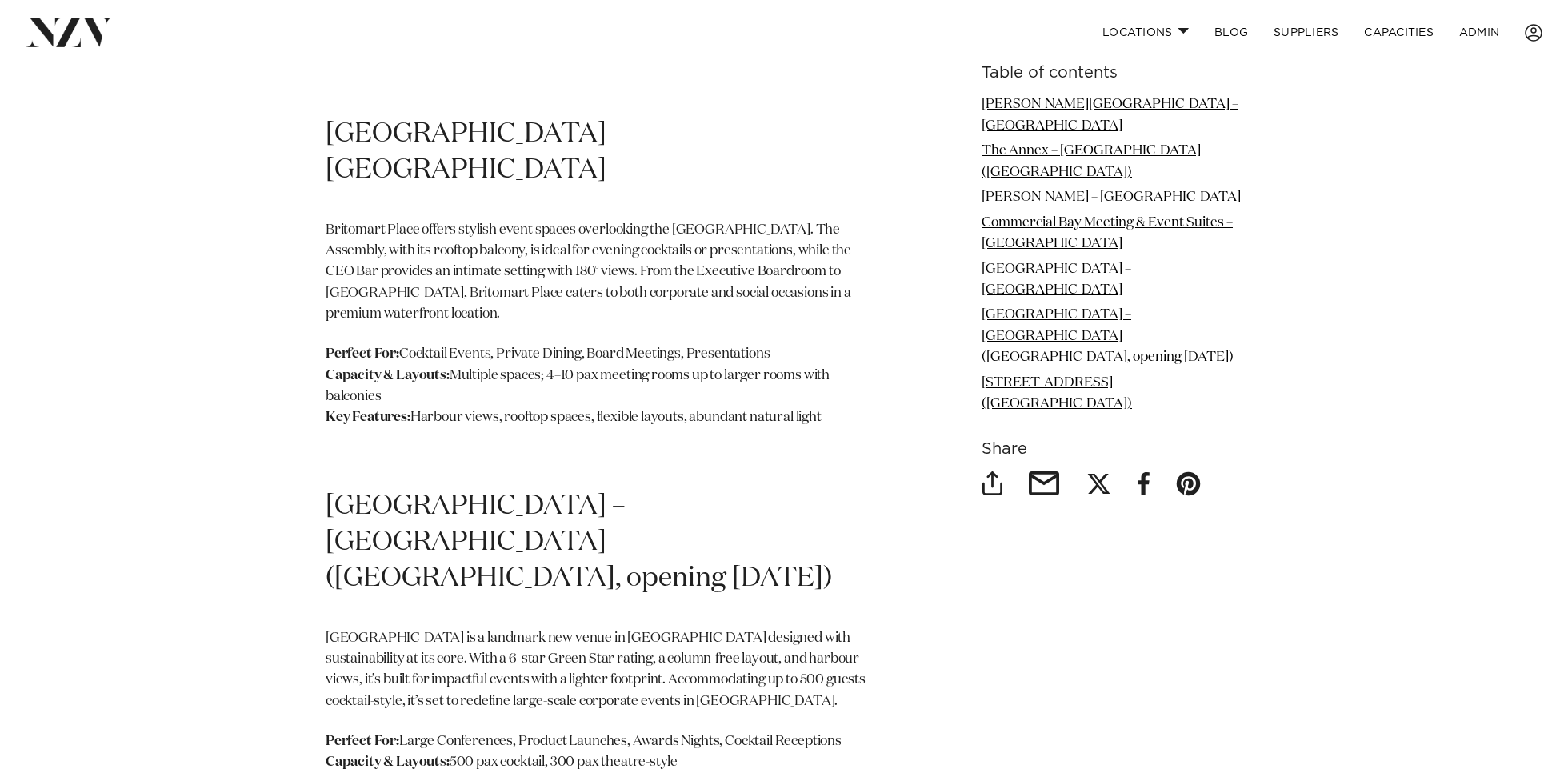
scroll to position [2411, 0]
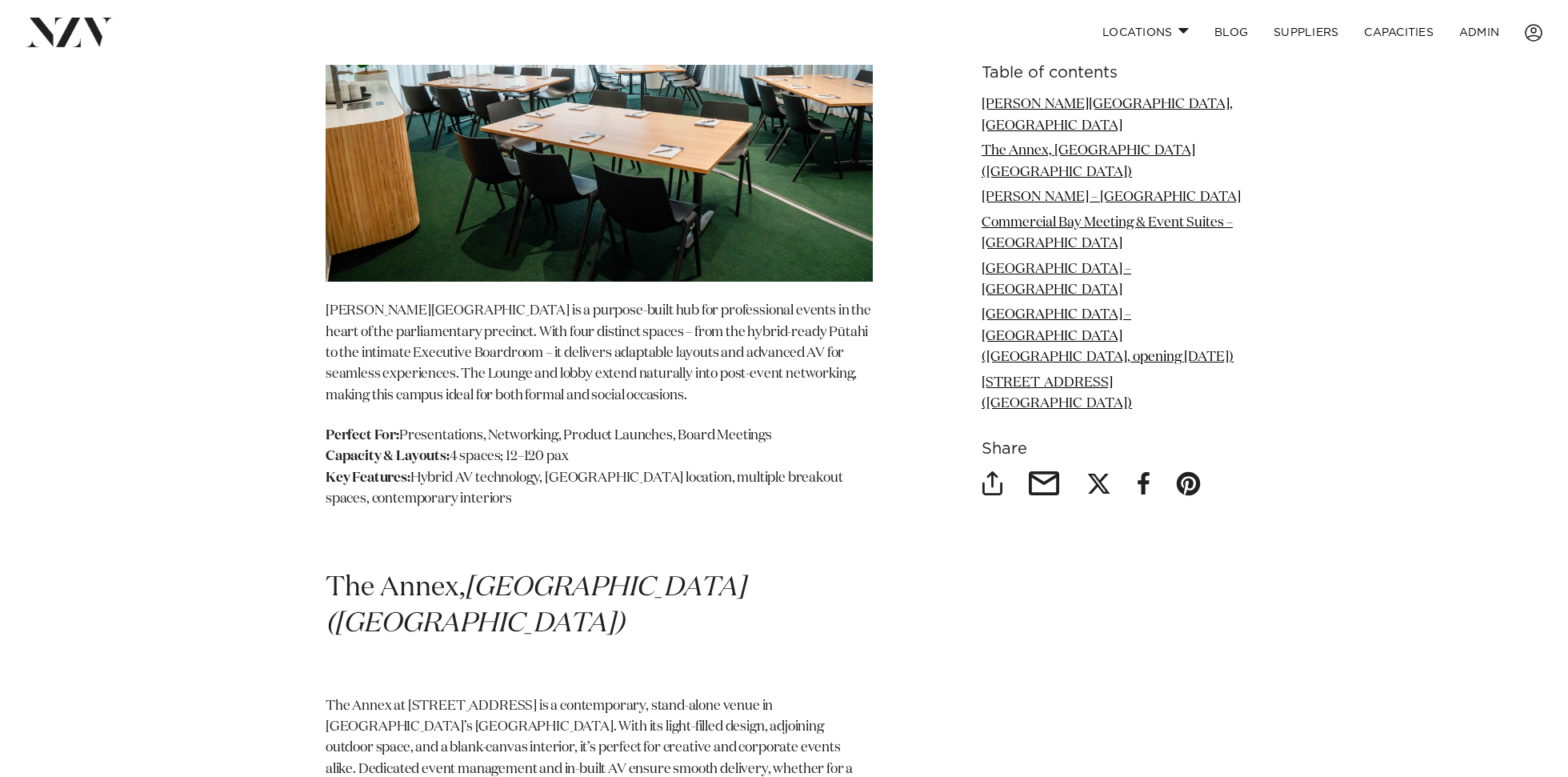
scroll to position [1320, 0]
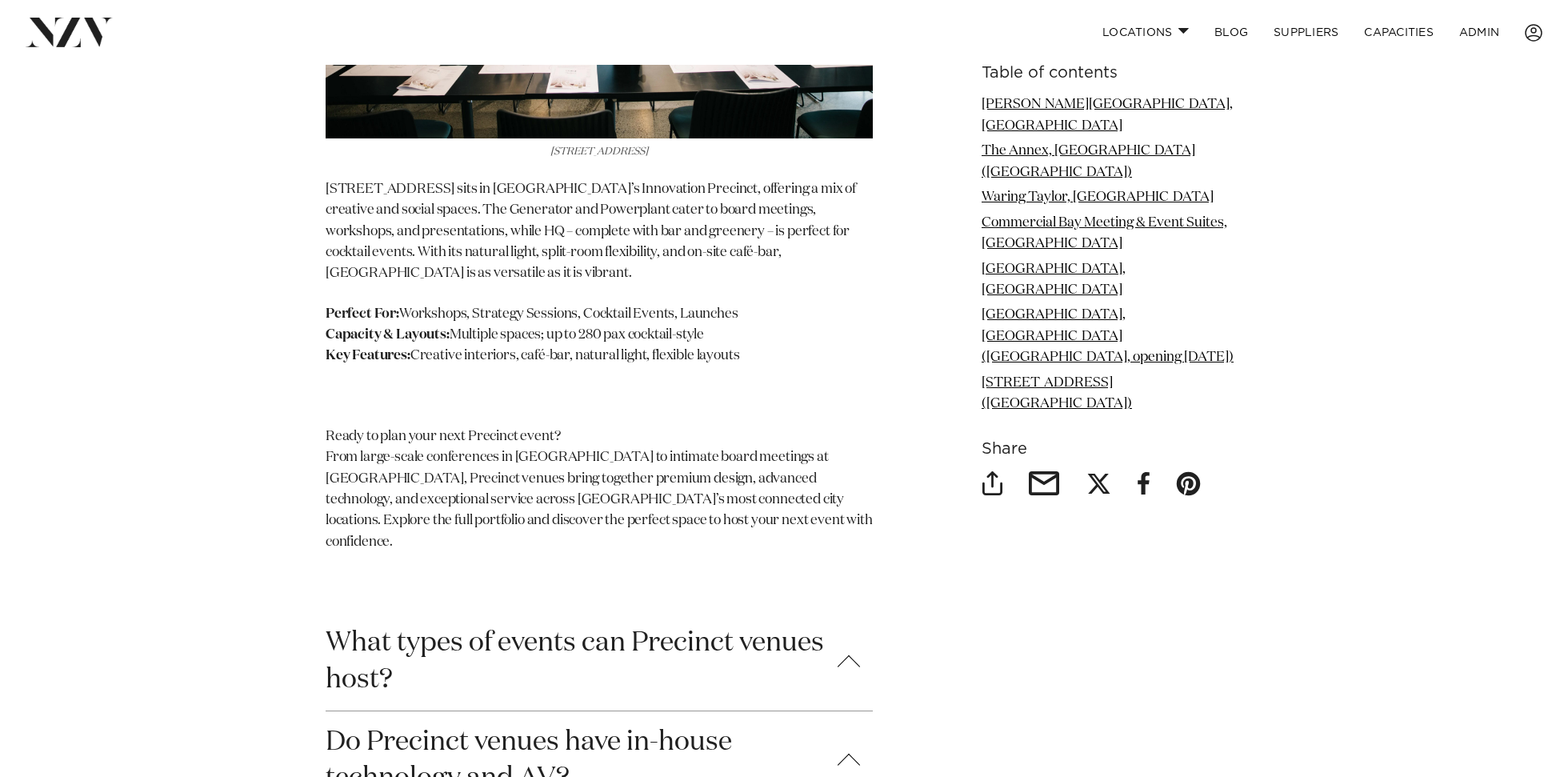
scroll to position [5981, 0]
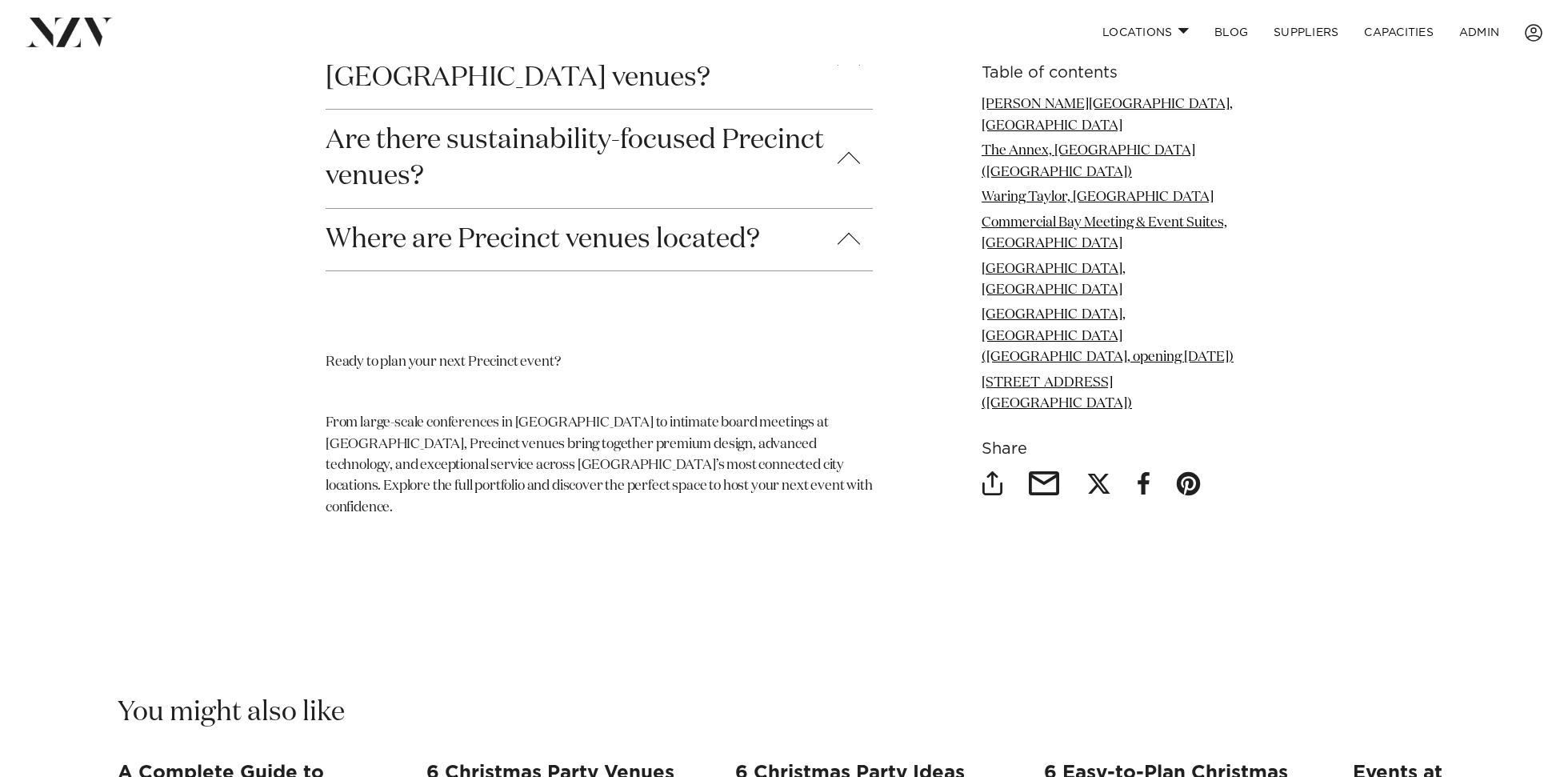
scroll to position [6596, 0]
click at [377, 205] on button "Where are Precinct venues located?" at bounding box center [599, 235] width 547 height 61
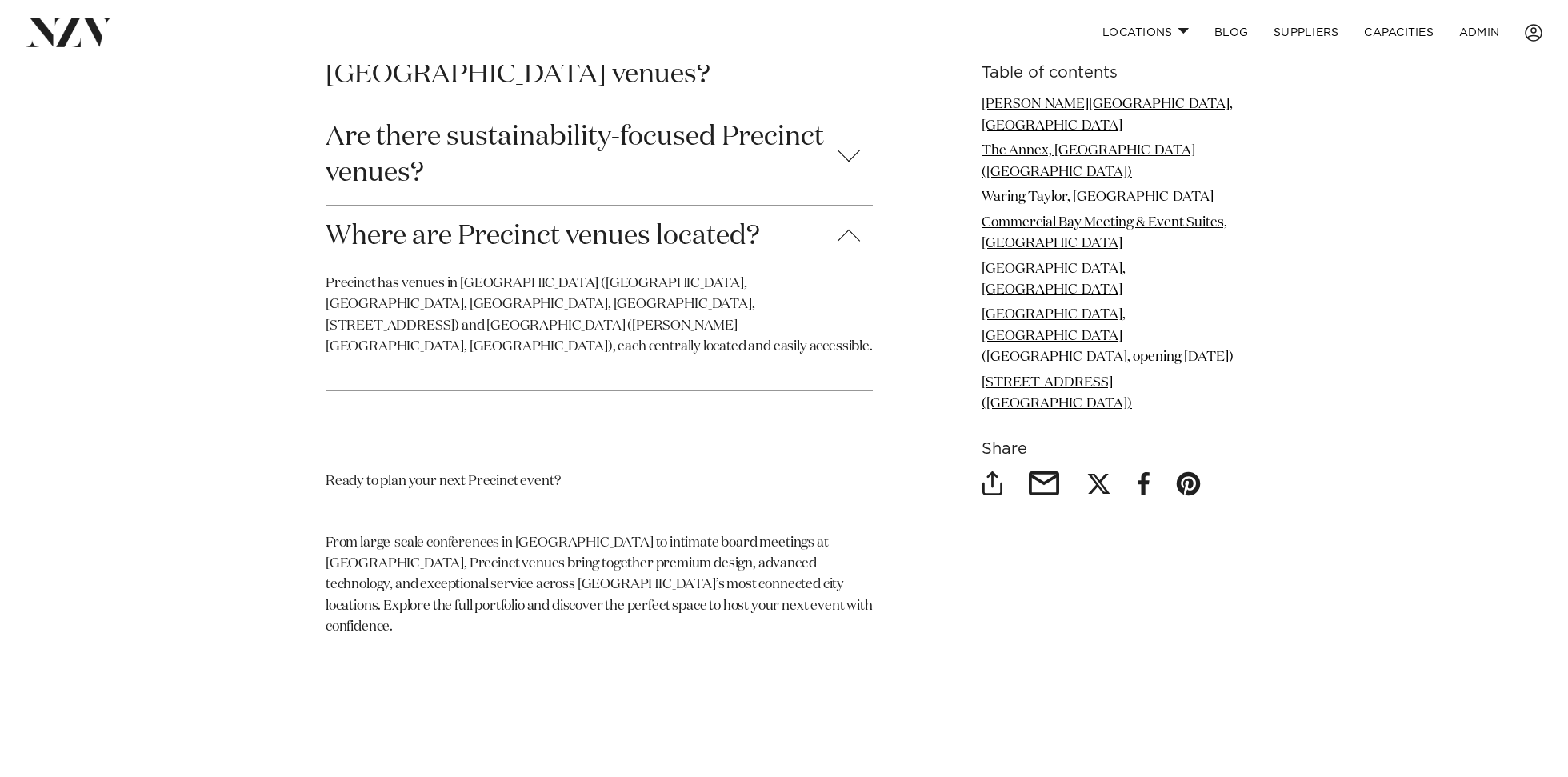
click at [377, 205] on button "Where are Precinct venues located?" at bounding box center [599, 235] width 547 height 61
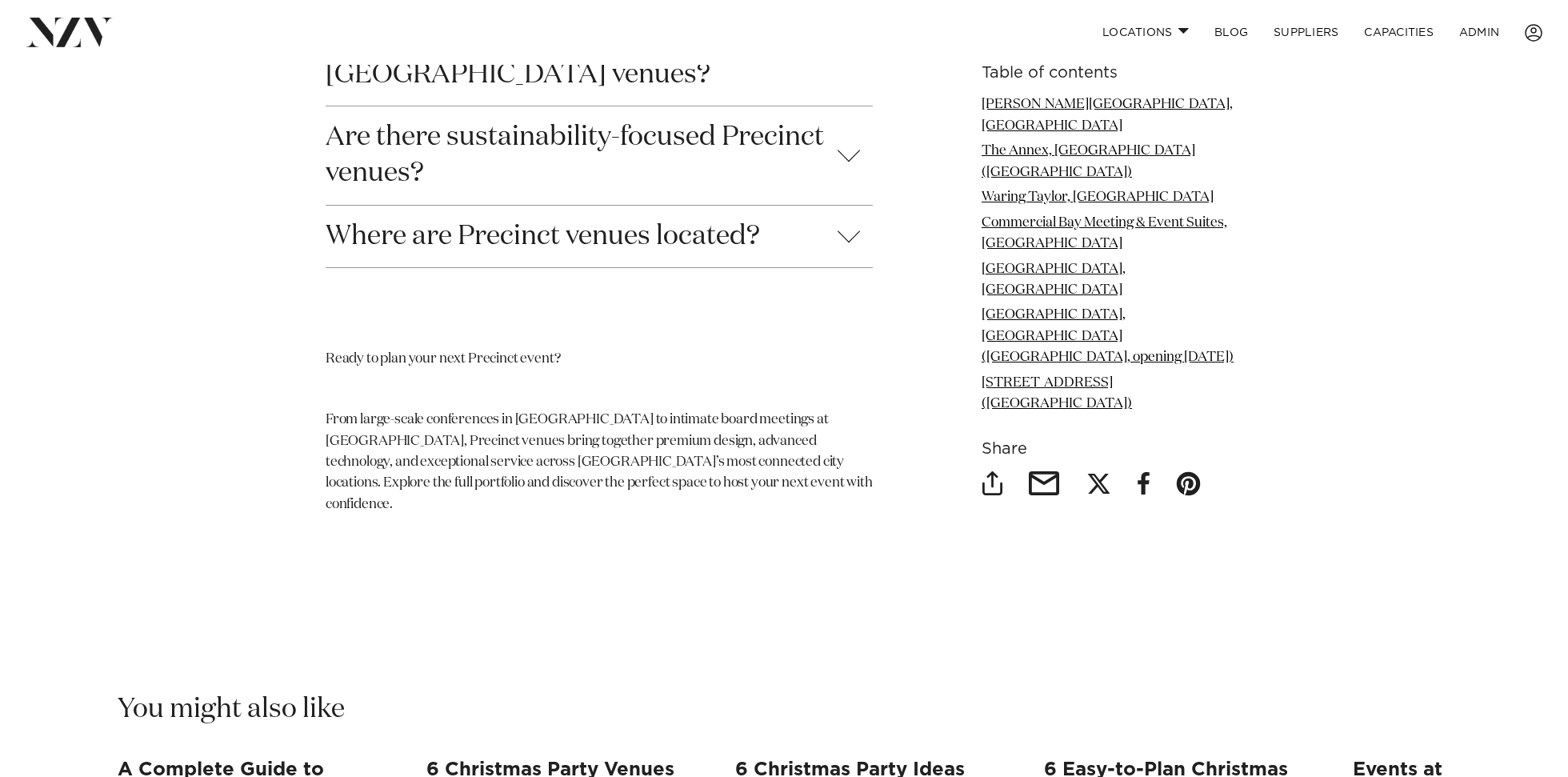
click at [381, 121] on button "Are there sustainability-focused Precinct venues?" at bounding box center [599, 155] width 547 height 98
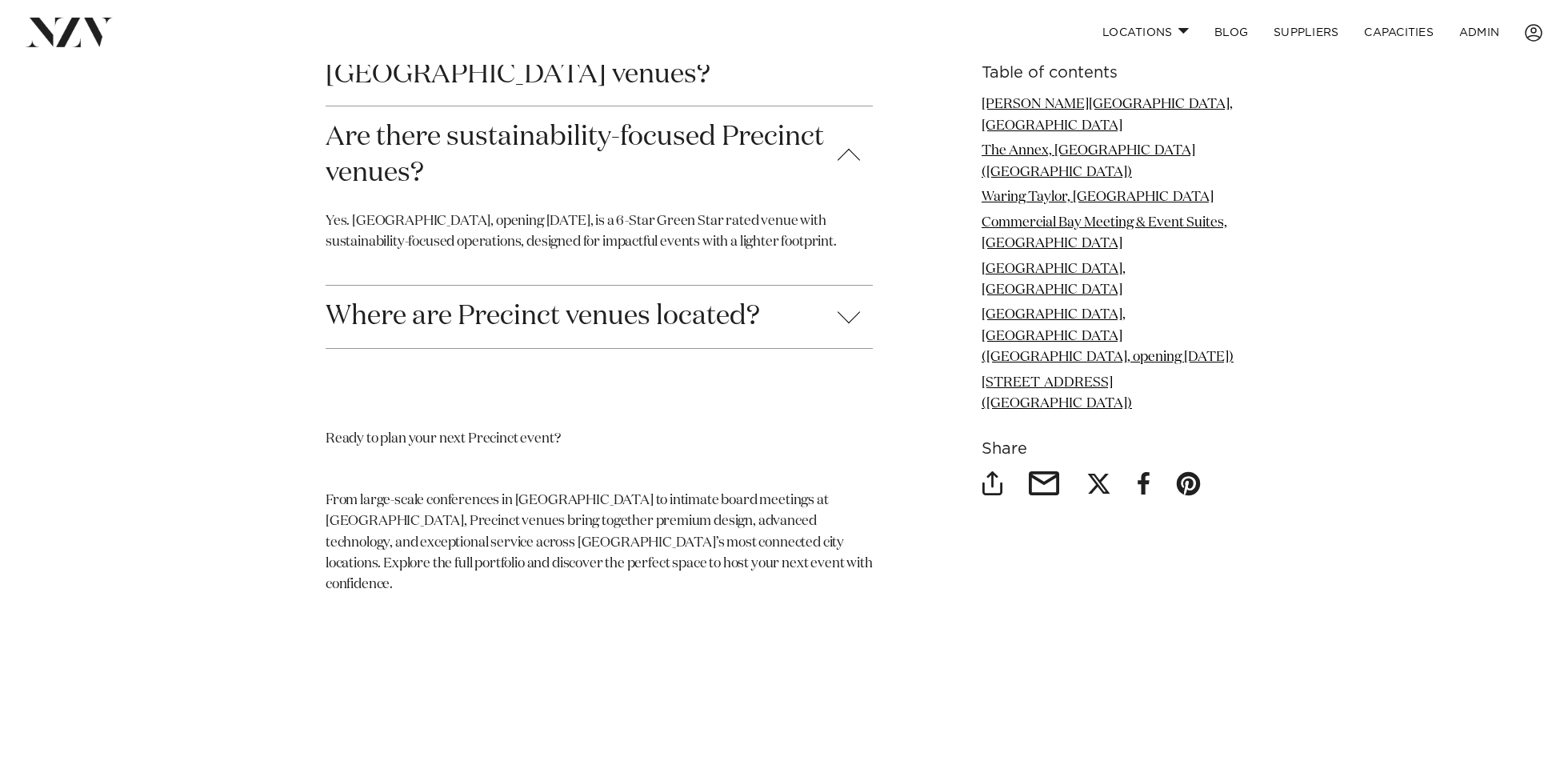
click at [381, 121] on button "Are there sustainability-focused Precinct venues?" at bounding box center [599, 155] width 547 height 98
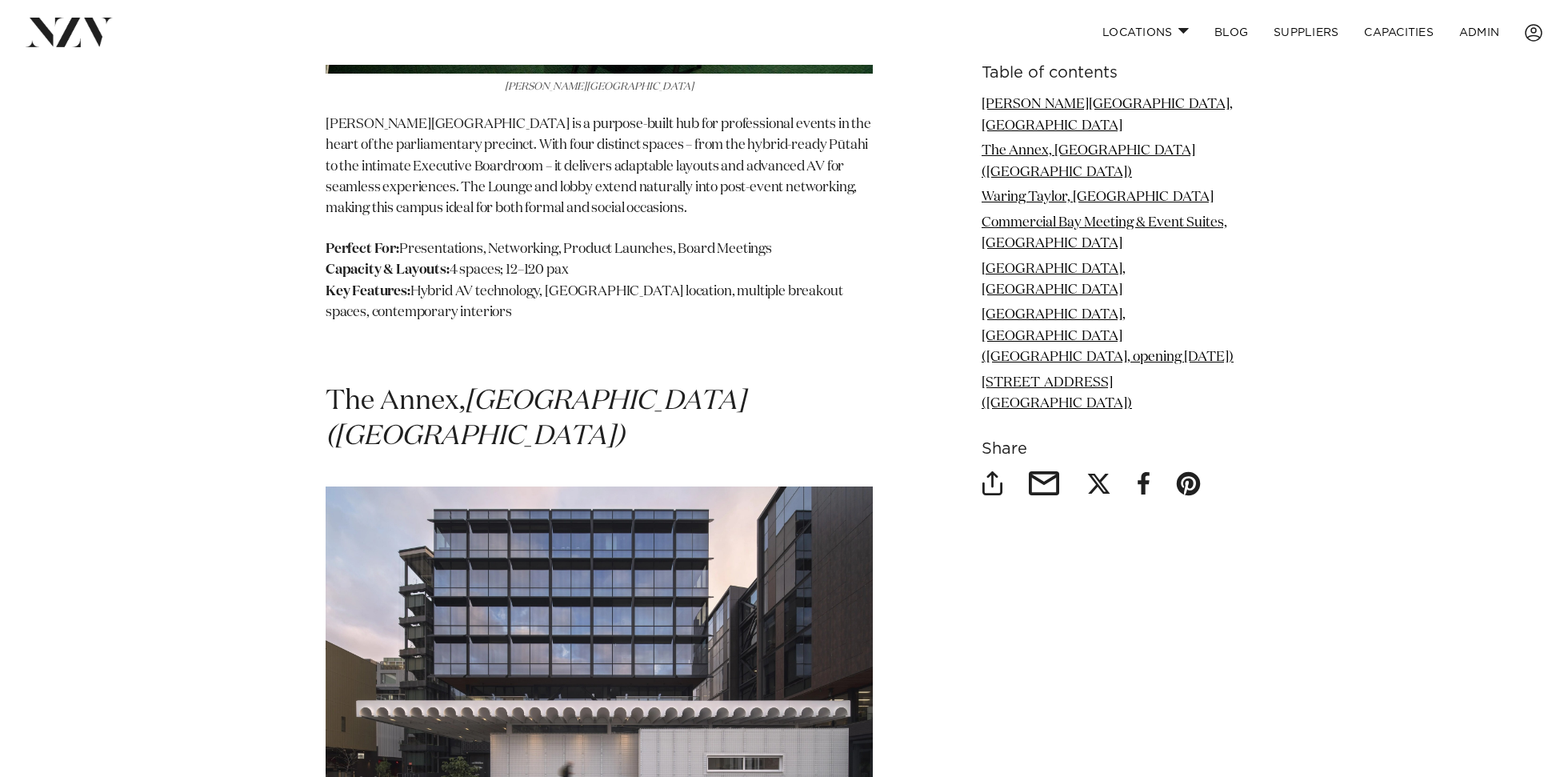
scroll to position [1438, 0]
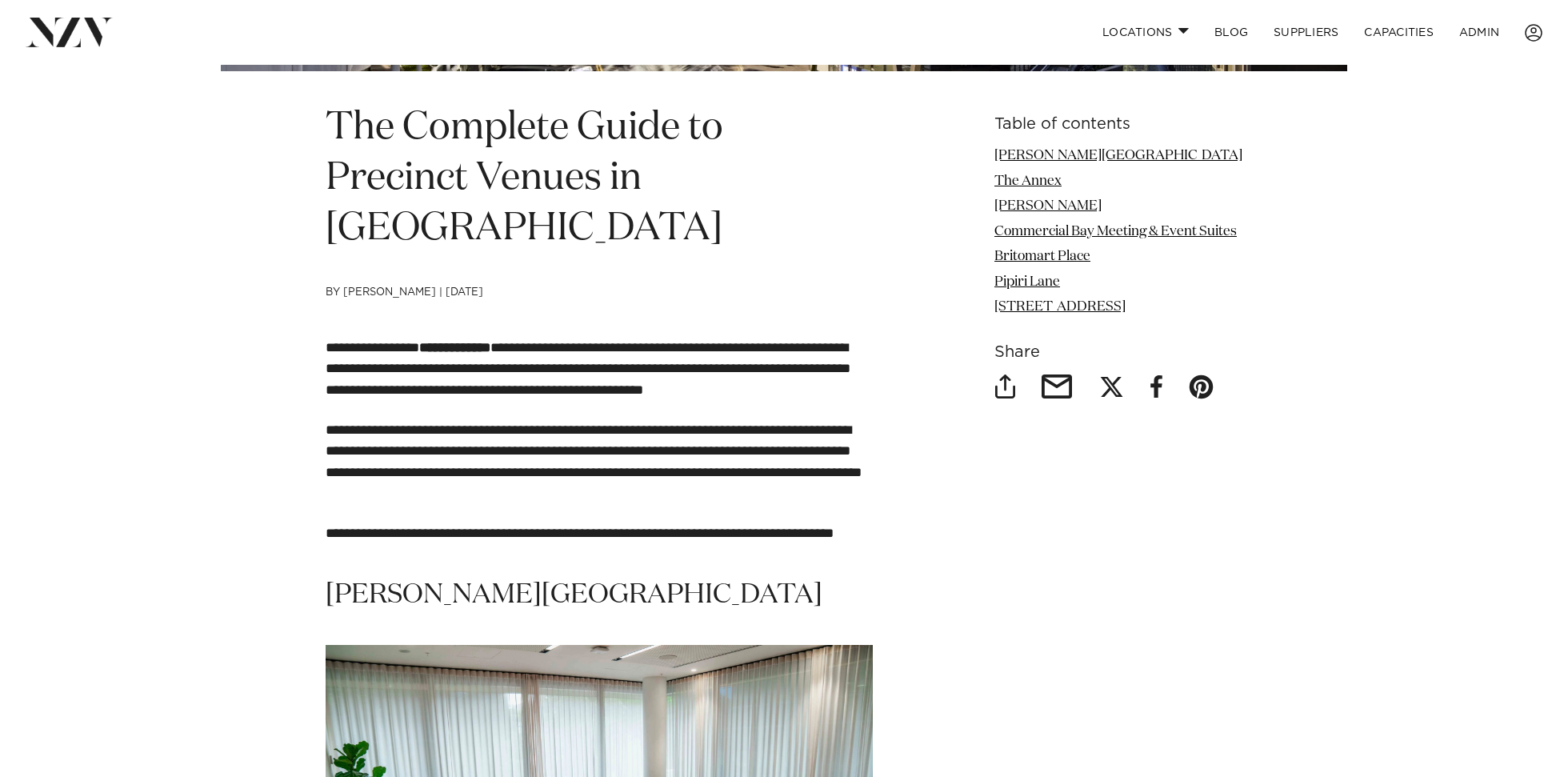
scroll to position [521, 0]
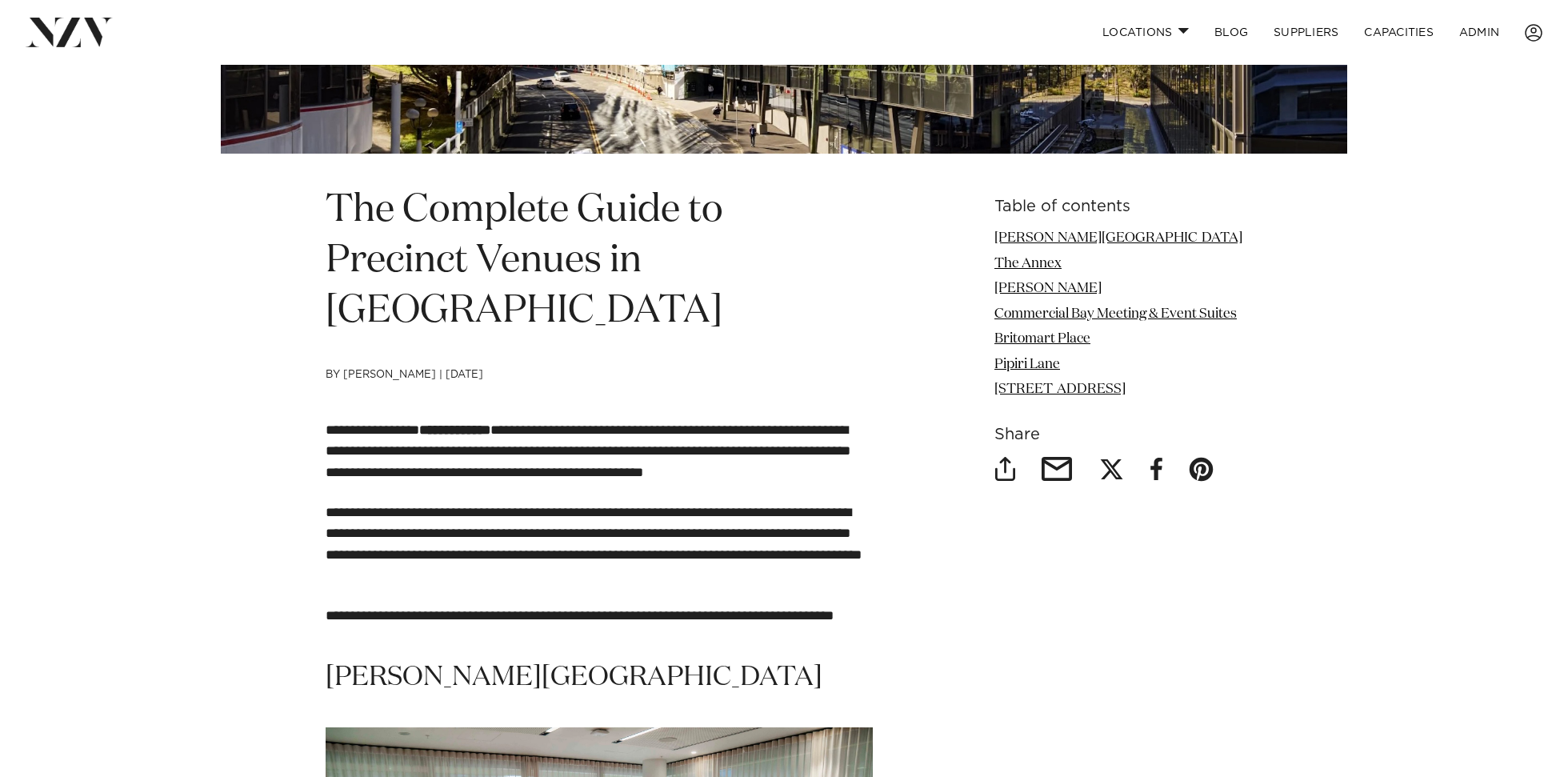
scroll to position [457, 0]
click at [1046, 311] on link "Commercial Bay Meeting & Event Suites" at bounding box center [1115, 315] width 242 height 13
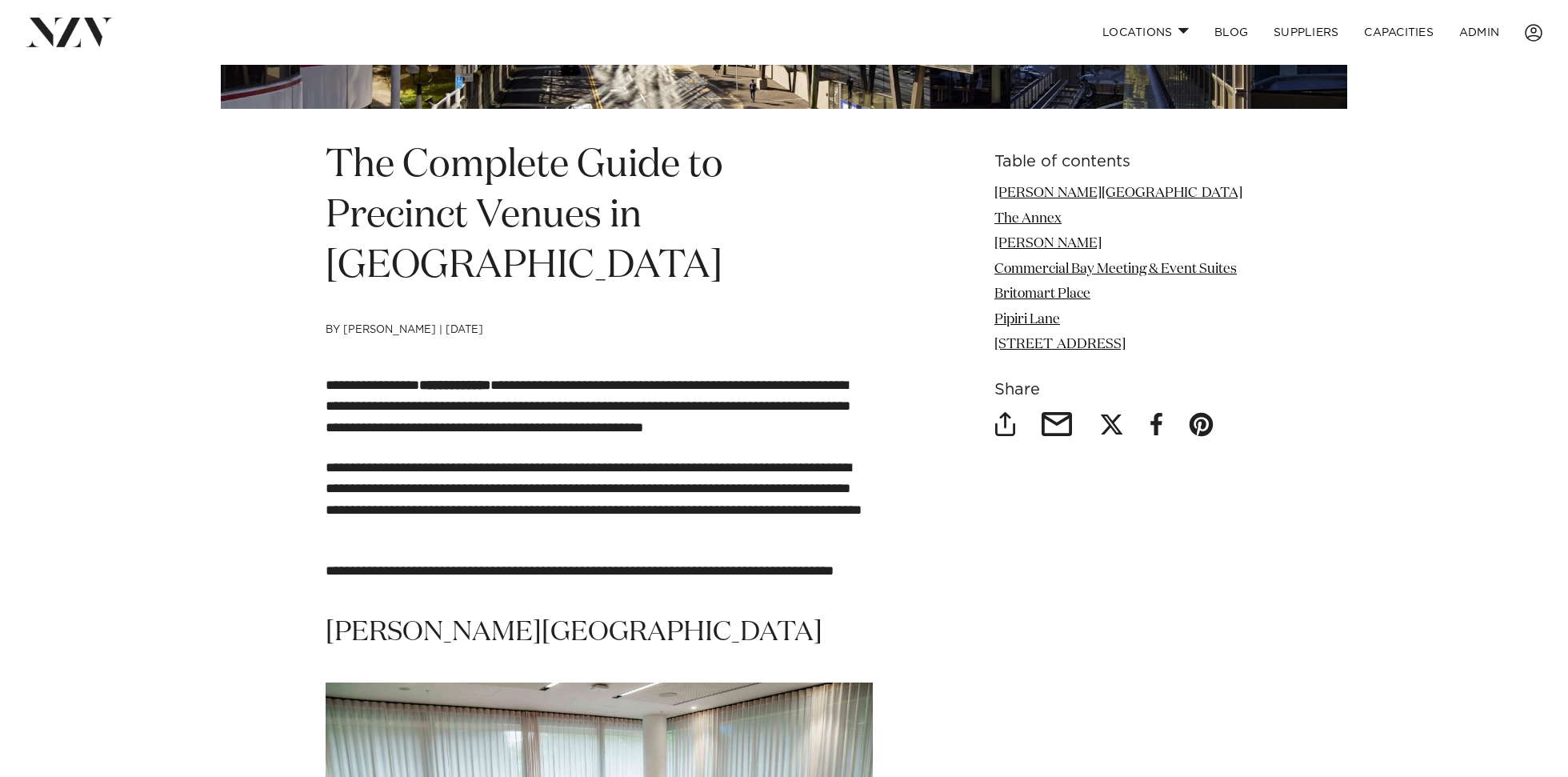
scroll to position [508, 0]
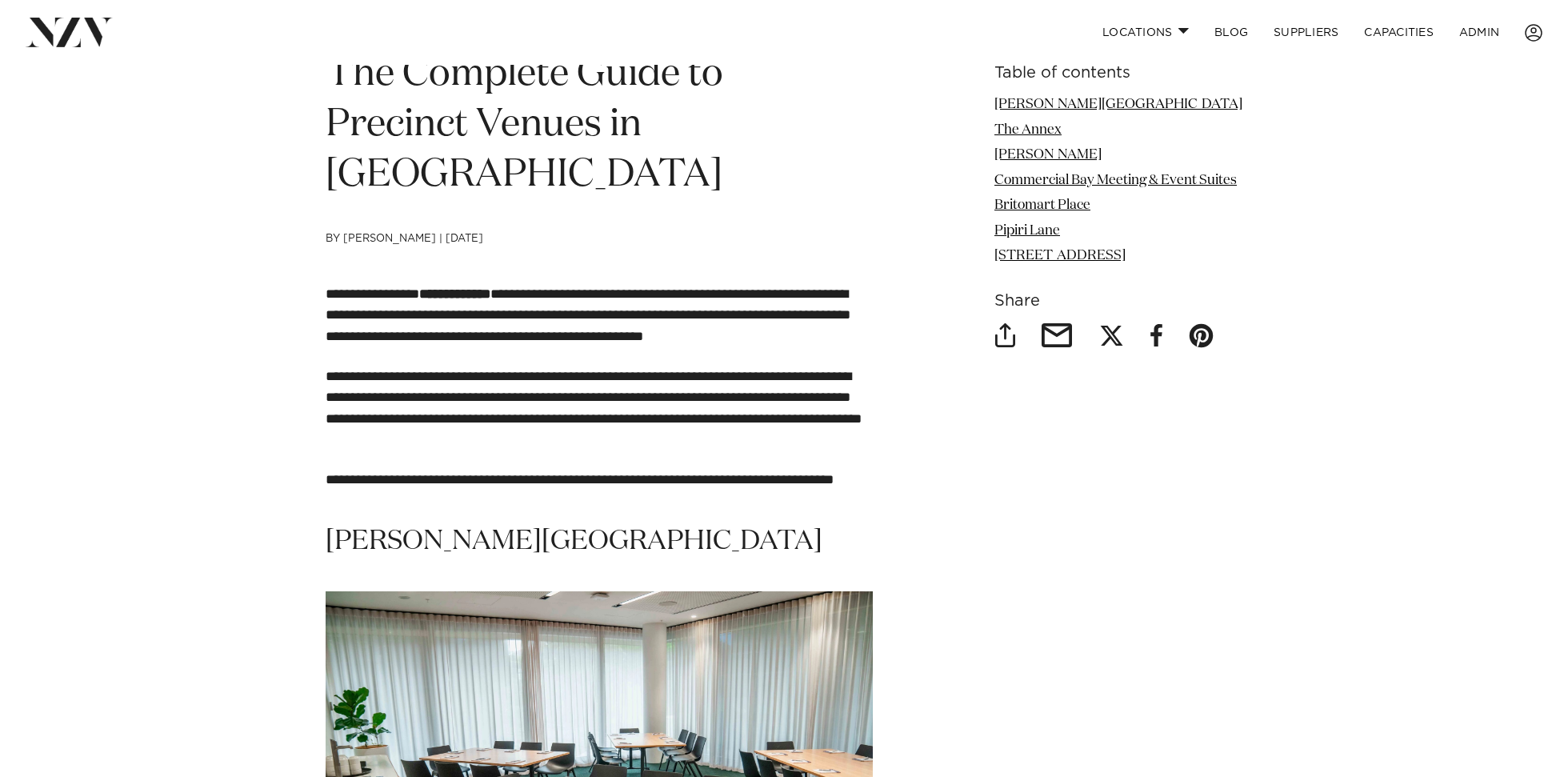
scroll to position [612, 0]
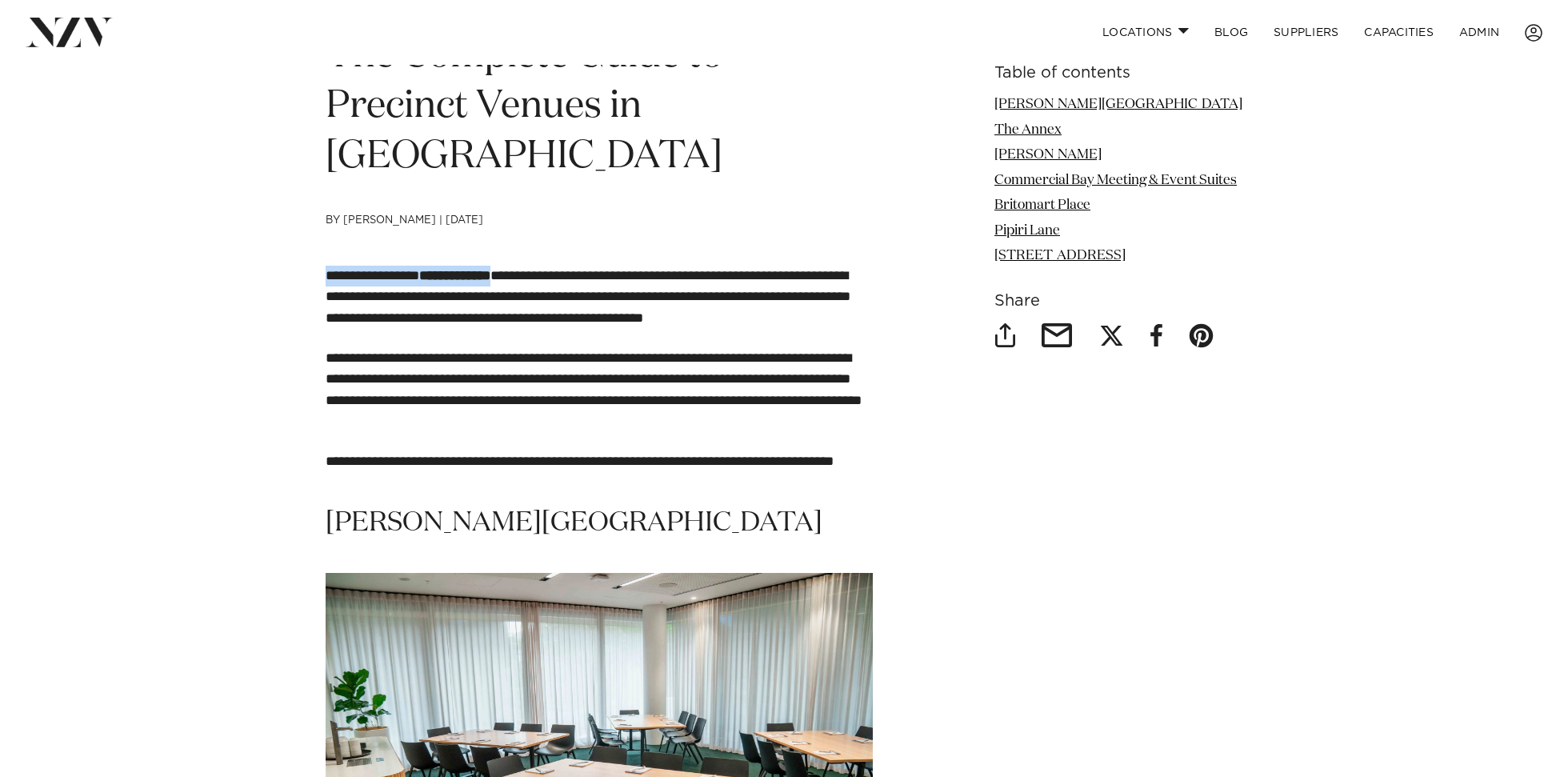
drag, startPoint x: 512, startPoint y: 274, endPoint x: 375, endPoint y: 258, distance: 137.9
click at [400, 296] on p "**********" at bounding box center [599, 297] width 547 height 63
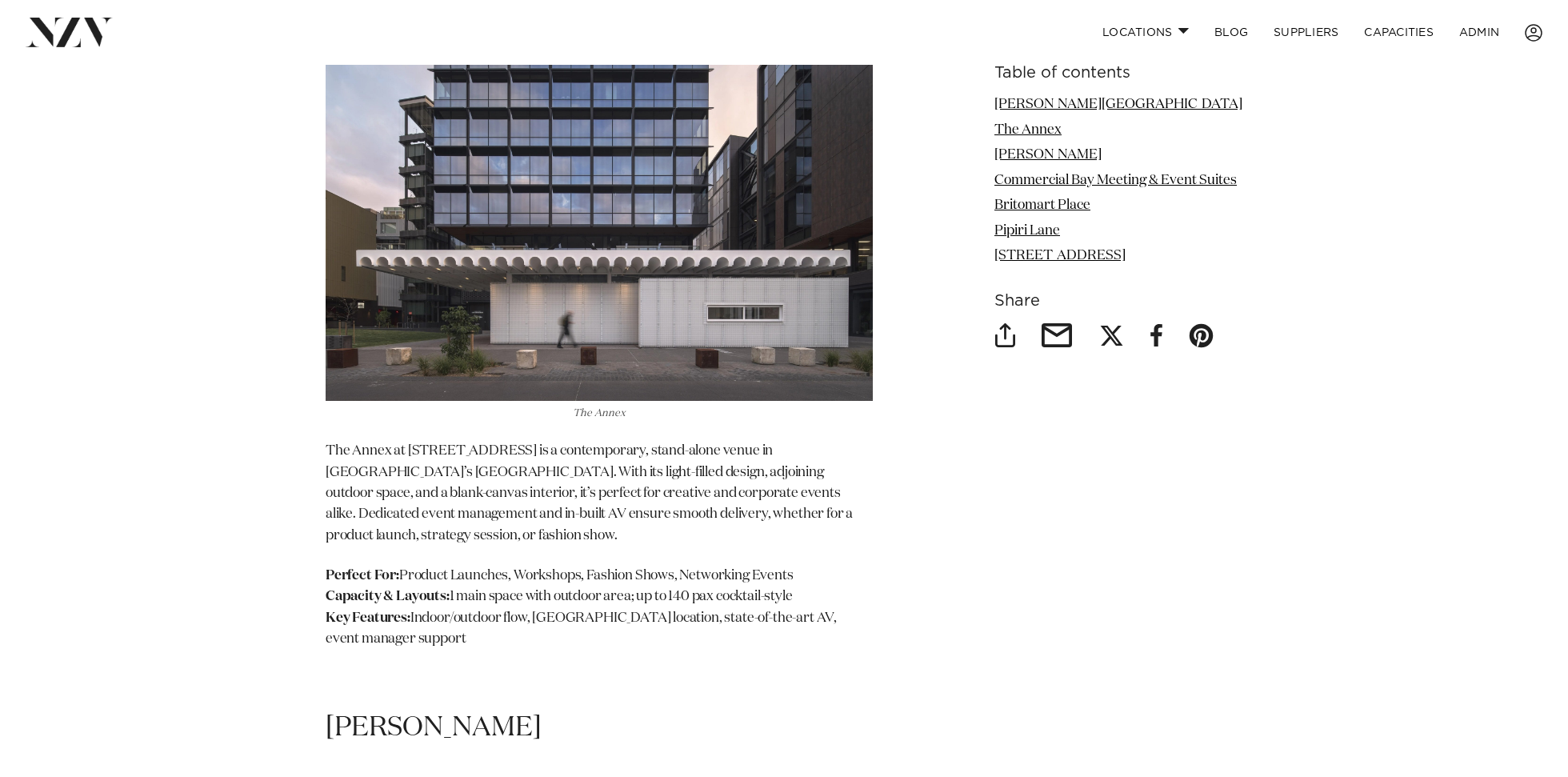
scroll to position [1889, 0]
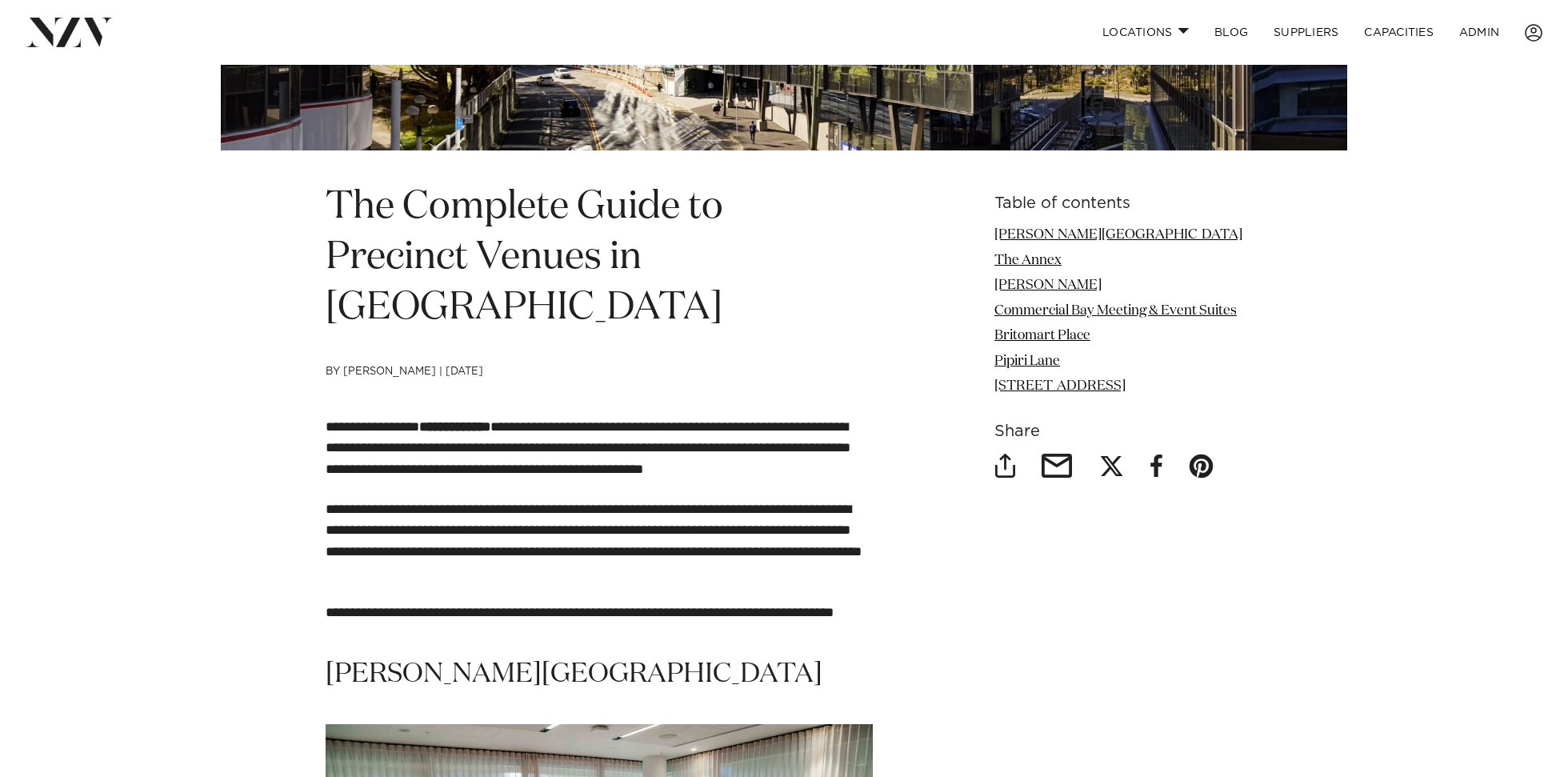
scroll to position [454, 0]
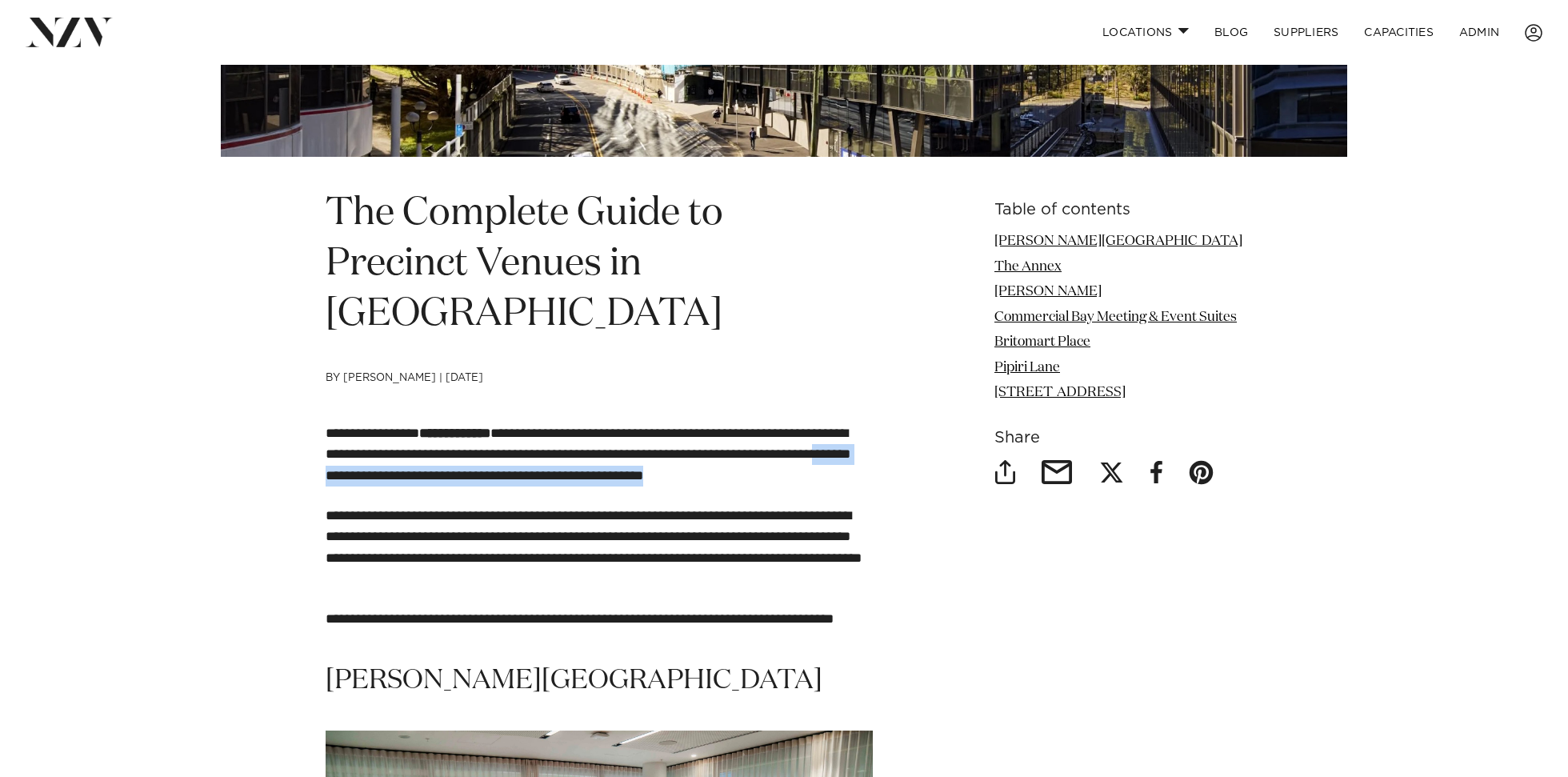
drag, startPoint x: 345, startPoint y: 474, endPoint x: 417, endPoint y: 514, distance: 82.4
click at [417, 514] on div "**********" at bounding box center [599, 526] width 547 height 207
click at [415, 510] on p "**********" at bounding box center [599, 547] width 547 height 84
click at [416, 550] on p "**********" at bounding box center [599, 547] width 547 height 84
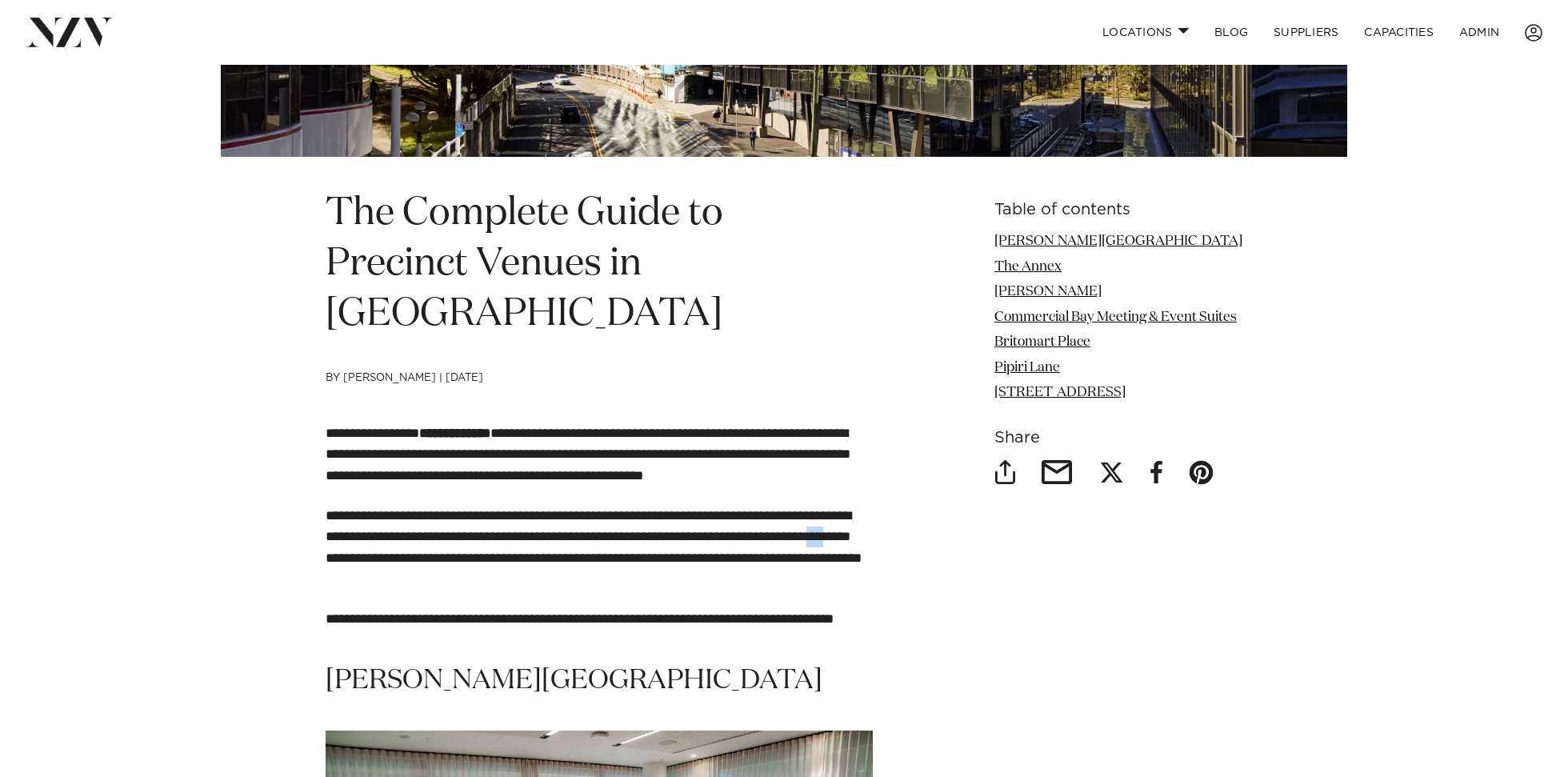
click at [416, 550] on p "**********" at bounding box center [599, 547] width 547 height 84
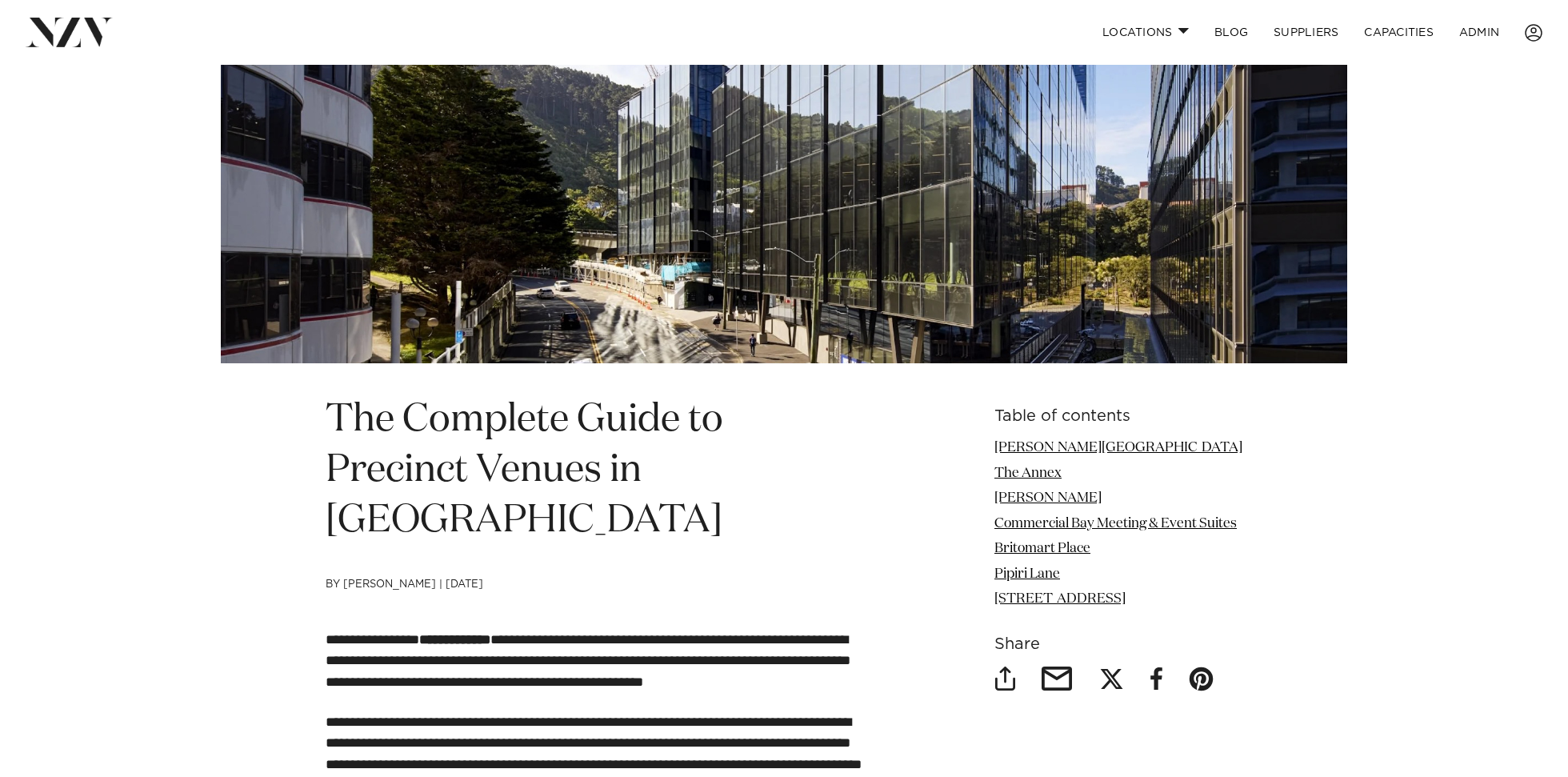
scroll to position [8, 0]
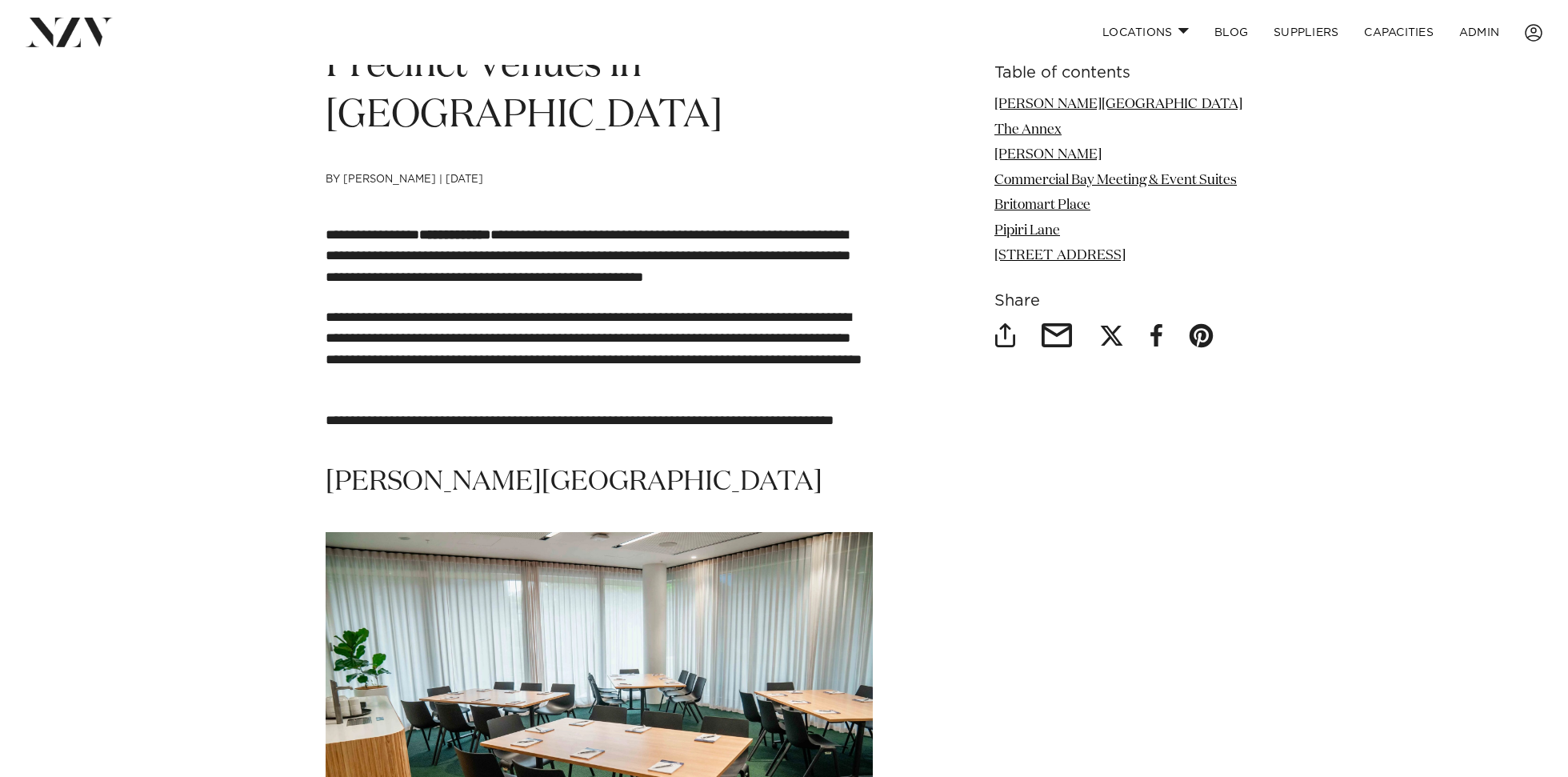
scroll to position [658, 0]
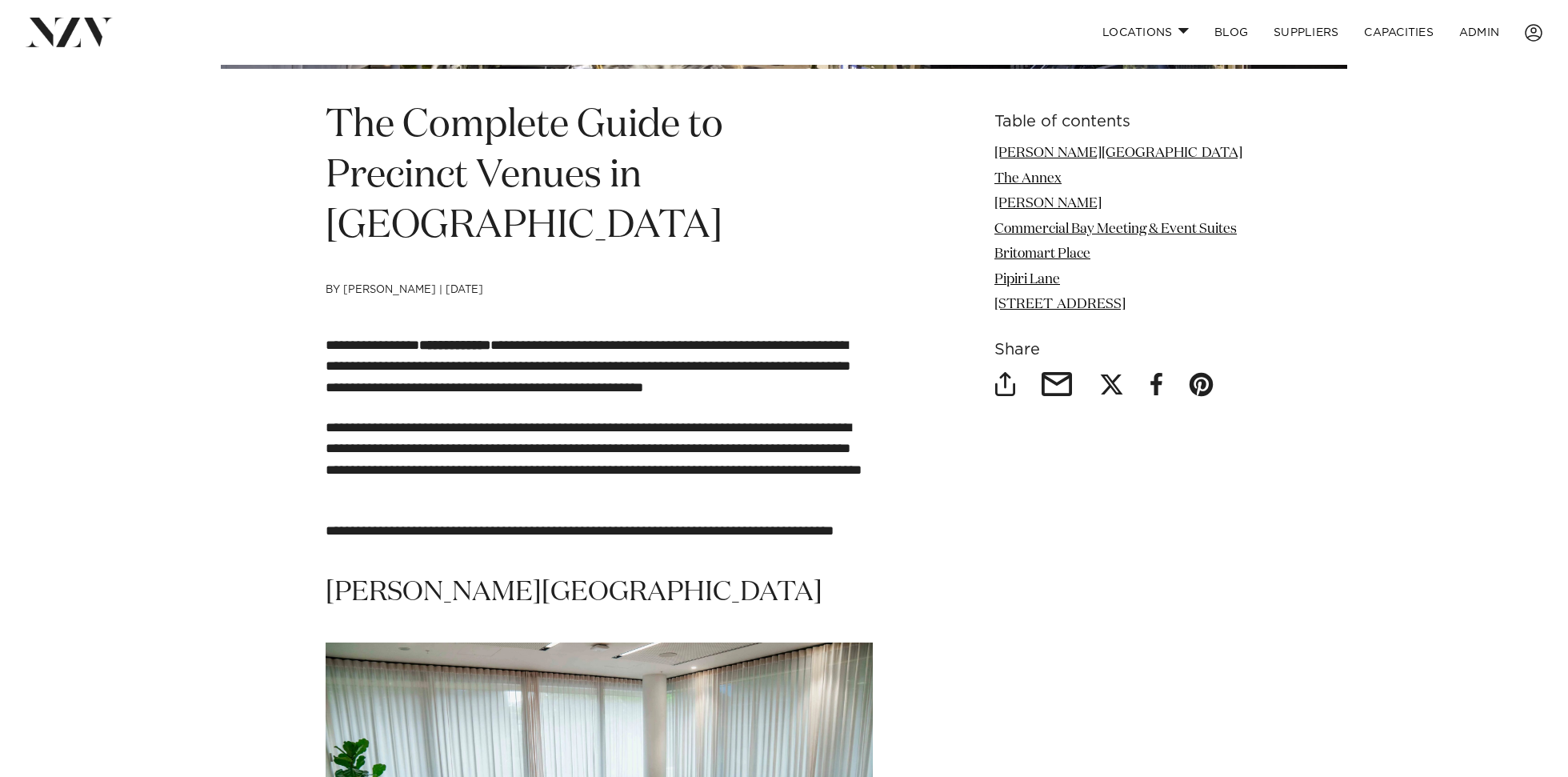
scroll to position [540, 0]
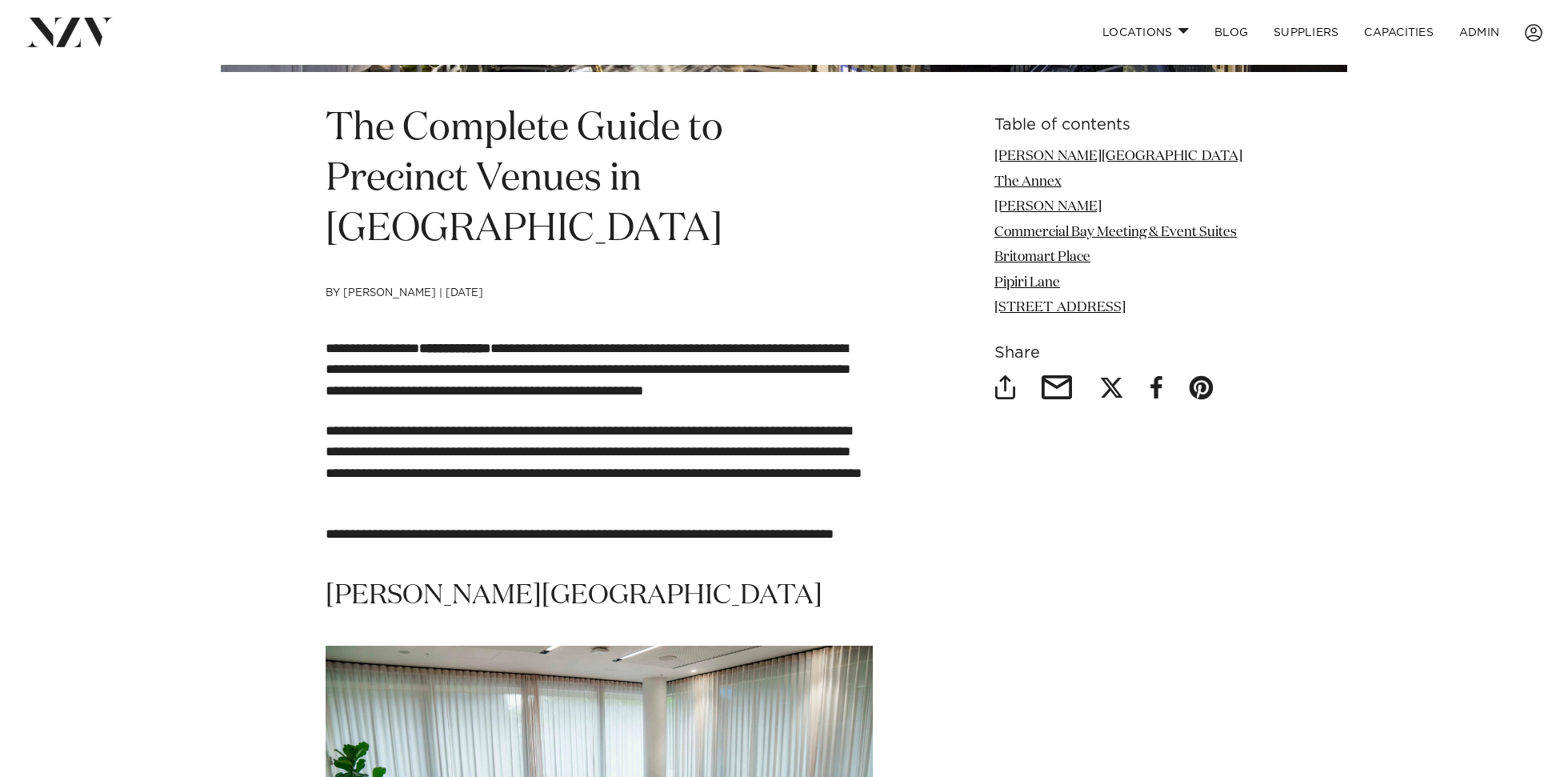
click at [340, 345] on p "**********" at bounding box center [599, 369] width 547 height 63
click at [421, 122] on h1 "The Complete Guide to Precinct Venues in [GEOGRAPHIC_DATA]" at bounding box center [599, 179] width 547 height 152
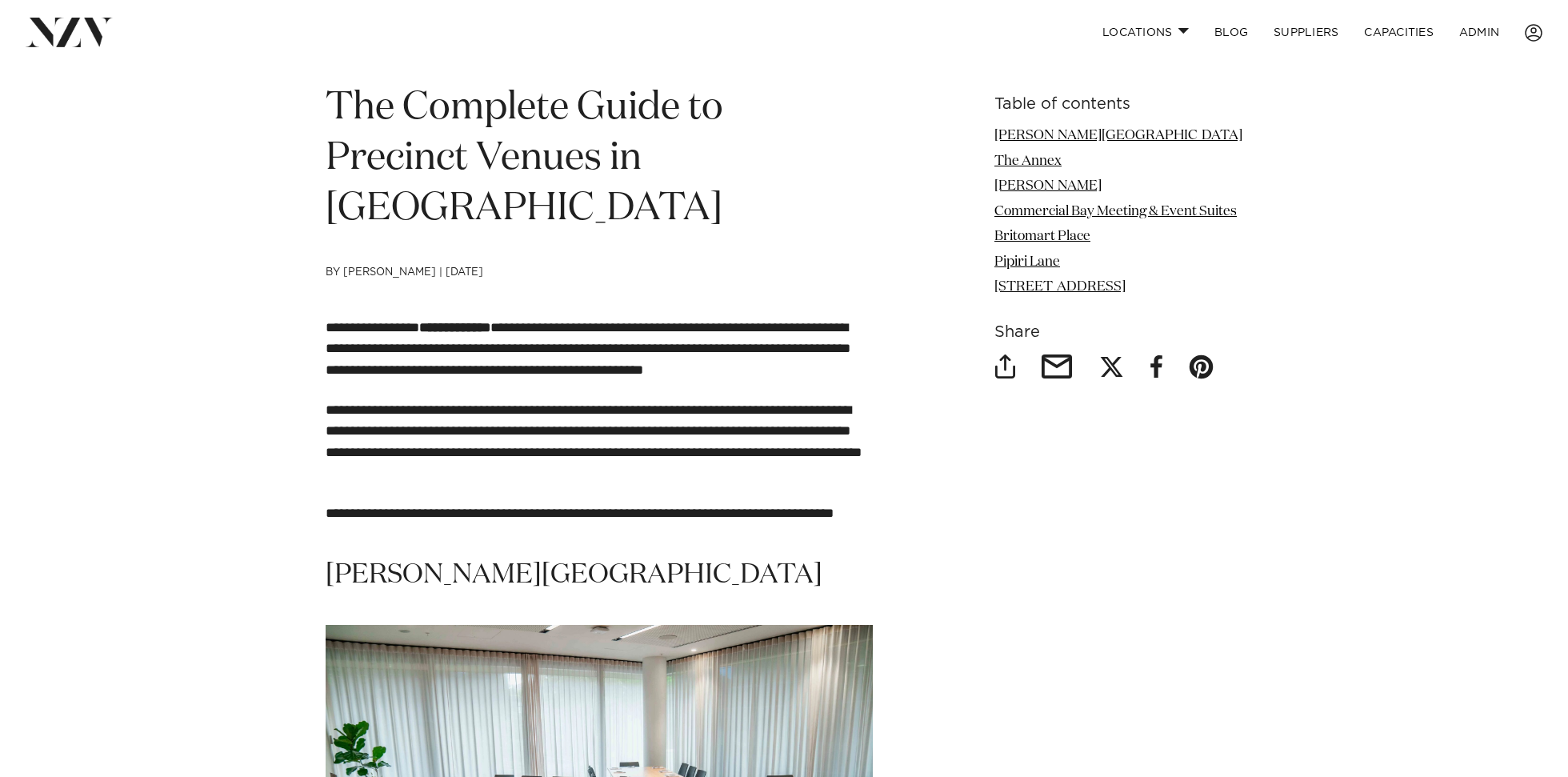
scroll to position [562, 0]
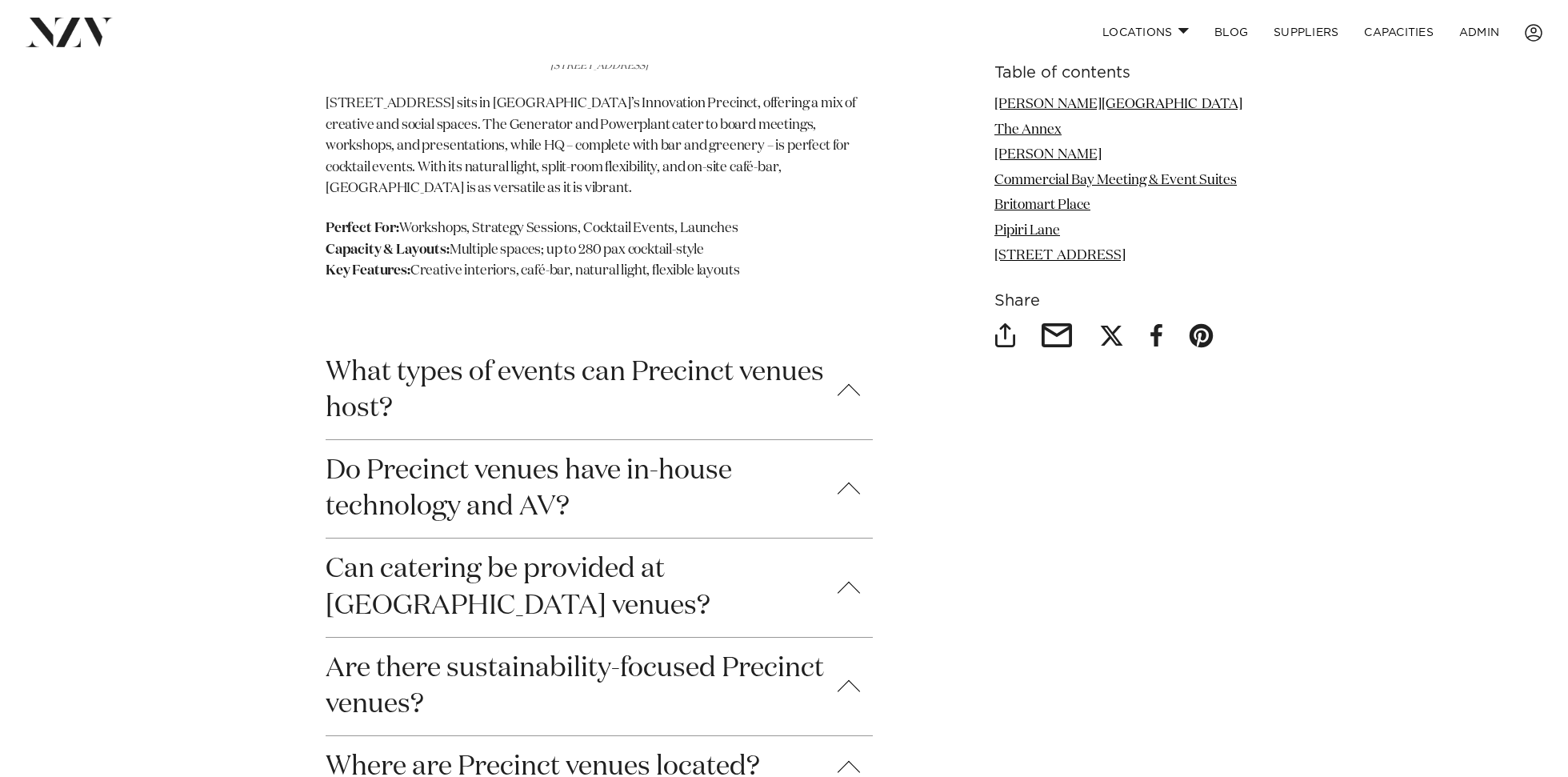
scroll to position [5837, 0]
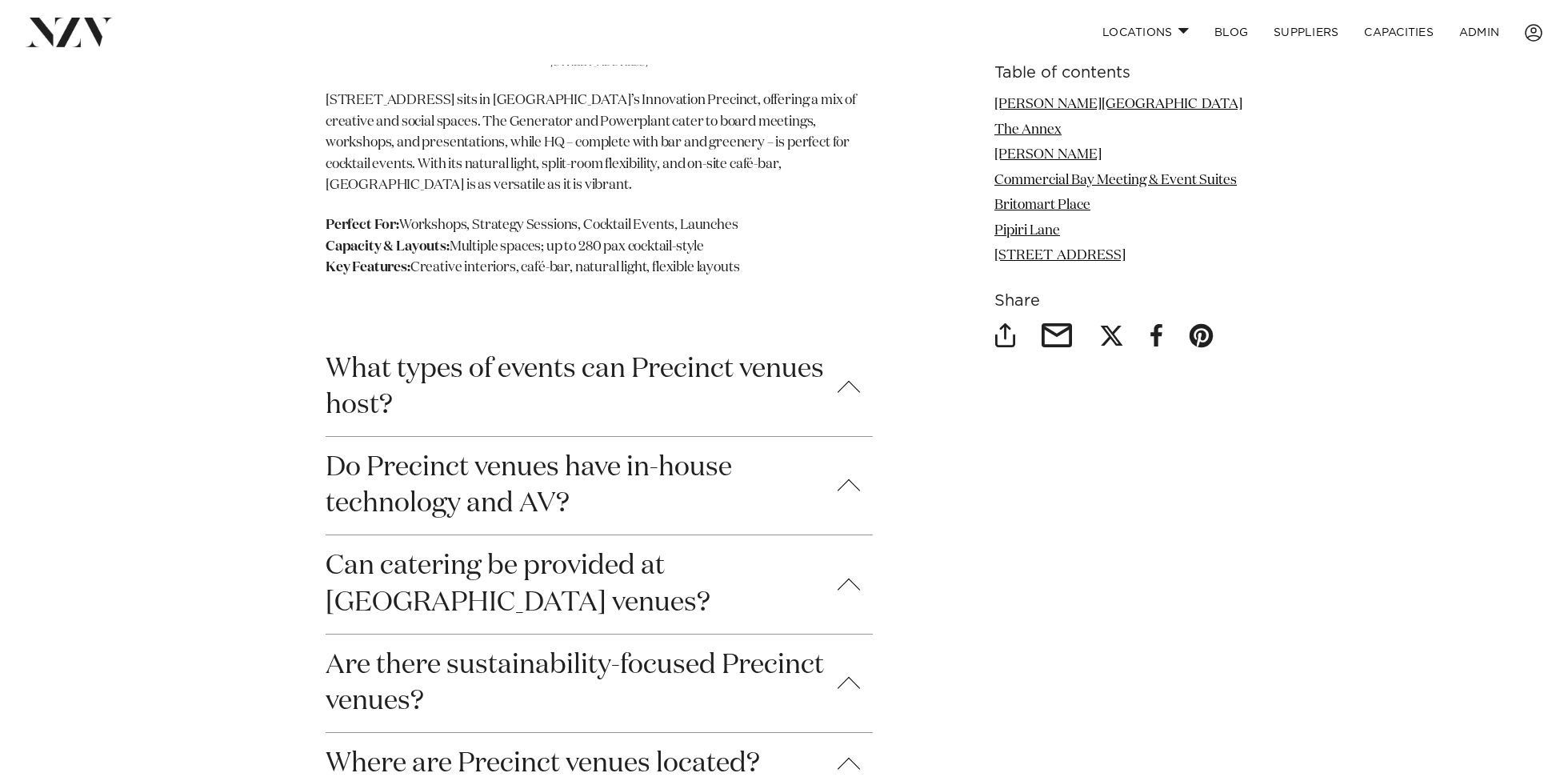
click at [603, 393] on button "What types of events can Precinct venues host?" at bounding box center [599, 387] width 547 height 98
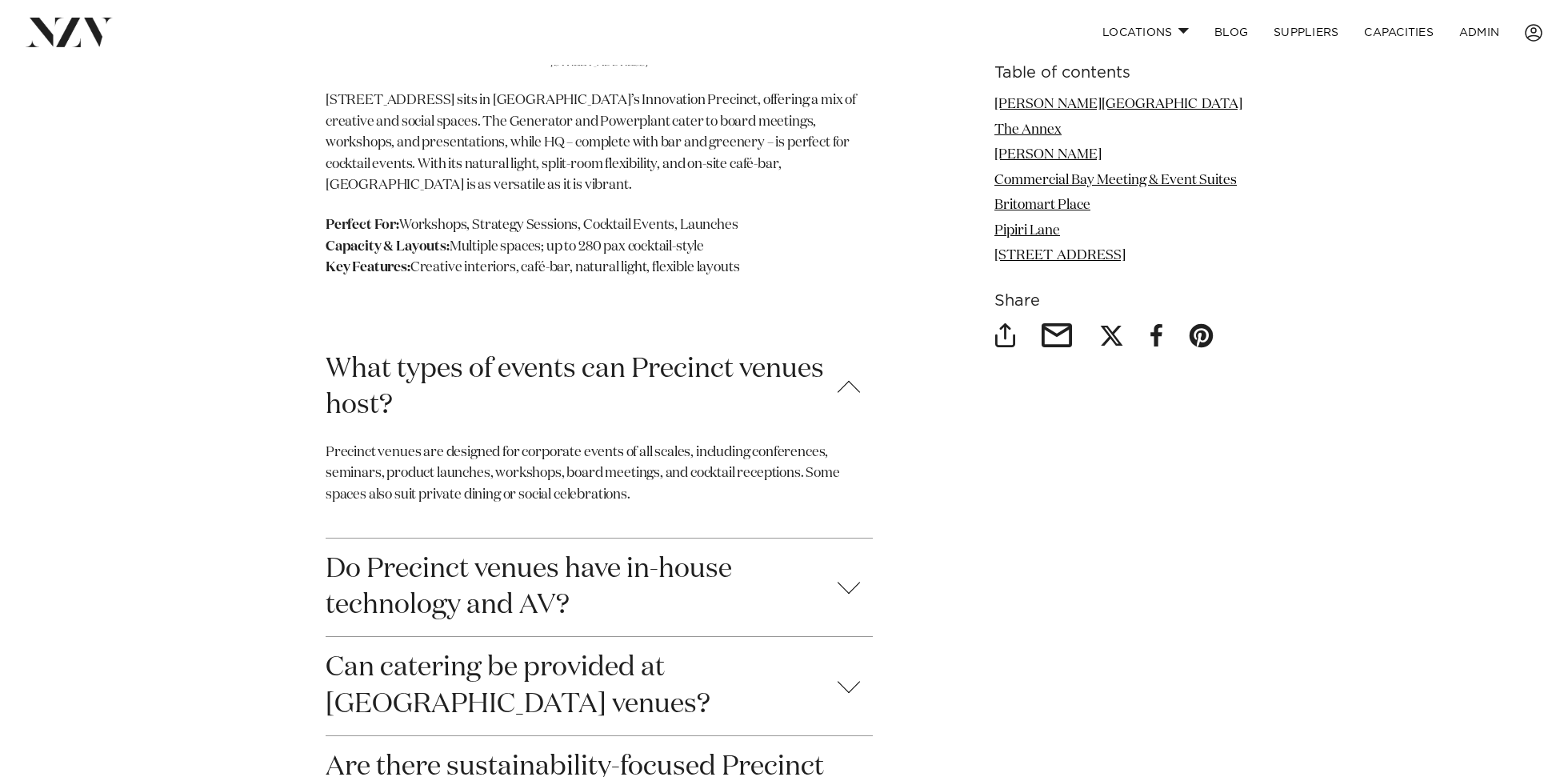
click at [603, 393] on button "What types of events can Precinct venues host?" at bounding box center [599, 387] width 547 height 98
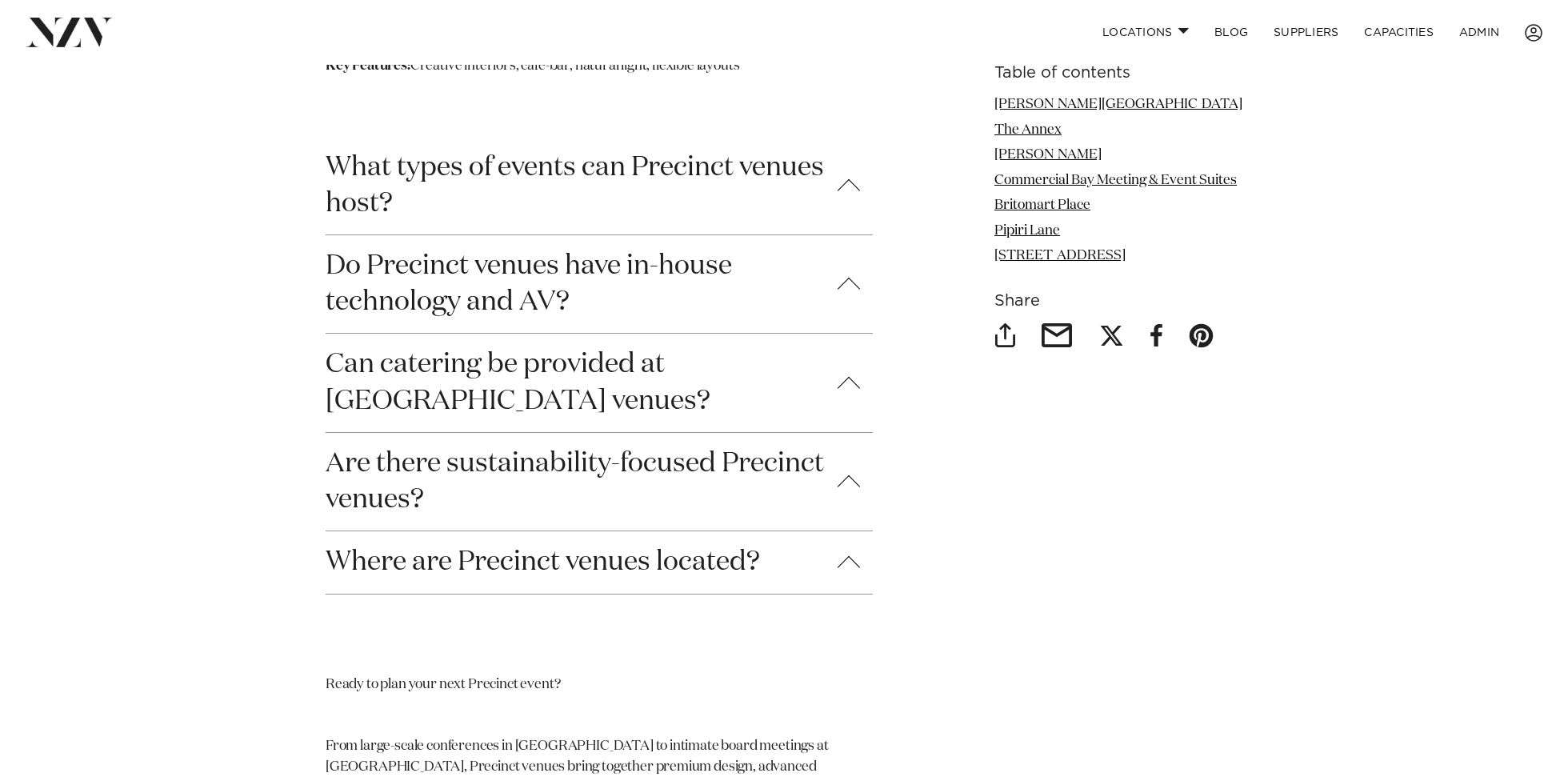
scroll to position [6042, 0]
click at [426, 311] on button "Do Precinct venues have in-house technology and AV?" at bounding box center [599, 282] width 547 height 98
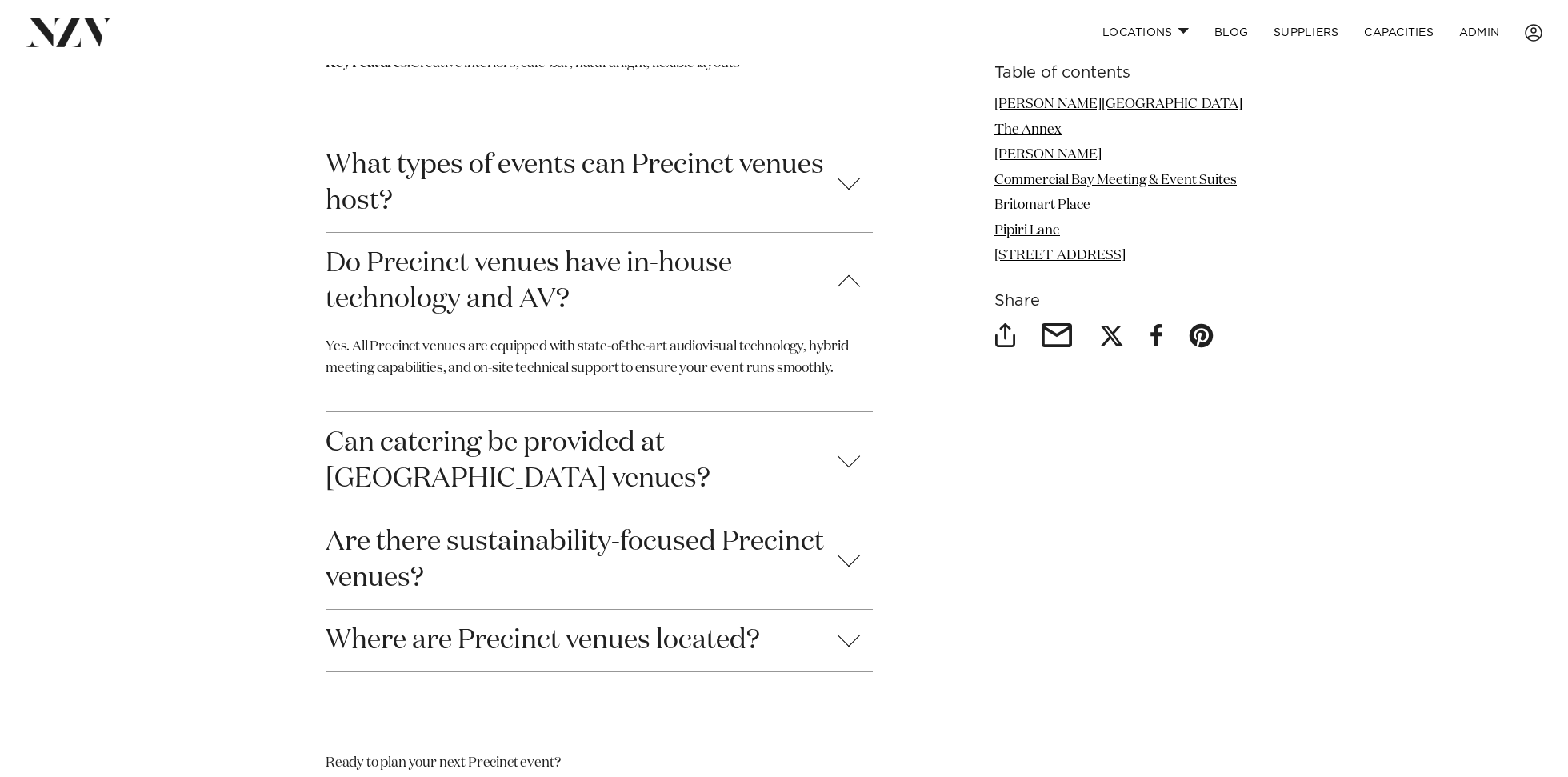
click at [426, 311] on button "Do Precinct venues have in-house technology and AV?" at bounding box center [599, 282] width 547 height 98
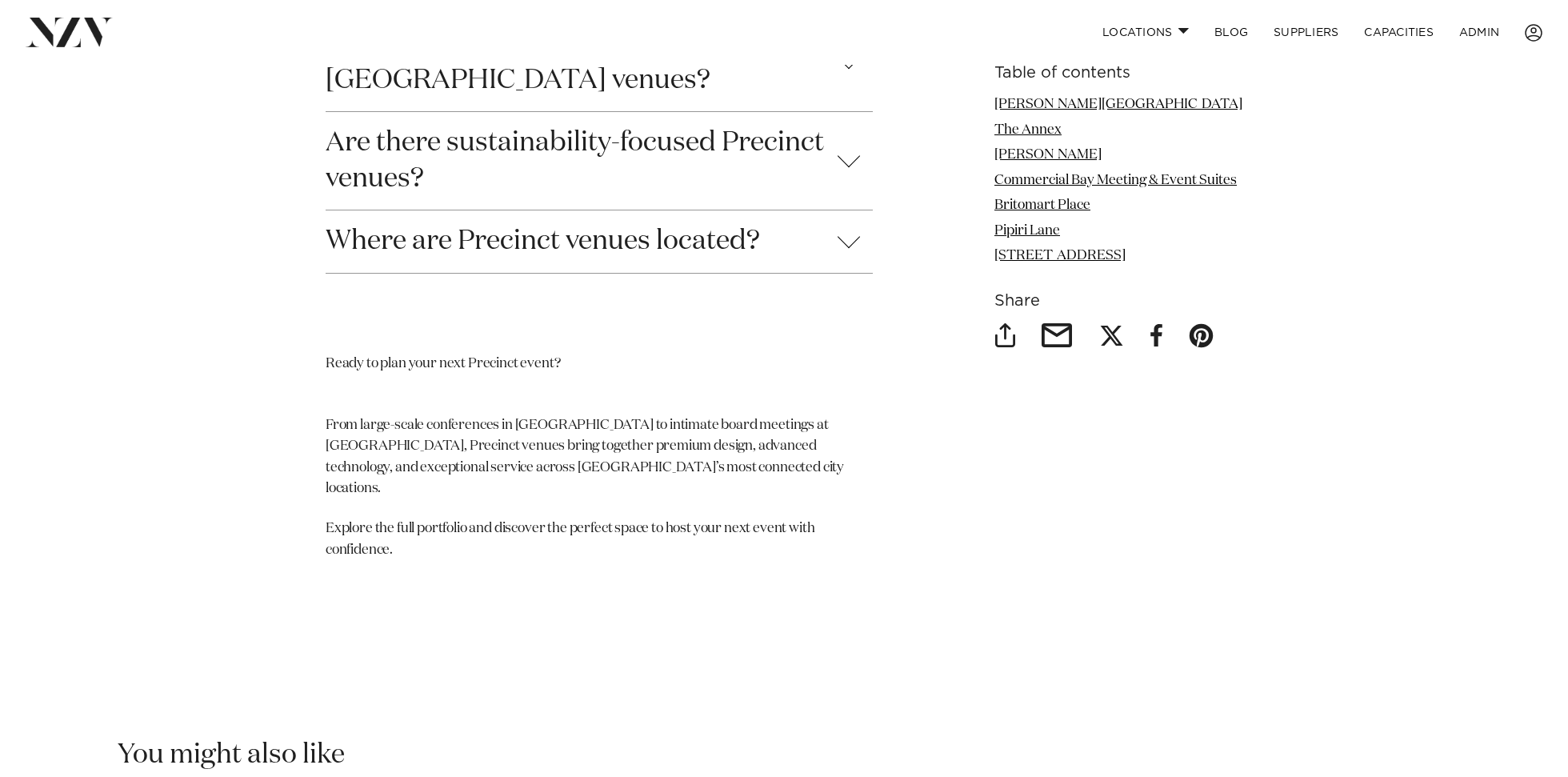
scroll to position [6372, 0]
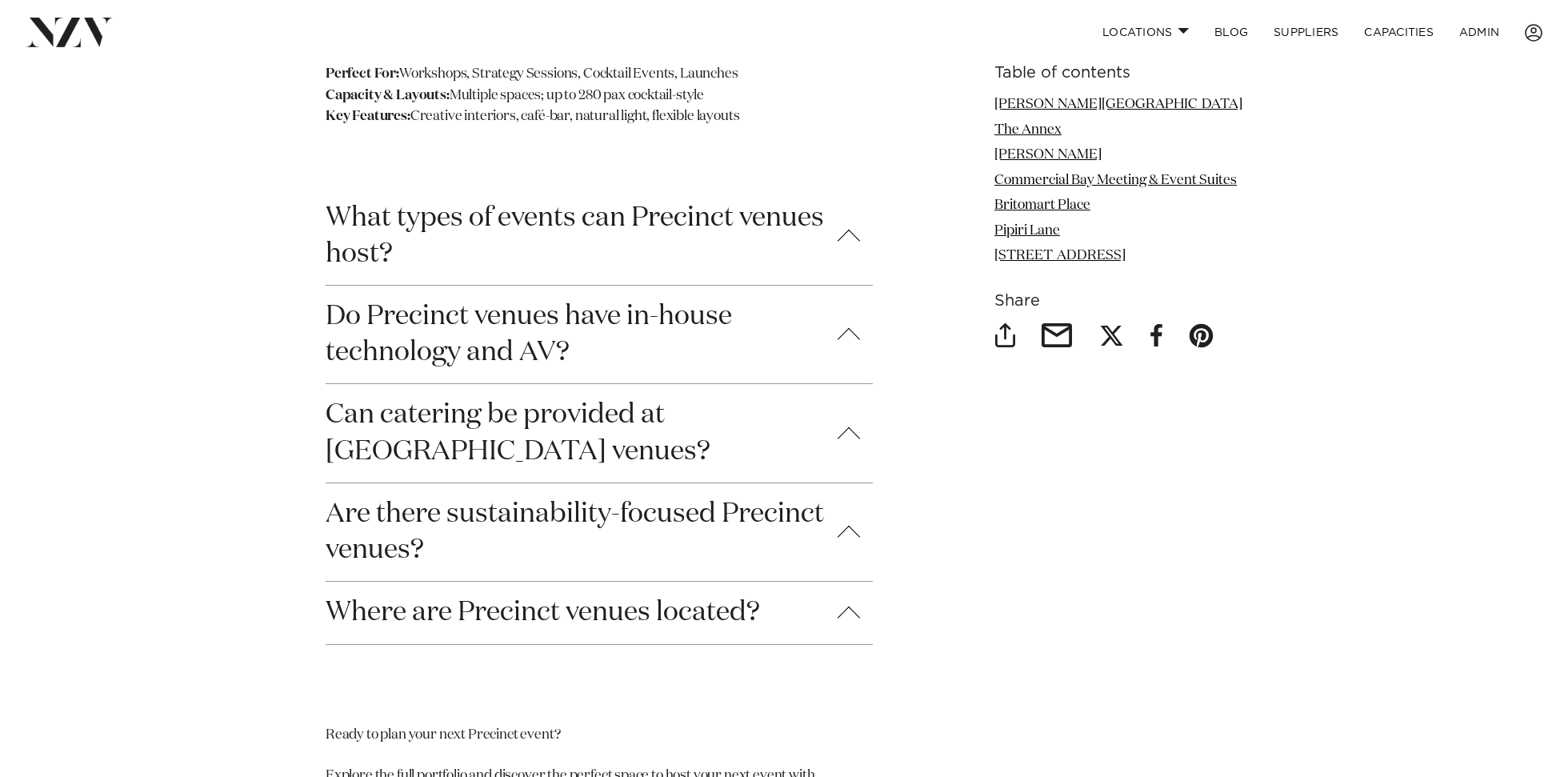
scroll to position [5987, 0]
click at [449, 554] on button "Are there sustainability-focused Precinct venues?" at bounding box center [599, 534] width 547 height 98
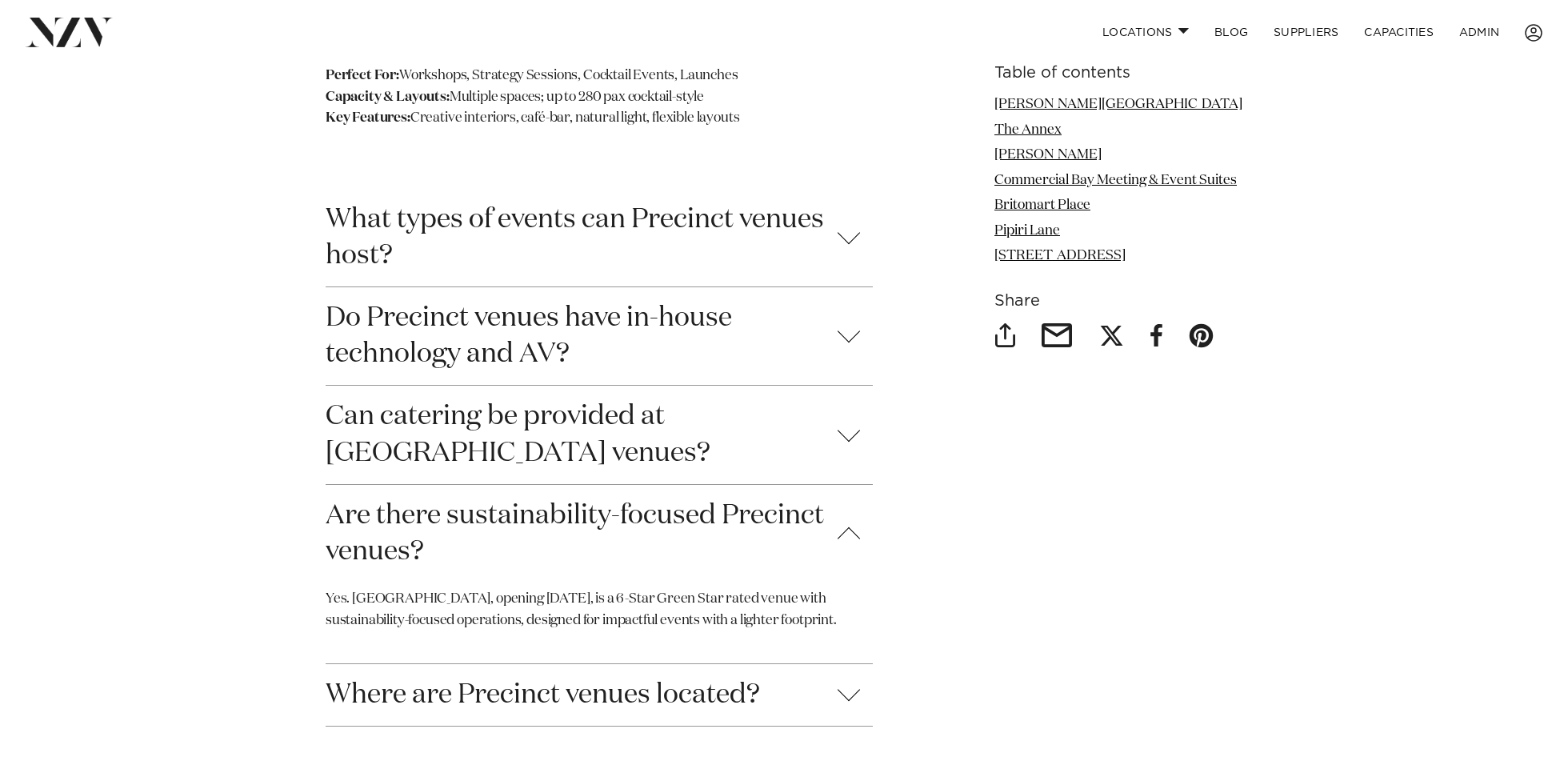
click at [449, 554] on button "Are there sustainability-focused Precinct venues?" at bounding box center [599, 534] width 547 height 98
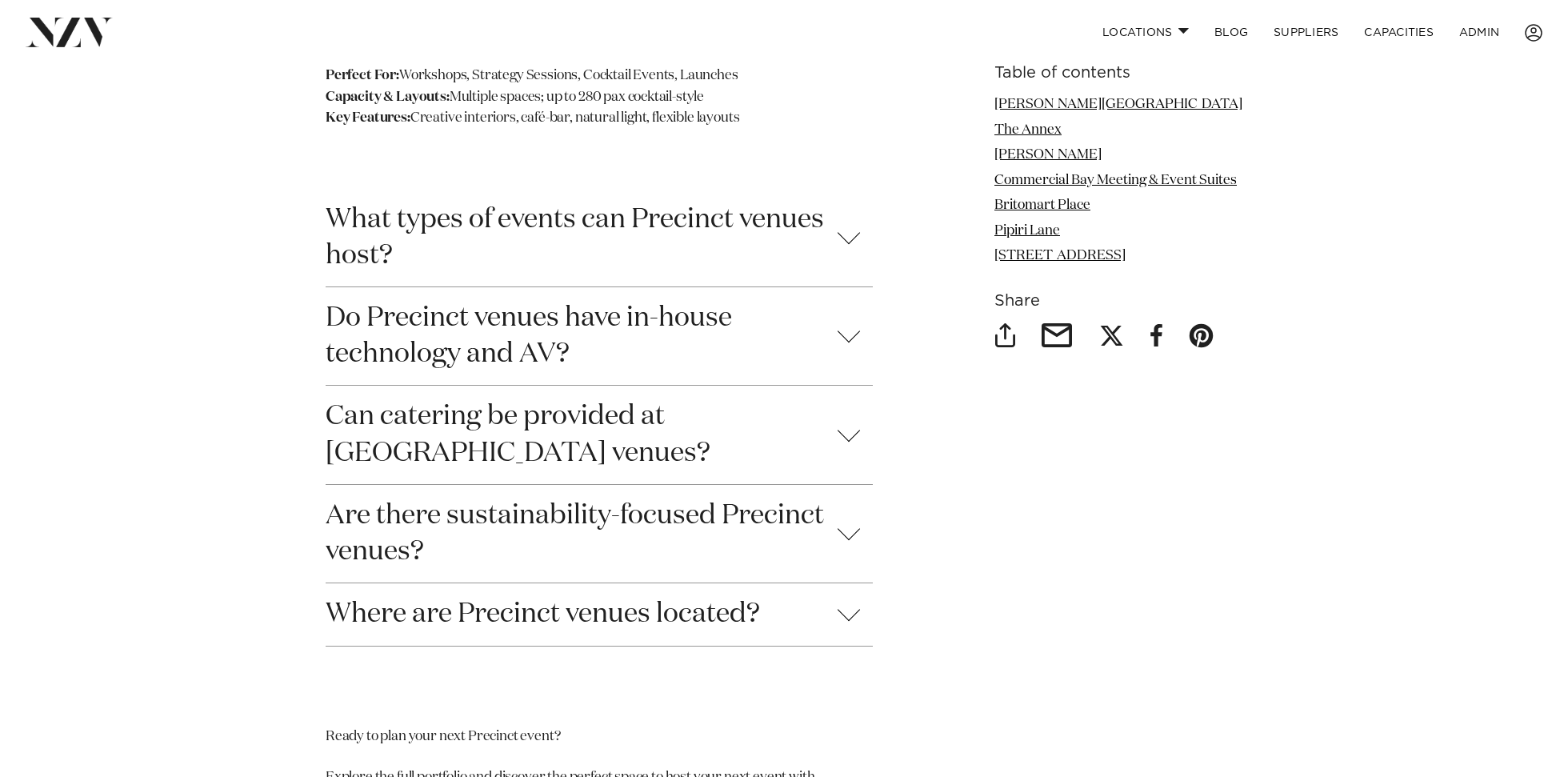
click at [454, 443] on button "Can catering be provided at [GEOGRAPHIC_DATA] venues?" at bounding box center [599, 434] width 547 height 98
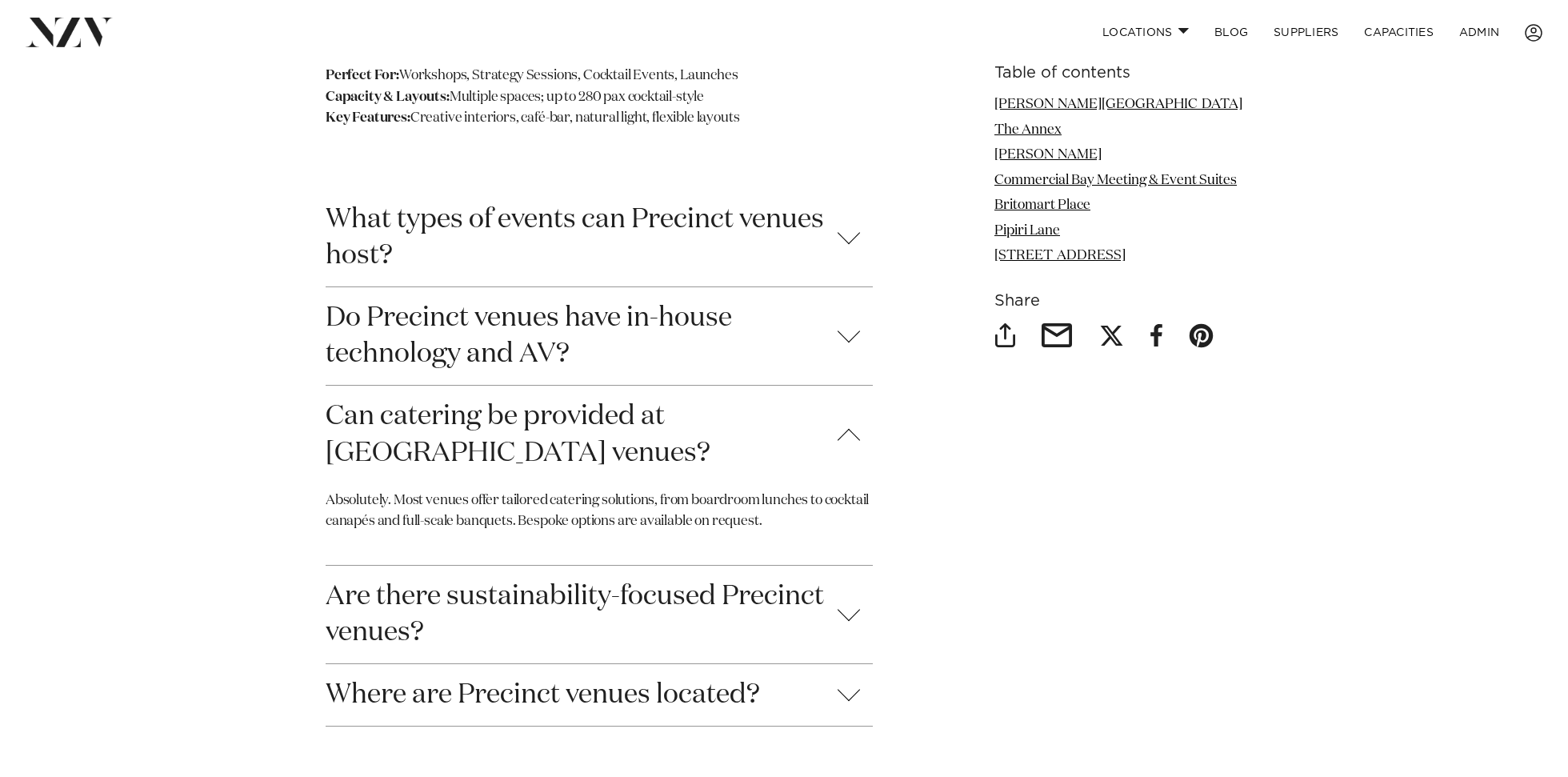
click at [454, 443] on button "Can catering be provided at [GEOGRAPHIC_DATA] venues?" at bounding box center [599, 434] width 547 height 98
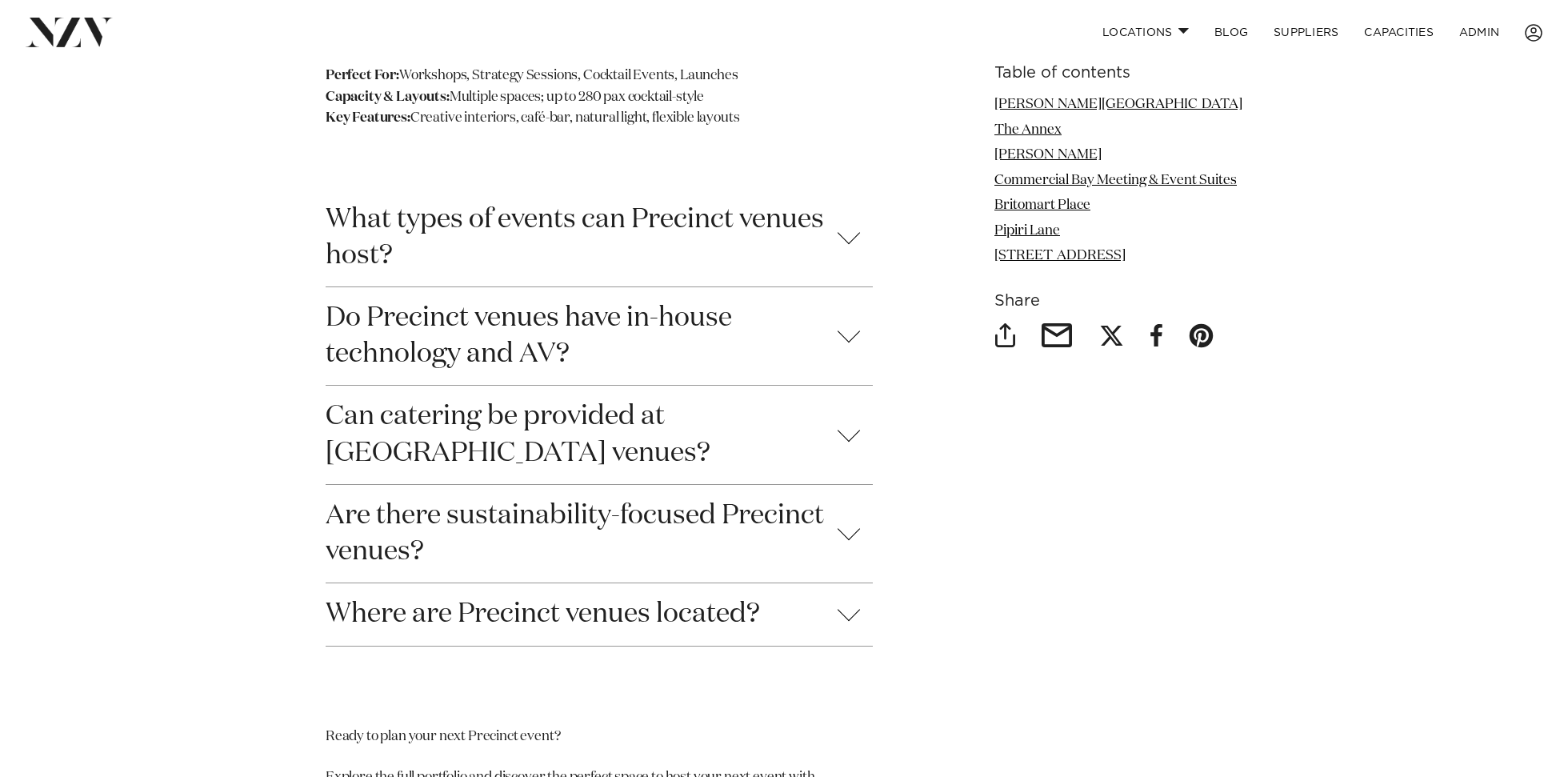
click at [453, 369] on button "Do Precinct venues have in-house technology and AV?" at bounding box center [599, 336] width 547 height 98
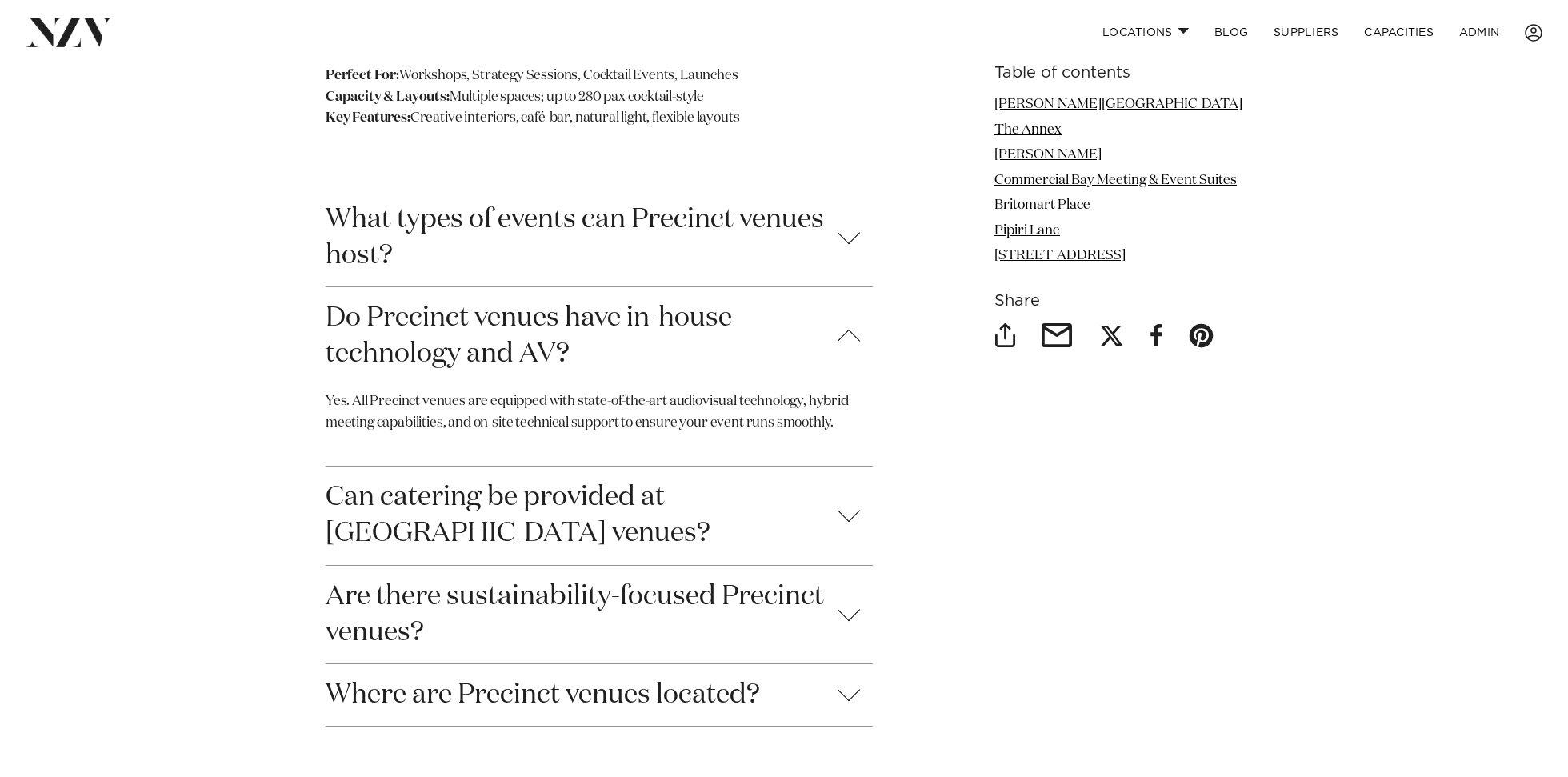
click at [453, 369] on button "Do Precinct venues have in-house technology and AV?" at bounding box center [599, 336] width 547 height 98
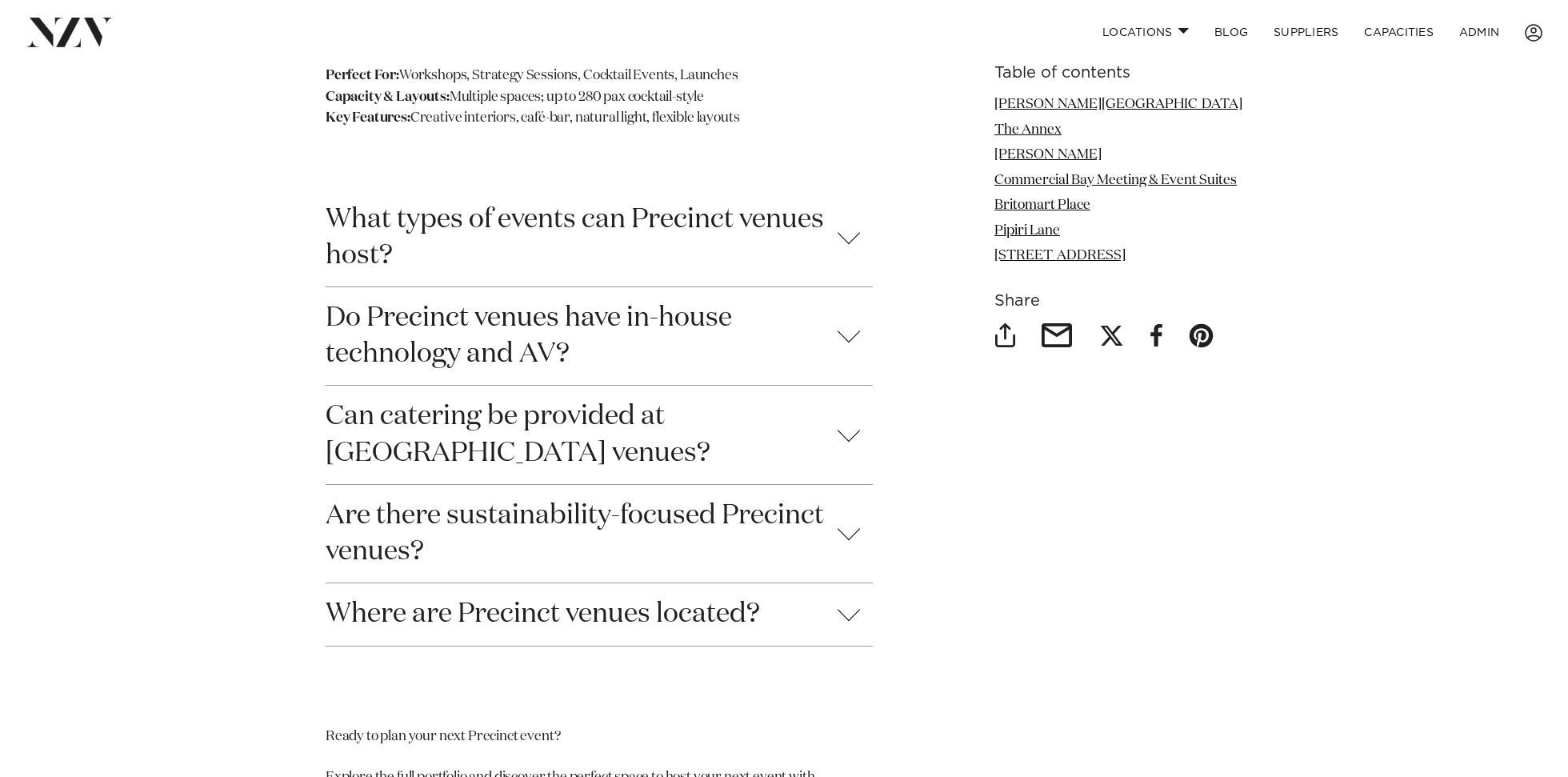
click at [478, 219] on button "What types of events can Precinct venues host?" at bounding box center [599, 237] width 547 height 98
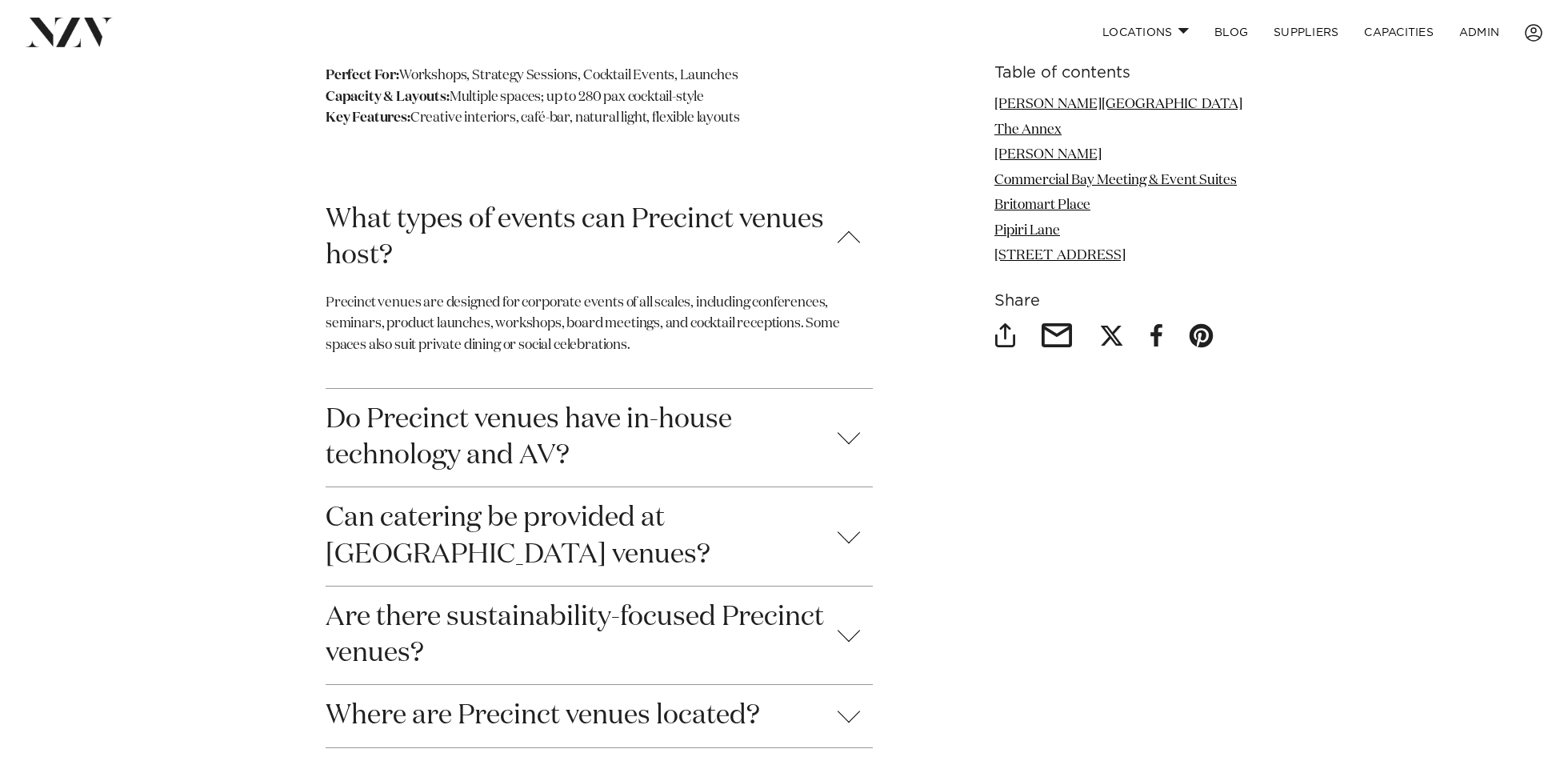
click at [478, 219] on button "What types of events can Precinct venues host?" at bounding box center [599, 237] width 547 height 98
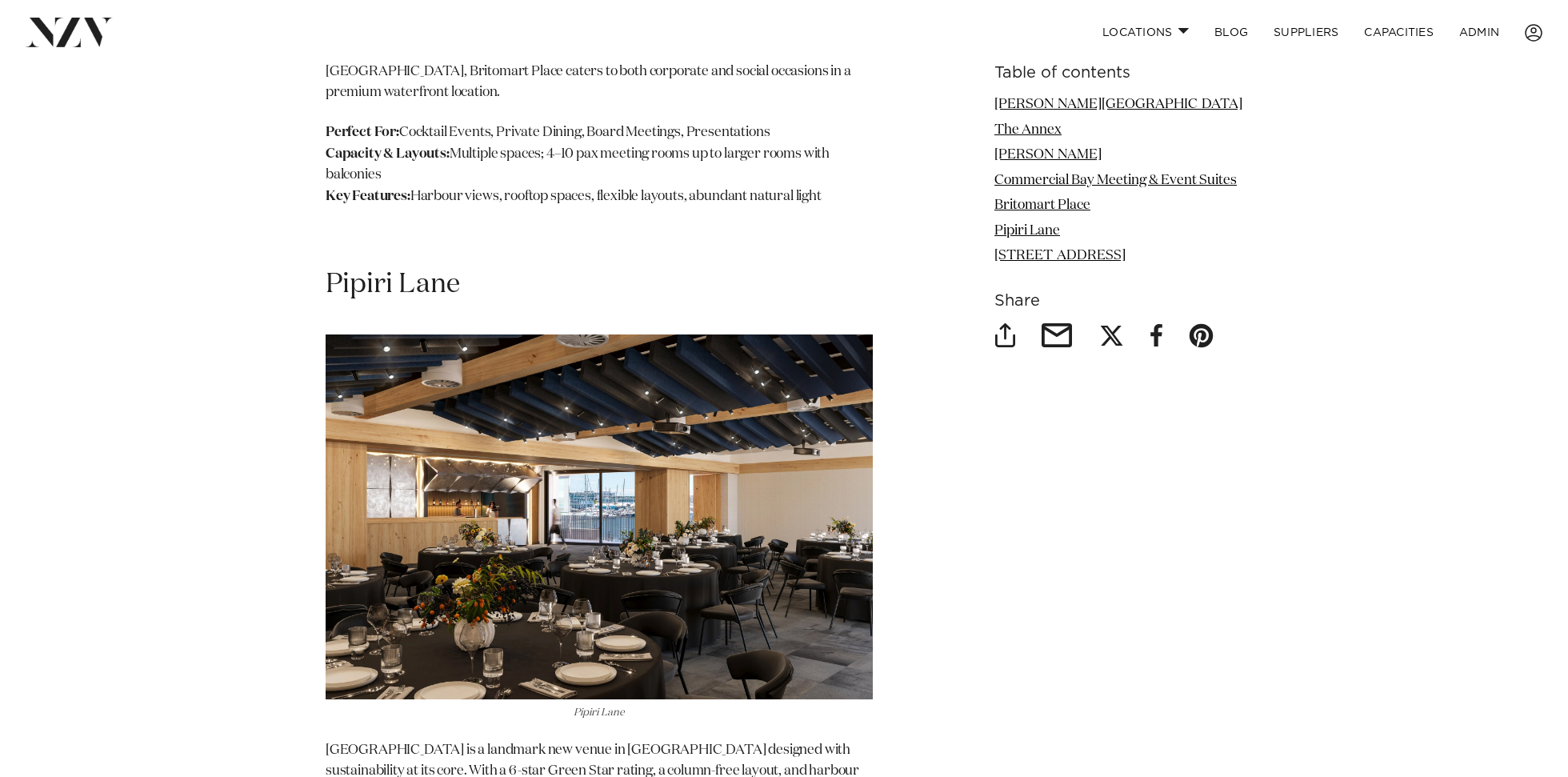
scroll to position [4423, 0]
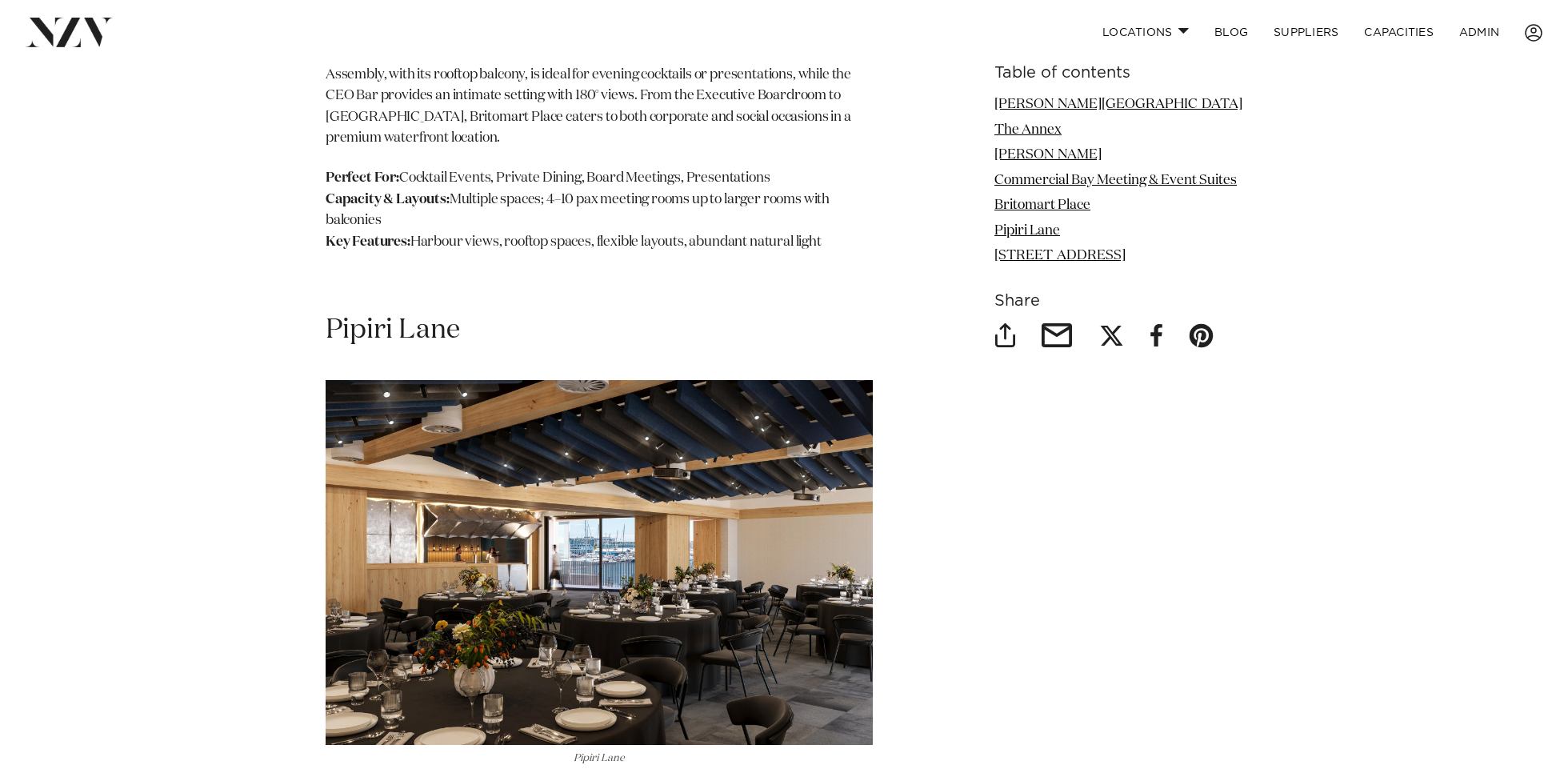
click at [433, 348] on h2 "Pipiri Lane" at bounding box center [599, 330] width 547 height 36
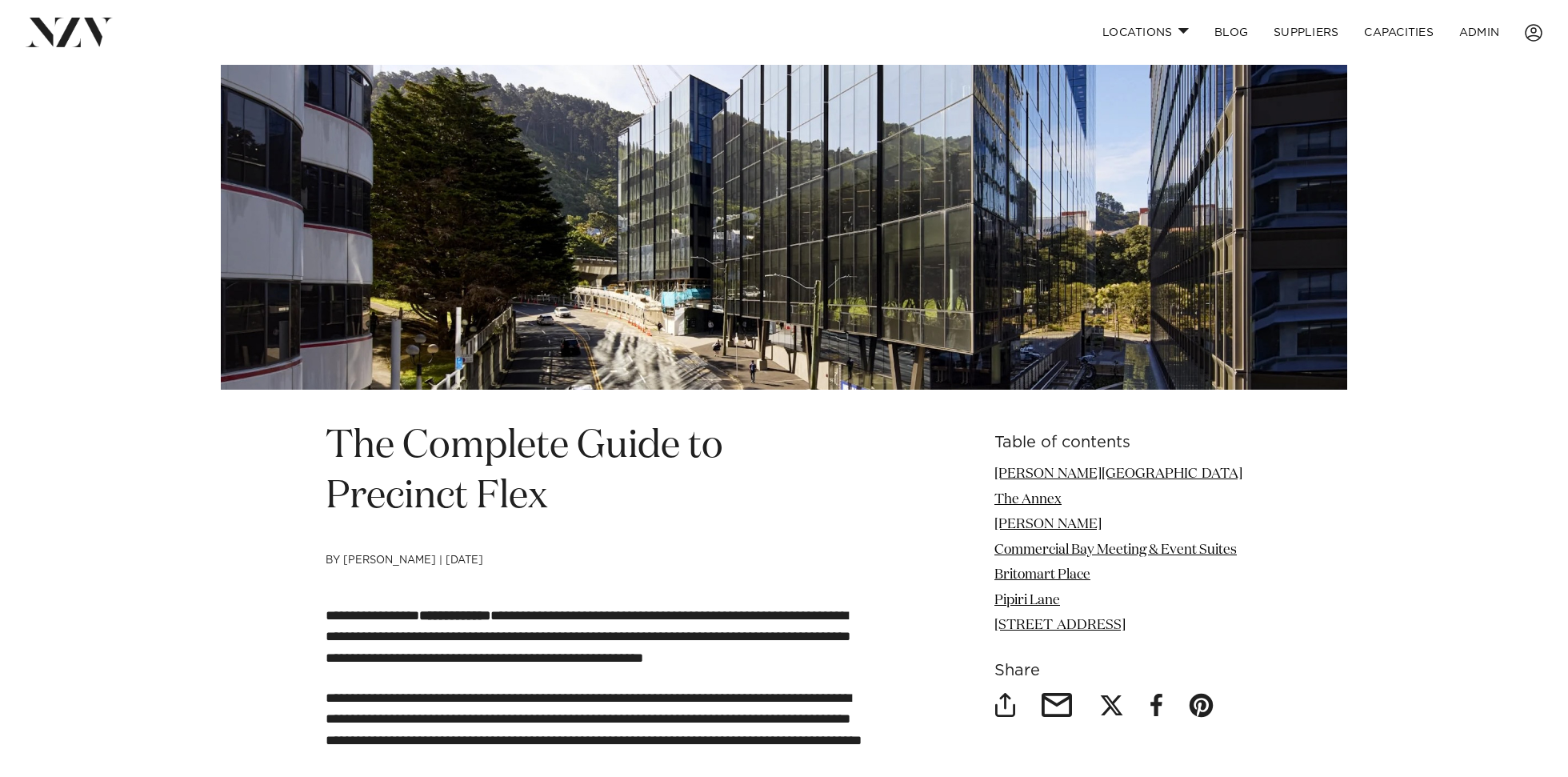
scroll to position [237, 0]
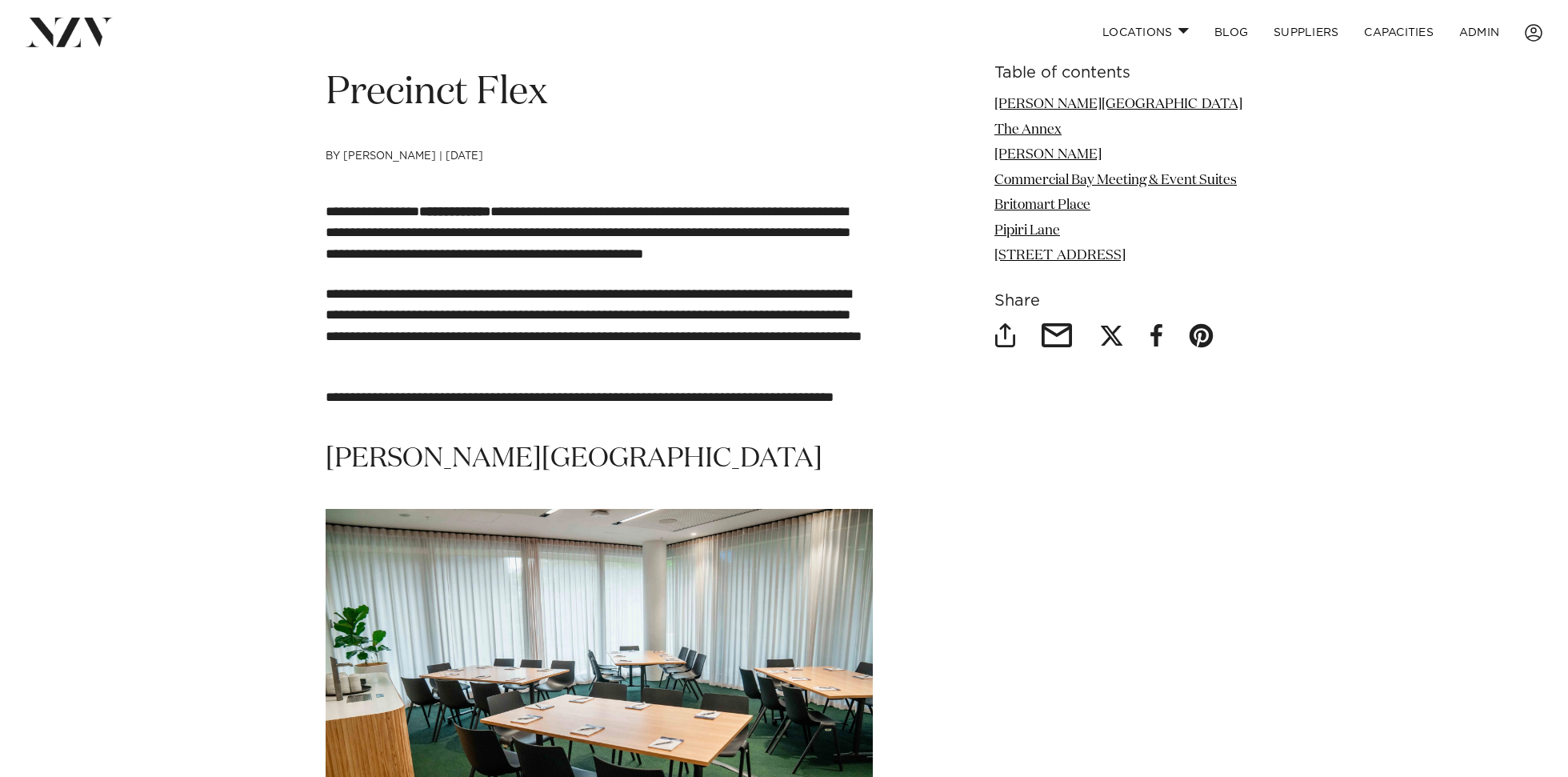
scroll to position [627, 0]
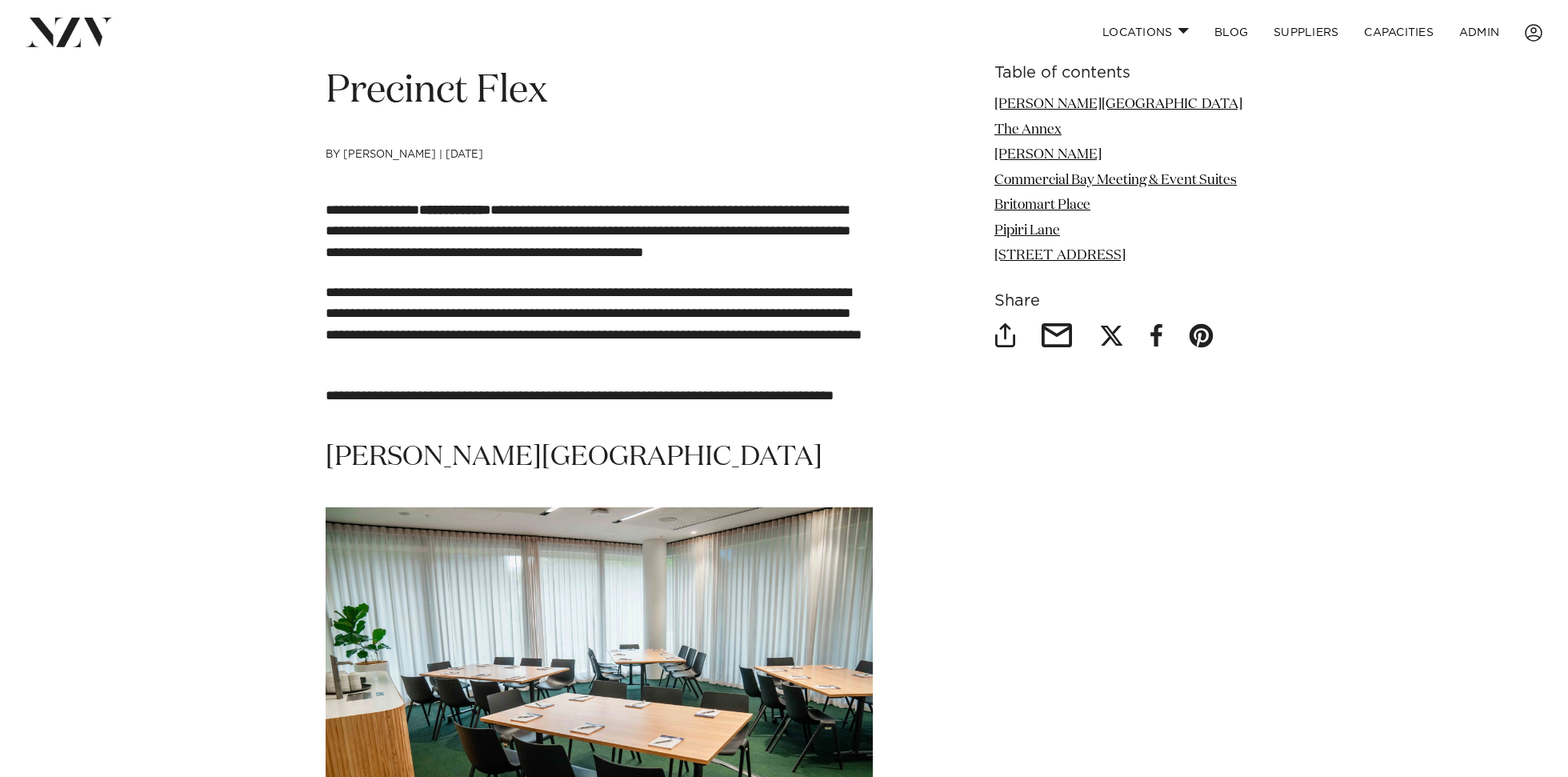
click at [403, 394] on p "**********" at bounding box center [599, 396] width 547 height 21
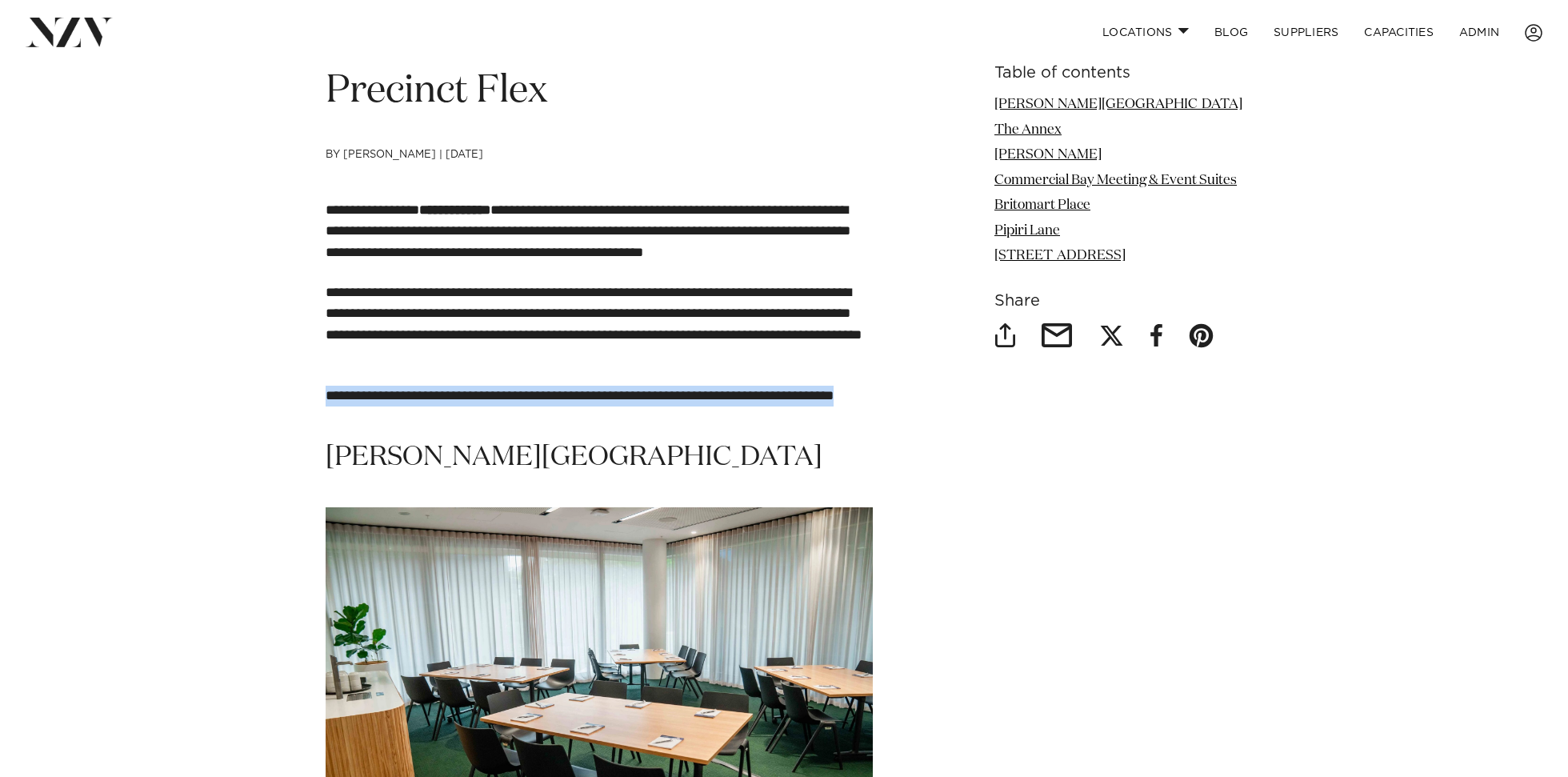
click at [387, 313] on p "**********" at bounding box center [599, 324] width 547 height 84
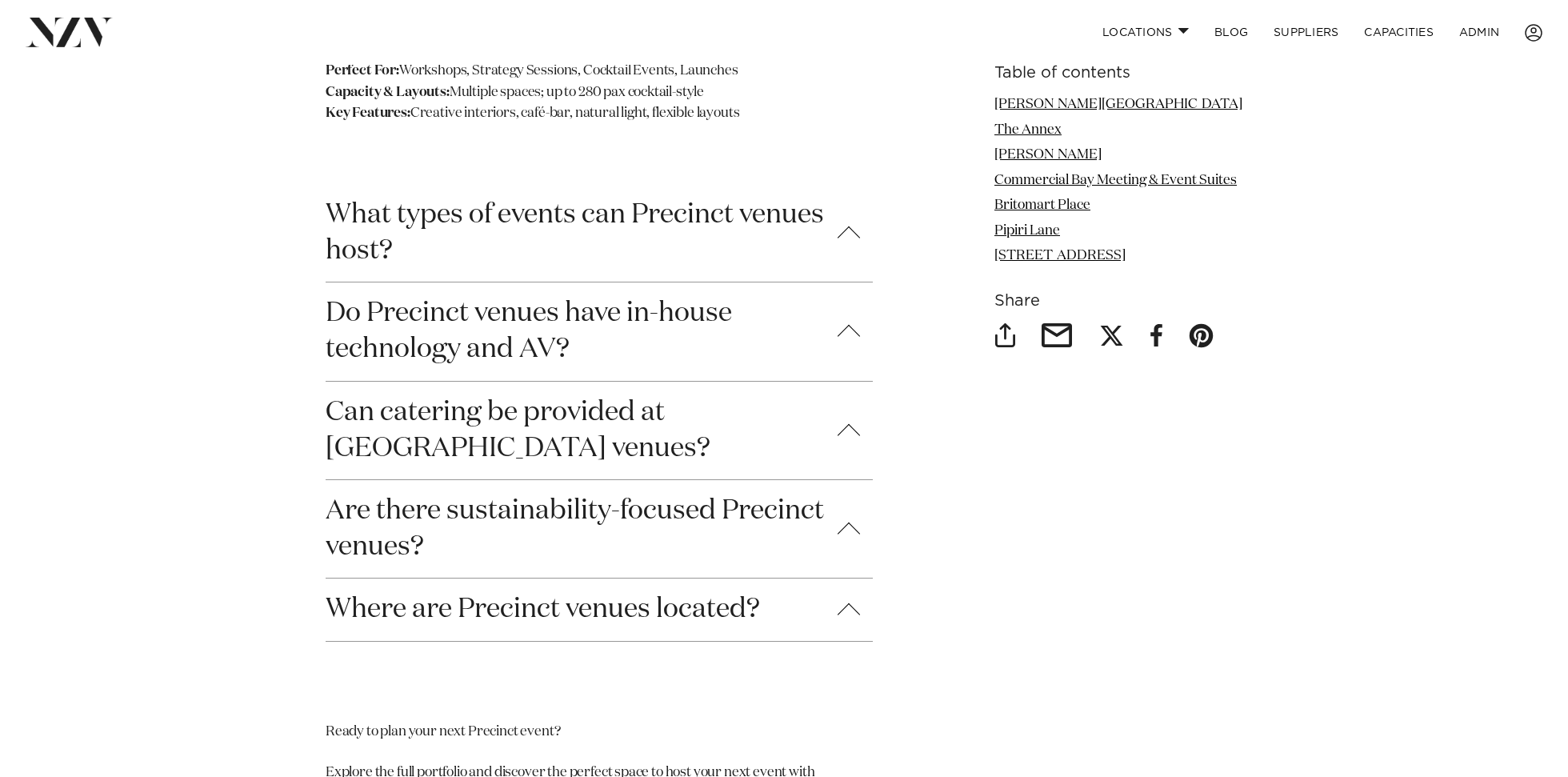
scroll to position [6049, 0]
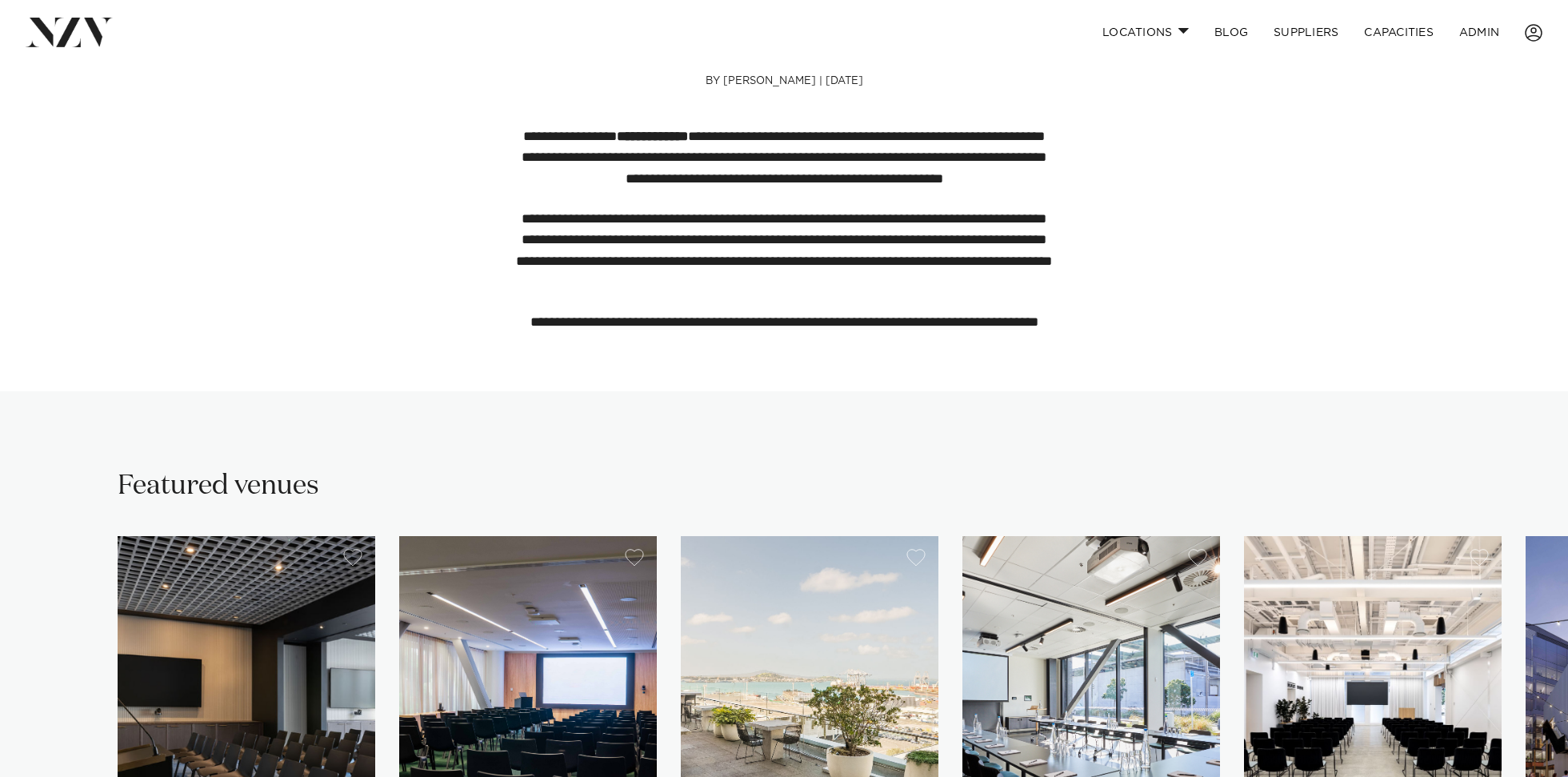
scroll to position [930, 0]
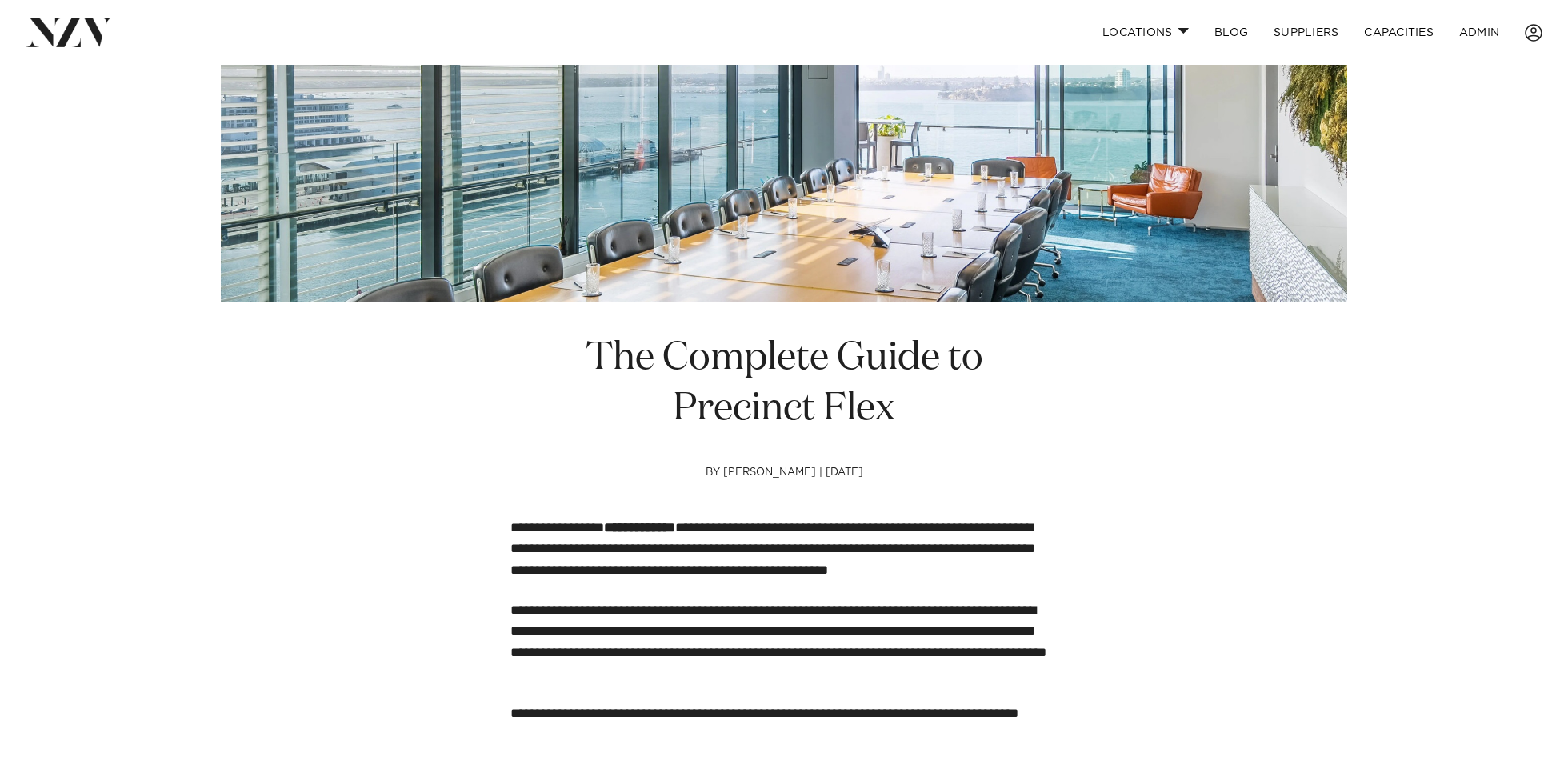
scroll to position [220, 0]
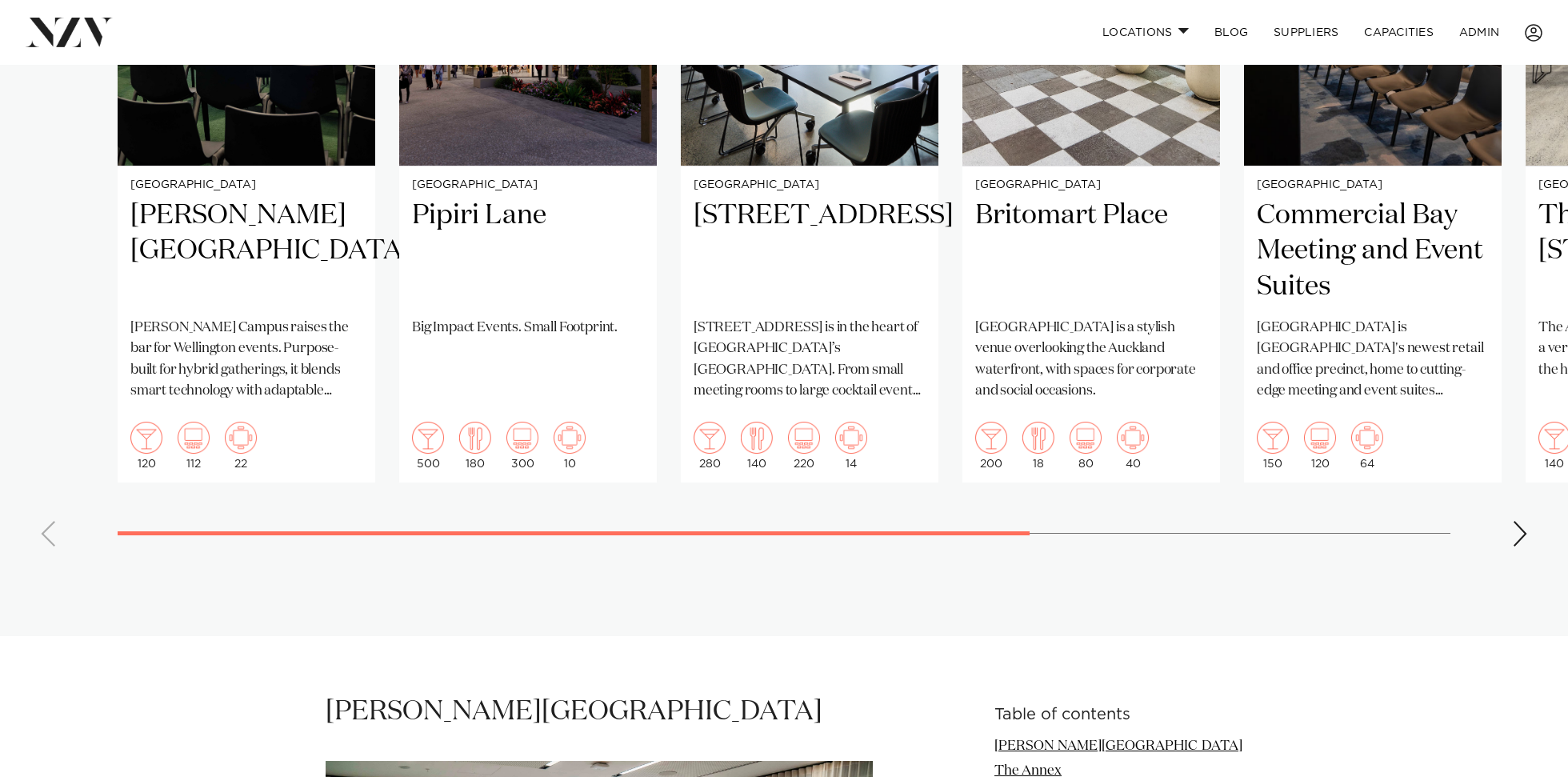
scroll to position [1419, 0]
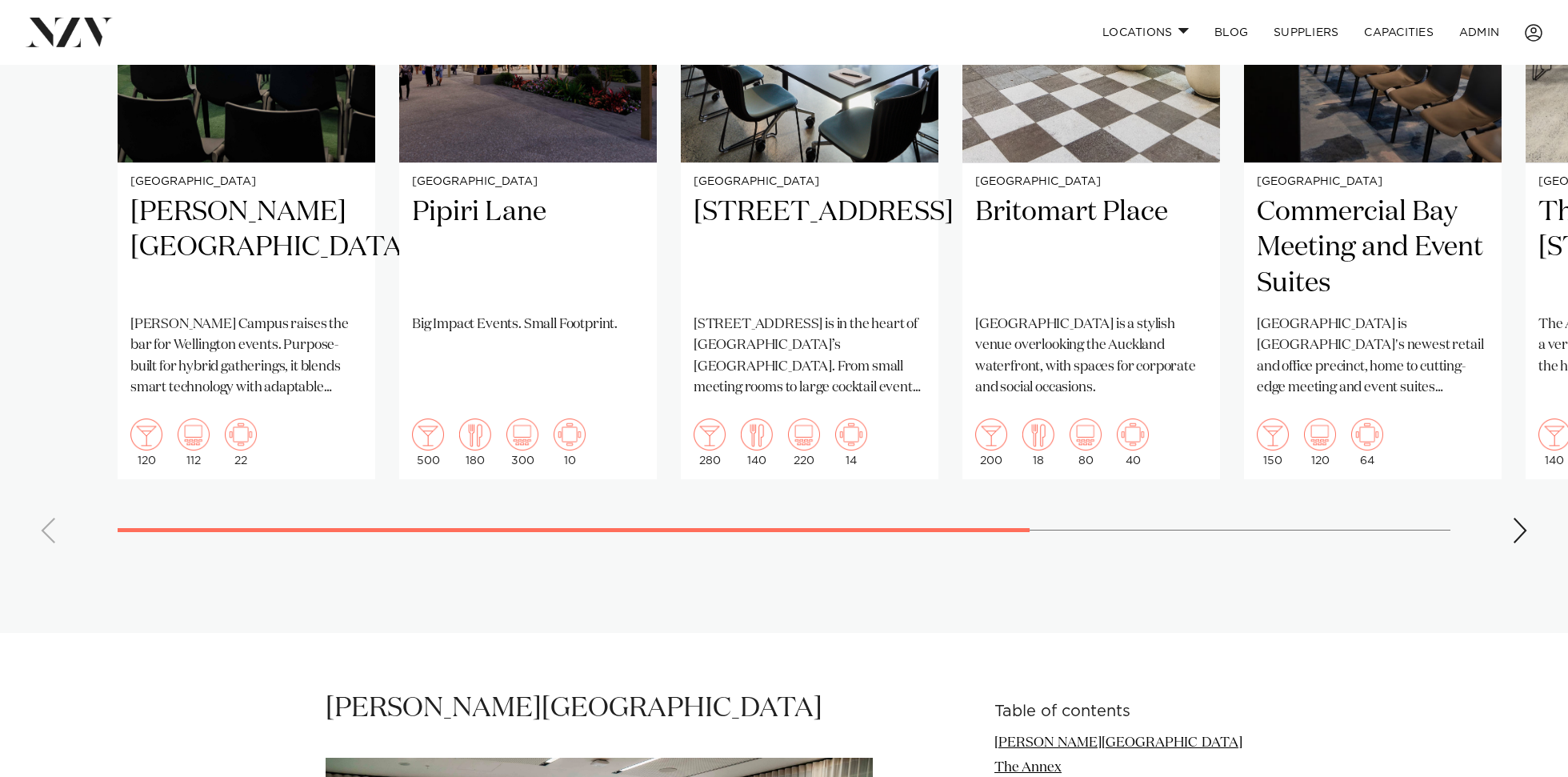
click at [1519, 530] on div "Next slide" at bounding box center [1519, 530] width 16 height 25
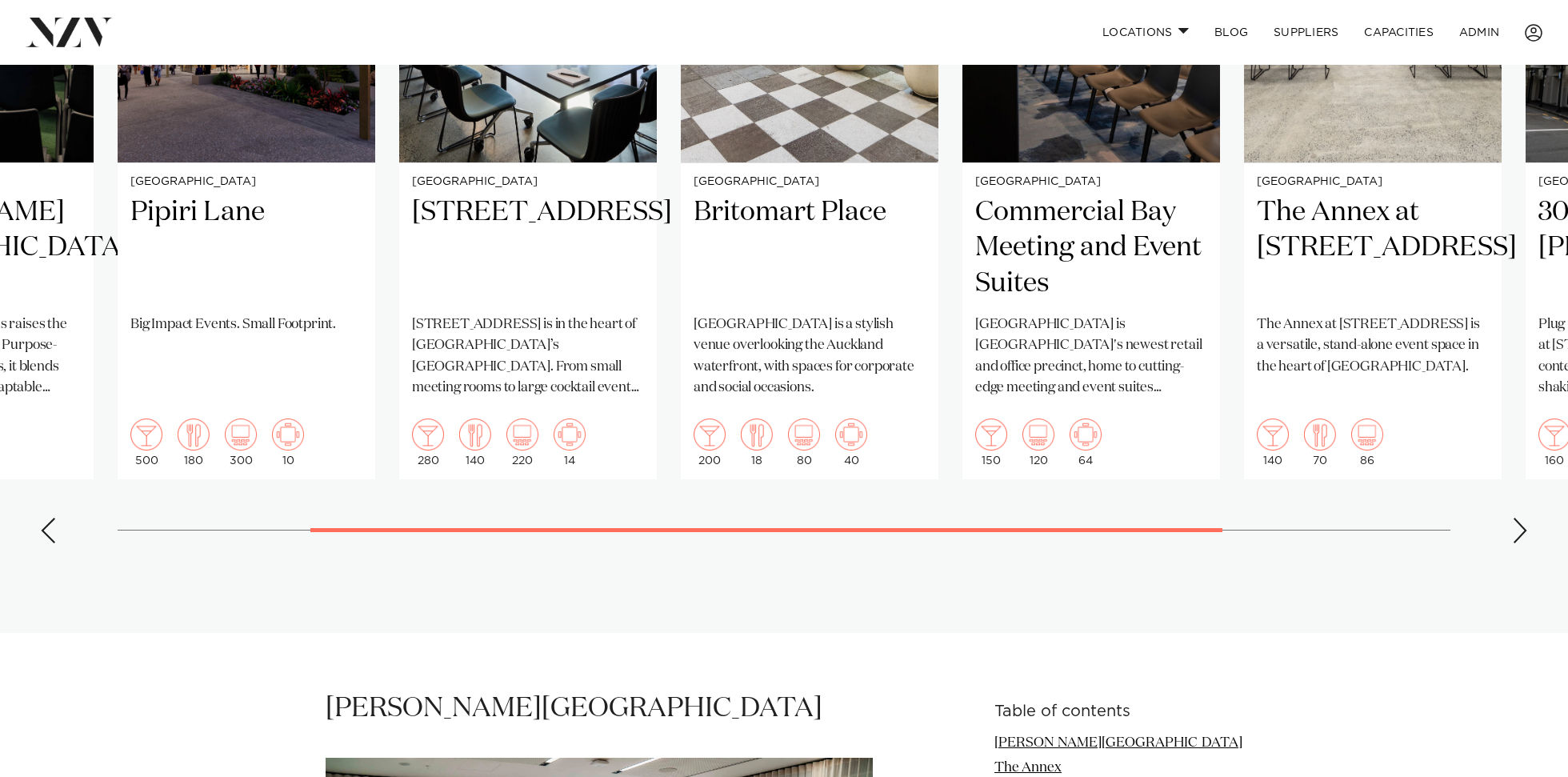
click at [1517, 530] on div "Next slide" at bounding box center [1519, 530] width 16 height 25
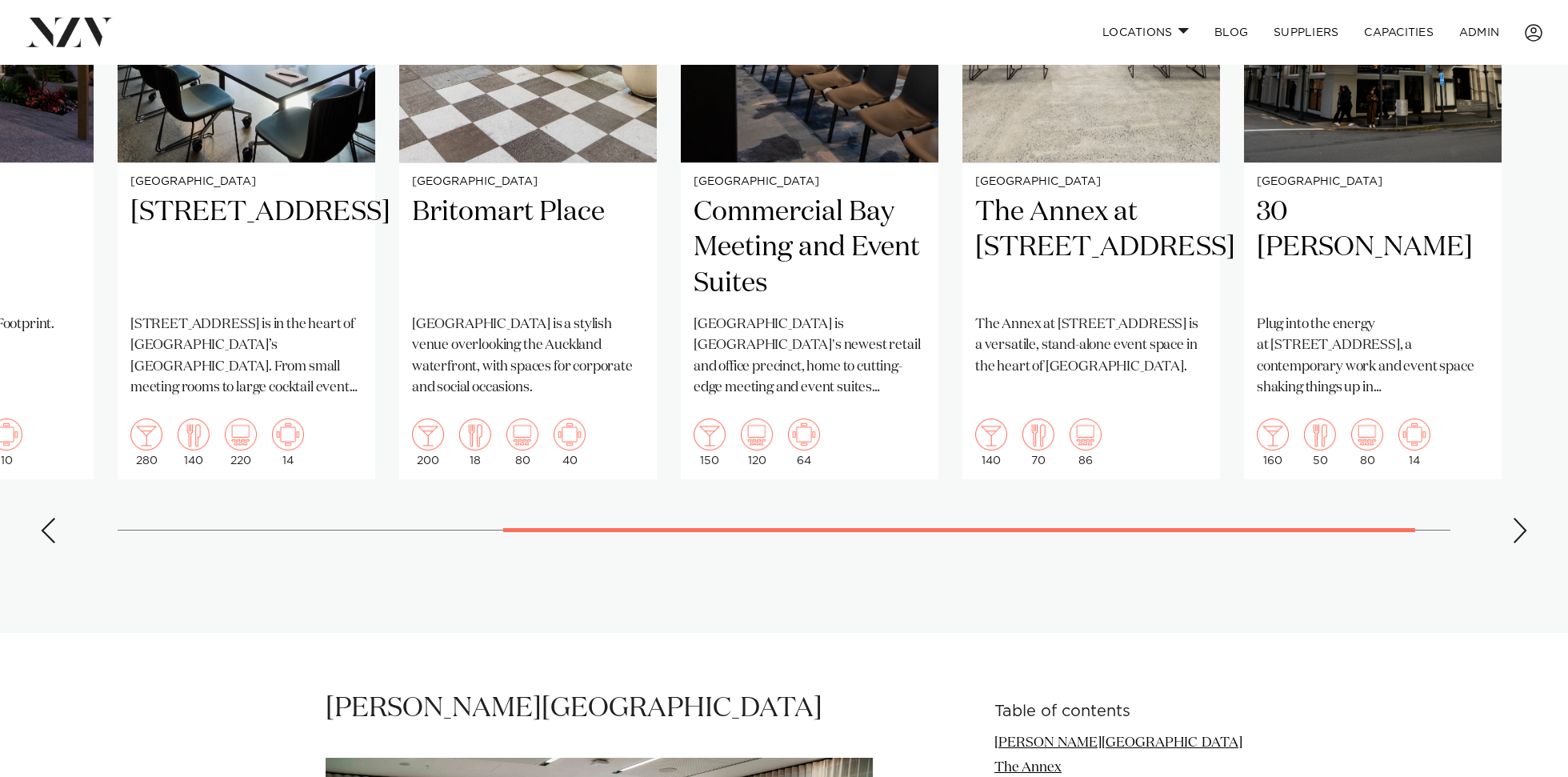
click at [1517, 530] on div "Next slide" at bounding box center [1519, 530] width 16 height 25
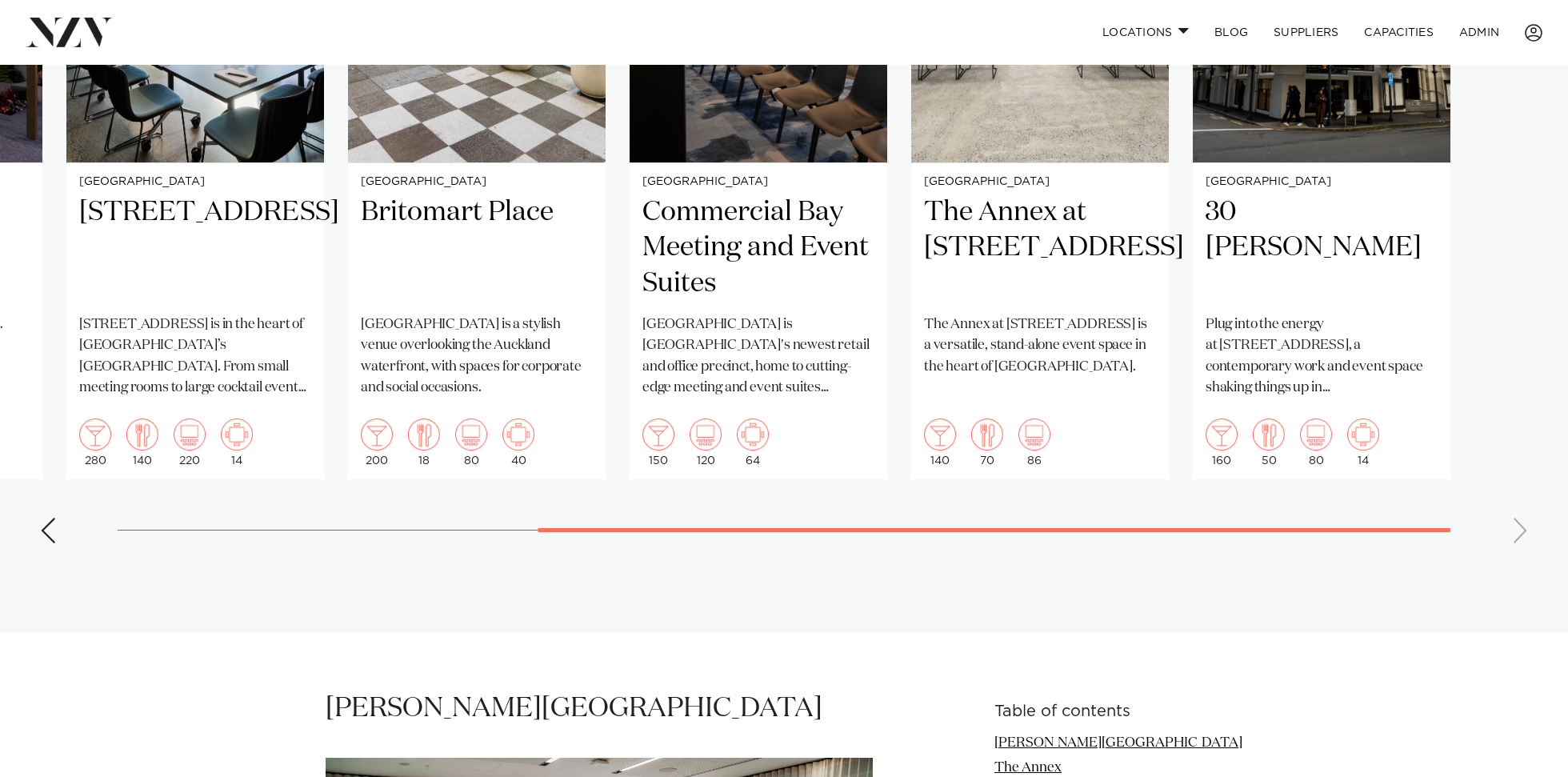
click at [1517, 530] on swiper-container "[GEOGRAPHIC_DATA] [PERSON_NAME][GEOGRAPHIC_DATA] [PERSON_NAME][GEOGRAPHIC_DATA]…" at bounding box center [784, 186] width 1568 height 738
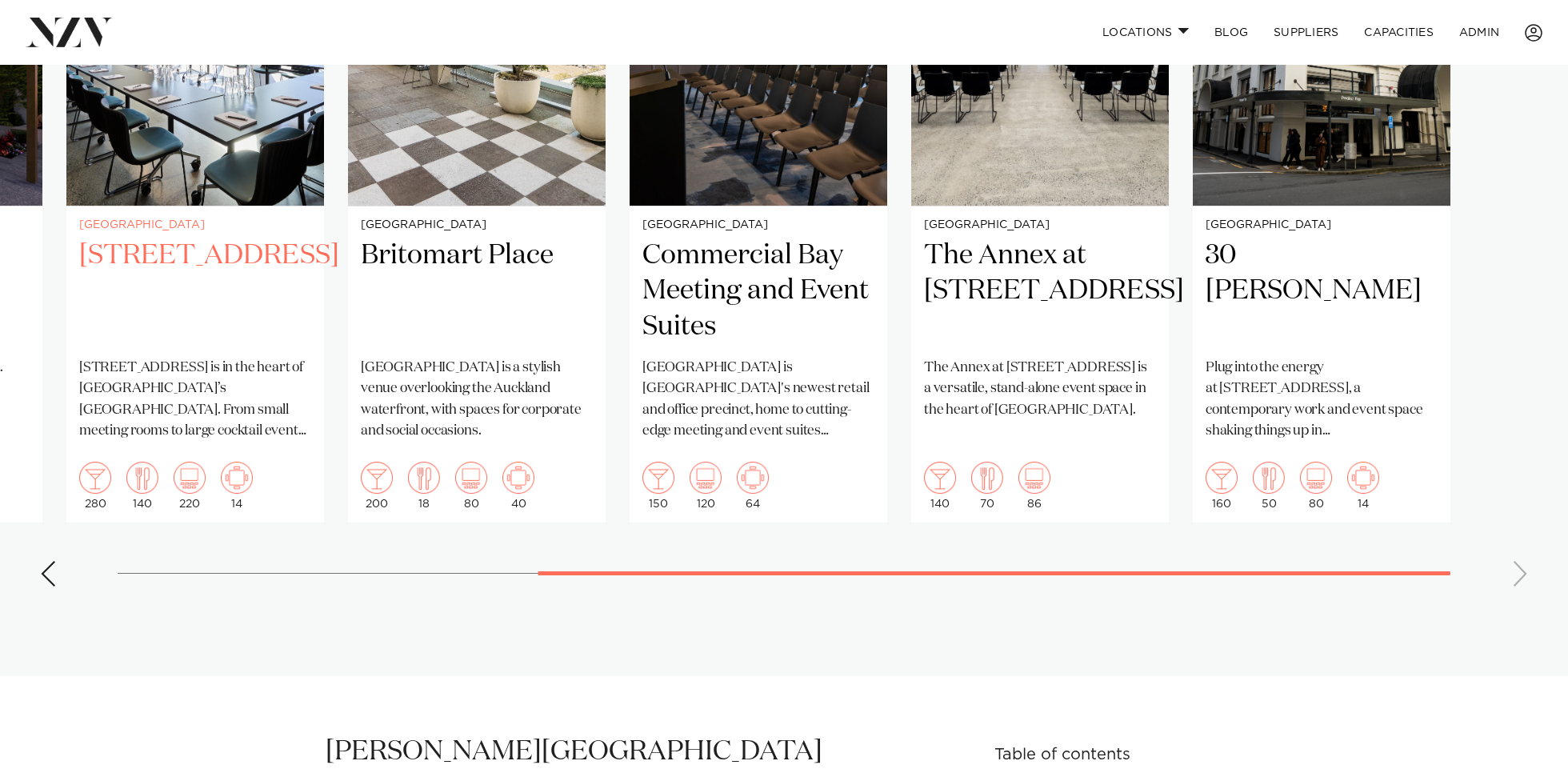
scroll to position [1394, 0]
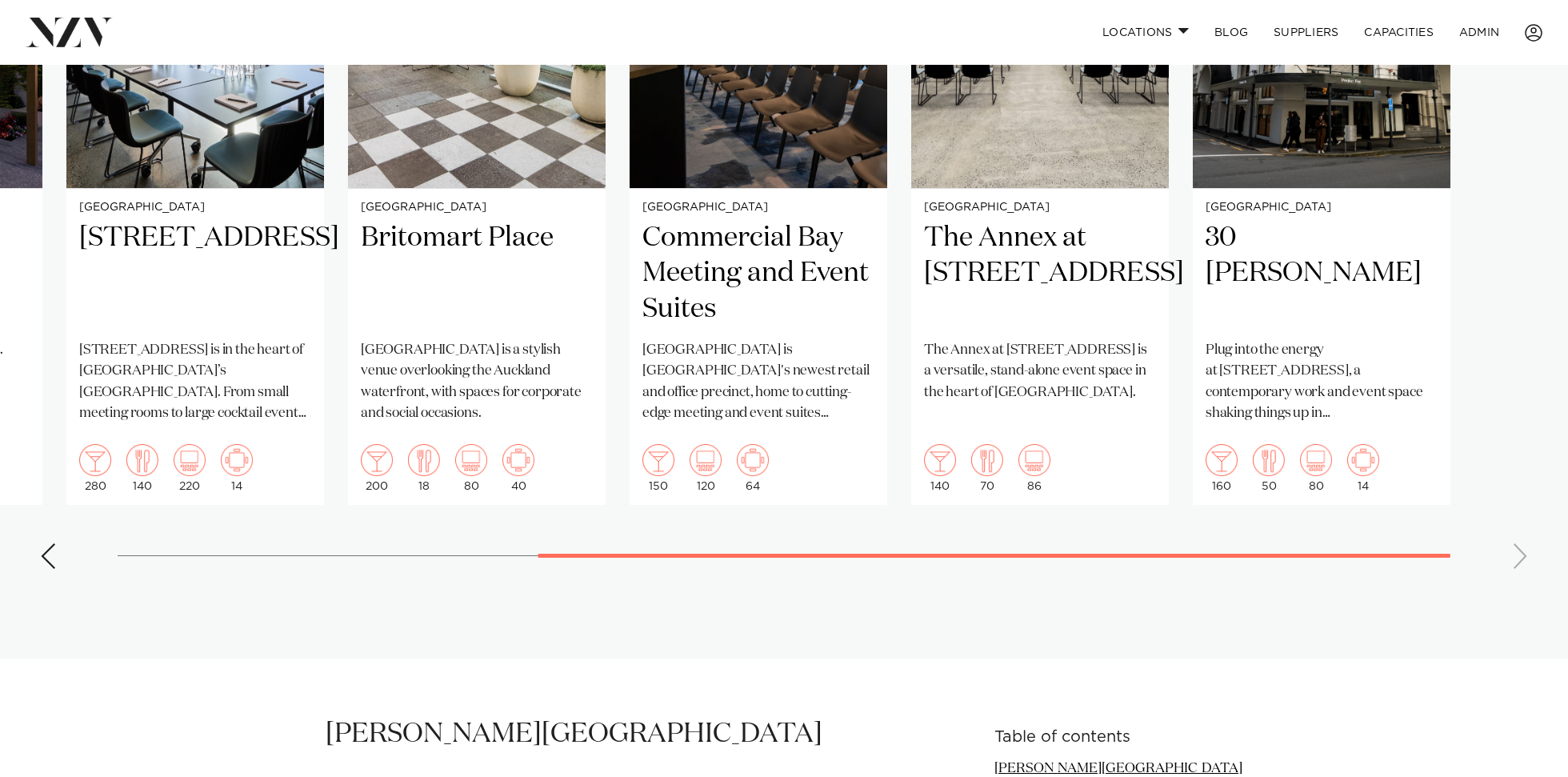
click at [45, 560] on div "Previous slide" at bounding box center [47, 556] width 16 height 25
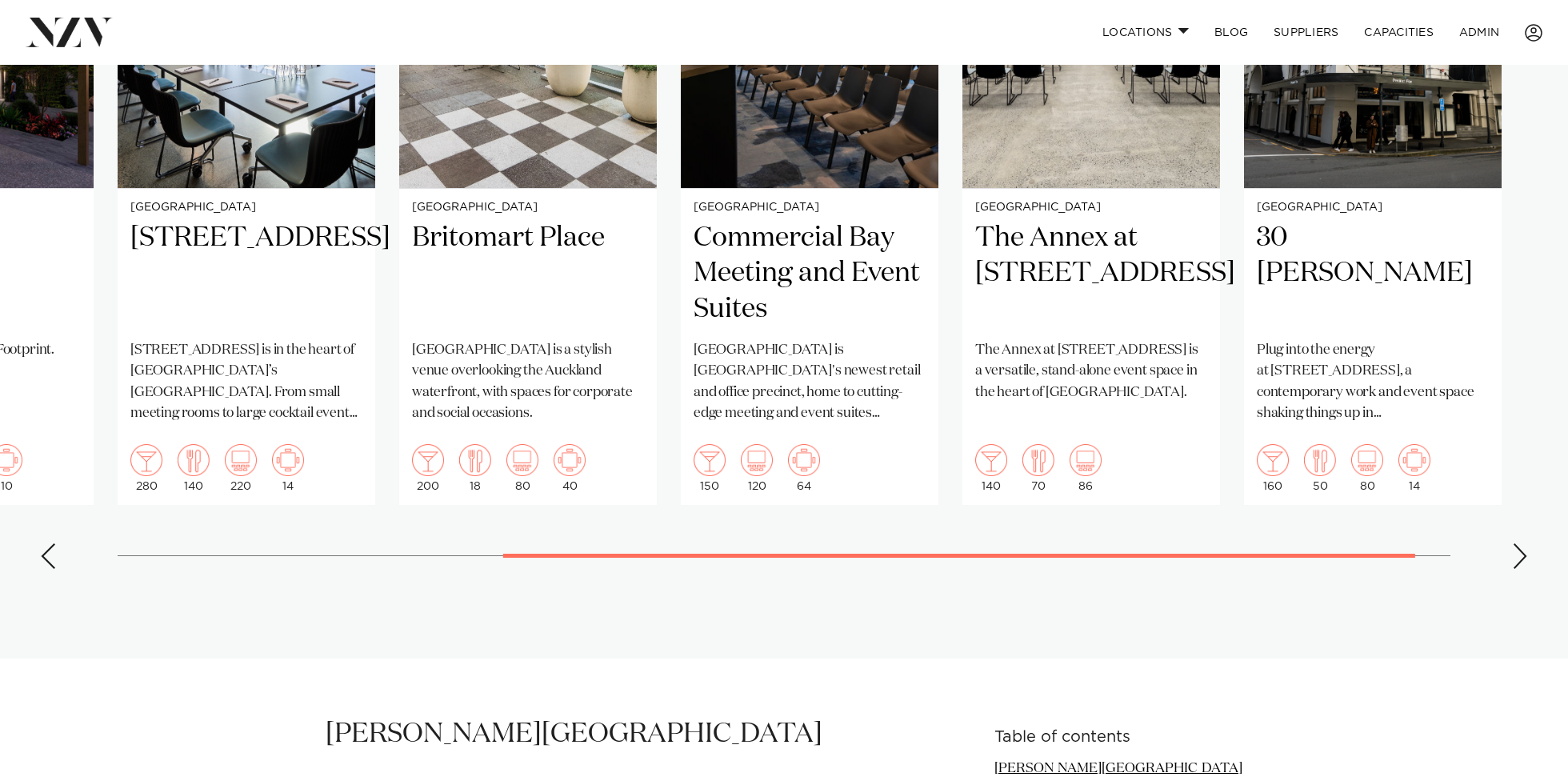
click at [45, 560] on div "Previous slide" at bounding box center [47, 556] width 16 height 25
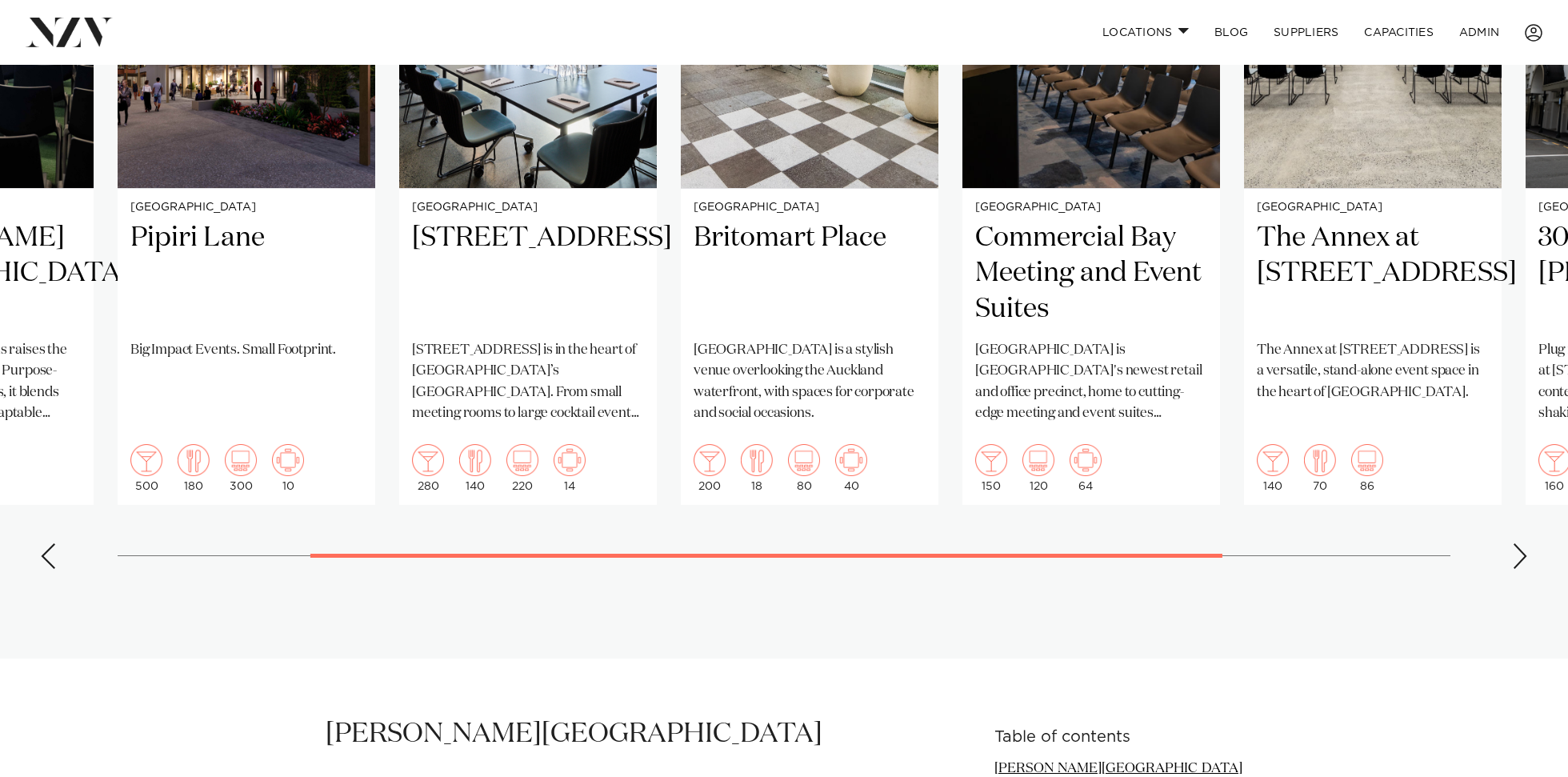
click at [45, 560] on div "Previous slide" at bounding box center [47, 556] width 16 height 25
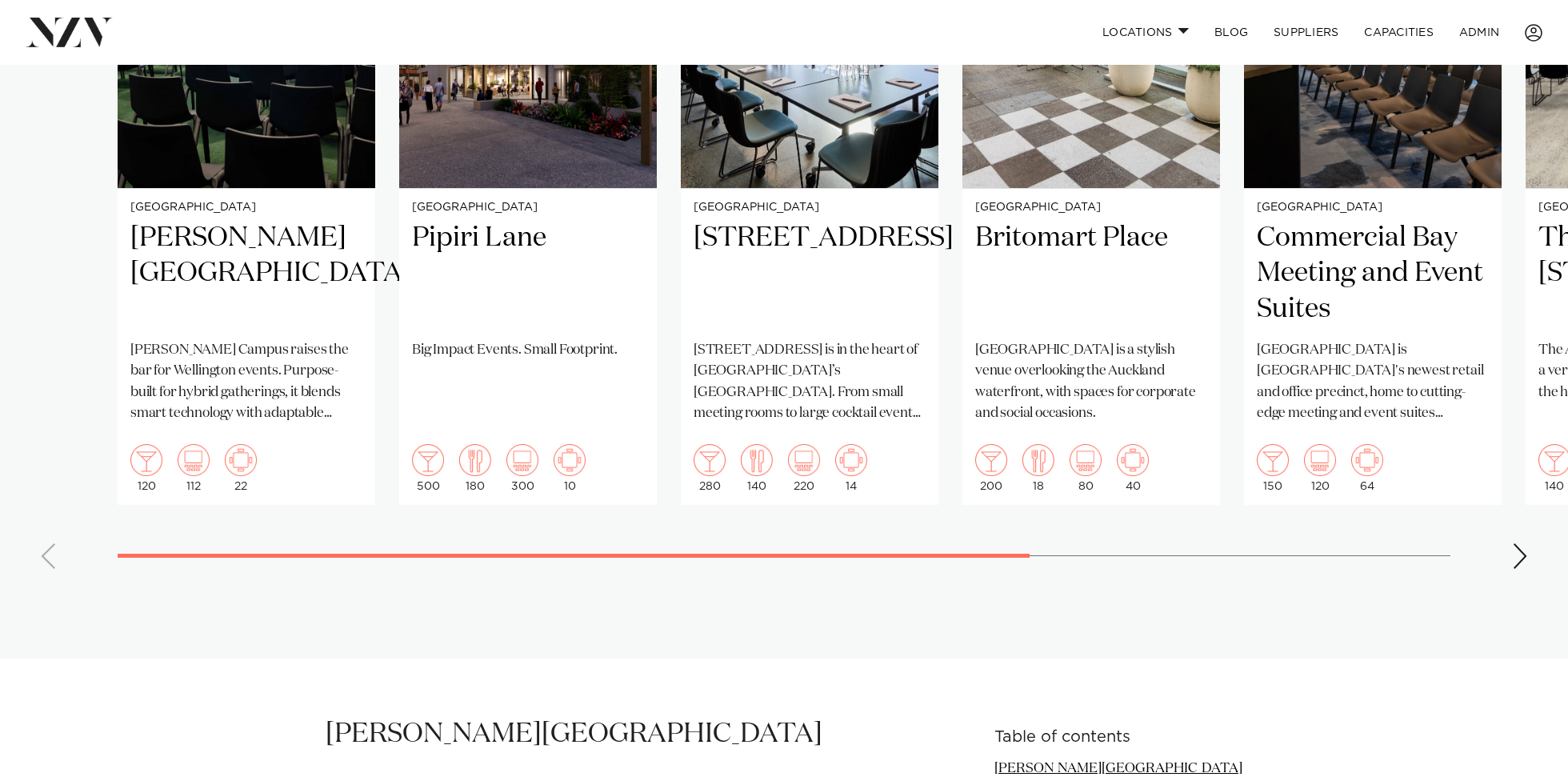
click at [45, 560] on swiper-container "[GEOGRAPHIC_DATA] [PERSON_NAME][GEOGRAPHIC_DATA] [PERSON_NAME][GEOGRAPHIC_DATA]…" at bounding box center [784, 213] width 1568 height 738
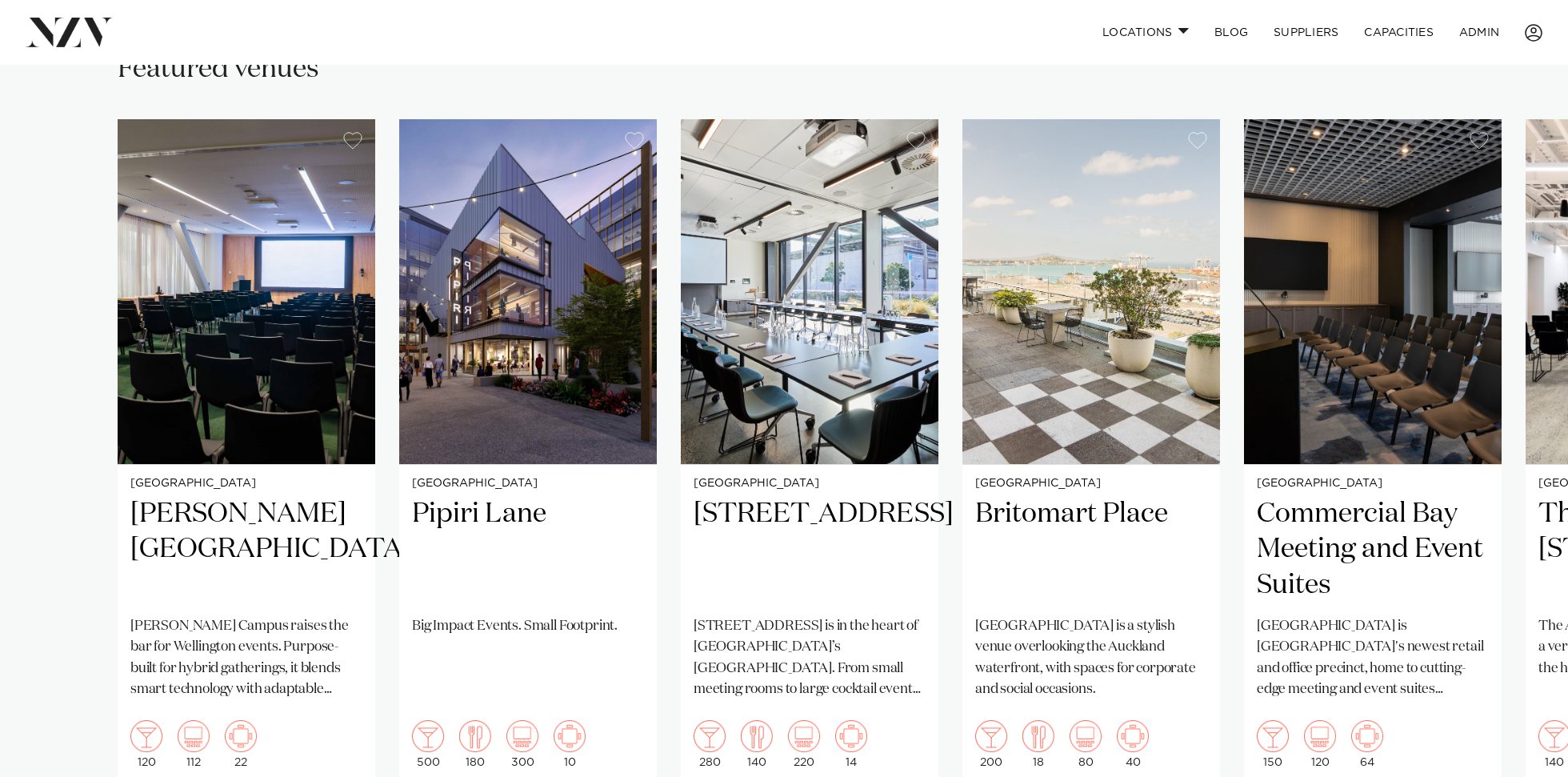
scroll to position [747, 0]
